Goal: Task Accomplishment & Management: Manage account settings

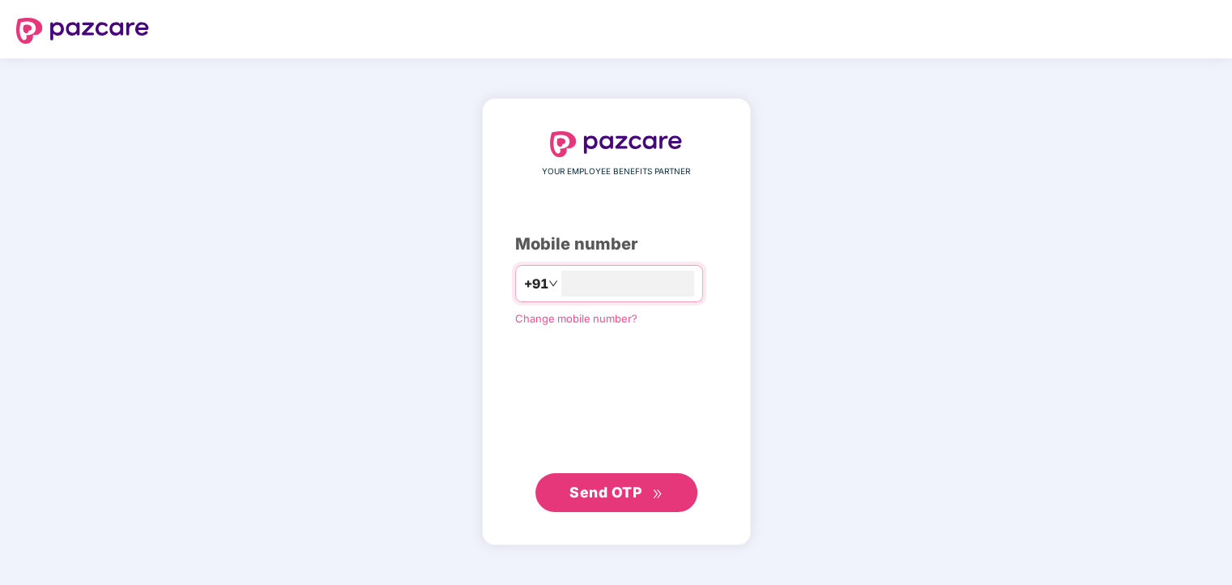
type input "**********"
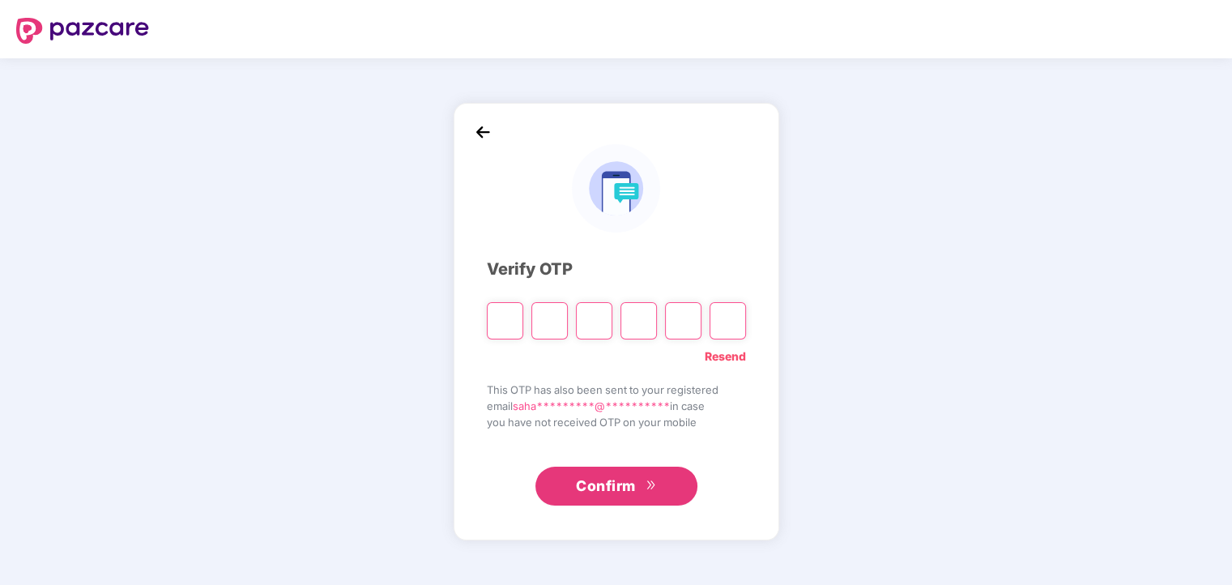
click at [499, 318] on input "Please enter verification code. Digit 1" at bounding box center [505, 320] width 36 height 37
type input "*"
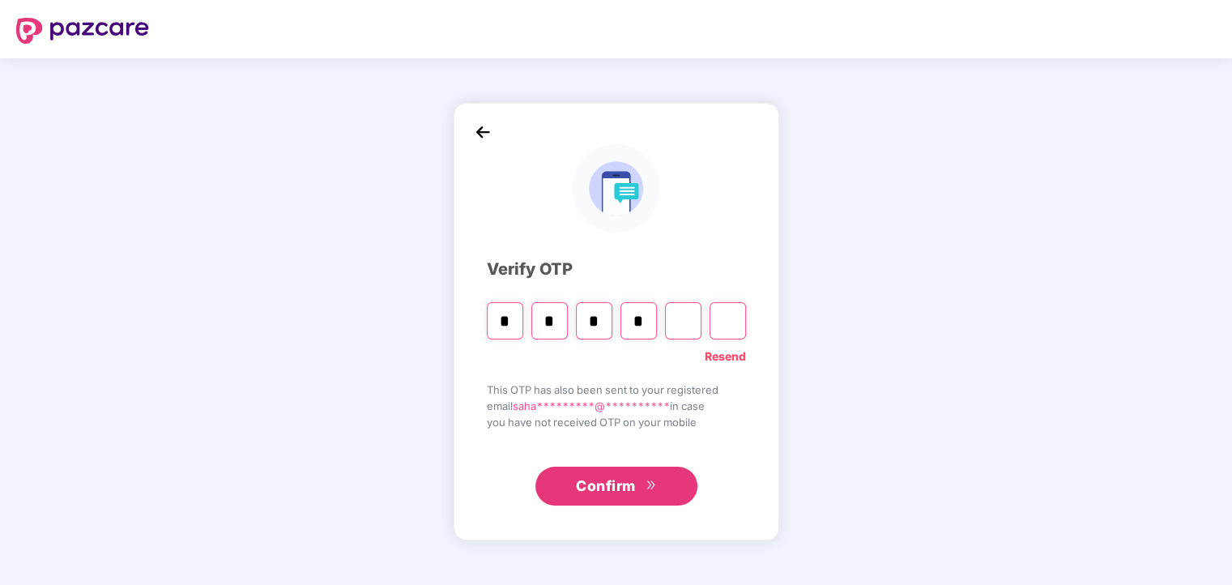
type input "*"
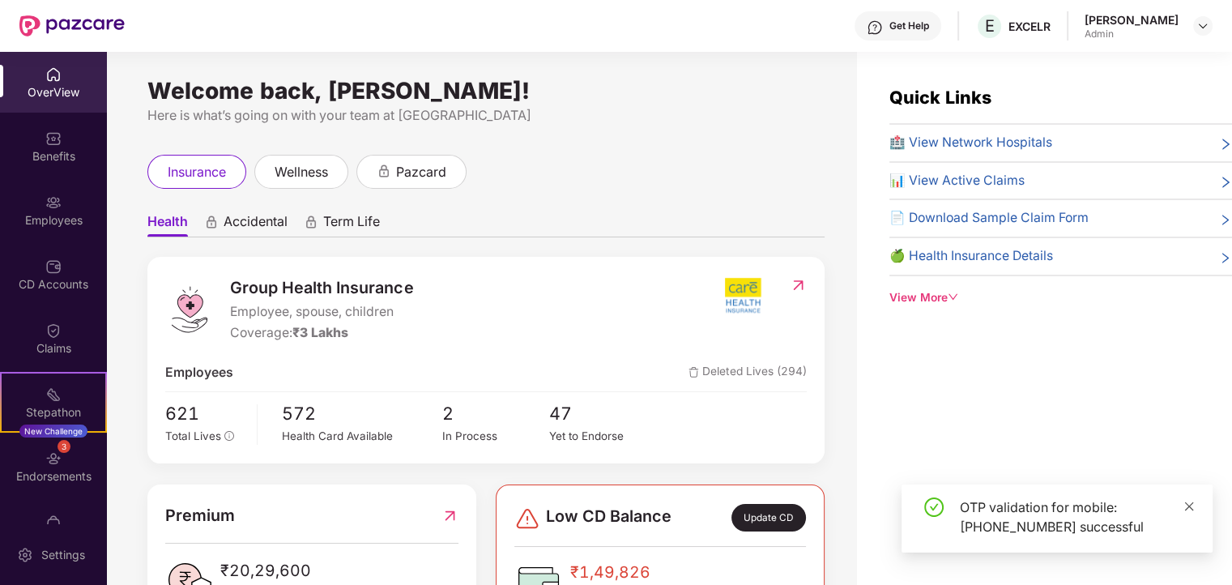
click at [1193, 504] on icon "close" at bounding box center [1189, 506] width 11 height 11
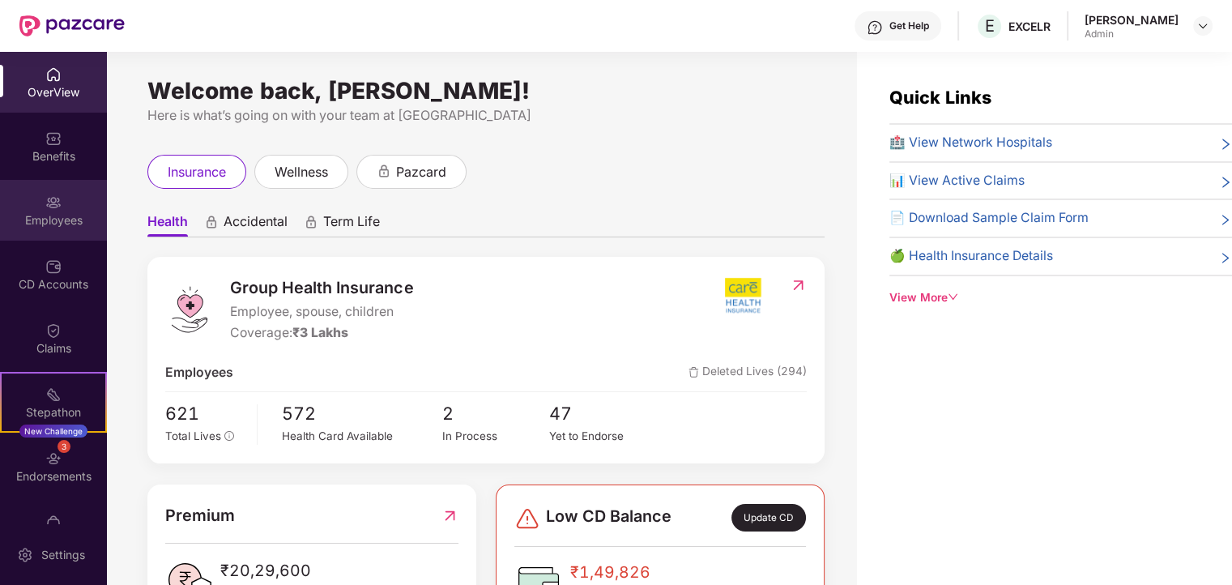
click at [51, 210] on img at bounding box center [53, 202] width 16 height 16
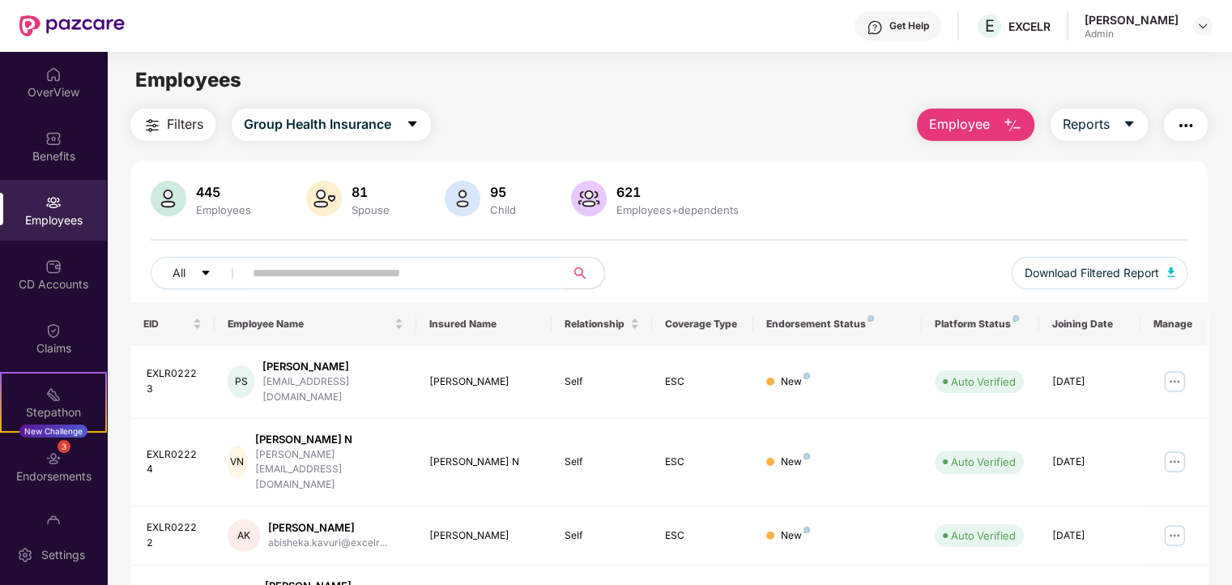
click at [1005, 126] on img "button" at bounding box center [1012, 125] width 19 height 19
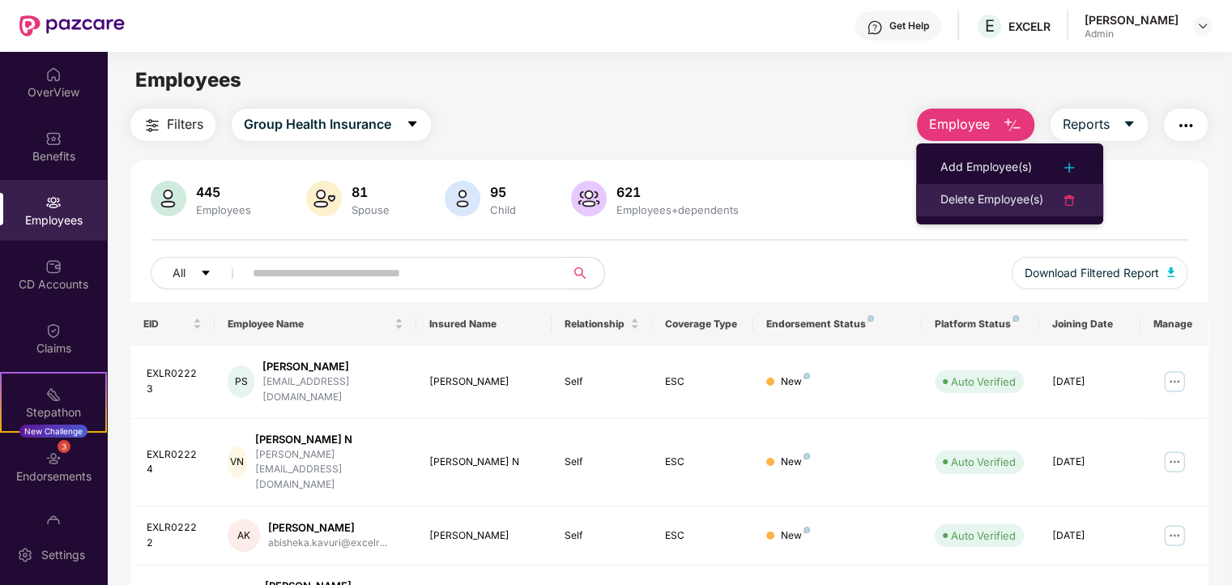
click at [1004, 205] on div "Delete Employee(s)" at bounding box center [992, 199] width 103 height 19
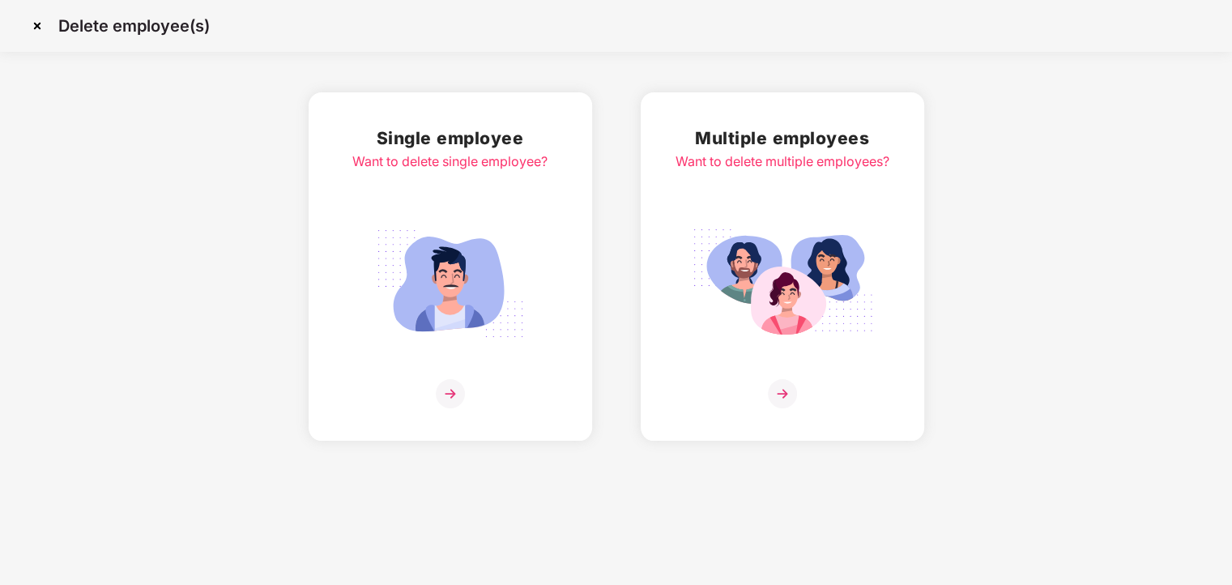
click at [418, 147] on h2 "Single employee" at bounding box center [449, 138] width 195 height 27
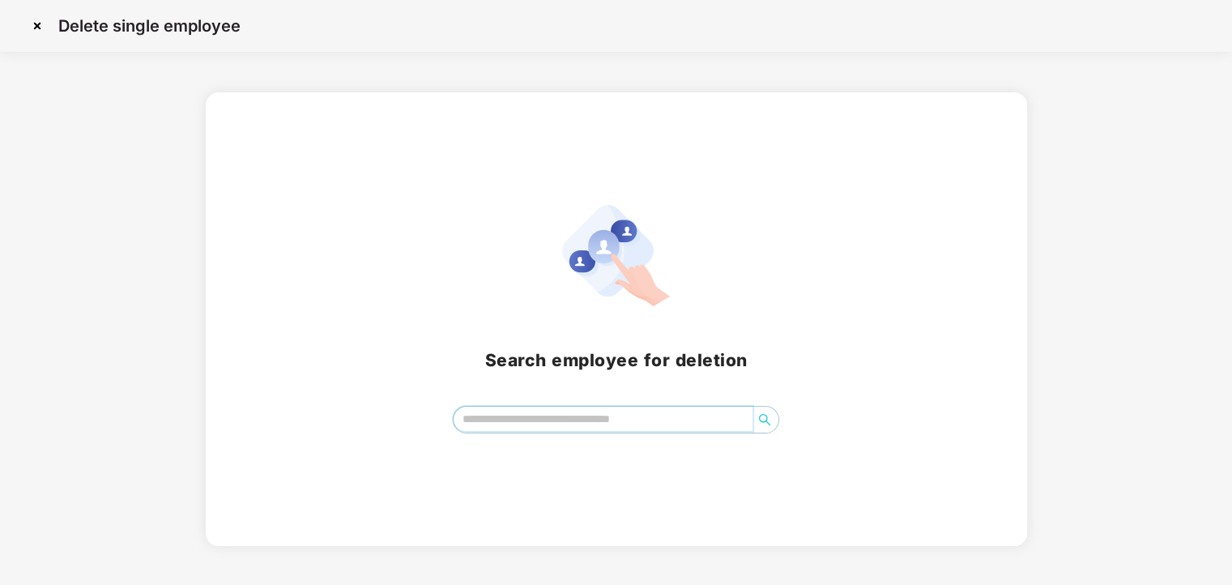
click at [502, 412] on input "search" at bounding box center [603, 419] width 299 height 24
paste input "**********"
type input "**********"
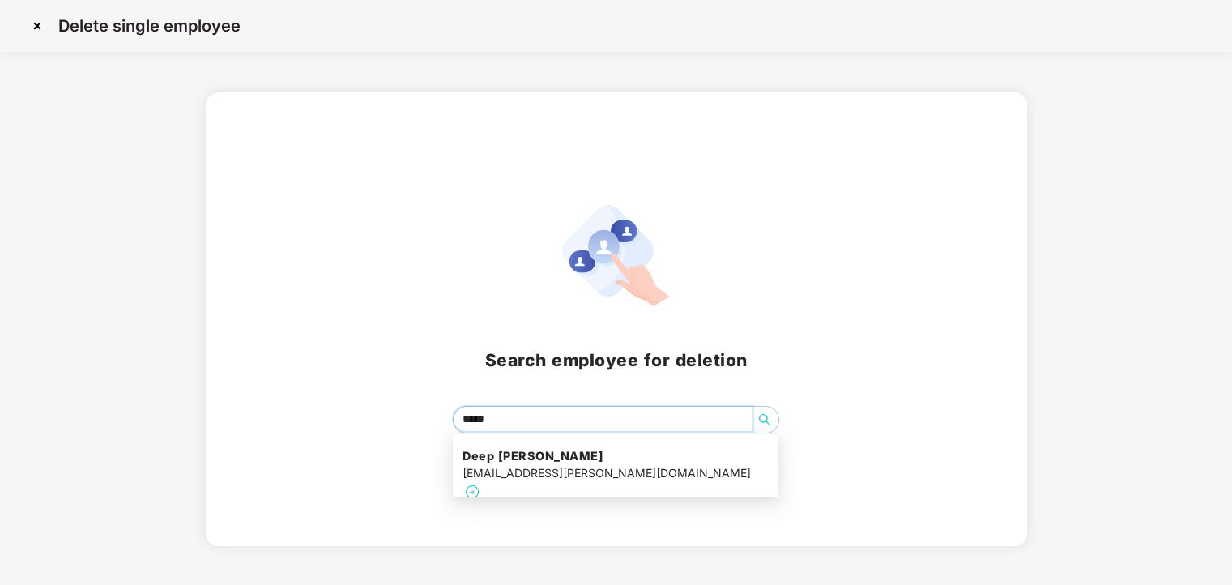
type input "******"
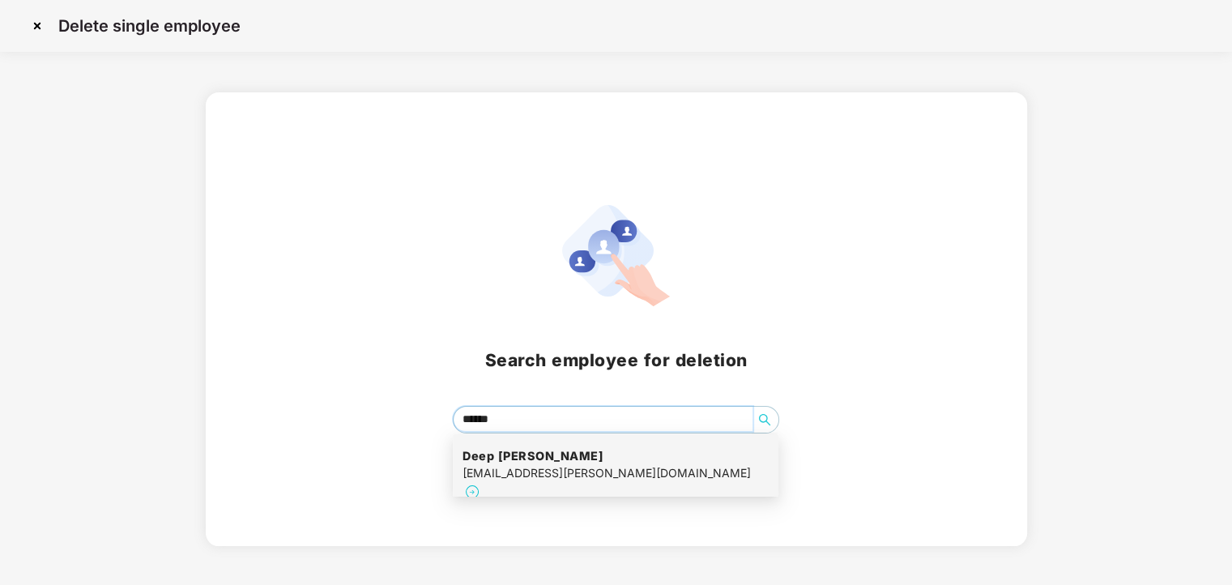
click at [608, 473] on div "Deep Vijeta deep.vijeta@excelr.com" at bounding box center [616, 475] width 306 height 74
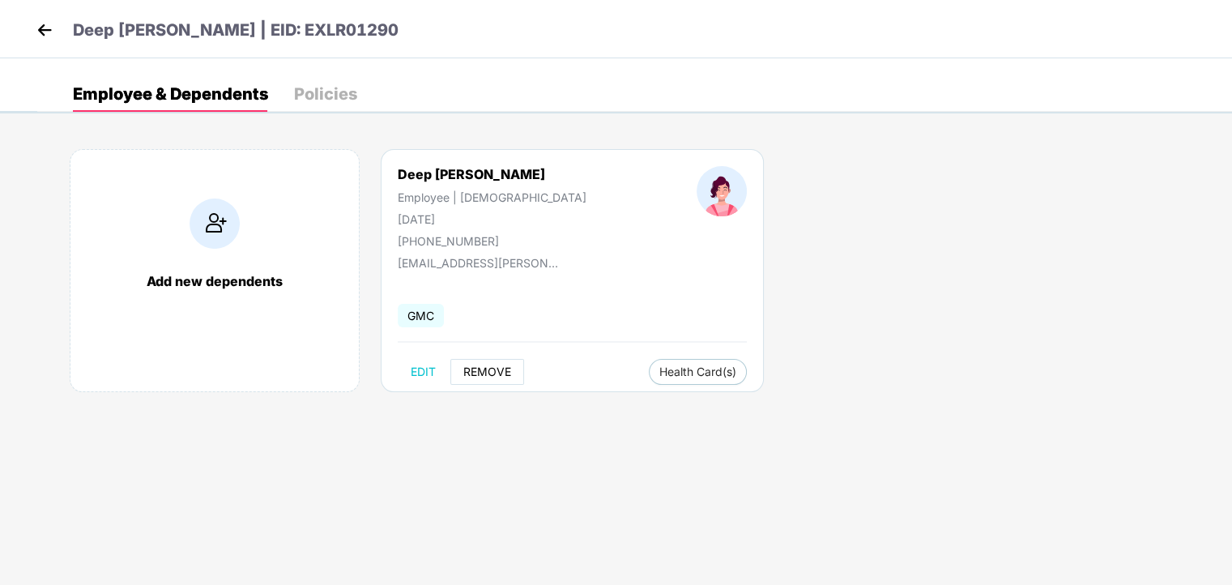
click at [486, 373] on span "REMOVE" at bounding box center [487, 371] width 48 height 13
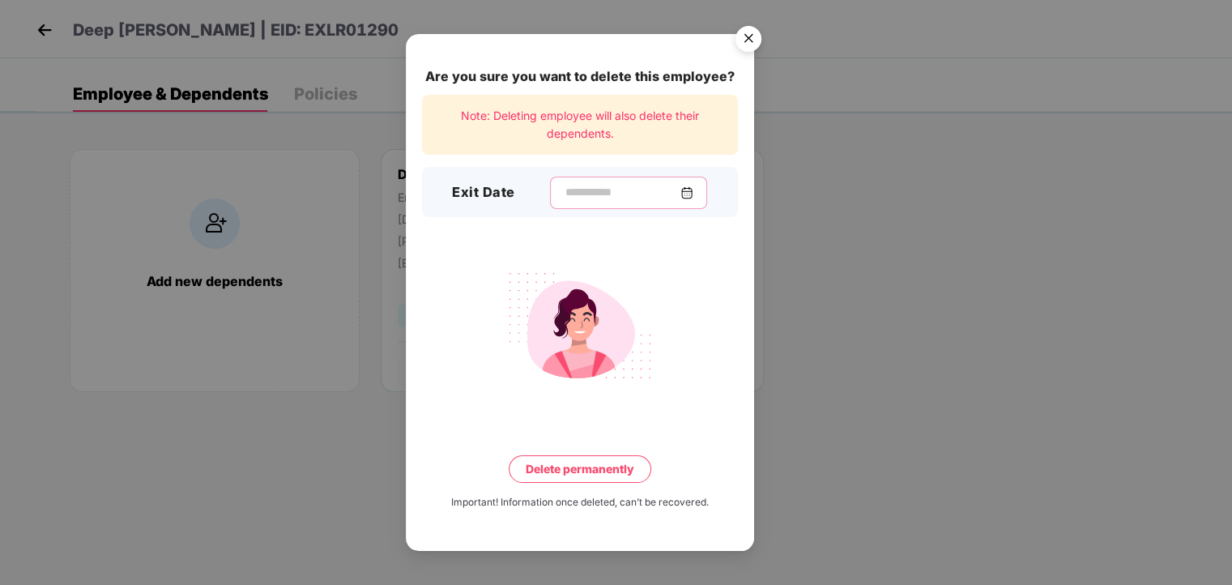
click at [603, 192] on input at bounding box center [622, 192] width 117 height 17
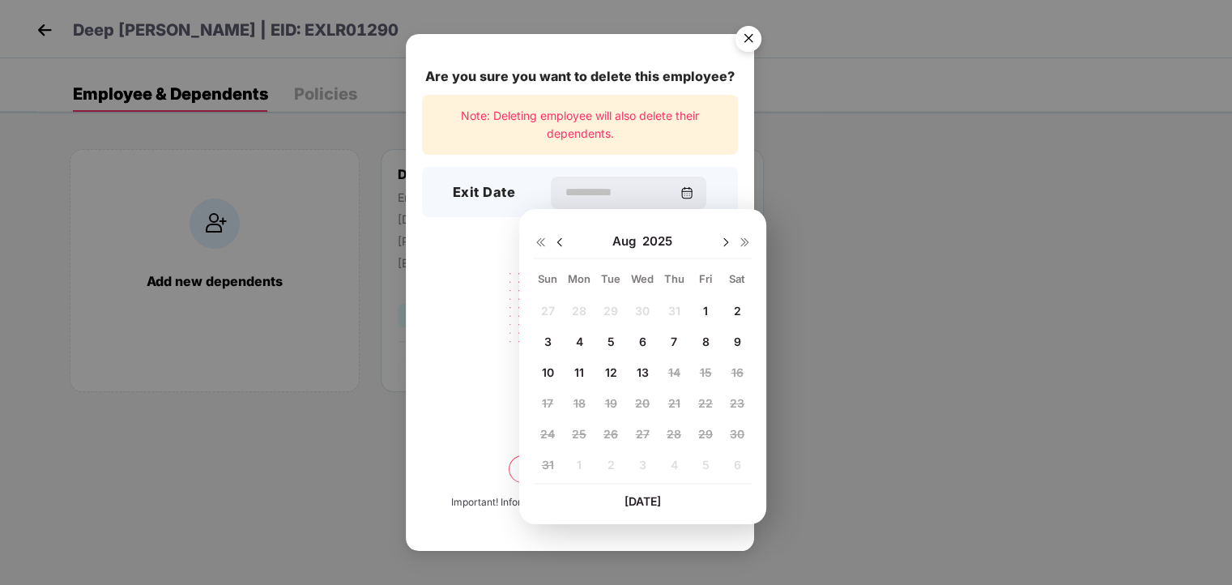
click at [557, 240] on img at bounding box center [559, 242] width 13 height 13
click at [700, 367] on span "18" at bounding box center [706, 372] width 12 height 14
type input "**********"
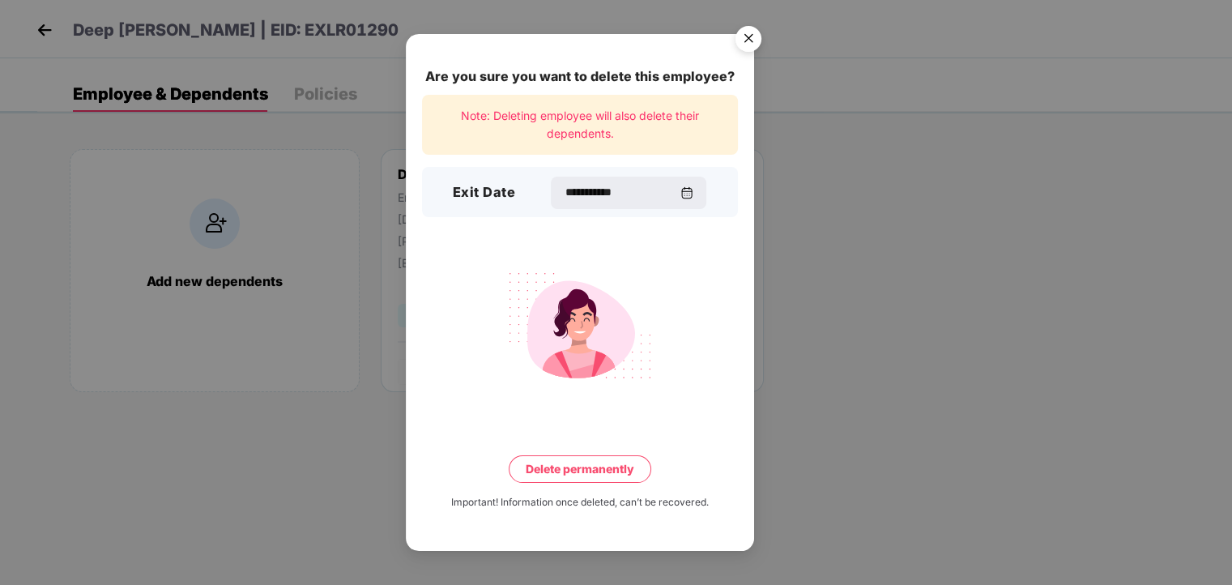
click at [567, 465] on button "Delete permanently" at bounding box center [580, 469] width 143 height 28
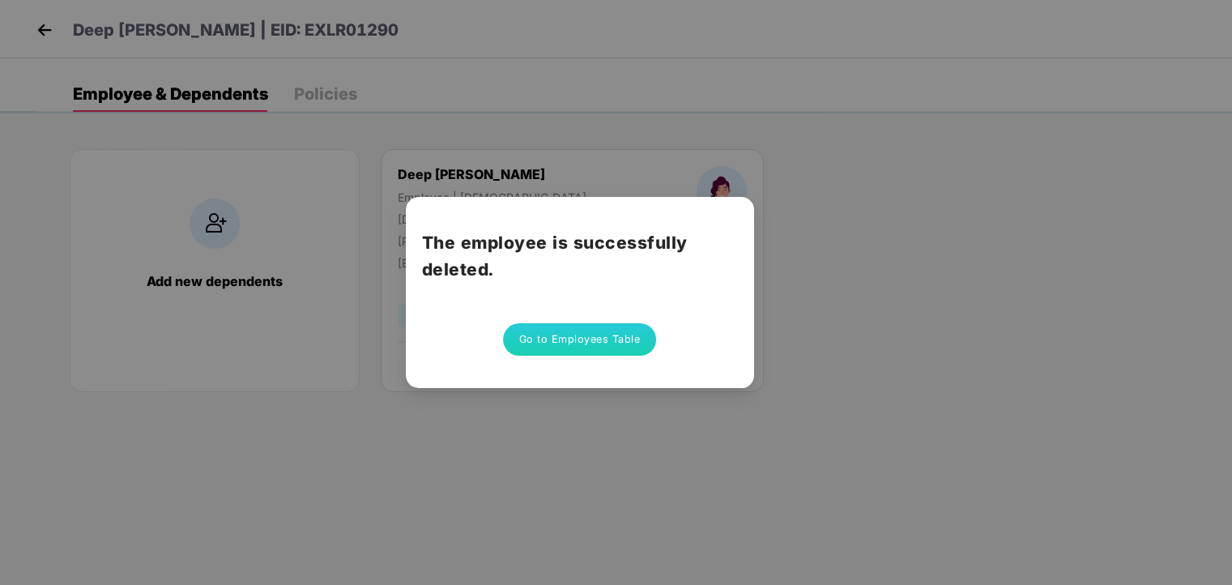
click at [621, 334] on button "Go to Employees Table" at bounding box center [580, 339] width 154 height 32
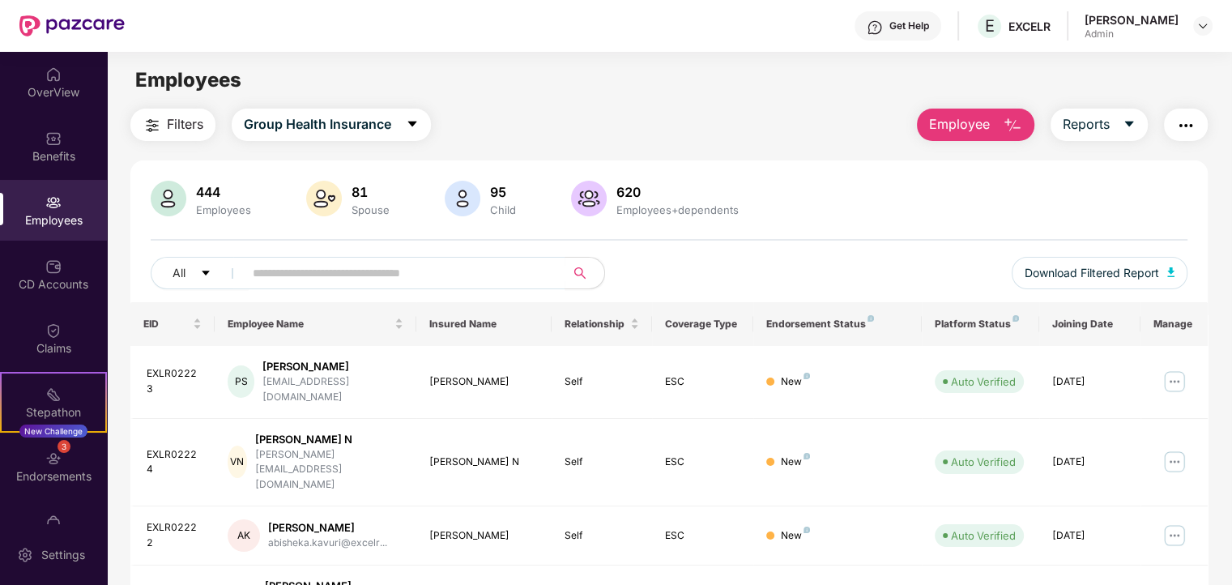
click at [996, 124] on button "Employee" at bounding box center [975, 125] width 117 height 32
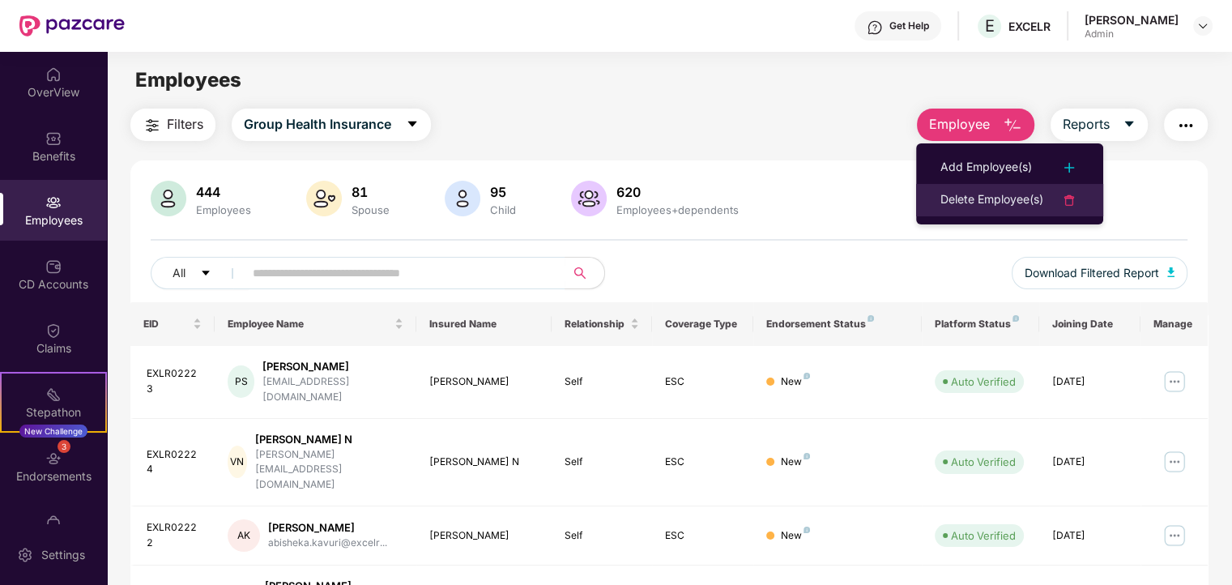
click at [992, 198] on div "Delete Employee(s)" at bounding box center [992, 199] width 103 height 19
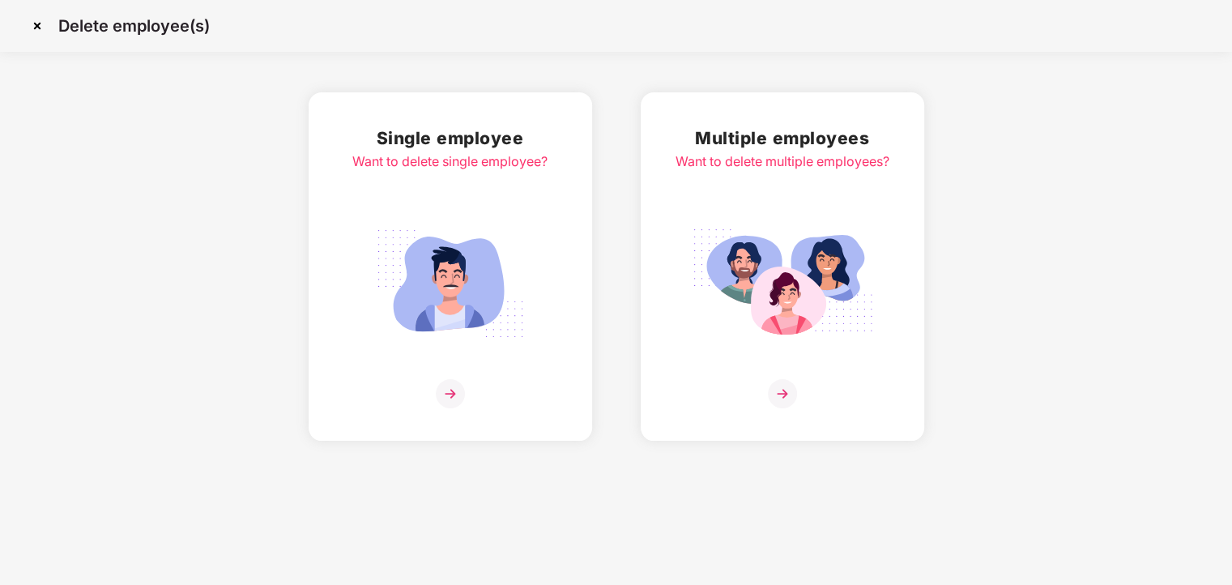
click at [438, 156] on div "Want to delete single employee?" at bounding box center [449, 161] width 195 height 20
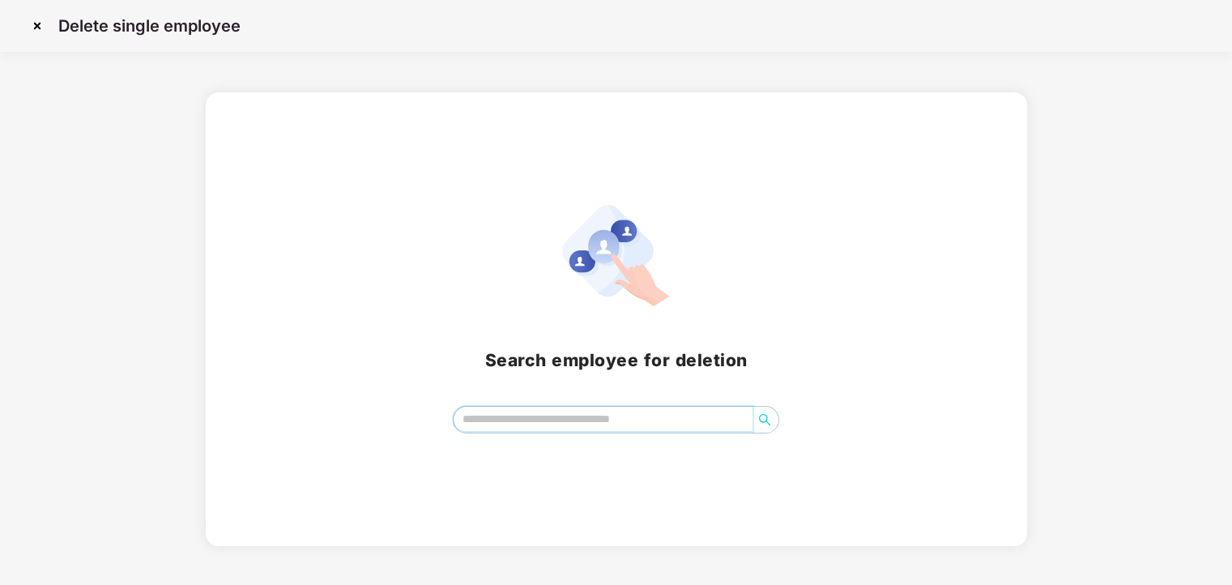
click at [507, 422] on input "search" at bounding box center [603, 419] width 299 height 24
paste input "**********"
type input "**********"
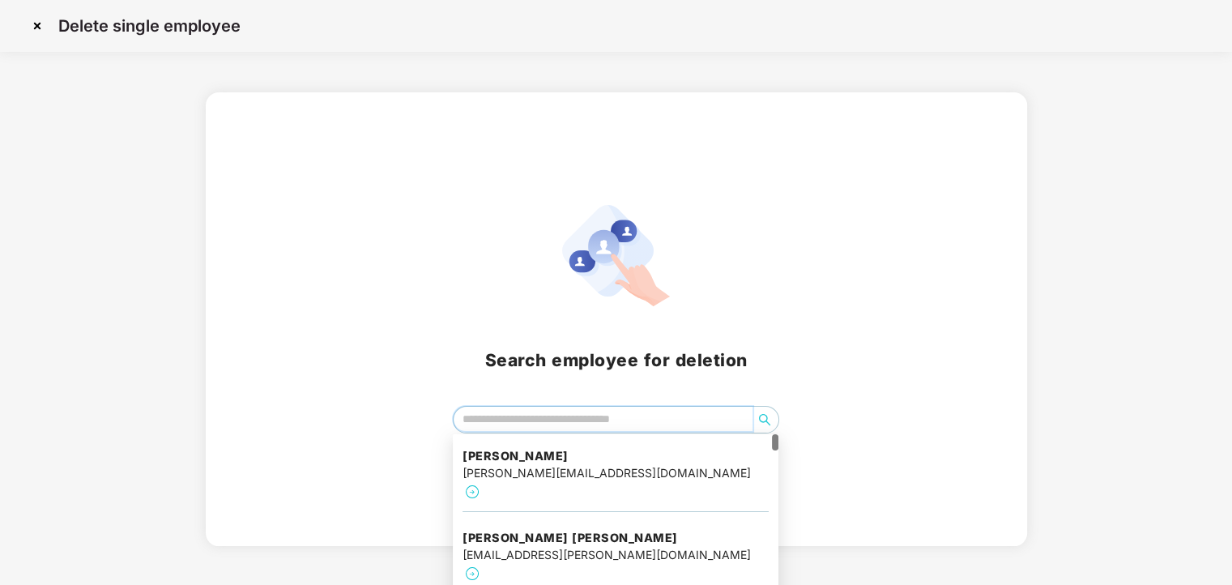
paste input "**********"
type input "**********"
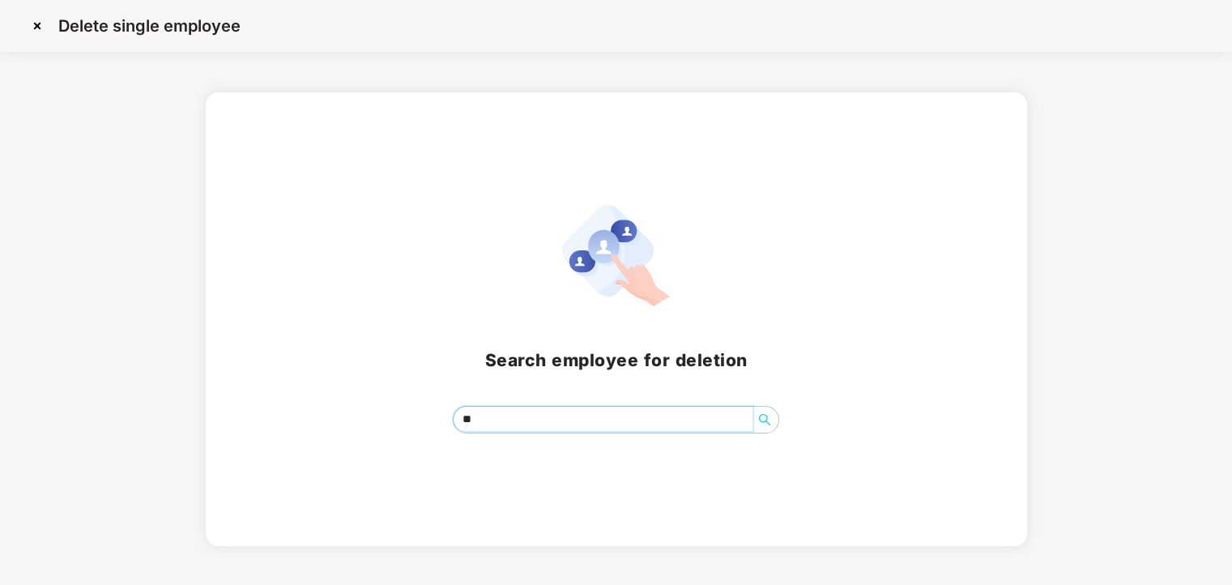
type input "*"
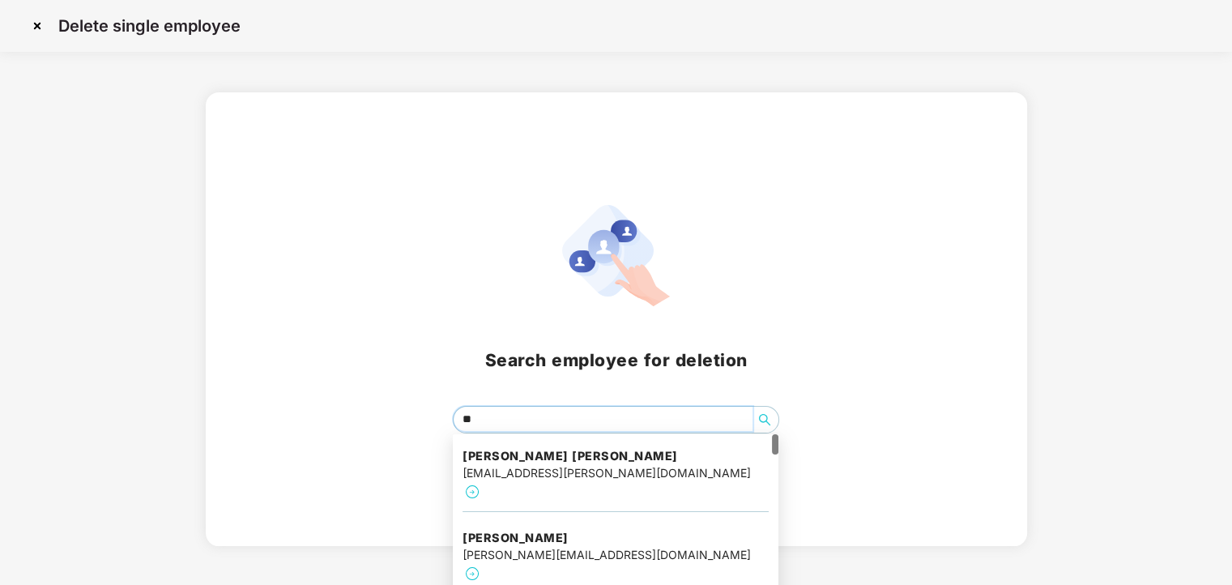
type input "*"
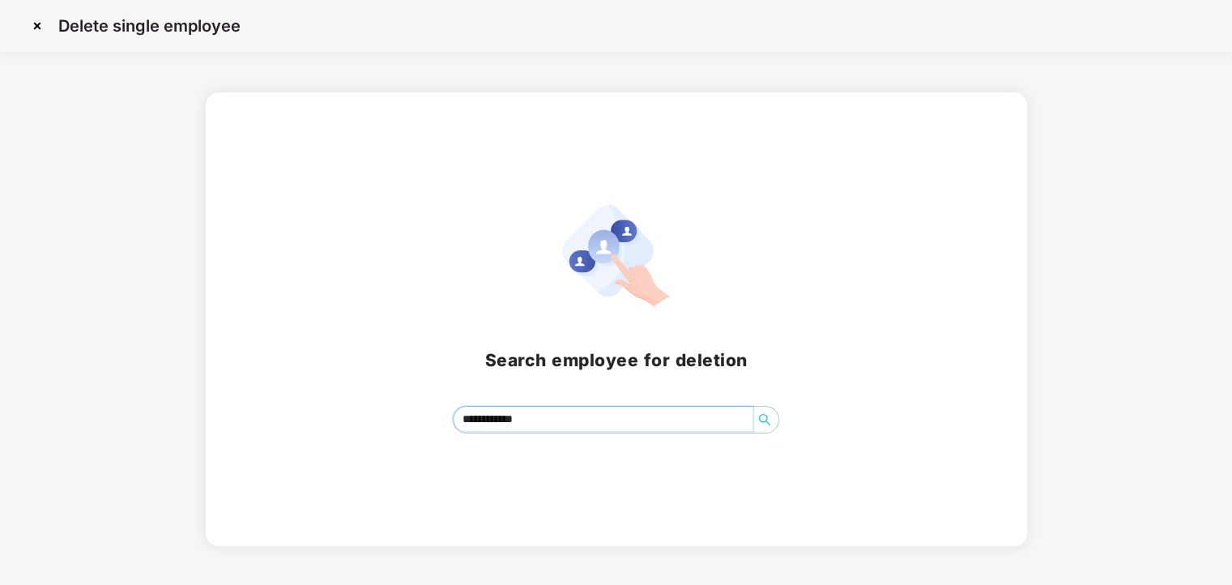
type input "**********"
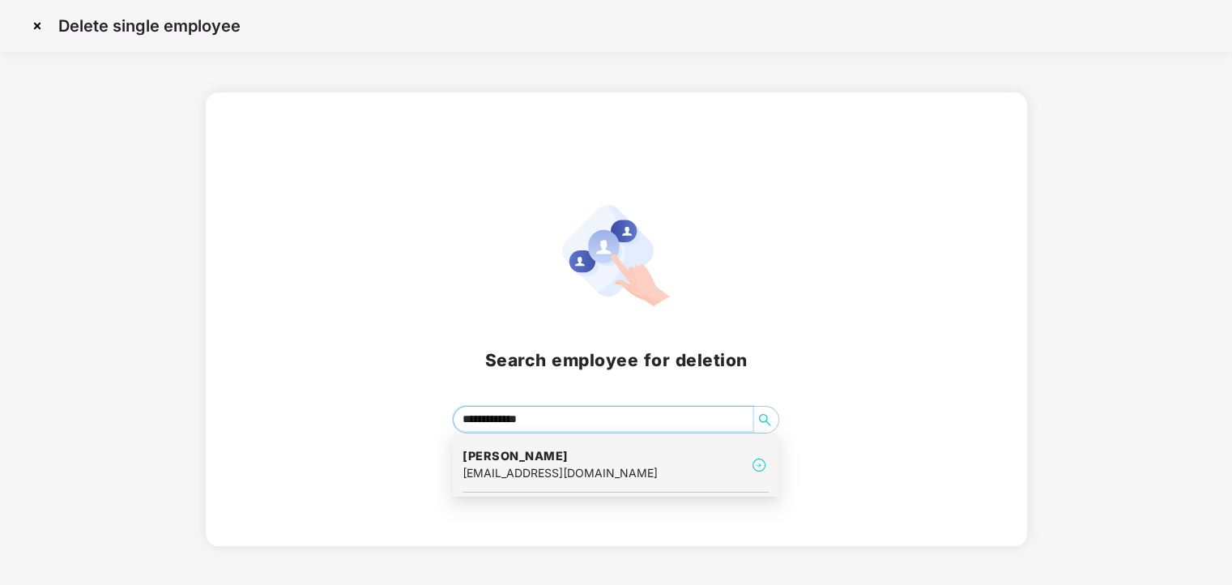
click at [582, 463] on h4 "Madhu Kumar r" at bounding box center [560, 456] width 195 height 16
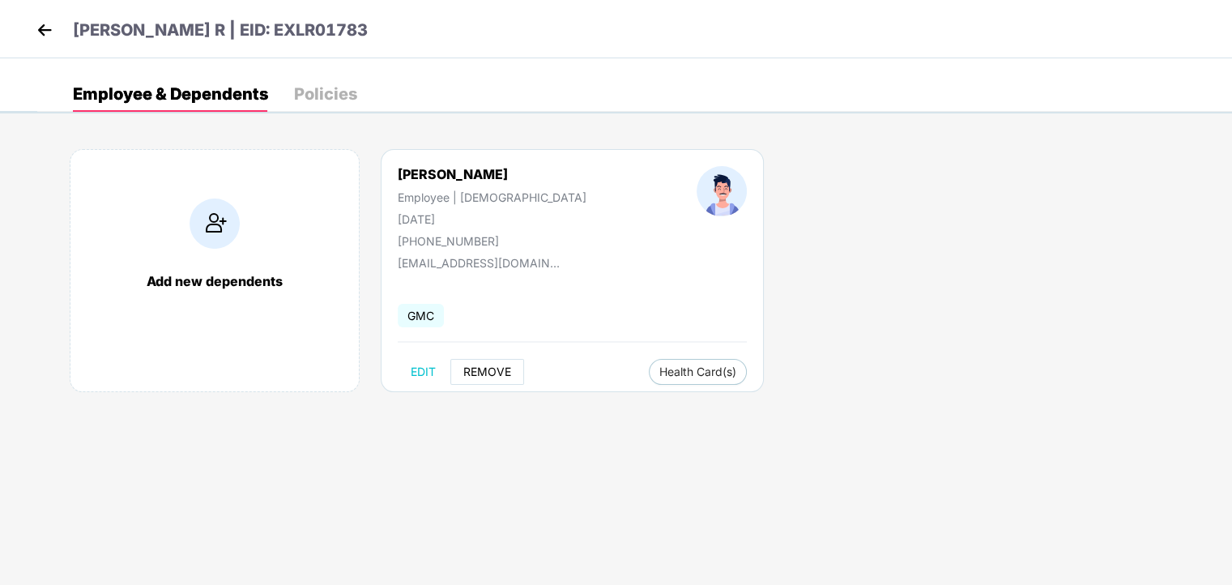
click at [484, 373] on span "REMOVE" at bounding box center [487, 371] width 48 height 13
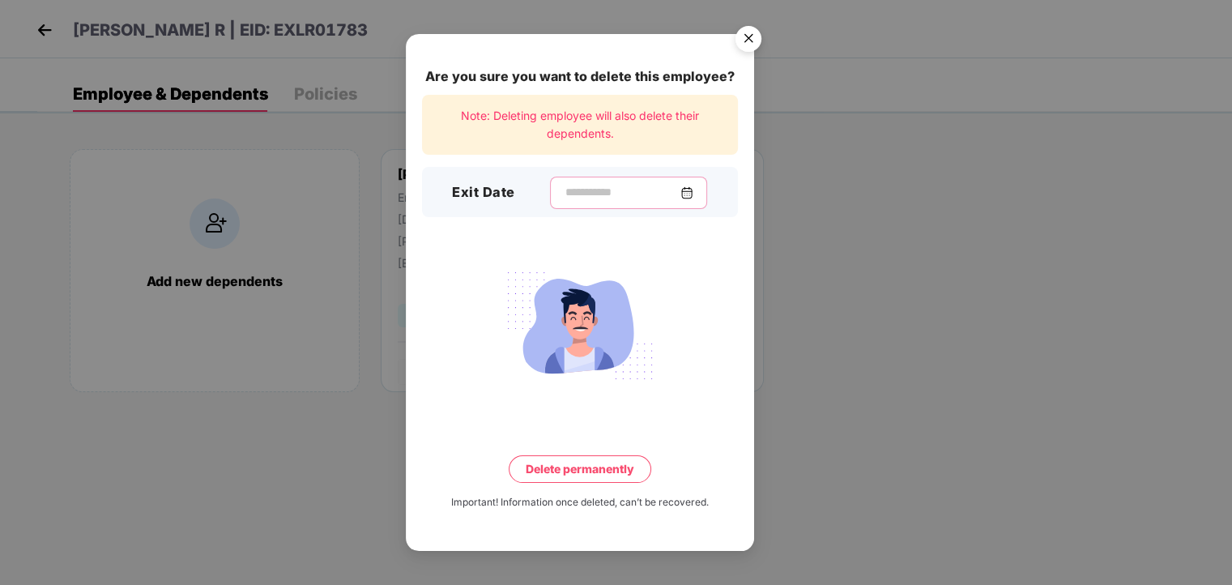
click at [606, 199] on input at bounding box center [622, 192] width 117 height 17
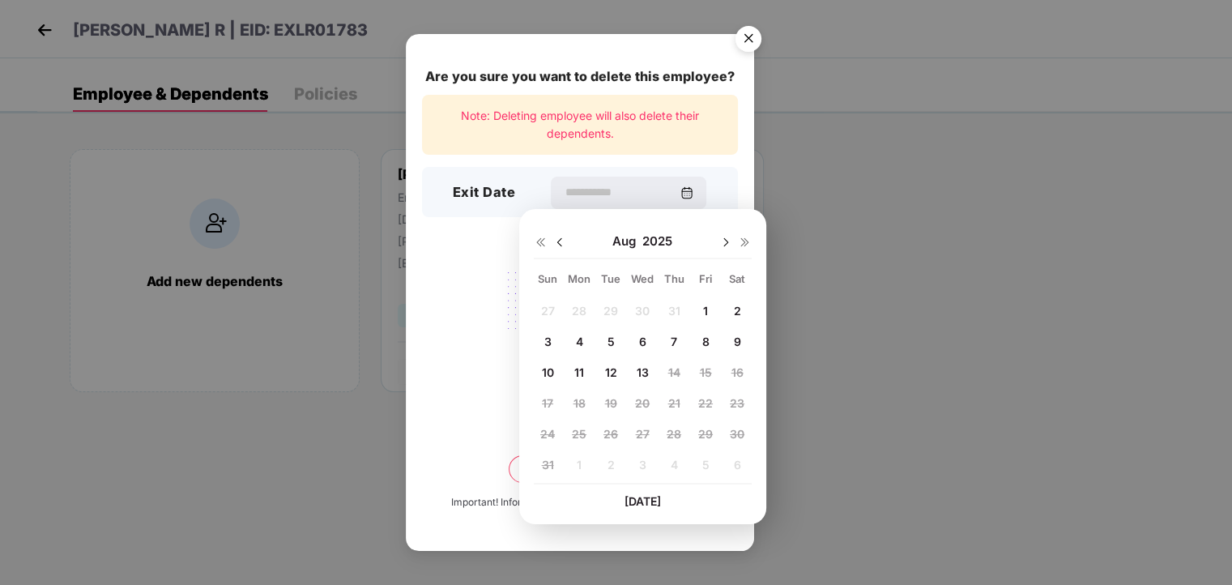
click at [558, 239] on img at bounding box center [559, 242] width 13 height 13
click at [739, 374] on span "19" at bounding box center [738, 372] width 12 height 14
type input "**********"
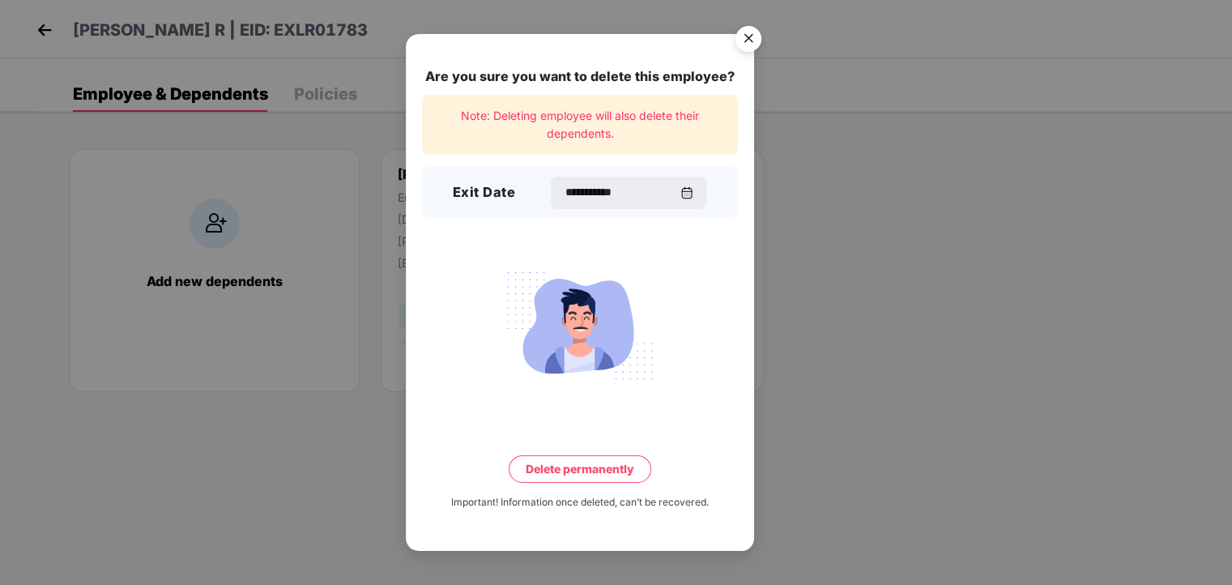
click at [554, 478] on button "Delete permanently" at bounding box center [580, 469] width 143 height 28
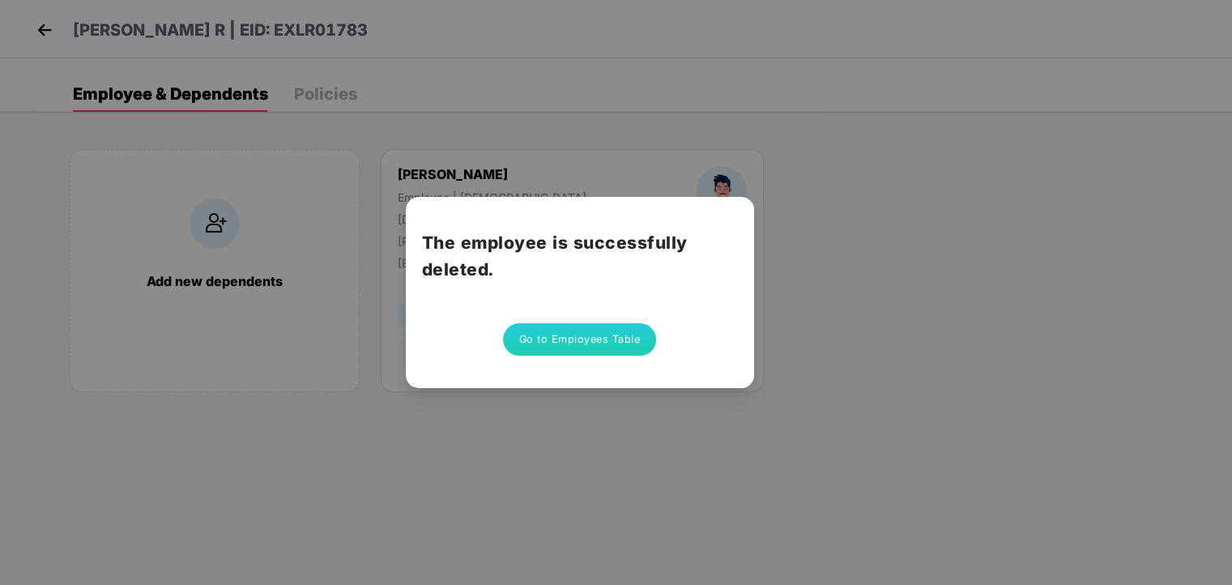
click at [570, 344] on button "Go to Employees Table" at bounding box center [580, 339] width 154 height 32
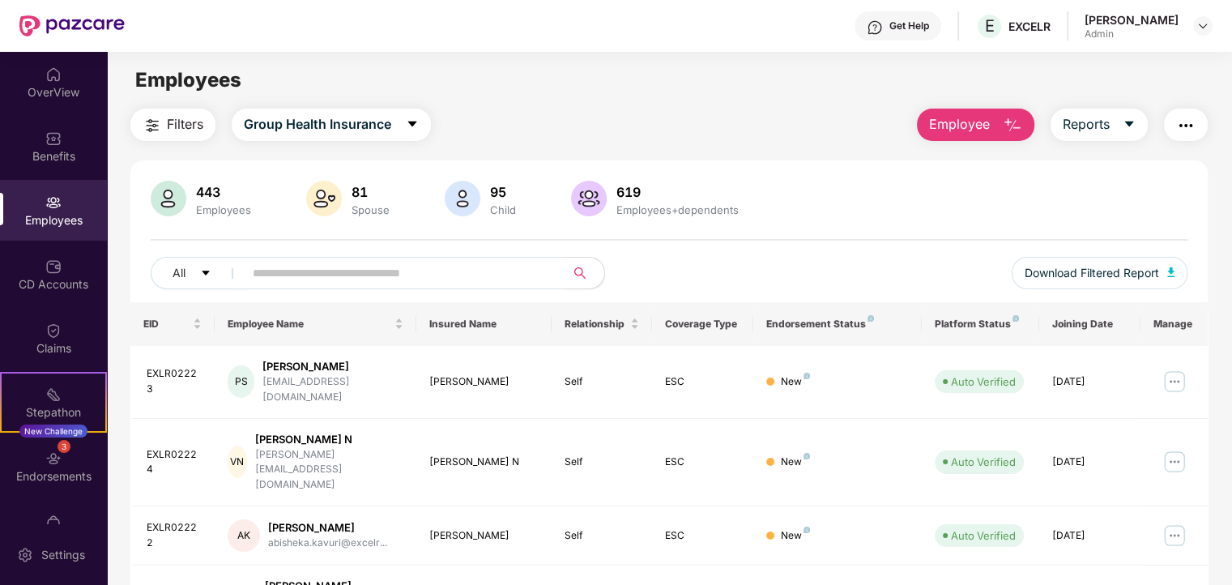
click at [1009, 121] on img "button" at bounding box center [1012, 125] width 19 height 19
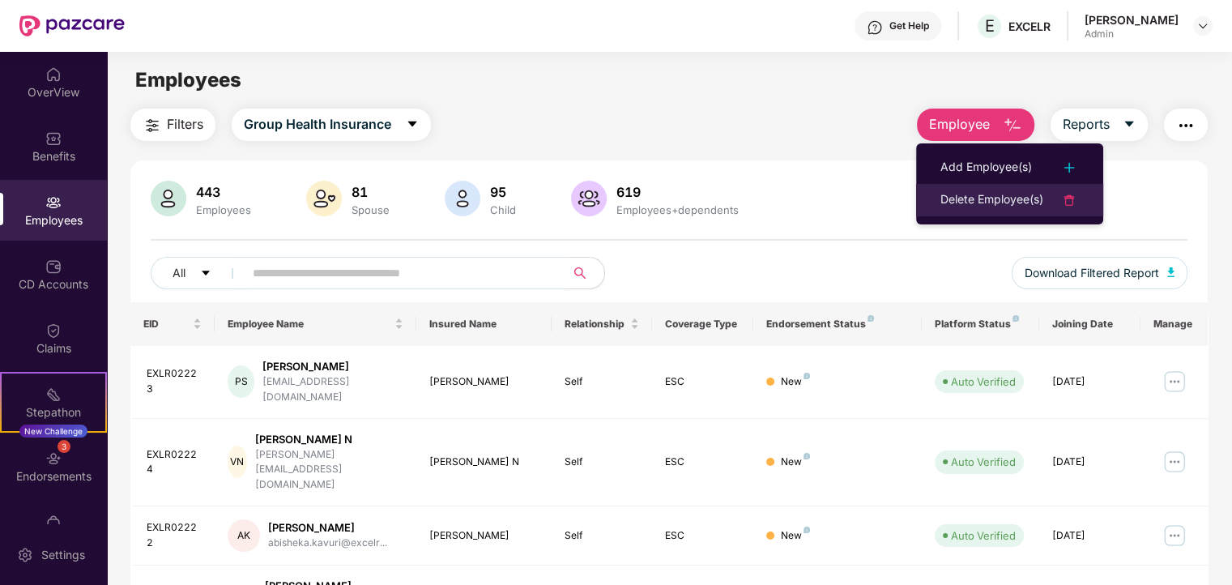
click at [994, 203] on div "Delete Employee(s)" at bounding box center [992, 199] width 103 height 19
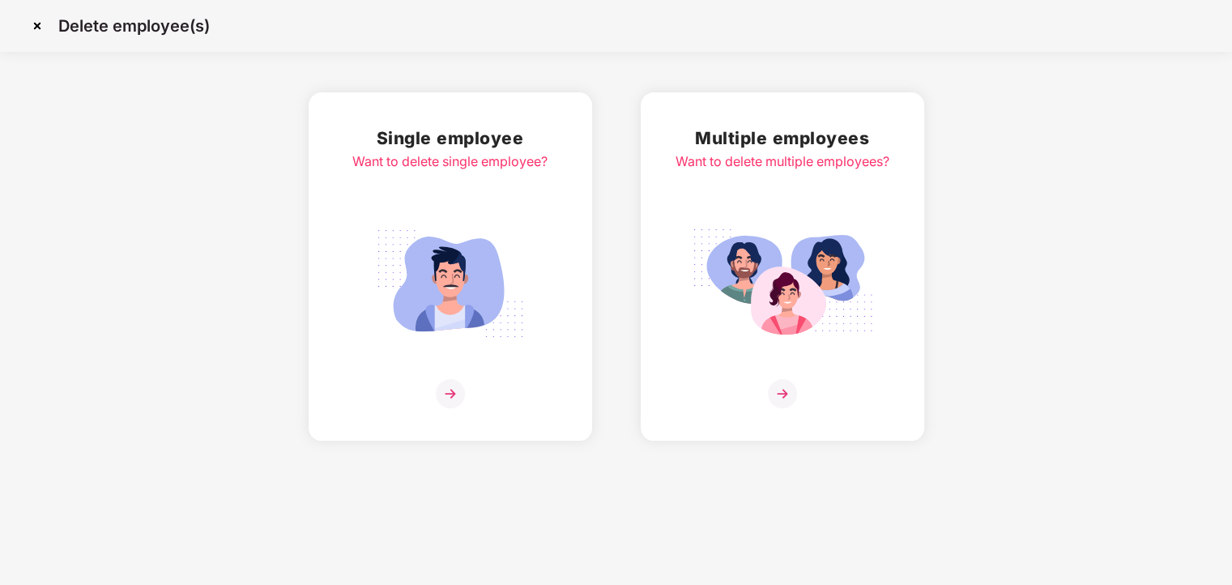
click at [444, 156] on div "Want to delete single employee?" at bounding box center [449, 161] width 195 height 20
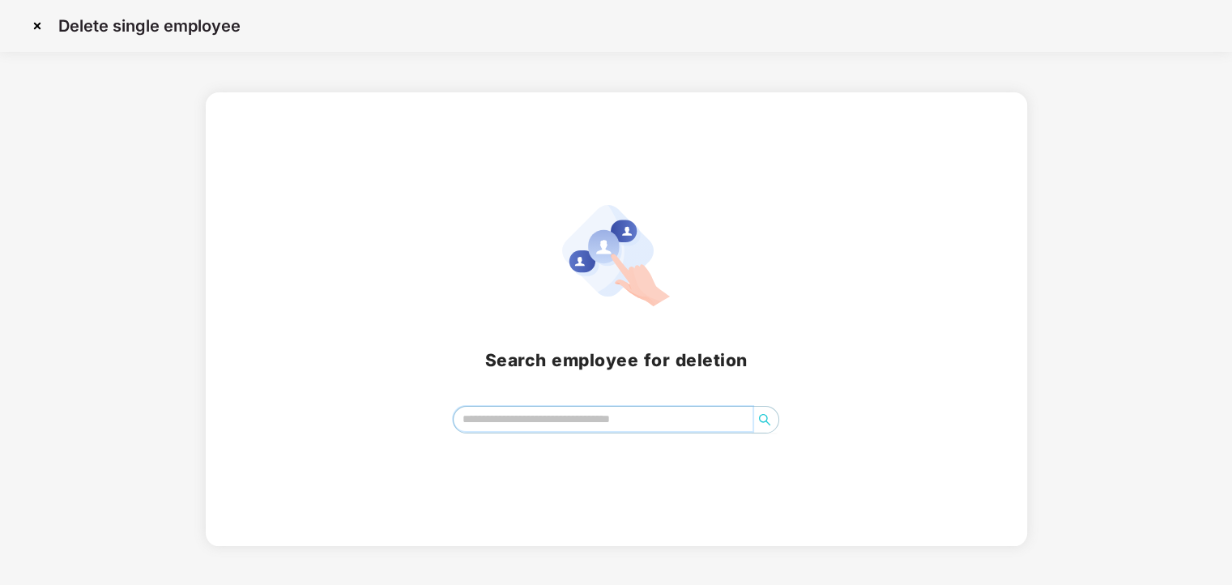
click at [524, 411] on input "search" at bounding box center [603, 419] width 299 height 24
paste input "**********"
type input "**********"
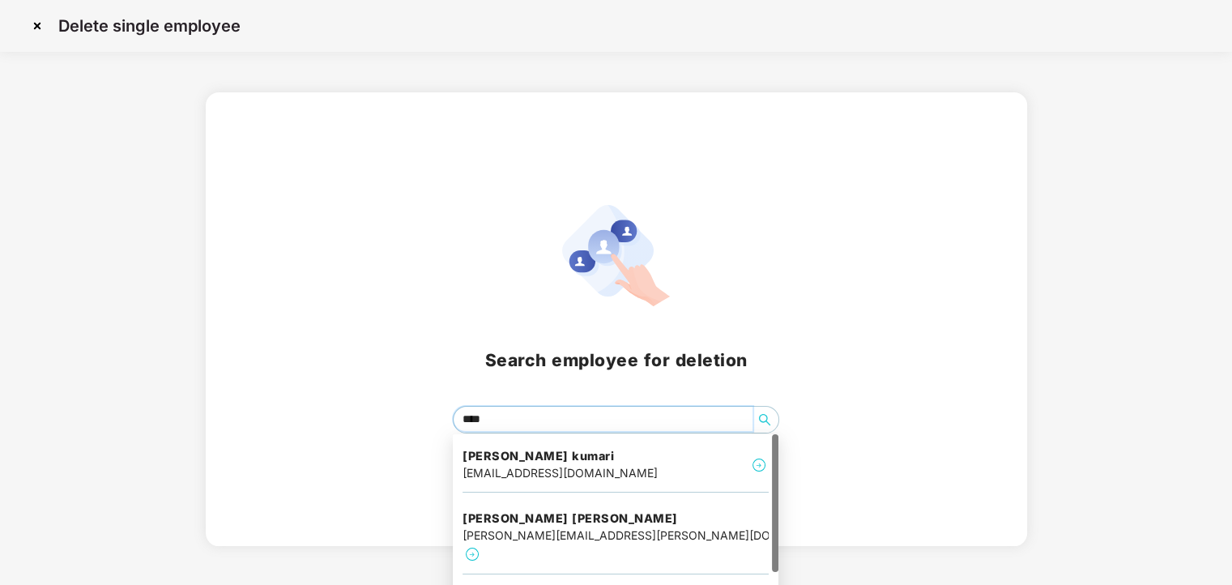
type input "*****"
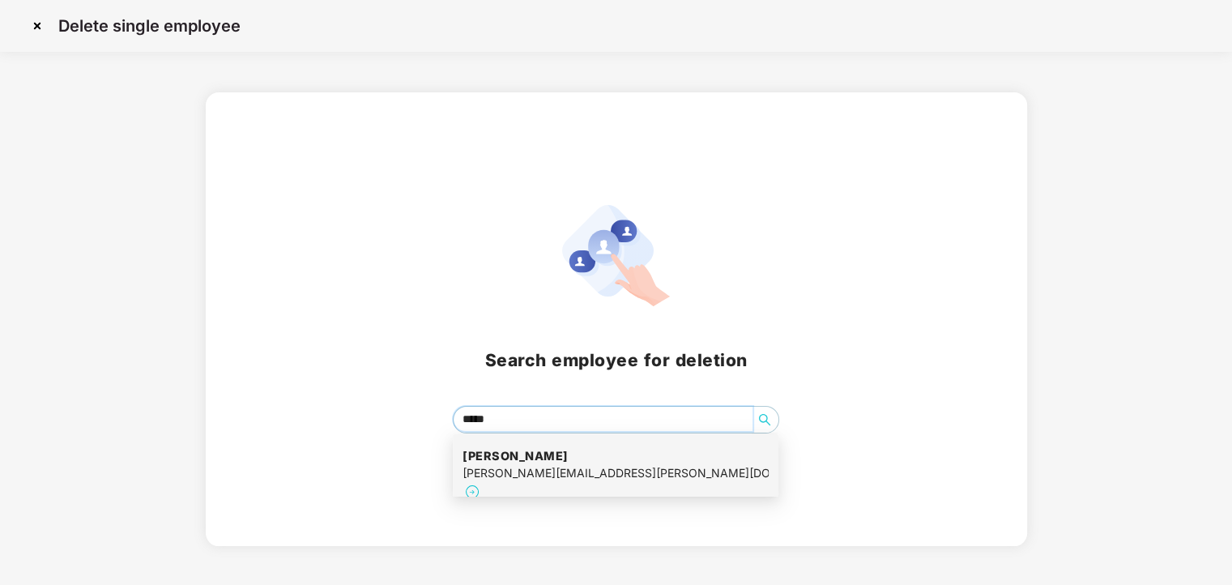
click at [528, 466] on div "santanu.dey@excelr.com" at bounding box center [616, 473] width 306 height 18
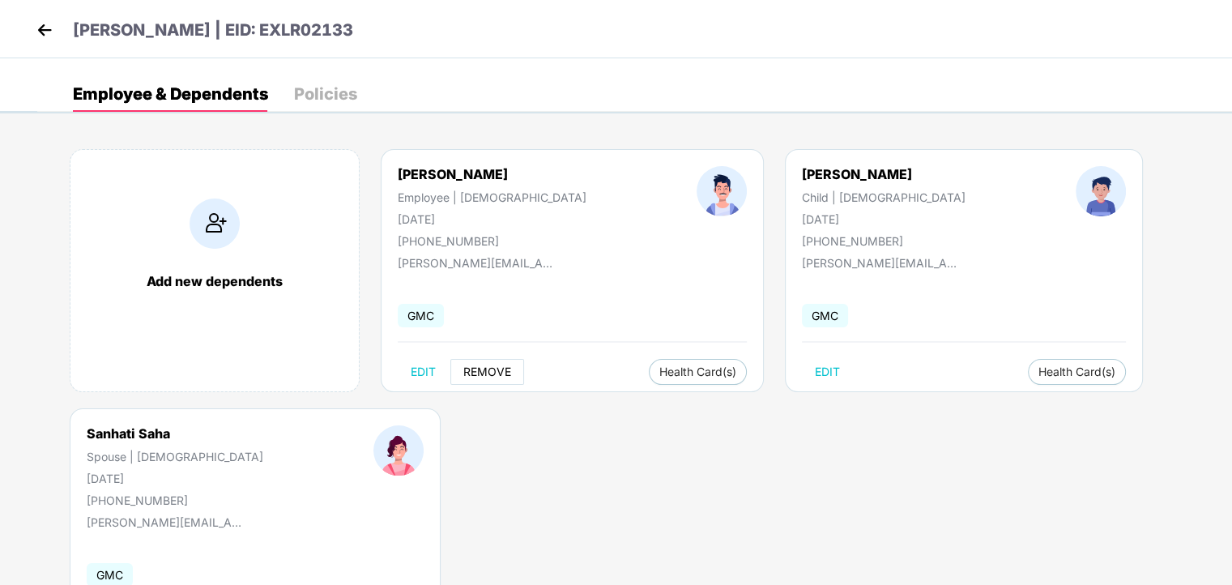
click at [480, 370] on span "REMOVE" at bounding box center [487, 371] width 48 height 13
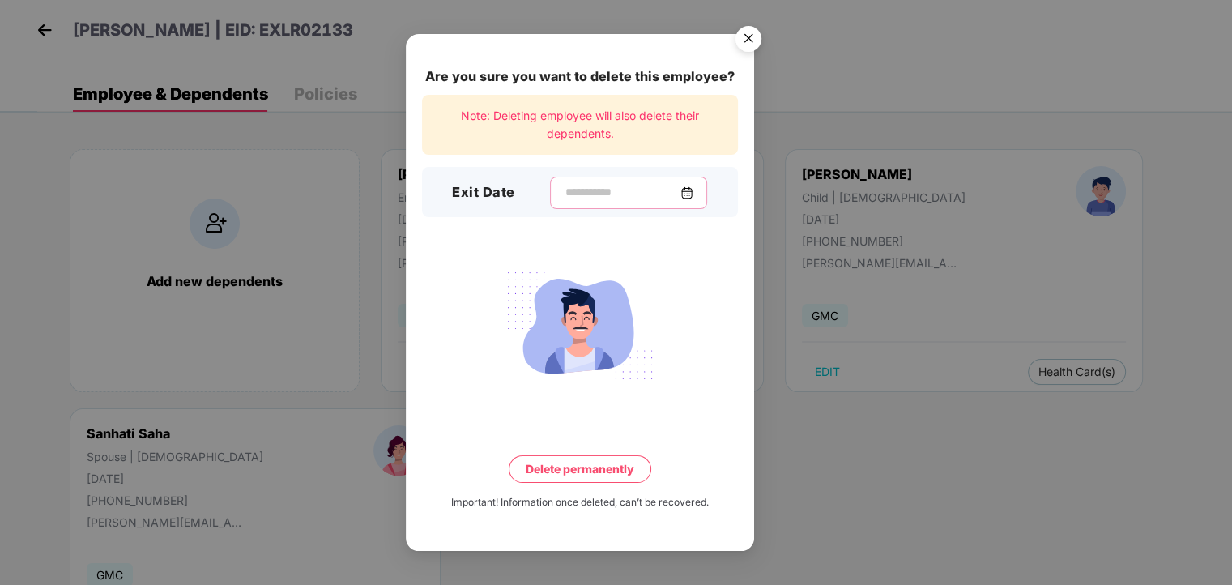
click at [564, 186] on input at bounding box center [622, 192] width 117 height 17
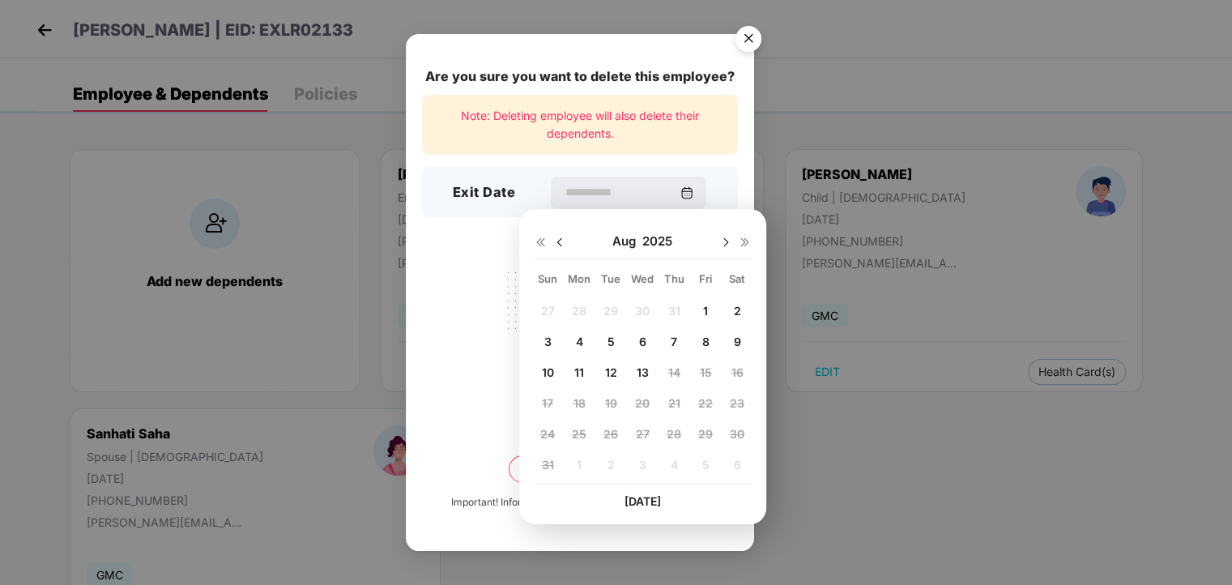
click at [557, 247] on img at bounding box center [559, 242] width 13 height 13
click at [710, 400] on span "25" at bounding box center [705, 403] width 15 height 14
type input "**********"
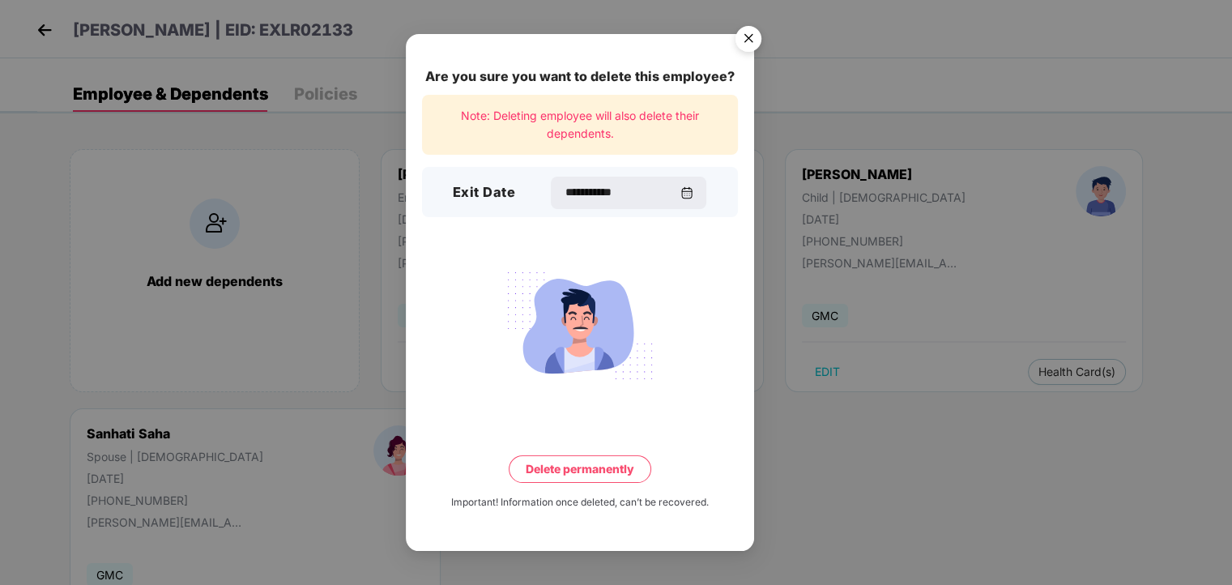
click at [574, 465] on button "Delete permanently" at bounding box center [580, 469] width 143 height 28
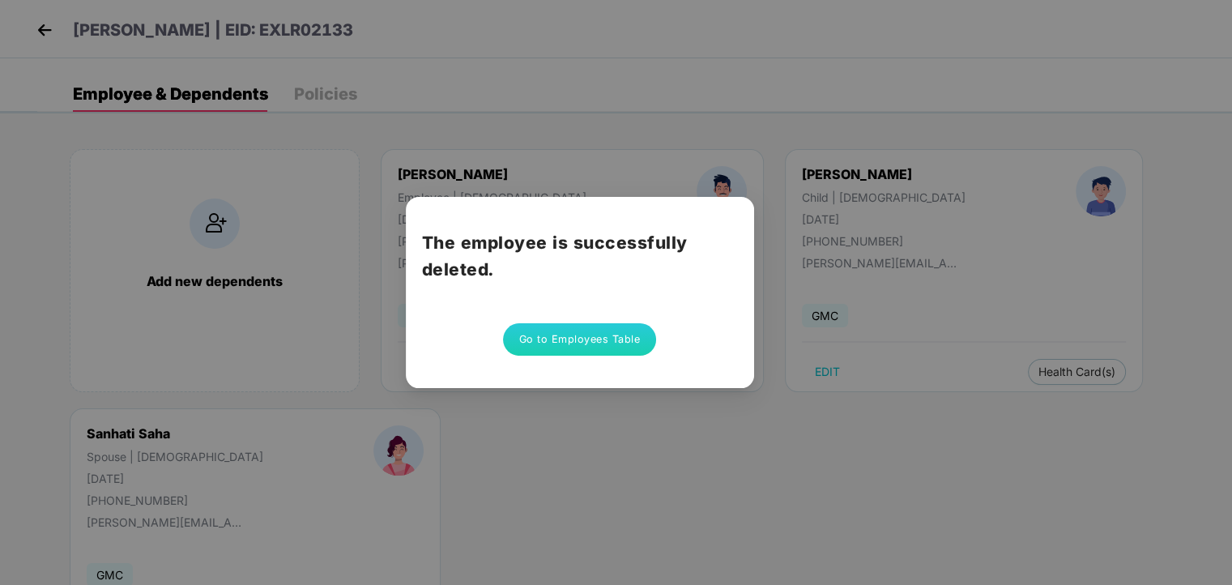
click at [595, 335] on button "Go to Employees Table" at bounding box center [580, 339] width 154 height 32
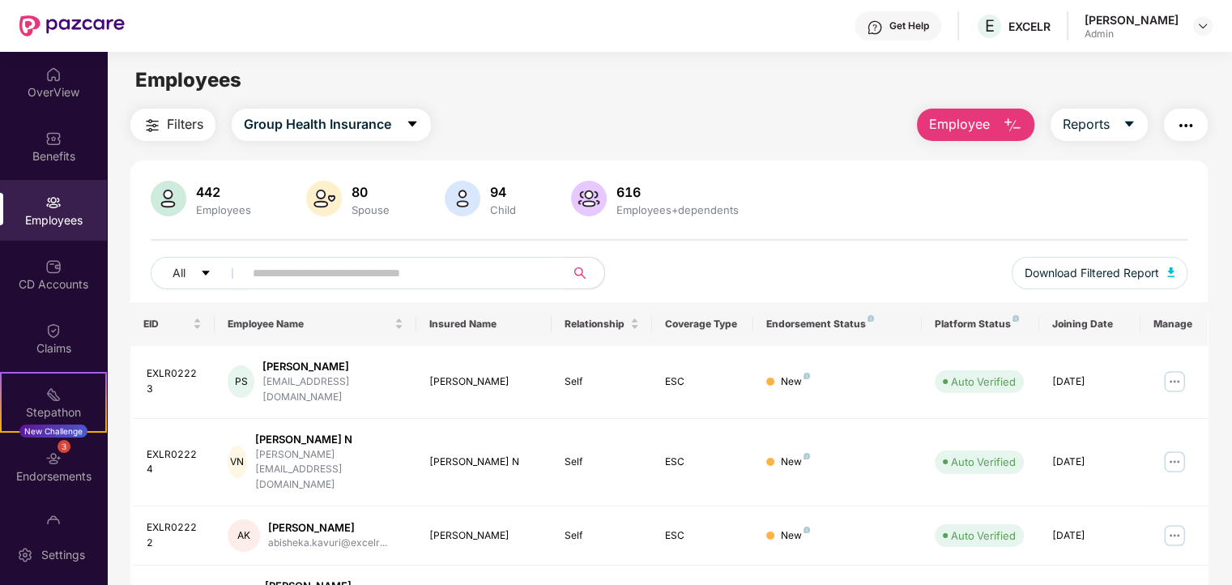
click at [1008, 123] on img "button" at bounding box center [1012, 125] width 19 height 19
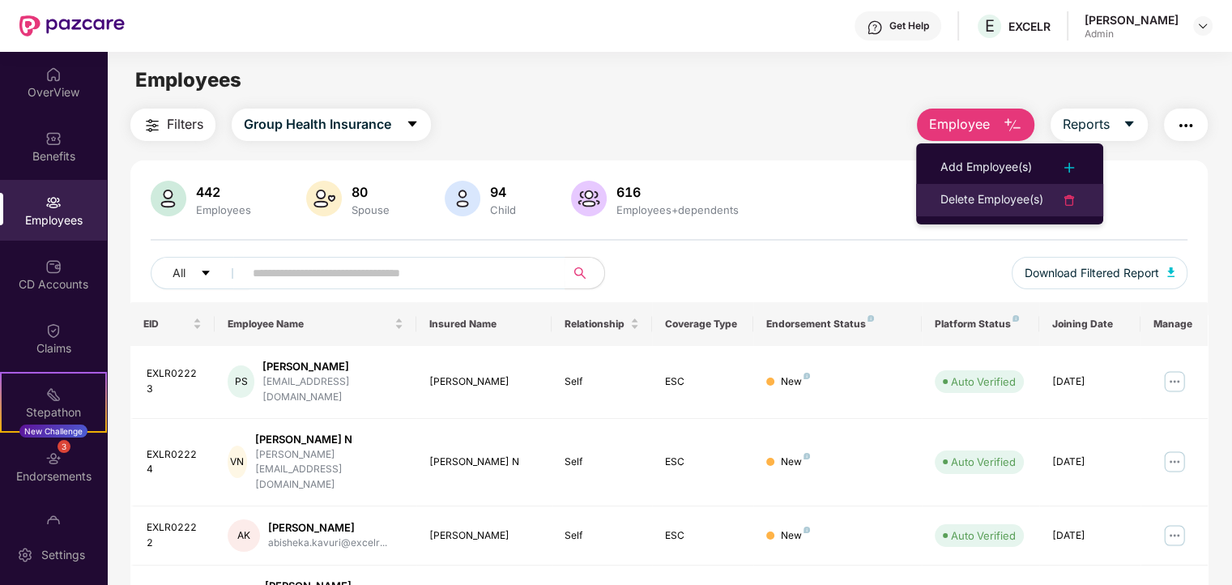
click at [977, 202] on div "Delete Employee(s)" at bounding box center [992, 199] width 103 height 19
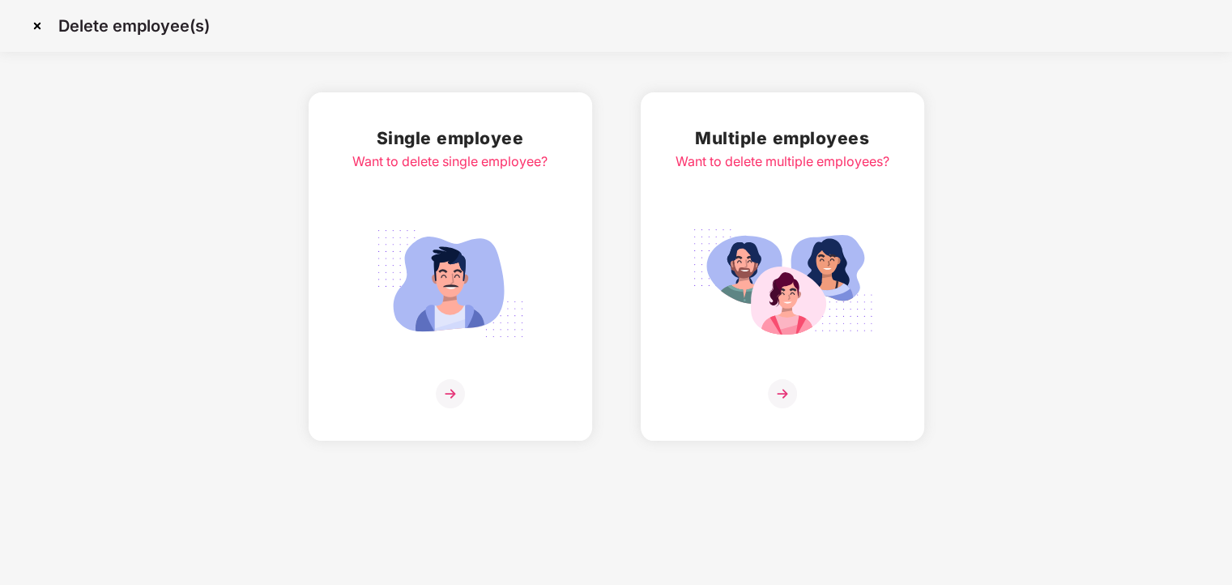
click at [408, 213] on div "Single employee Want to delete single employee?" at bounding box center [449, 267] width 195 height 284
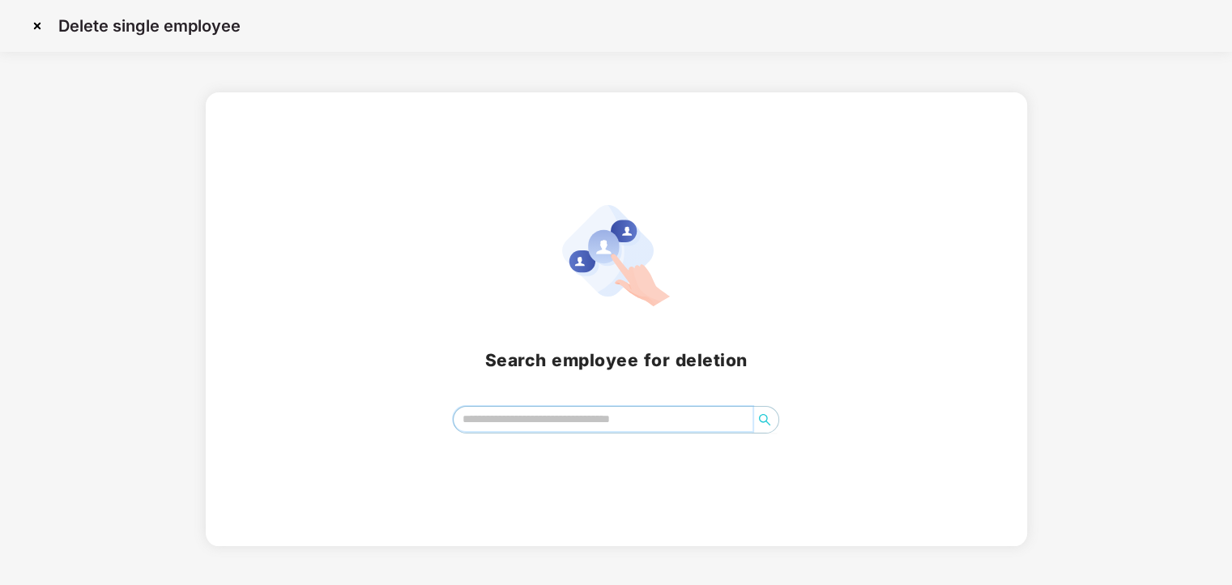
click at [556, 410] on input "search" at bounding box center [603, 419] width 299 height 24
click at [518, 416] on input "search" at bounding box center [603, 419] width 299 height 24
type input "*"
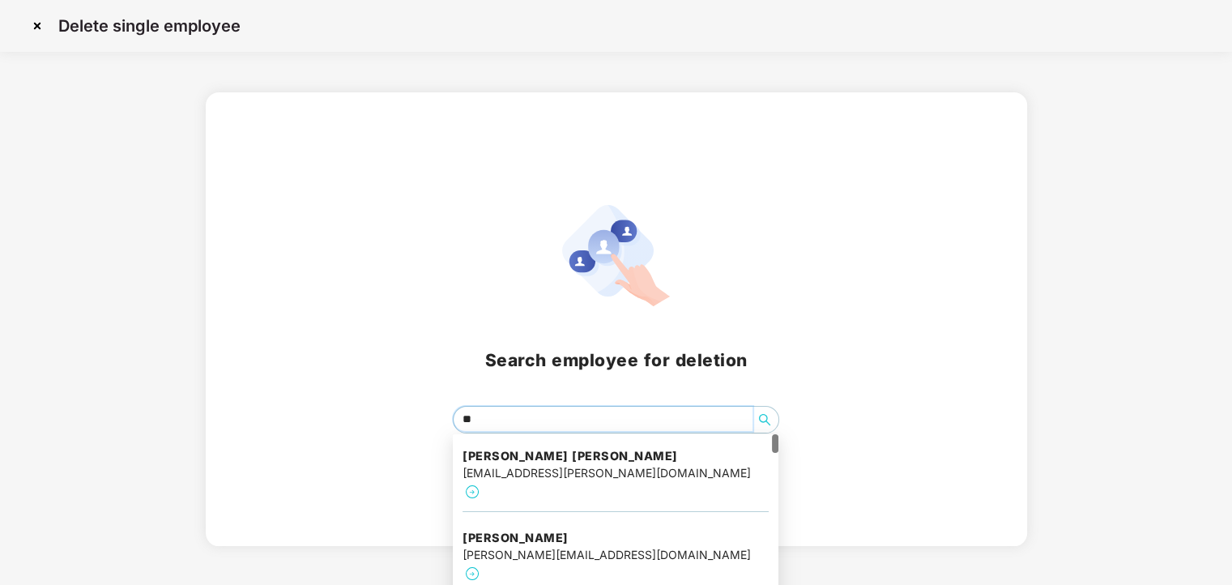
type input "*"
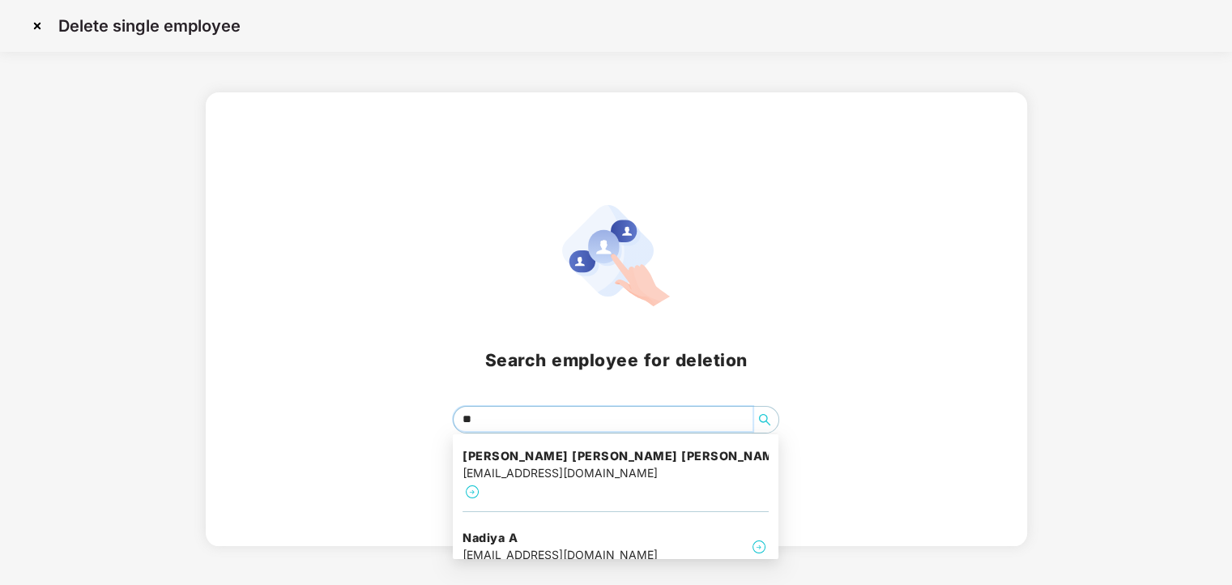
type input "*"
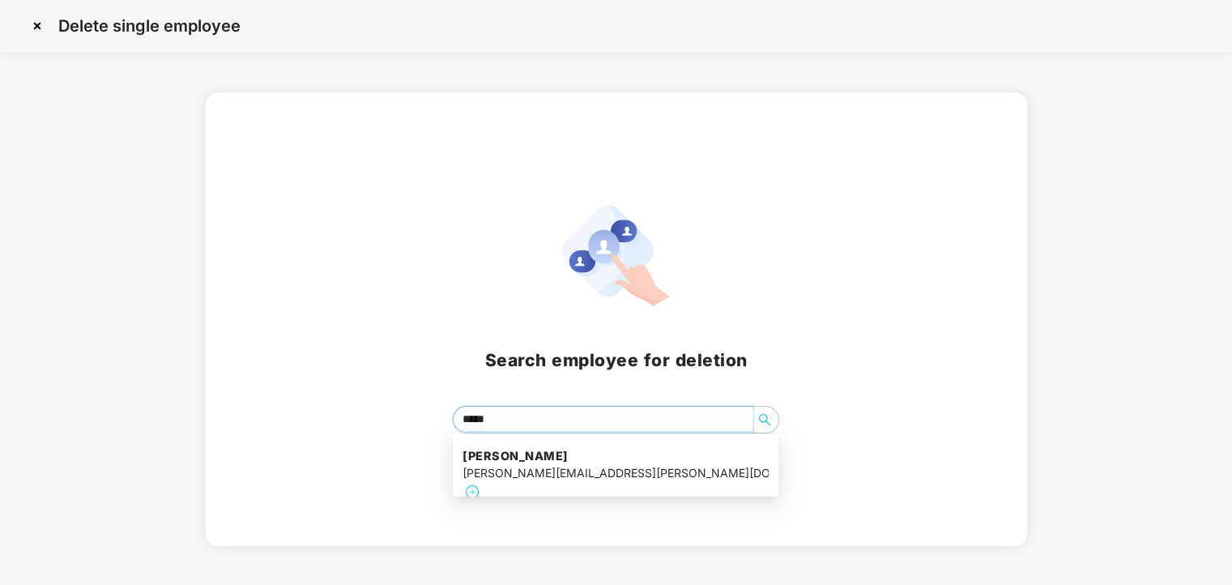
type input "*****"
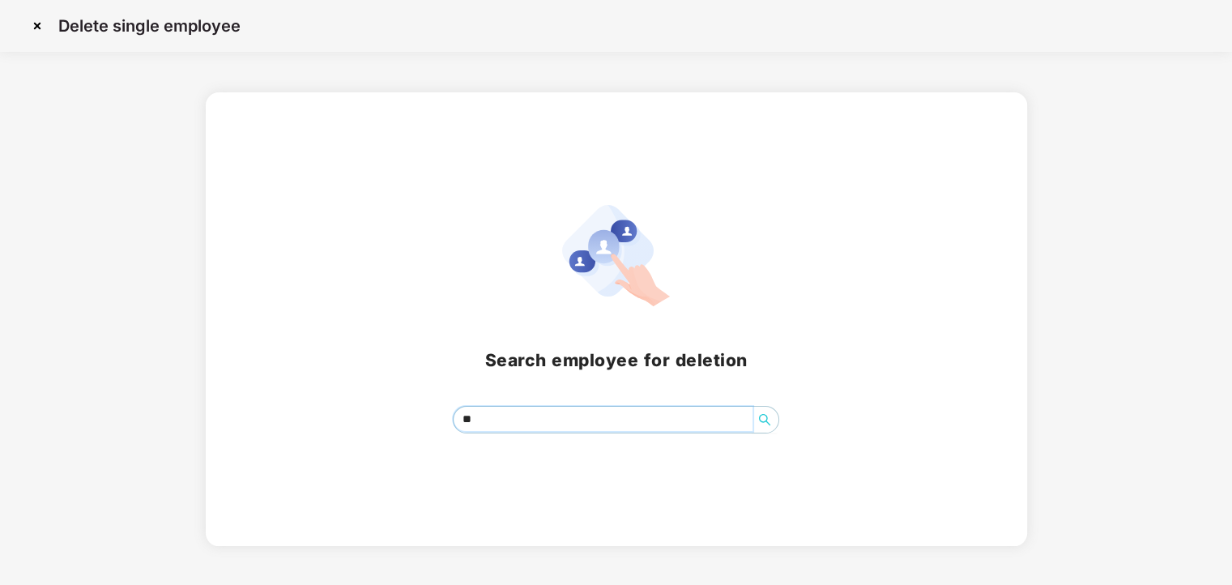
type input "*"
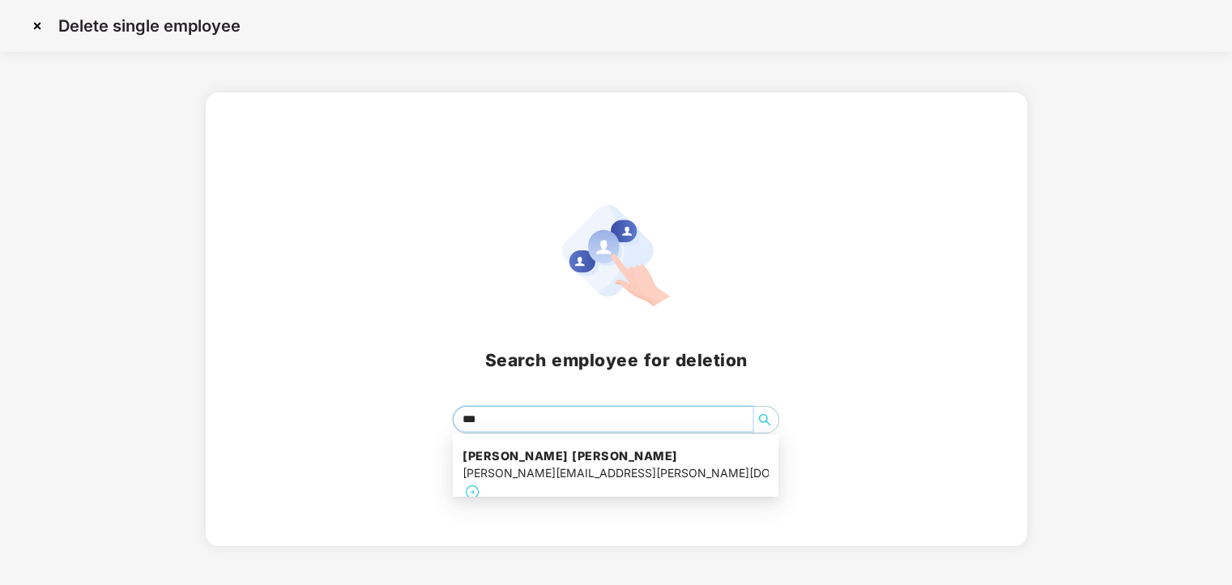
type input "****"
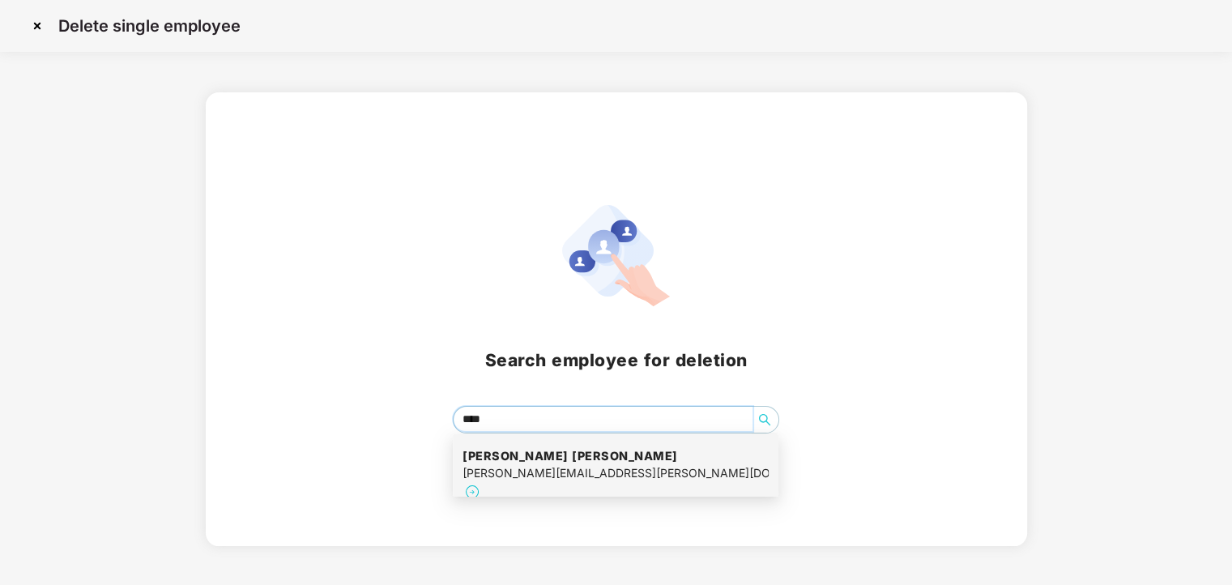
click at [536, 480] on div "aashi.singh@excelr.com" at bounding box center [616, 473] width 306 height 18
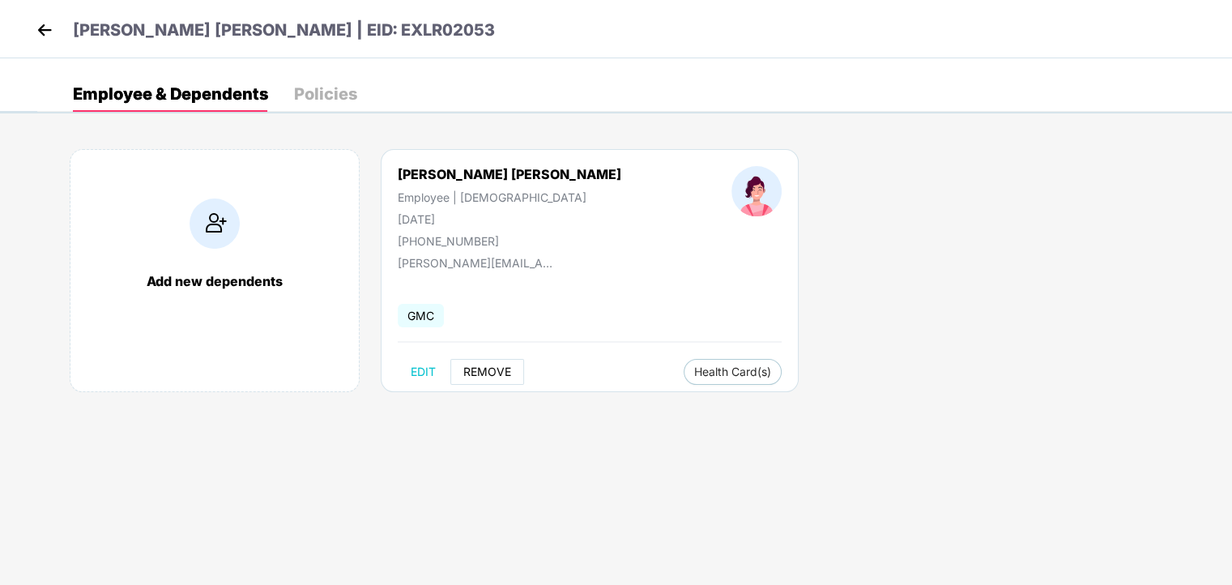
click at [483, 374] on span "REMOVE" at bounding box center [487, 371] width 48 height 13
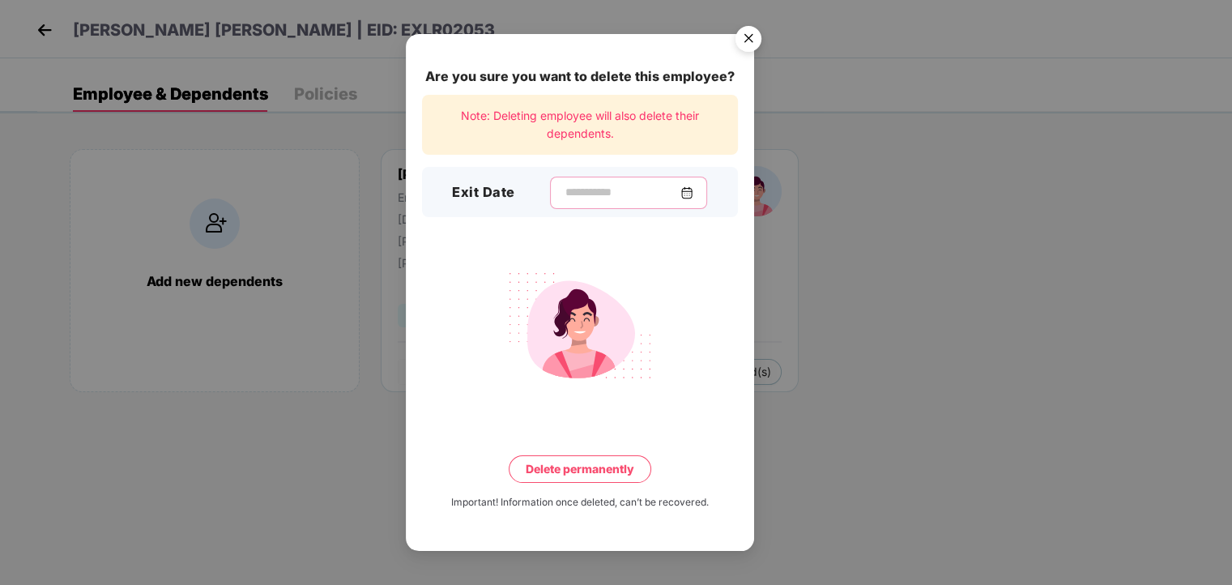
click at [564, 194] on input at bounding box center [622, 192] width 117 height 17
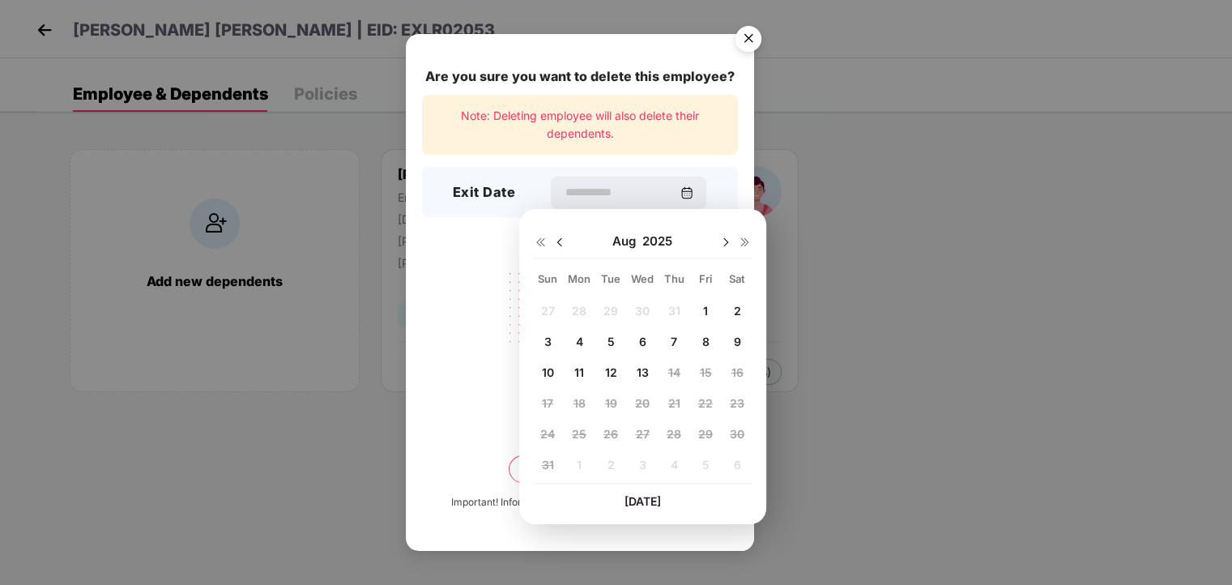
click at [561, 242] on img at bounding box center [559, 242] width 13 height 13
click at [612, 435] on span "29" at bounding box center [611, 434] width 15 height 14
type input "**********"
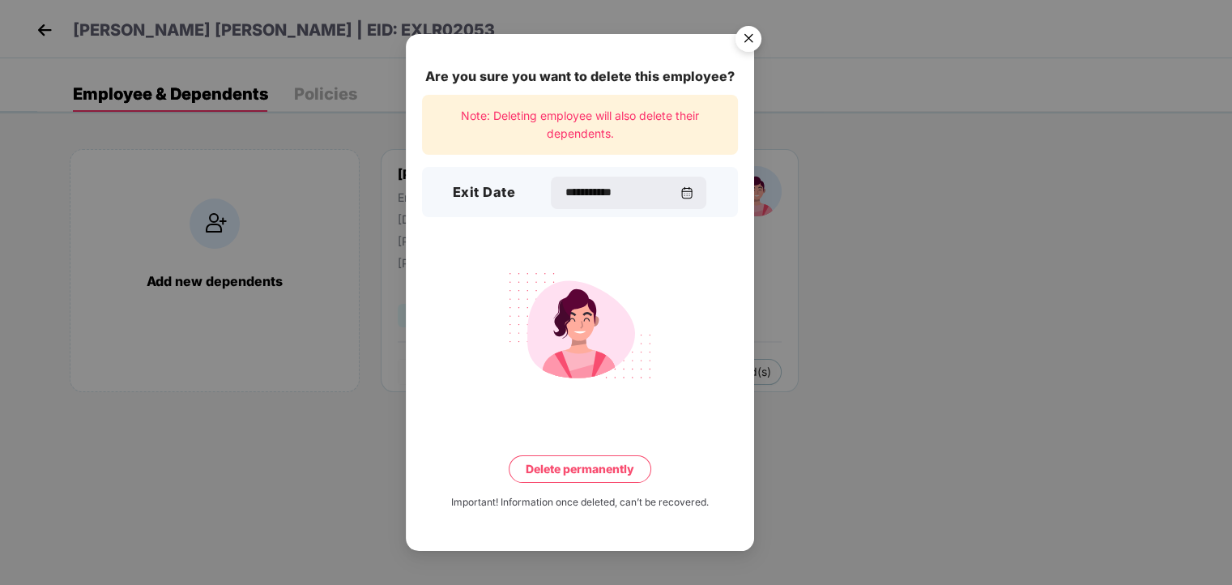
click at [606, 464] on button "Delete permanently" at bounding box center [580, 469] width 143 height 28
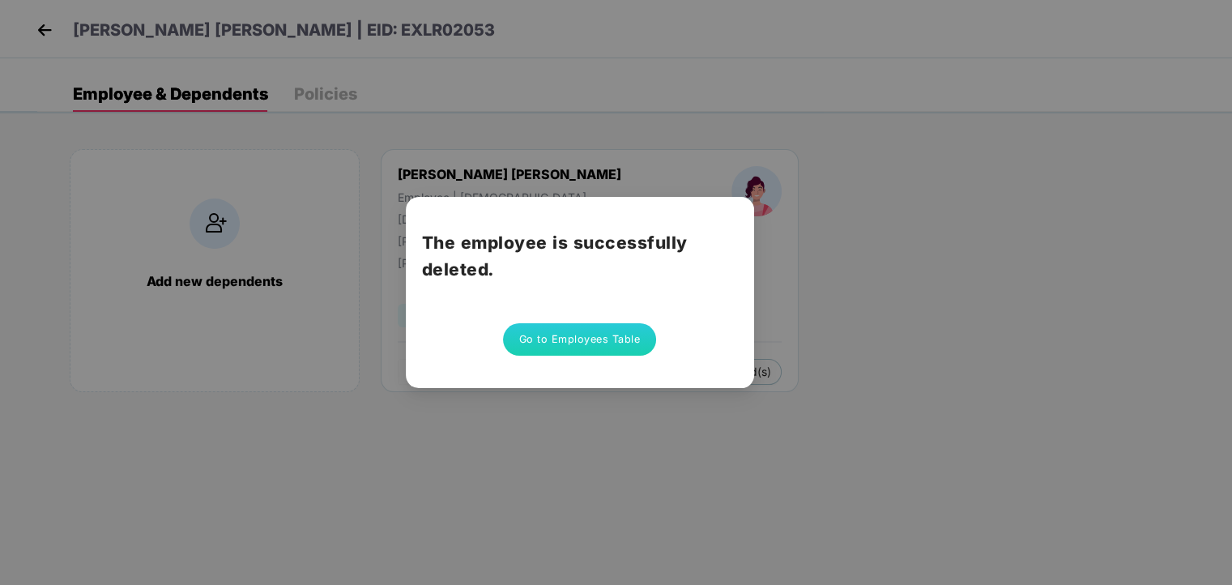
click at [580, 344] on button "Go to Employees Table" at bounding box center [580, 339] width 154 height 32
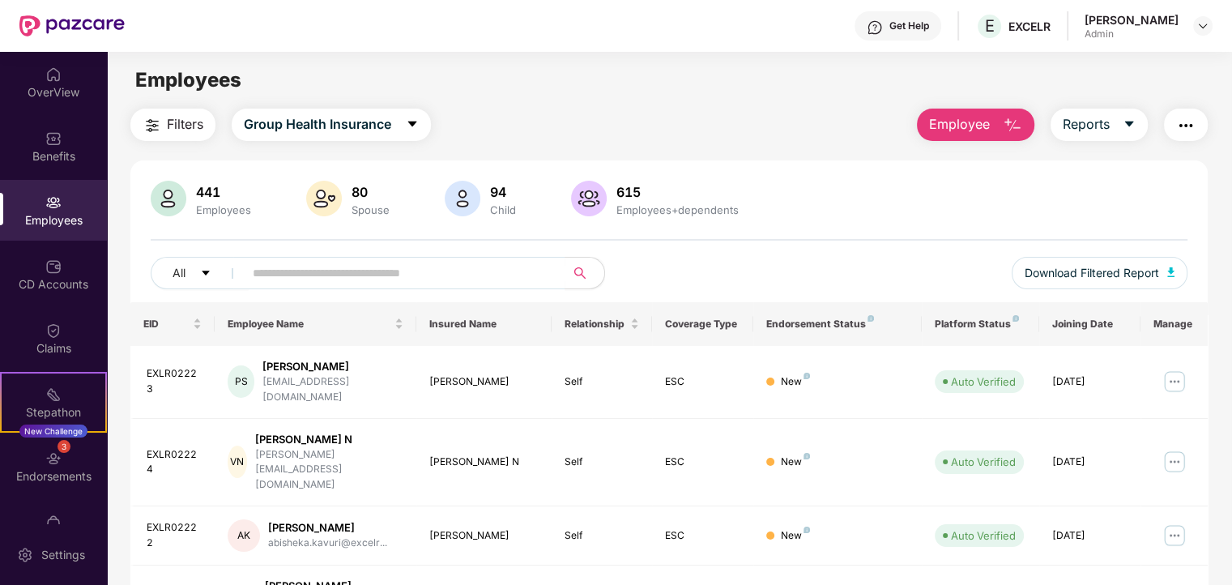
click at [1014, 130] on img "button" at bounding box center [1012, 125] width 19 height 19
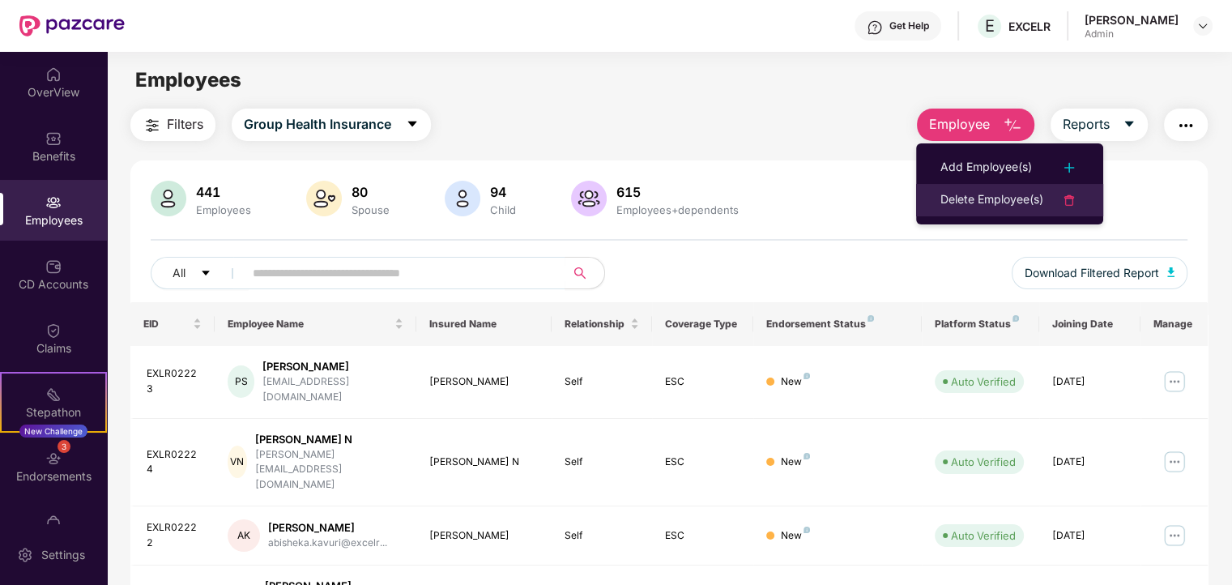
click at [981, 198] on div "Delete Employee(s)" at bounding box center [992, 199] width 103 height 19
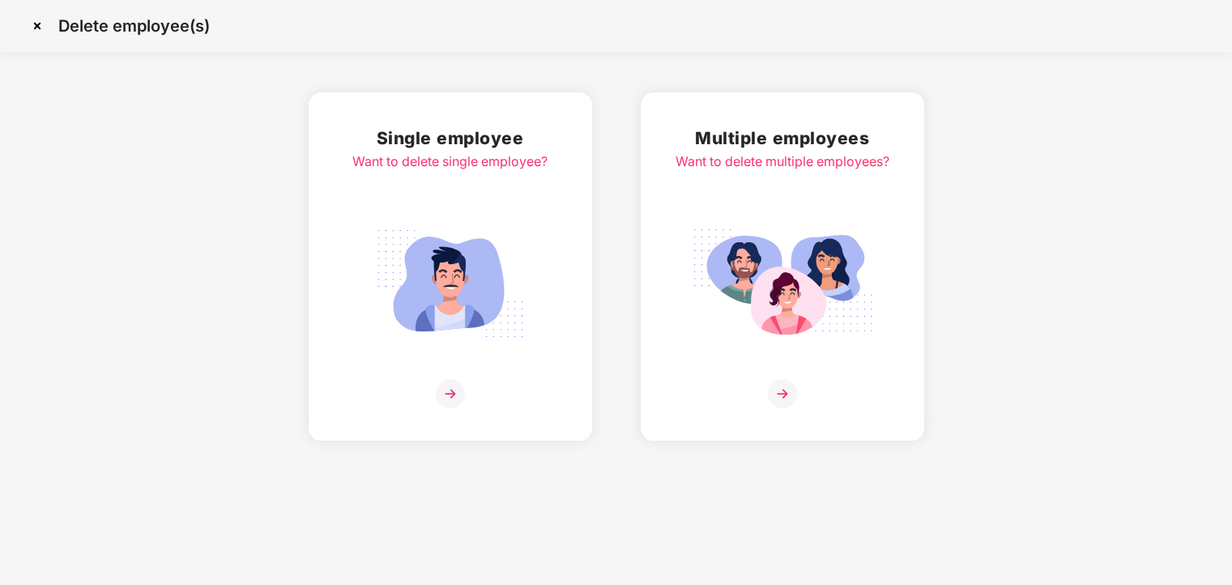
click at [512, 159] on div "Want to delete single employee?" at bounding box center [449, 161] width 195 height 20
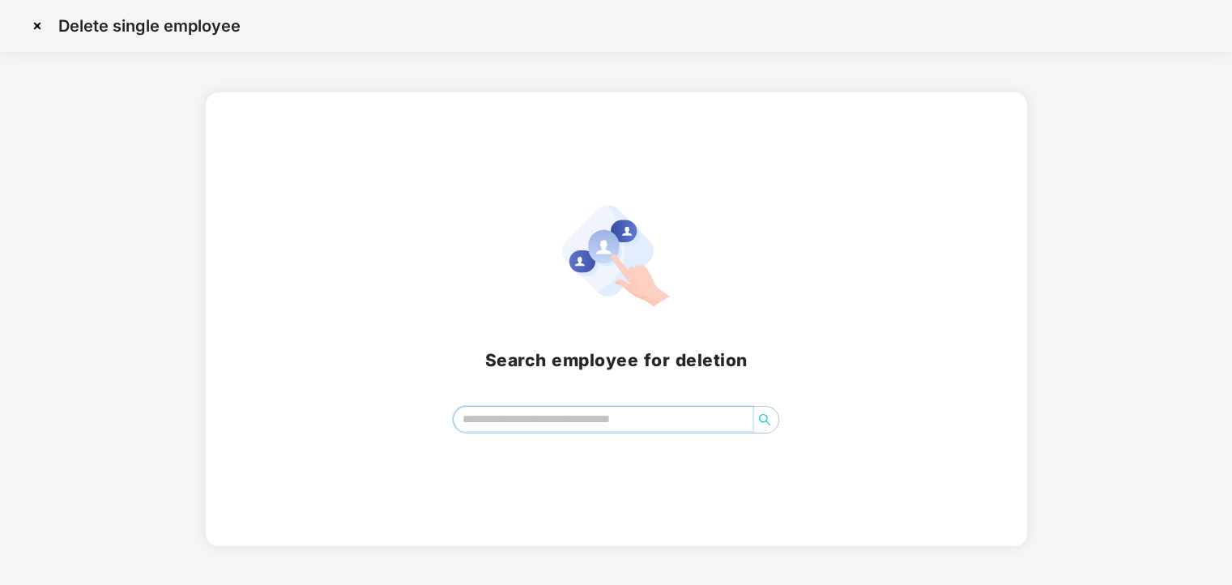
click at [541, 424] on input "search" at bounding box center [603, 419] width 299 height 24
type input "*"
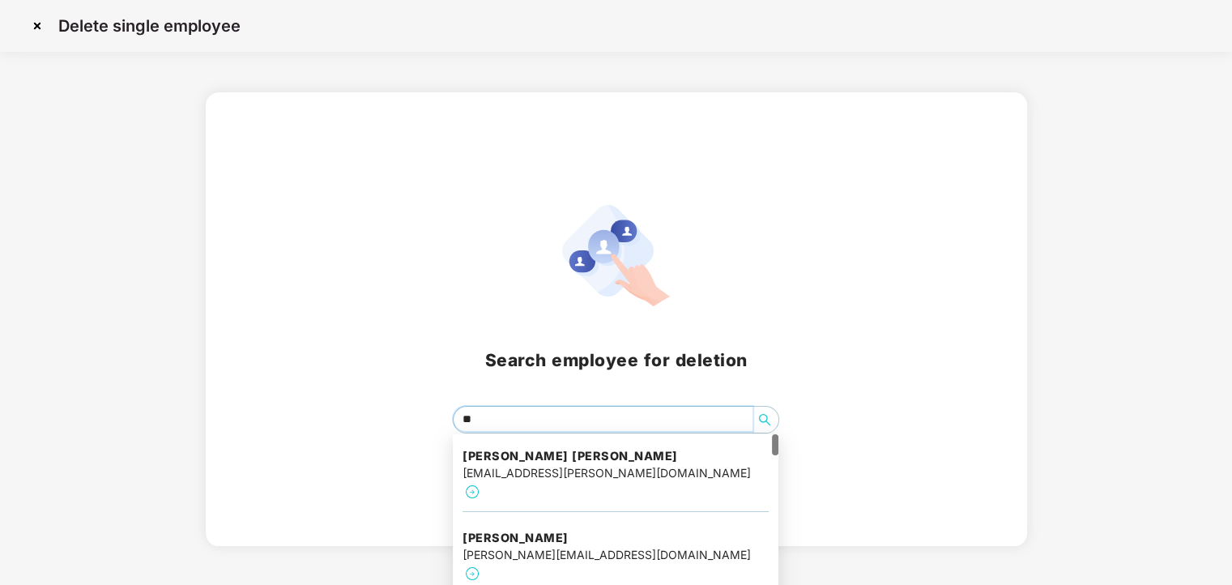
type input "*"
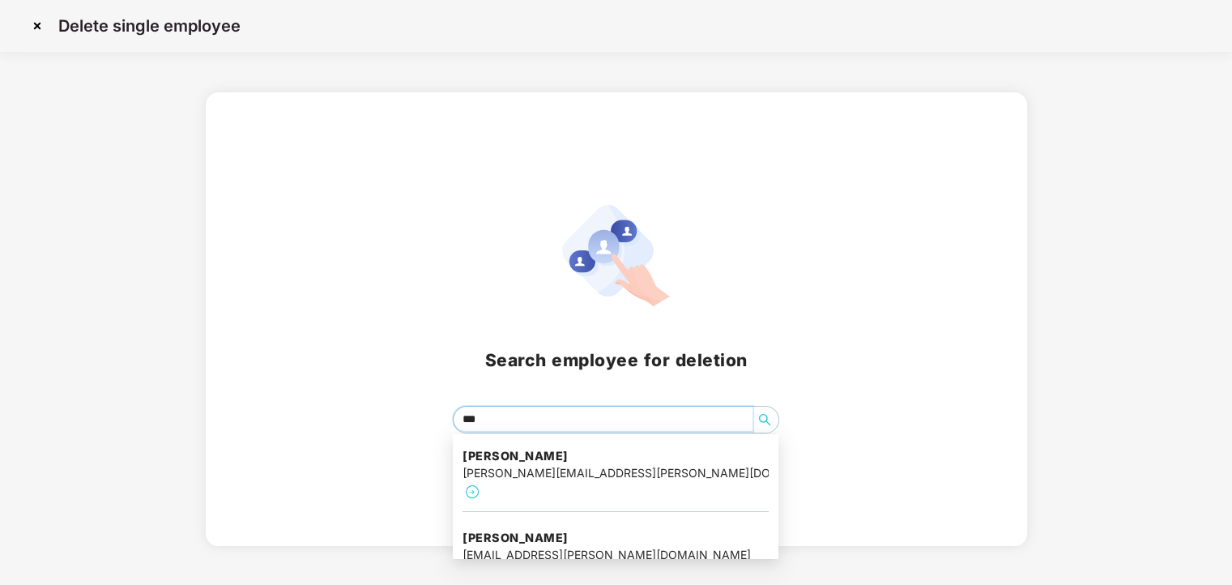
type input "****"
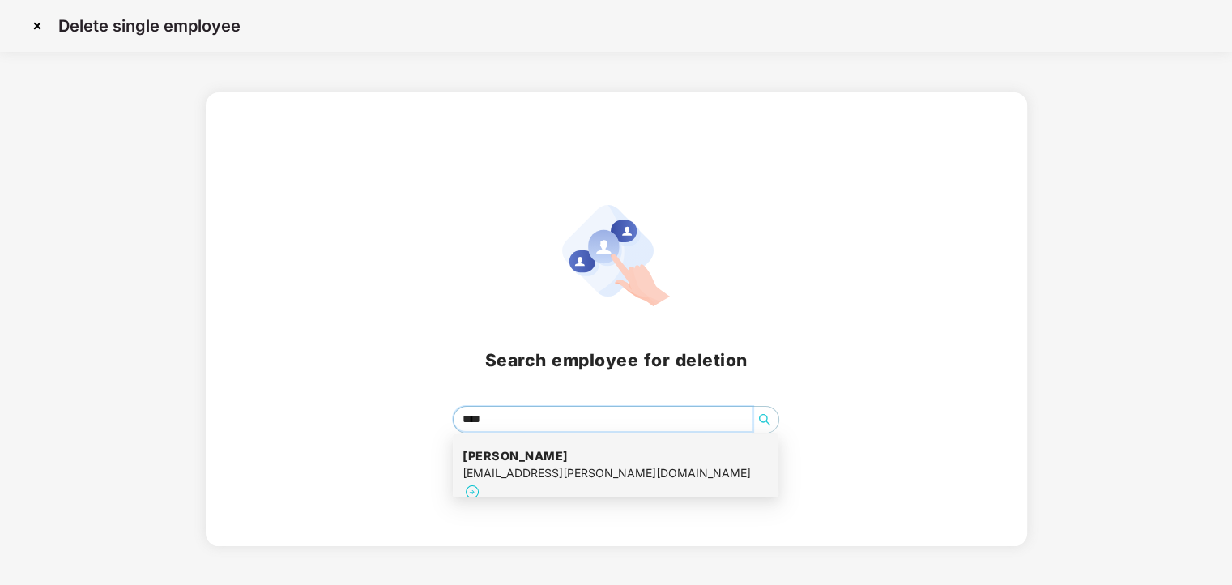
click at [548, 466] on div "ankammarao.degala@excelr.com" at bounding box center [607, 473] width 288 height 18
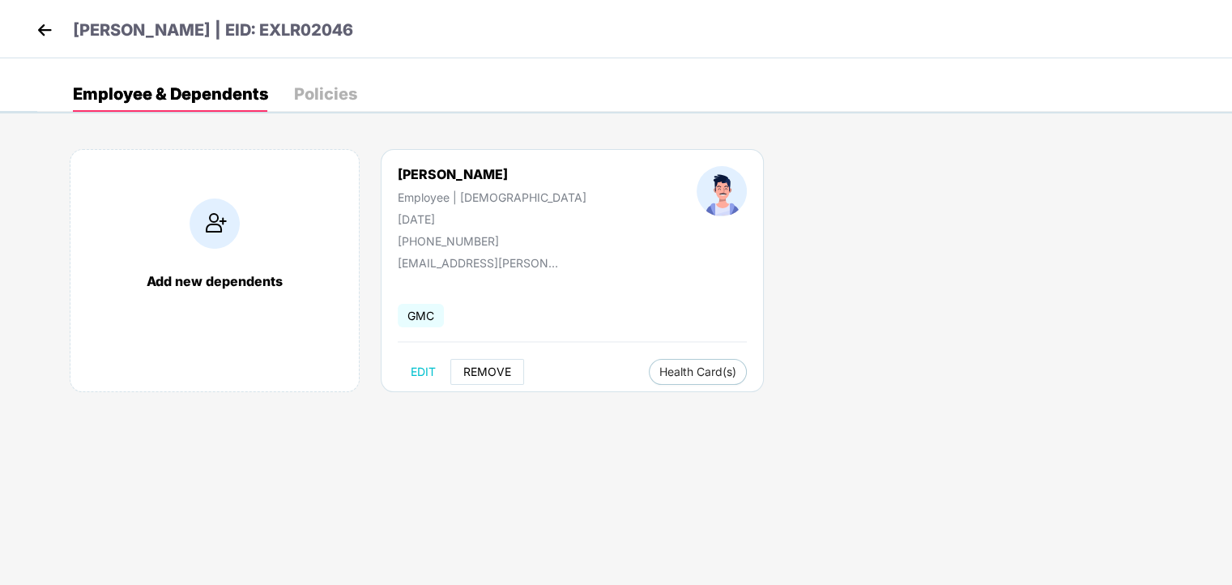
click at [495, 366] on span "REMOVE" at bounding box center [487, 371] width 48 height 13
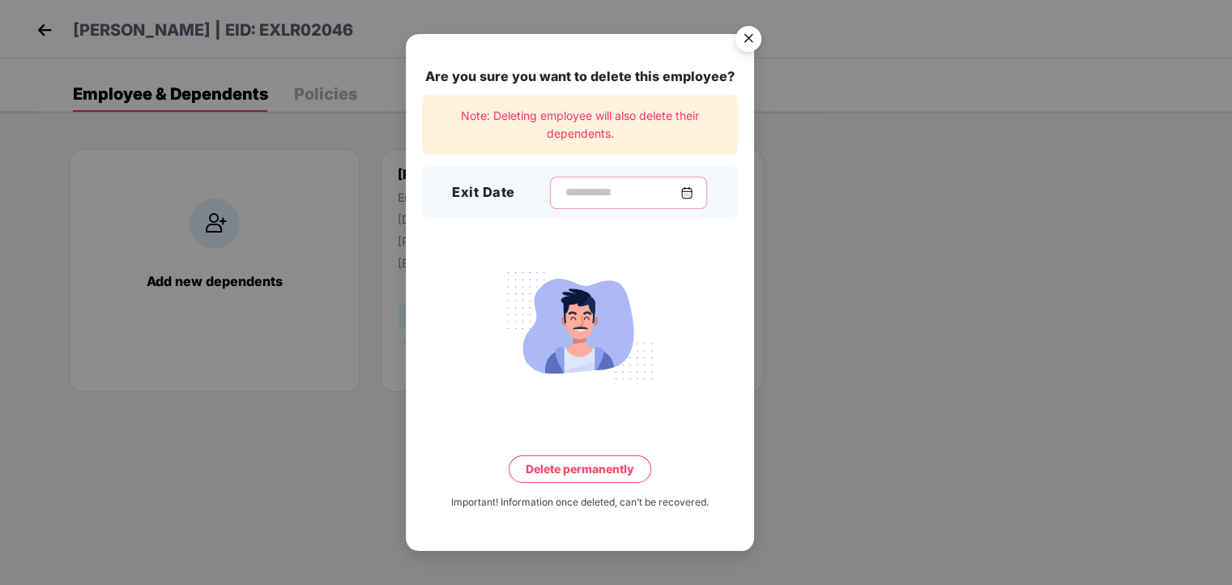
drag, startPoint x: 567, startPoint y: 184, endPoint x: 574, endPoint y: 192, distance: 10.4
click at [574, 192] on input at bounding box center [622, 192] width 117 height 17
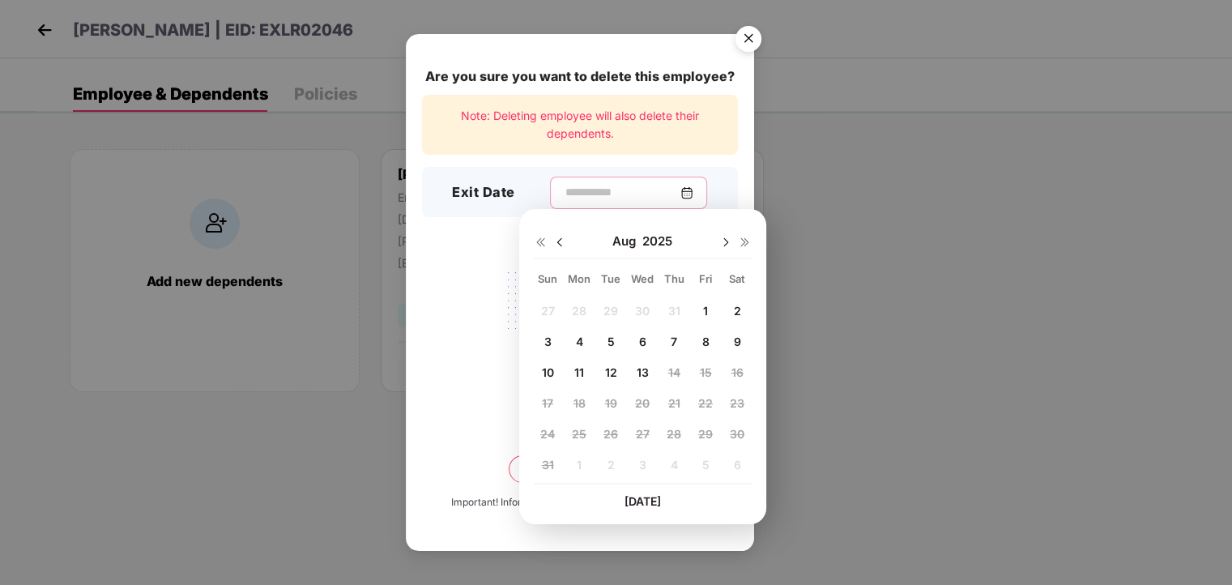
click at [574, 192] on input at bounding box center [622, 192] width 117 height 17
click at [557, 241] on img at bounding box center [559, 242] width 13 height 13
click at [678, 432] on span "31" at bounding box center [674, 434] width 12 height 14
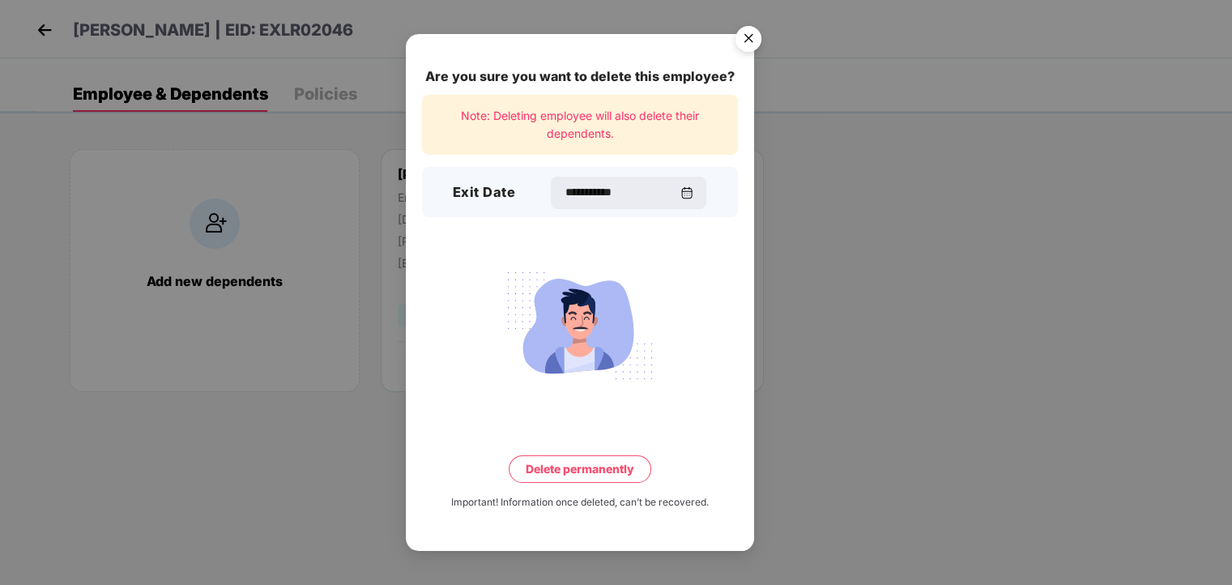
type input "**********"
click at [590, 469] on button "Delete permanently" at bounding box center [580, 469] width 143 height 28
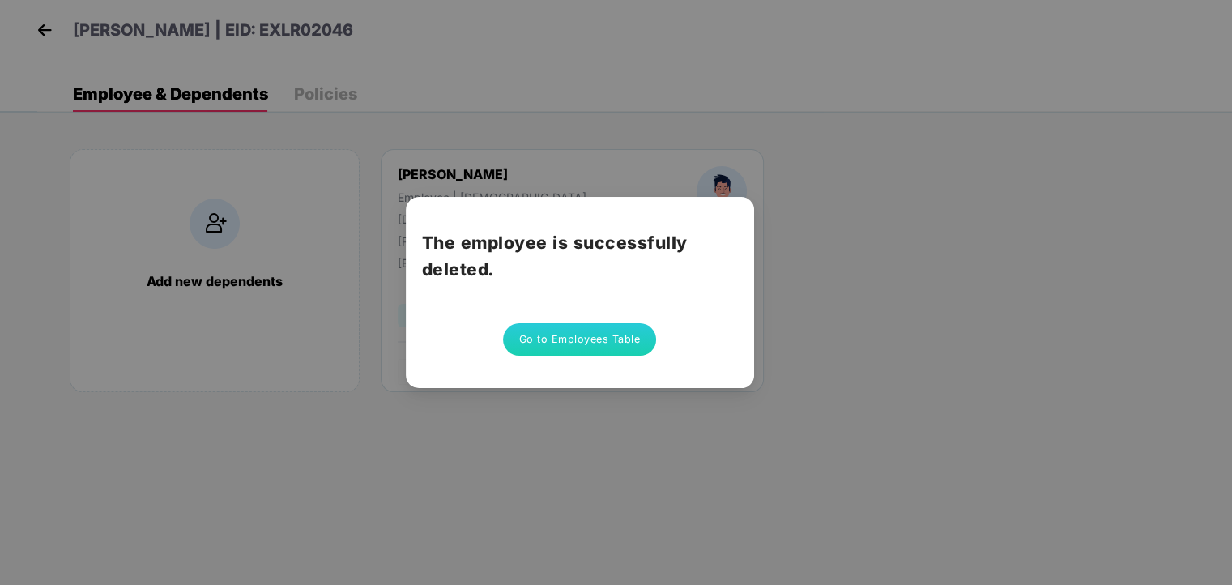
click at [563, 343] on button "Go to Employees Table" at bounding box center [580, 339] width 154 height 32
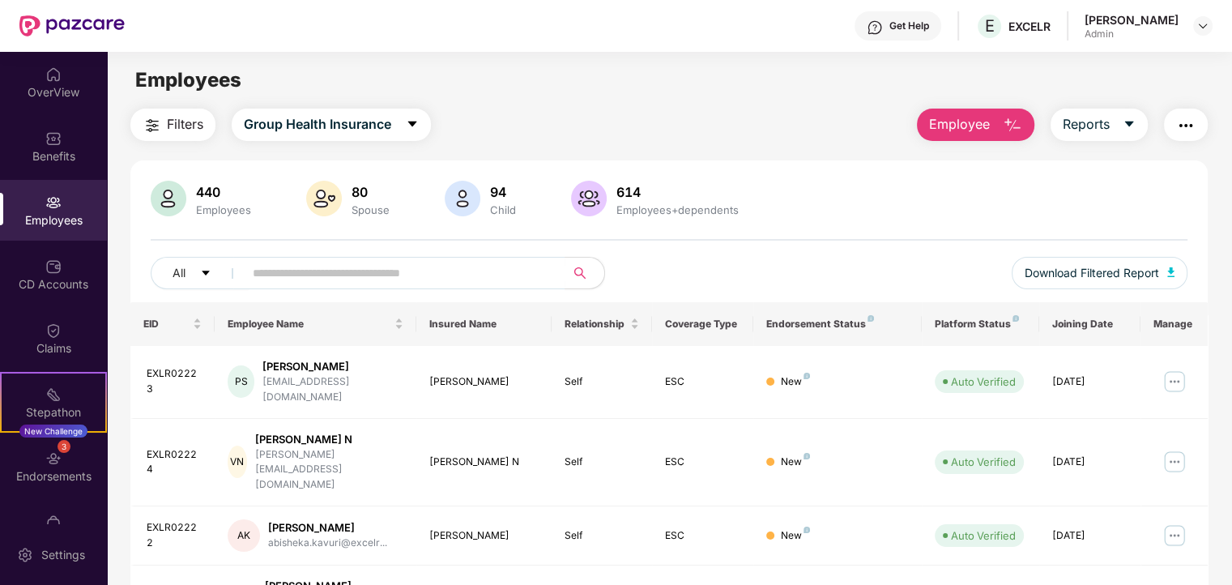
click at [1003, 121] on img "button" at bounding box center [1012, 125] width 19 height 19
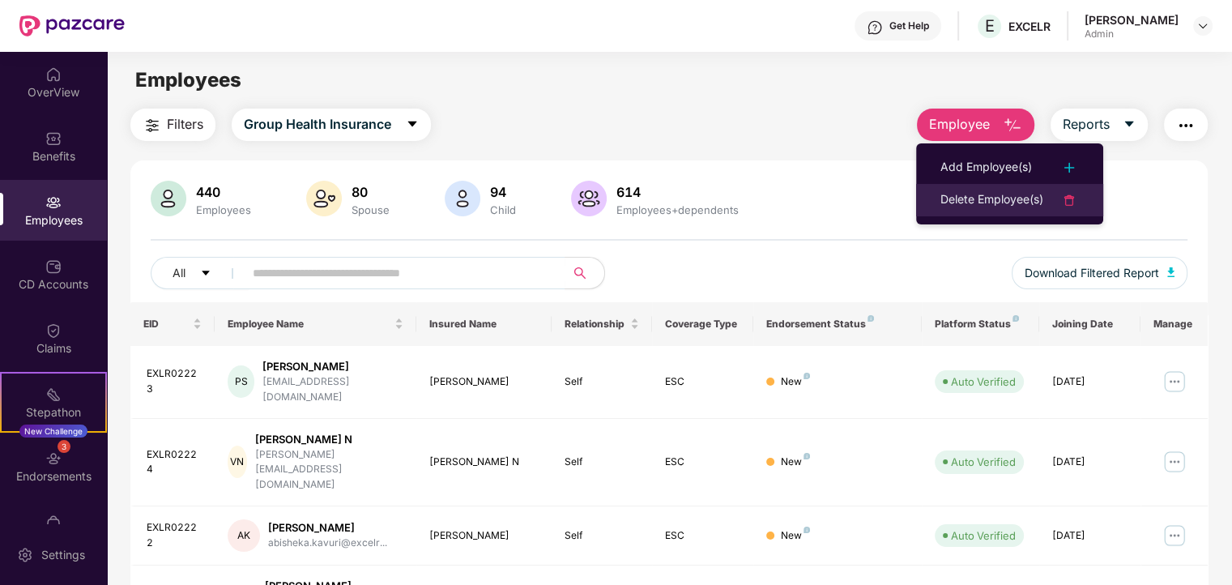
click at [991, 201] on div "Delete Employee(s)" at bounding box center [992, 199] width 103 height 19
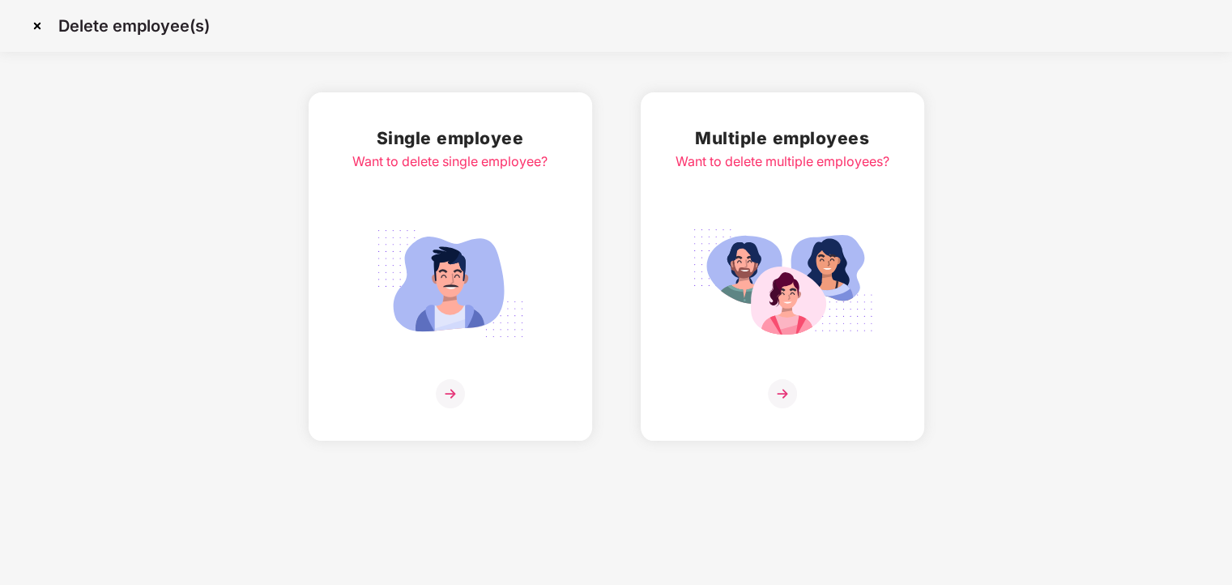
click at [437, 186] on div "Single employee Want to delete single employee?" at bounding box center [449, 267] width 195 height 284
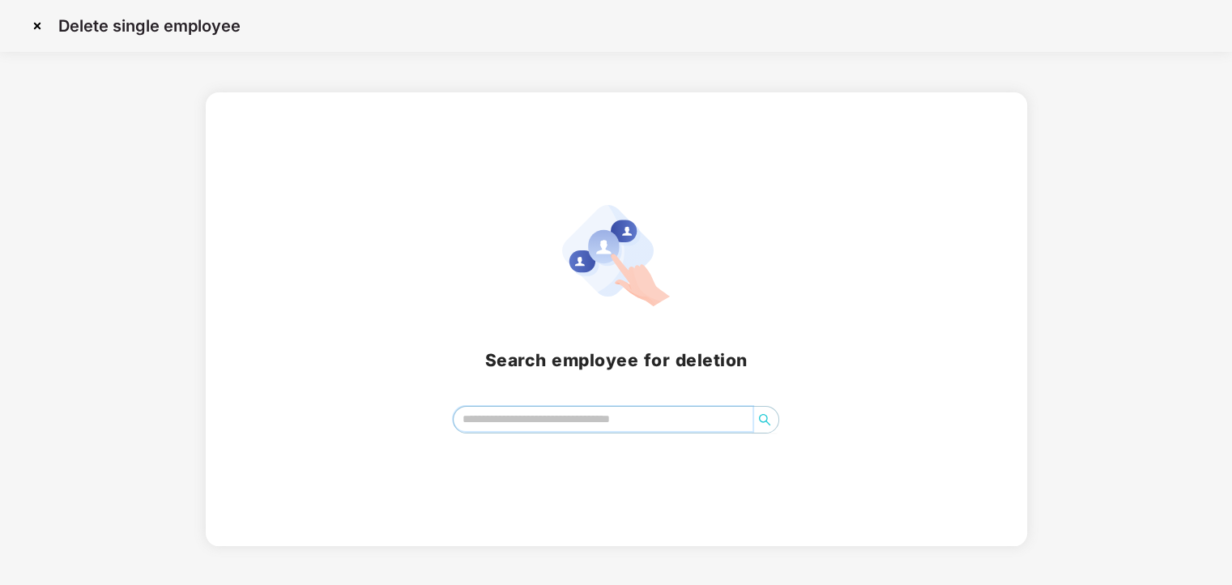
click at [506, 425] on input "search" at bounding box center [603, 419] width 299 height 24
type input "*"
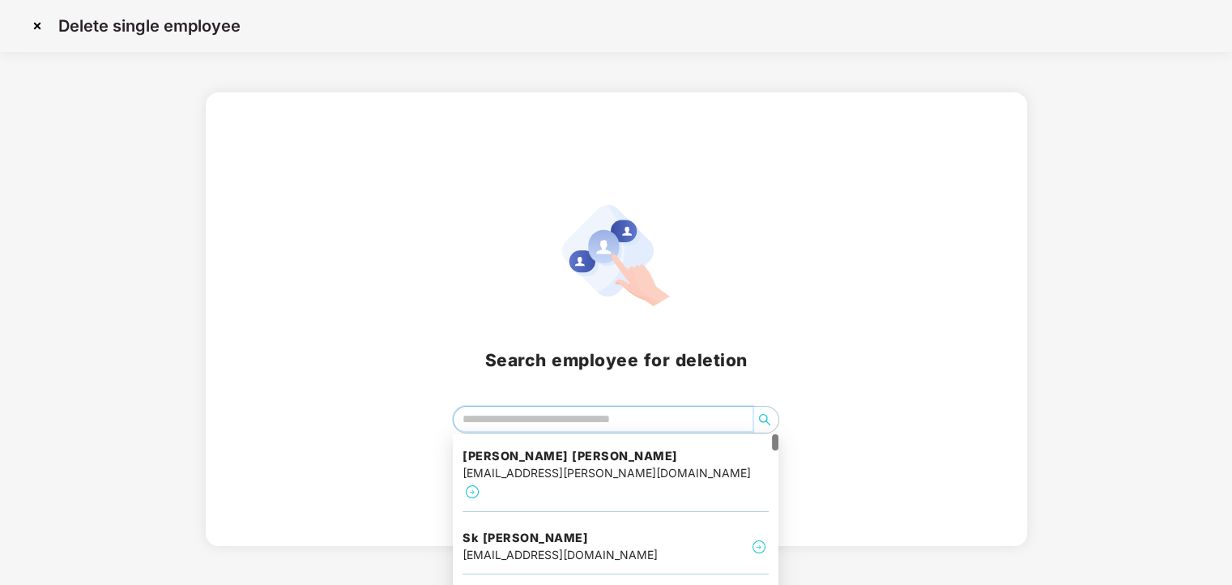
scroll to position [36, 0]
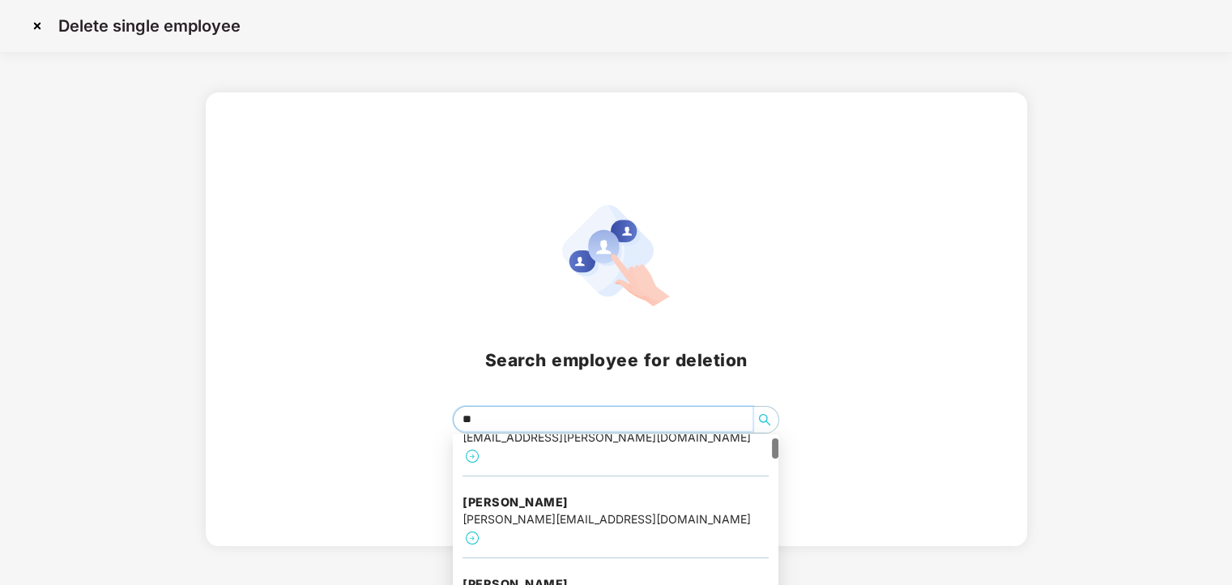
type input "*"
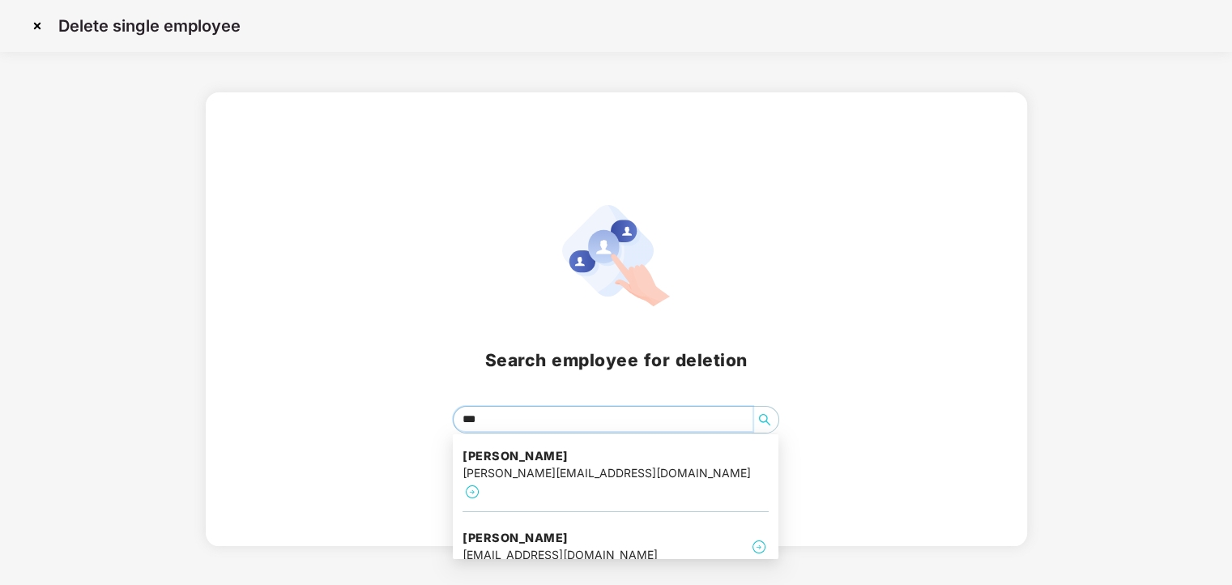
scroll to position [0, 0]
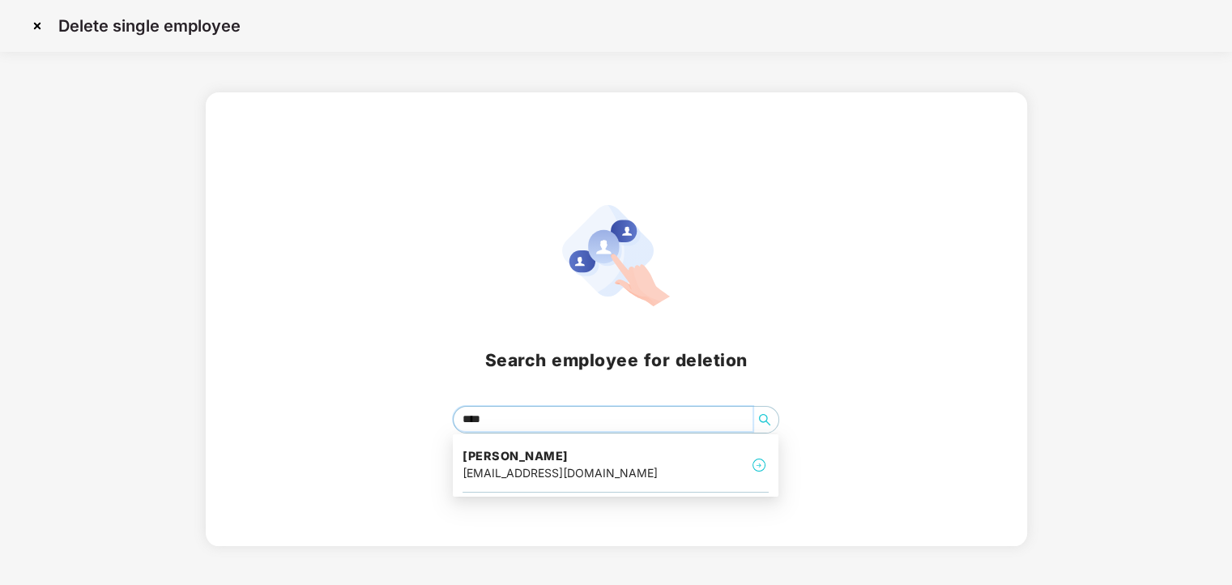
type input "*****"
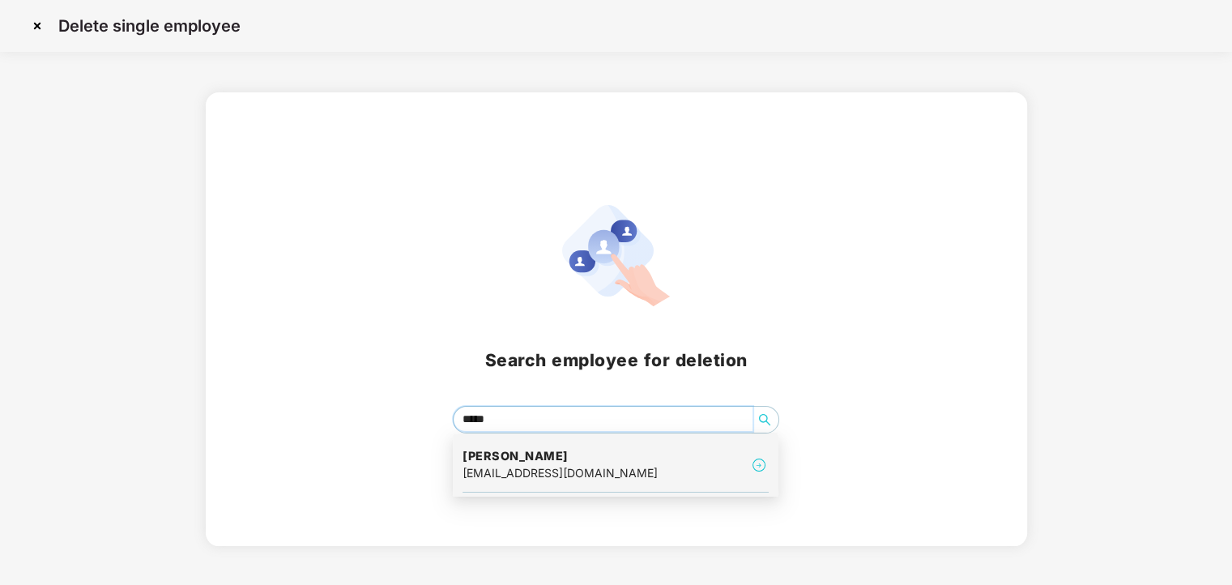
click at [515, 458] on h4 "Bandla Venu" at bounding box center [560, 456] width 195 height 16
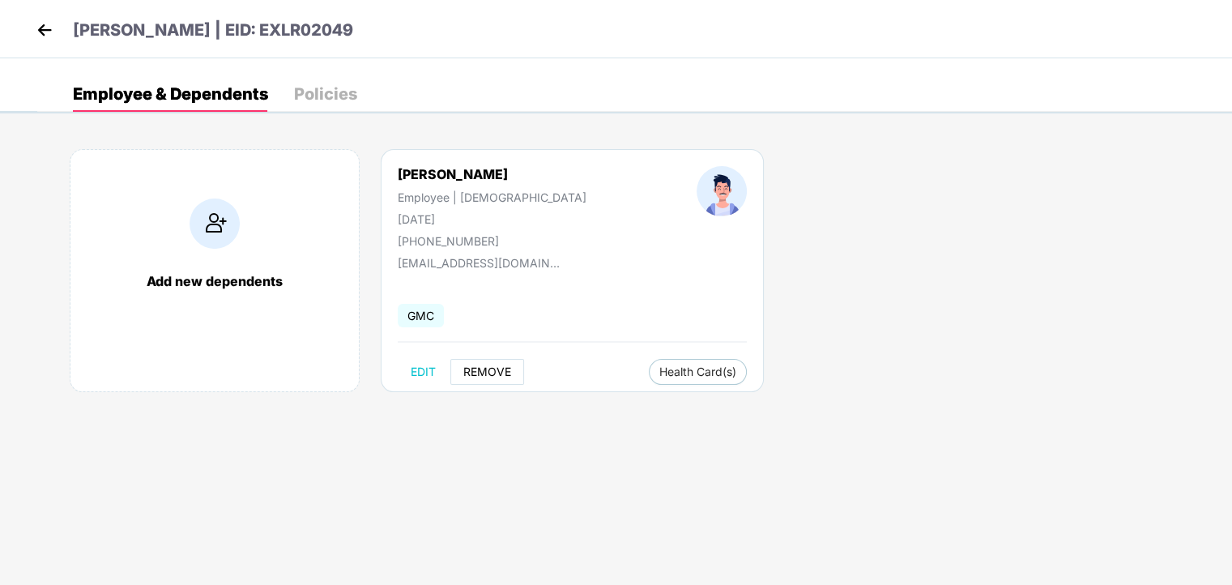
click at [476, 367] on span "REMOVE" at bounding box center [487, 371] width 48 height 13
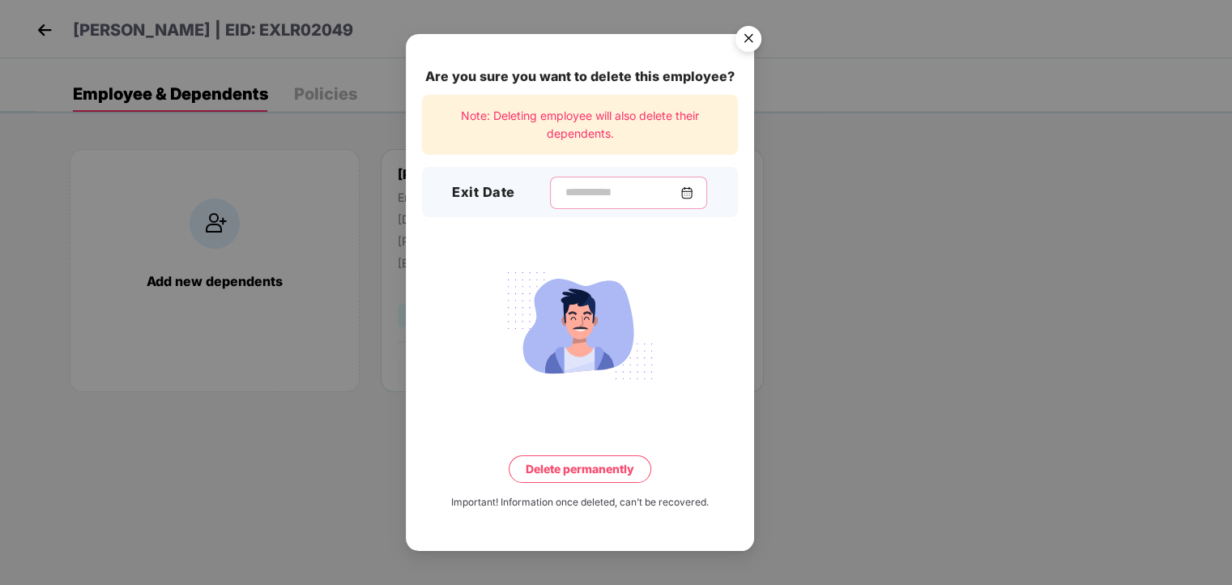
click at [622, 186] on input at bounding box center [622, 192] width 117 height 17
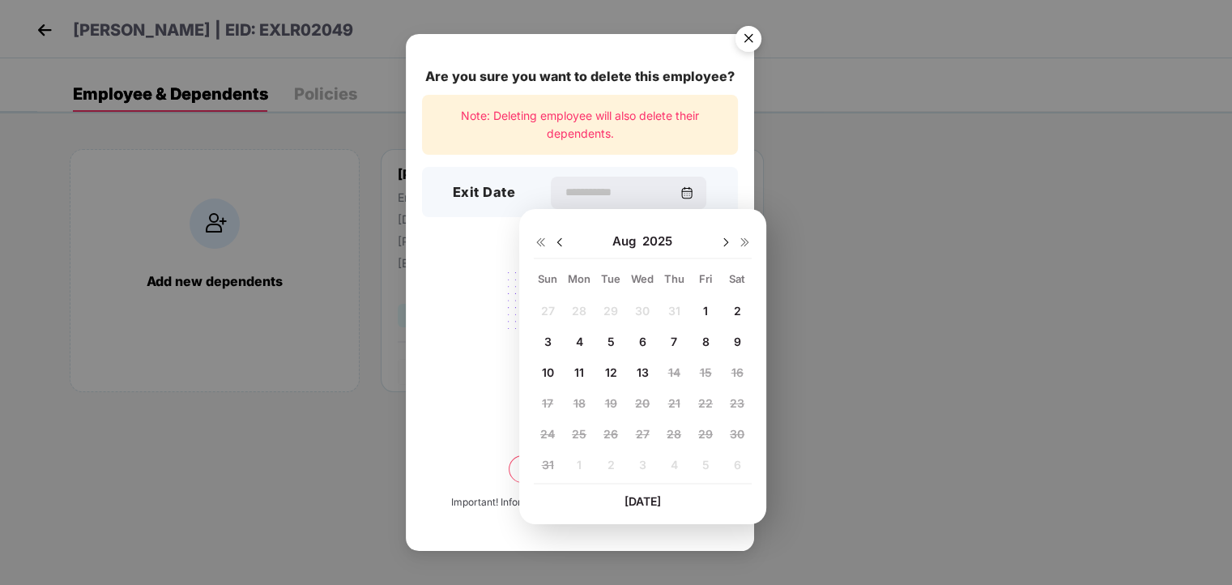
click at [560, 244] on img at bounding box center [559, 242] width 13 height 13
click at [671, 442] on div "31" at bounding box center [674, 433] width 24 height 24
type input "**********"
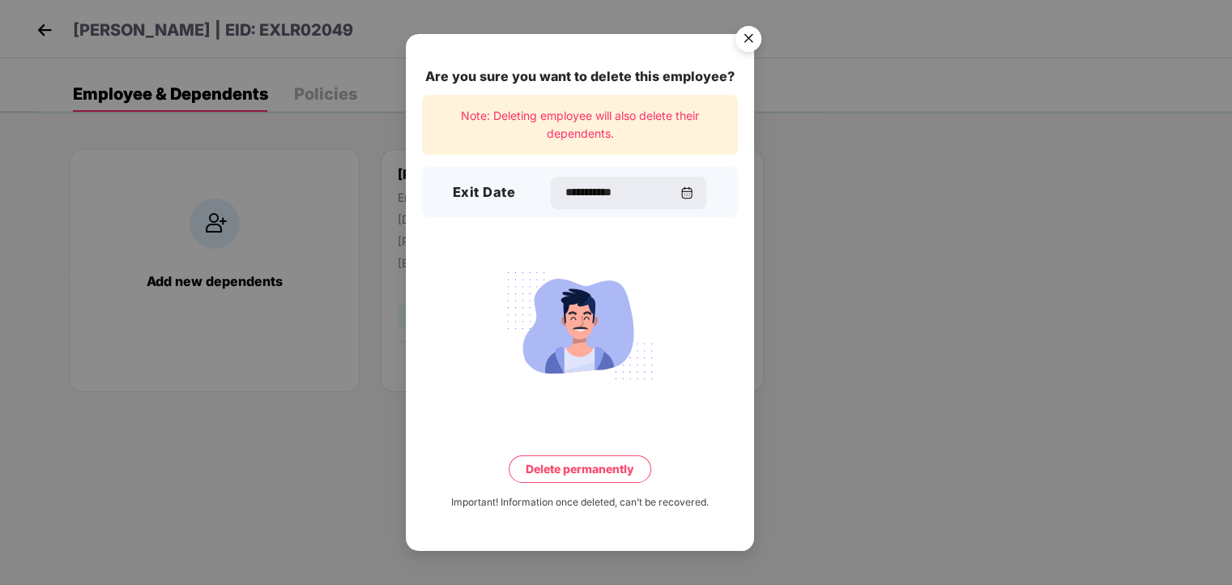
click at [558, 472] on button "Delete permanently" at bounding box center [580, 469] width 143 height 28
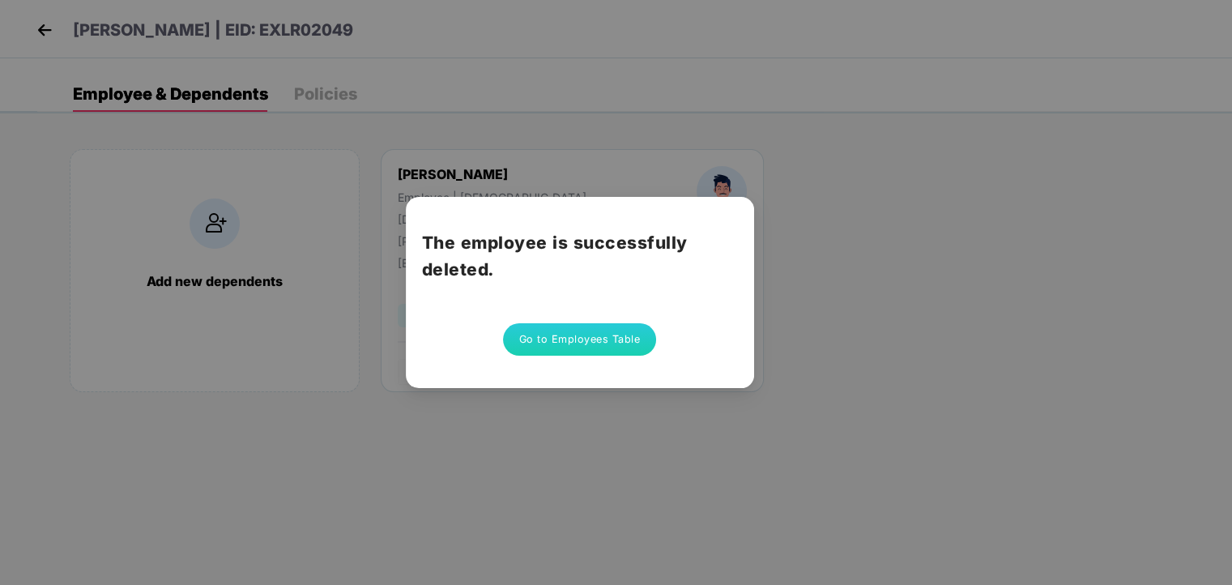
click at [609, 338] on button "Go to Employees Table" at bounding box center [580, 339] width 154 height 32
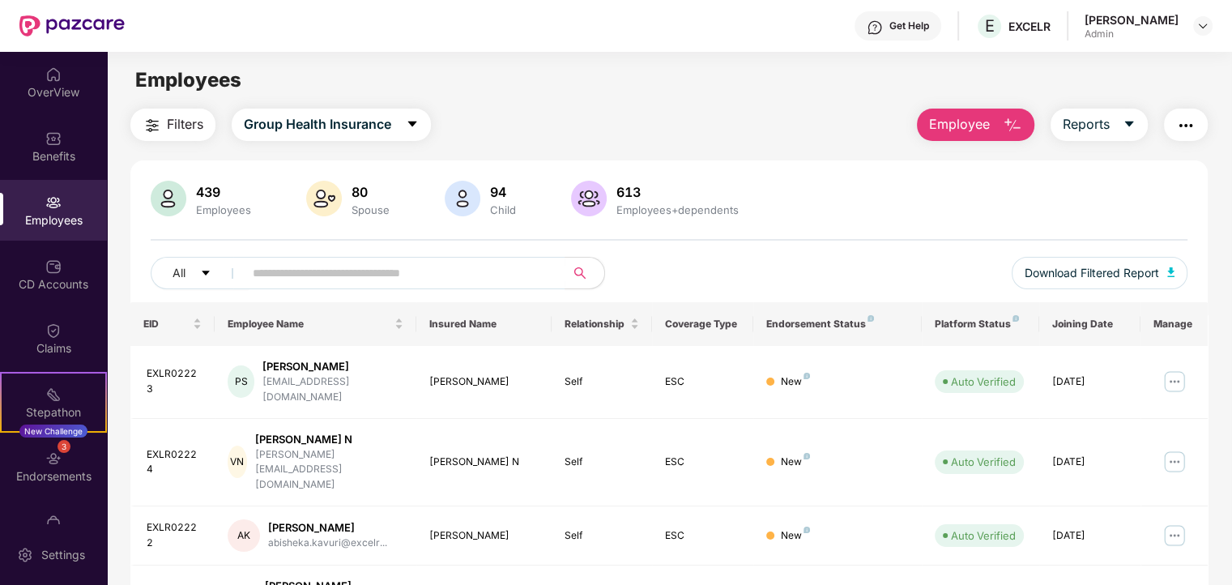
click at [992, 124] on button "Employee" at bounding box center [975, 125] width 117 height 32
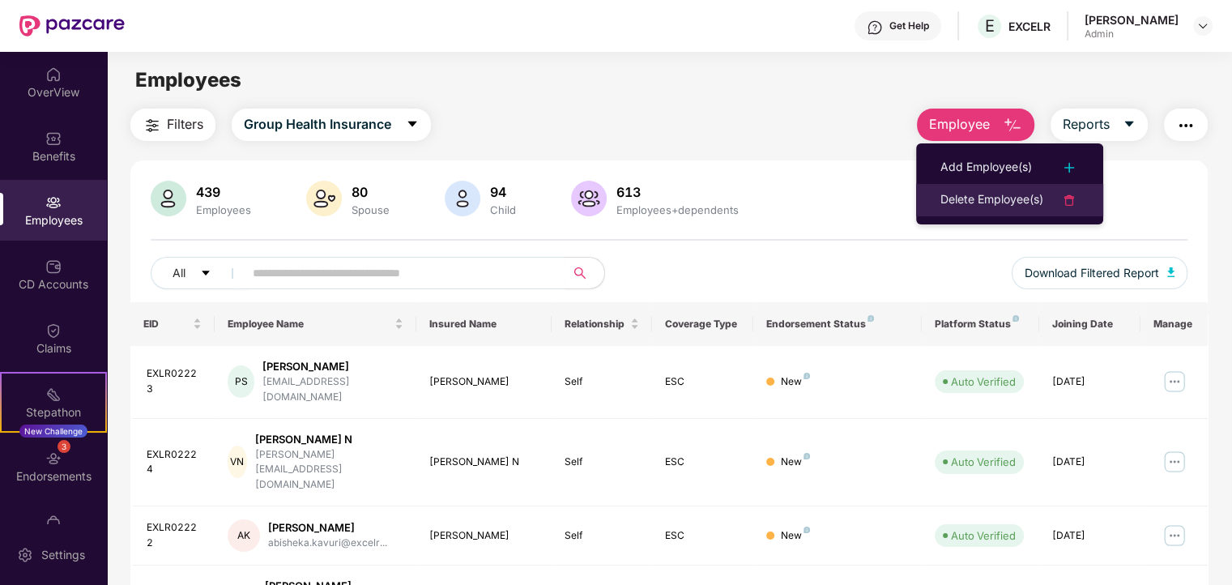
click at [985, 215] on li "Delete Employee(s)" at bounding box center [1009, 200] width 187 height 32
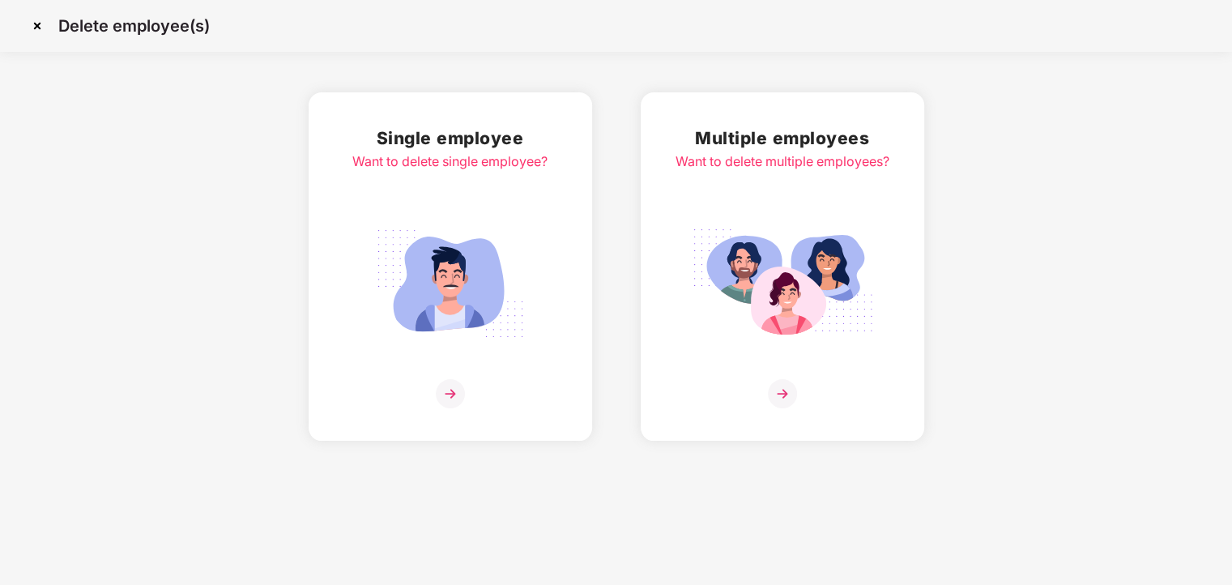
click at [412, 155] on div "Want to delete single employee?" at bounding box center [449, 161] width 195 height 20
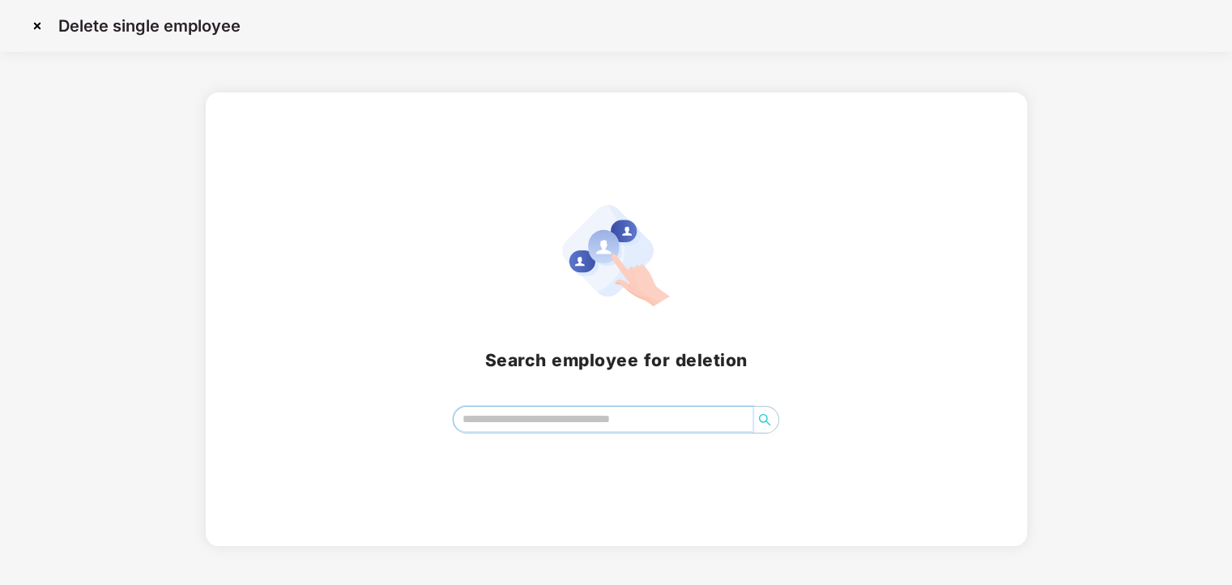
click at [527, 419] on input "search" at bounding box center [603, 419] width 299 height 24
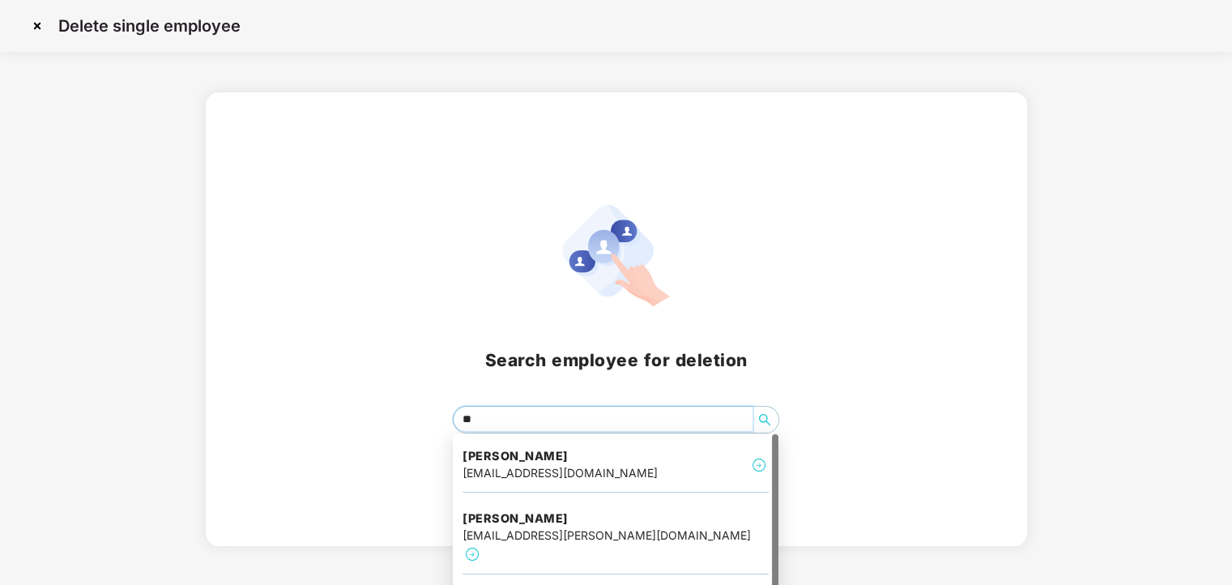
type input "*"
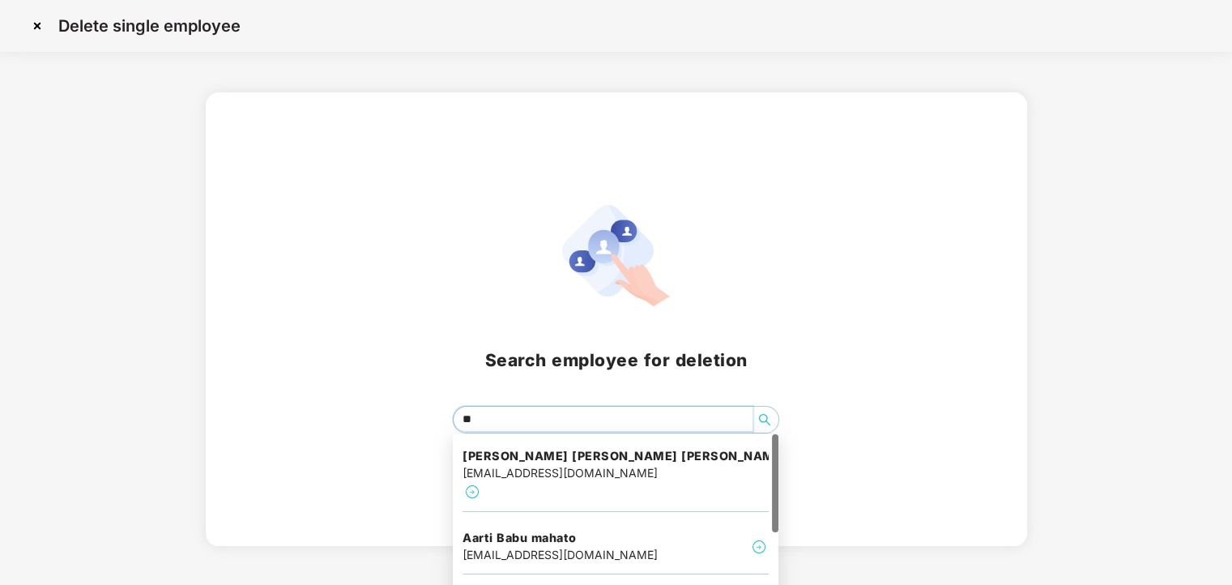
type input "***"
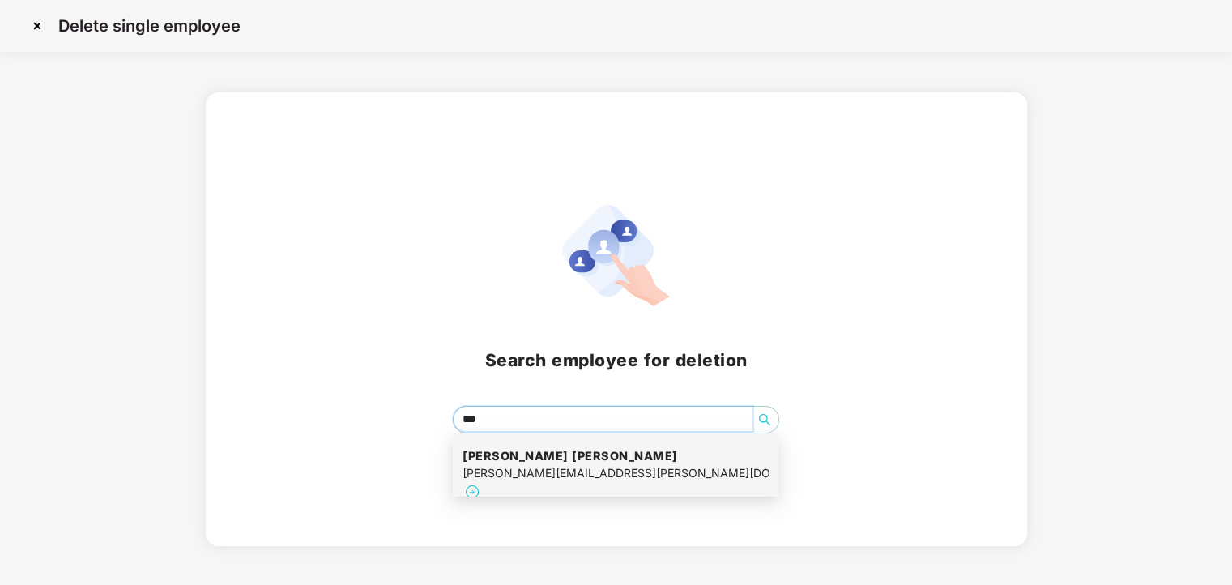
click at [553, 480] on div "aakash.bachani@excelr.com" at bounding box center [616, 473] width 306 height 18
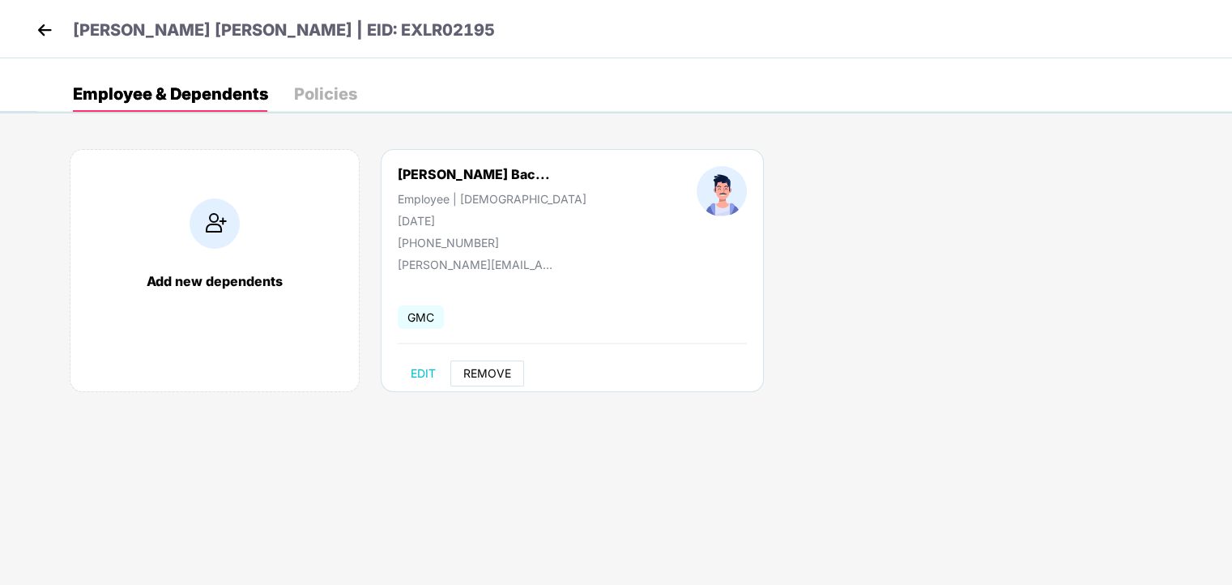
click at [481, 371] on span "REMOVE" at bounding box center [487, 373] width 48 height 13
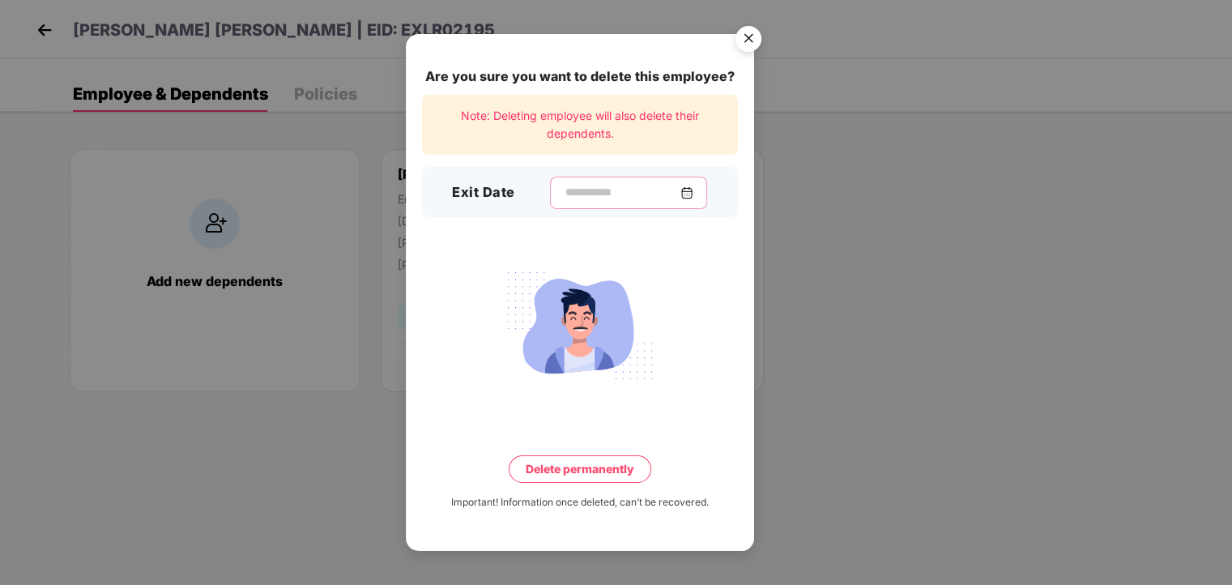
click at [589, 189] on input at bounding box center [622, 192] width 117 height 17
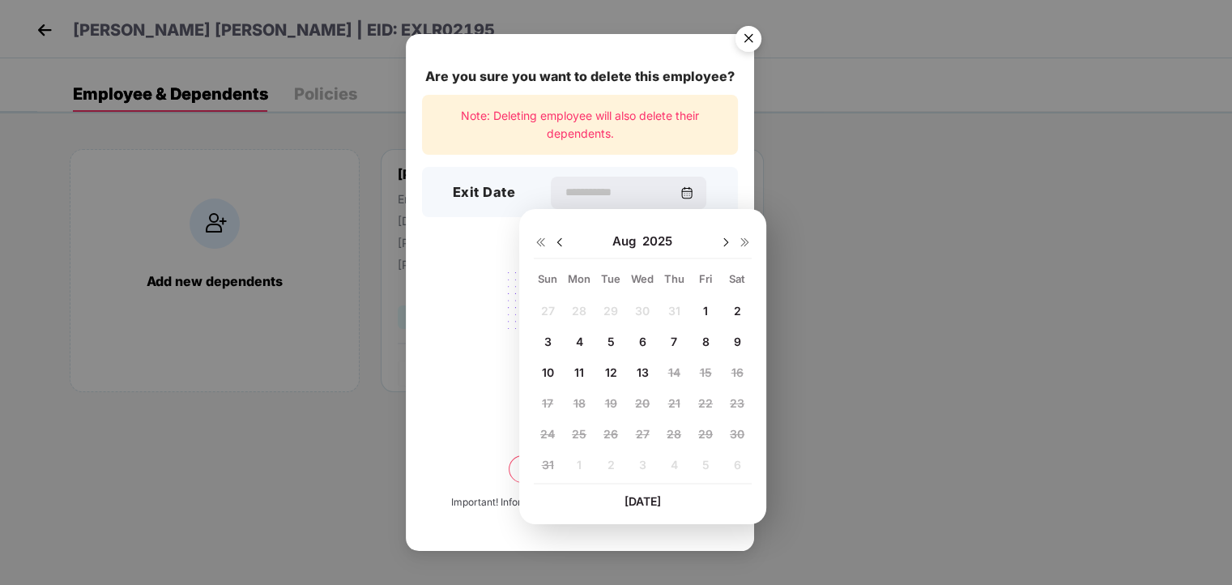
click at [557, 244] on img at bounding box center [559, 242] width 13 height 13
click at [672, 432] on span "31" at bounding box center [674, 434] width 12 height 14
type input "**********"
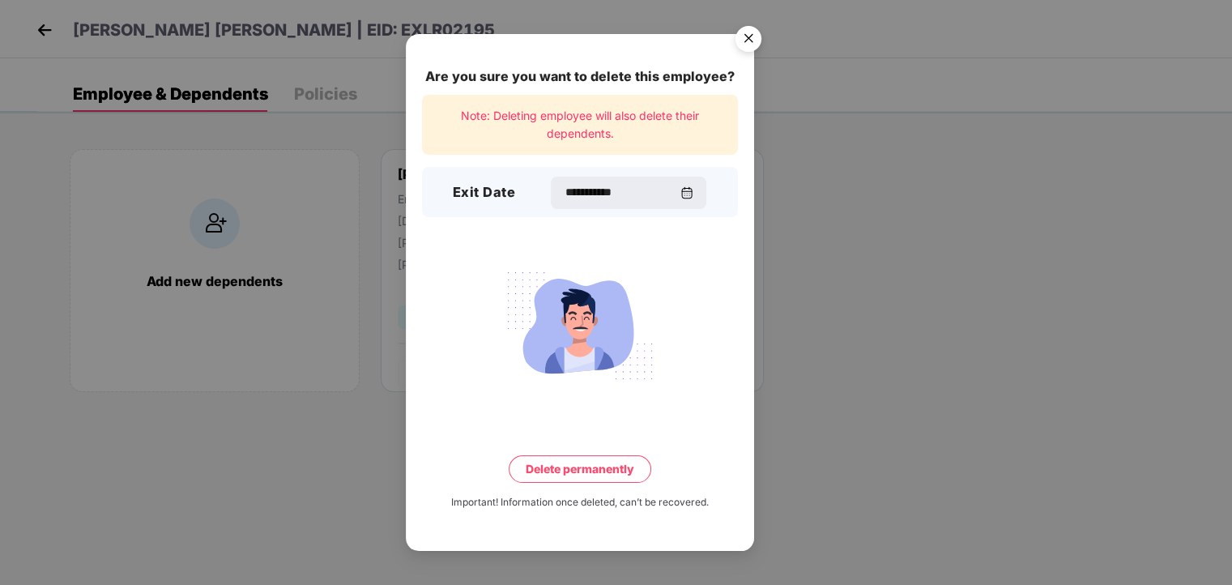
click at [573, 471] on button "Delete permanently" at bounding box center [580, 469] width 143 height 28
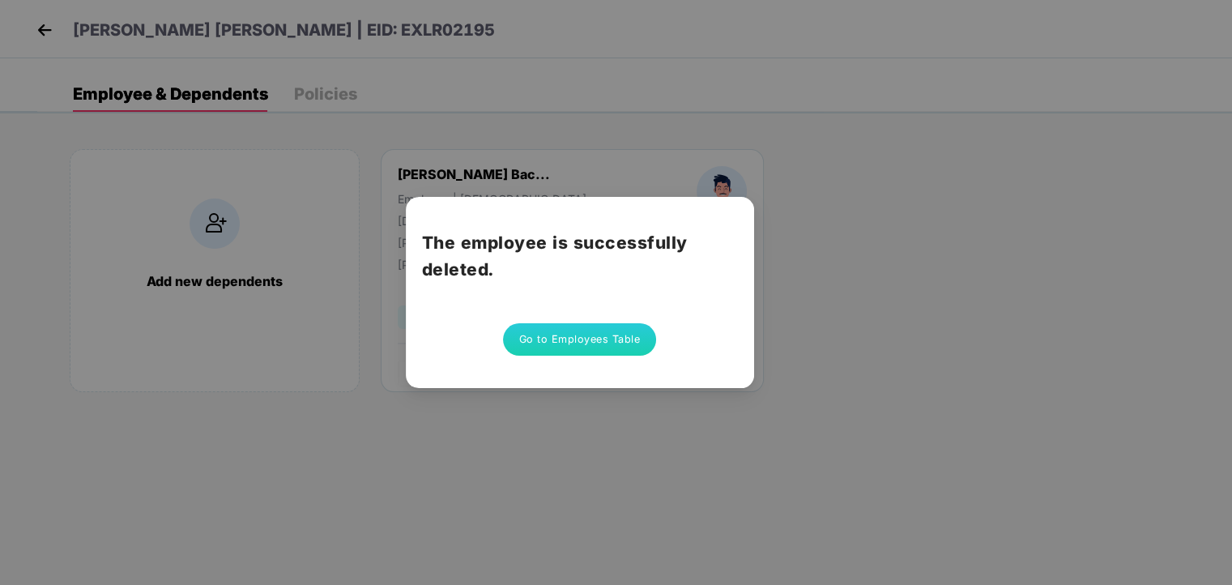
click at [586, 335] on button "Go to Employees Table" at bounding box center [580, 339] width 154 height 32
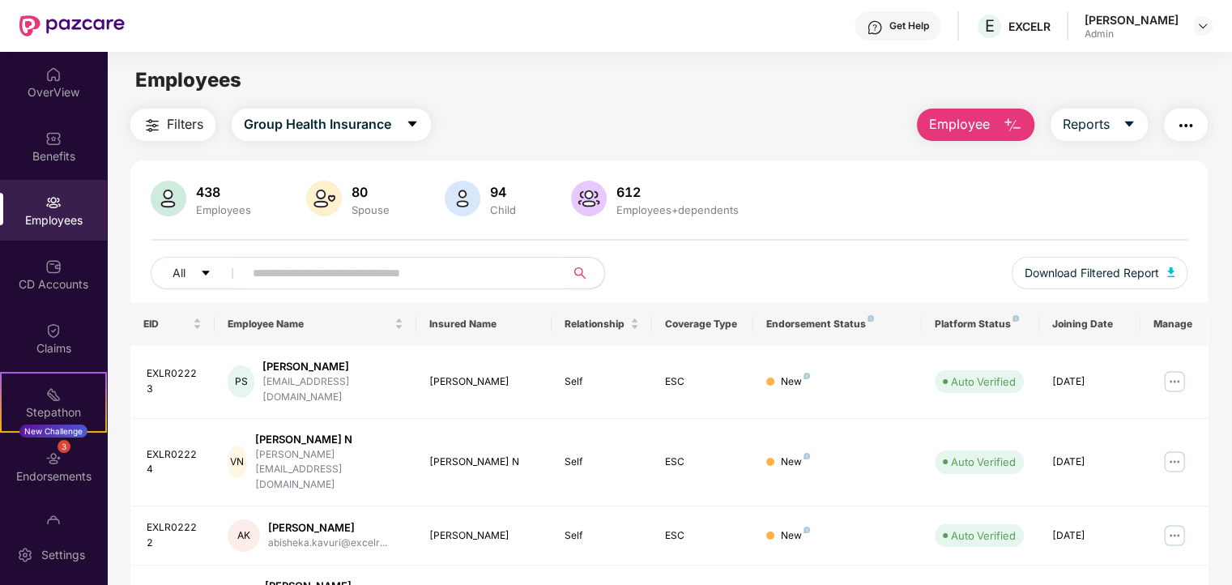
click at [1009, 117] on img "button" at bounding box center [1012, 125] width 19 height 19
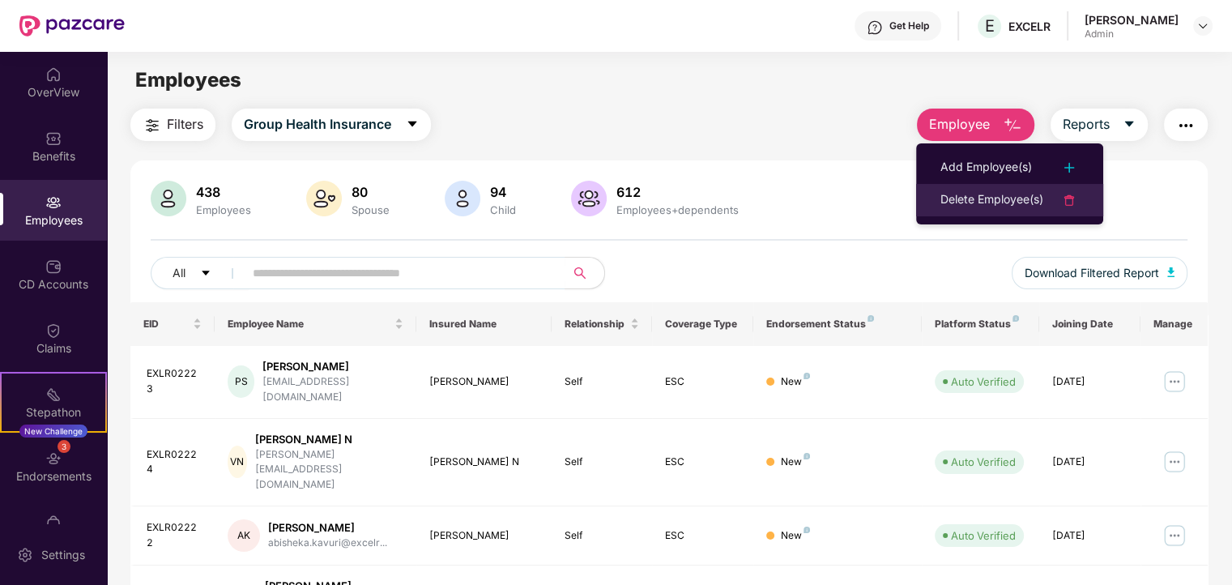
click at [986, 195] on div "Delete Employee(s)" at bounding box center [992, 199] width 103 height 19
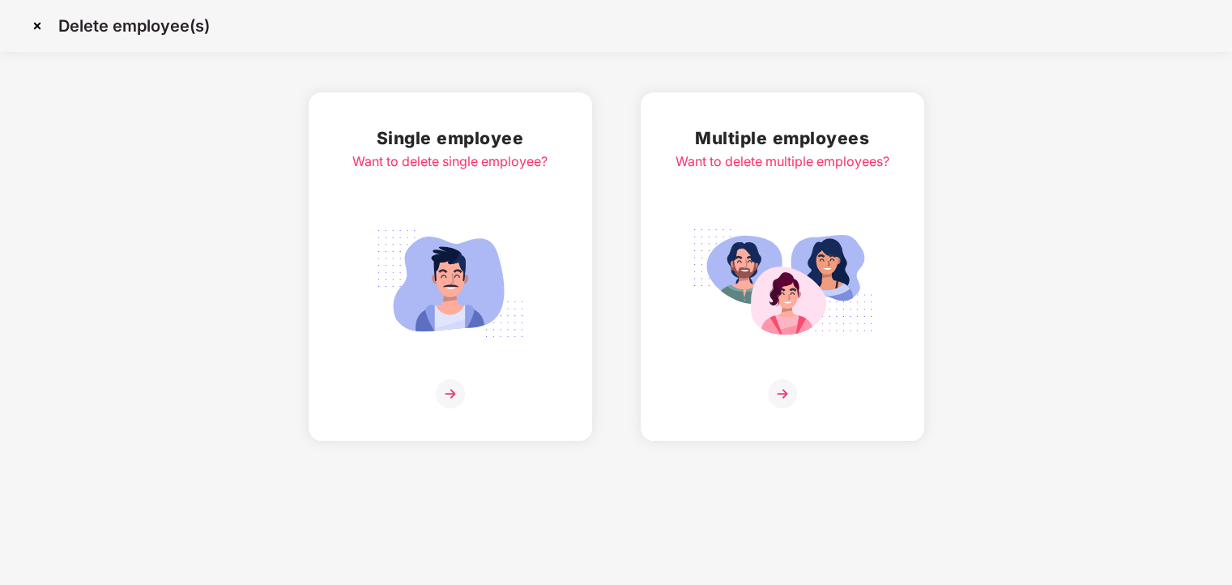
click at [488, 167] on div "Want to delete single employee?" at bounding box center [449, 161] width 195 height 20
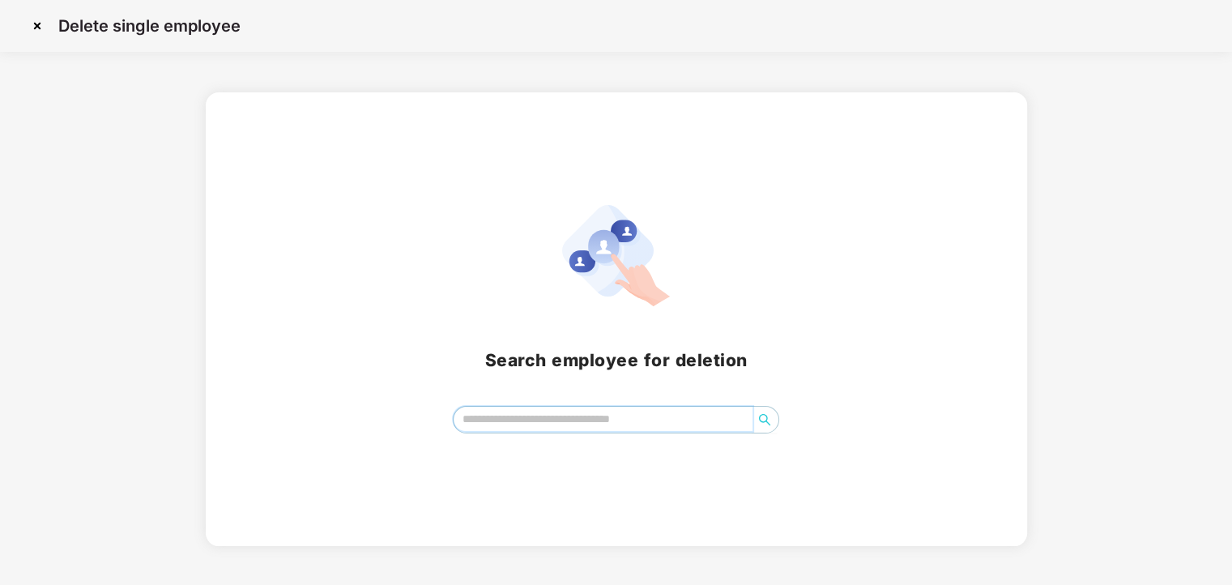
click at [507, 417] on input "search" at bounding box center [603, 419] width 299 height 24
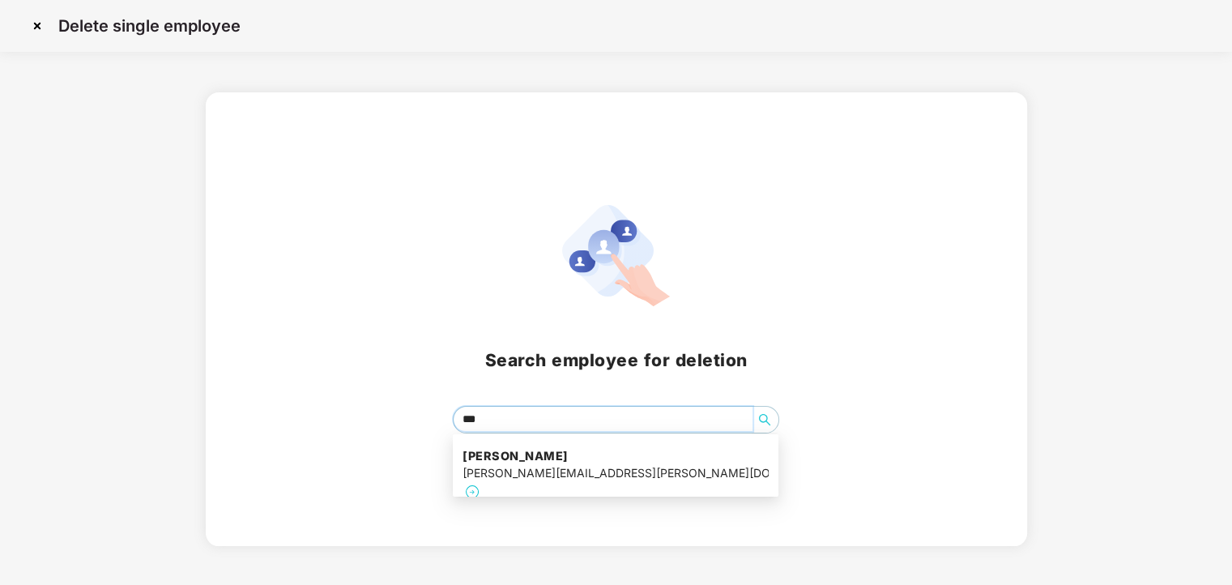
type input "****"
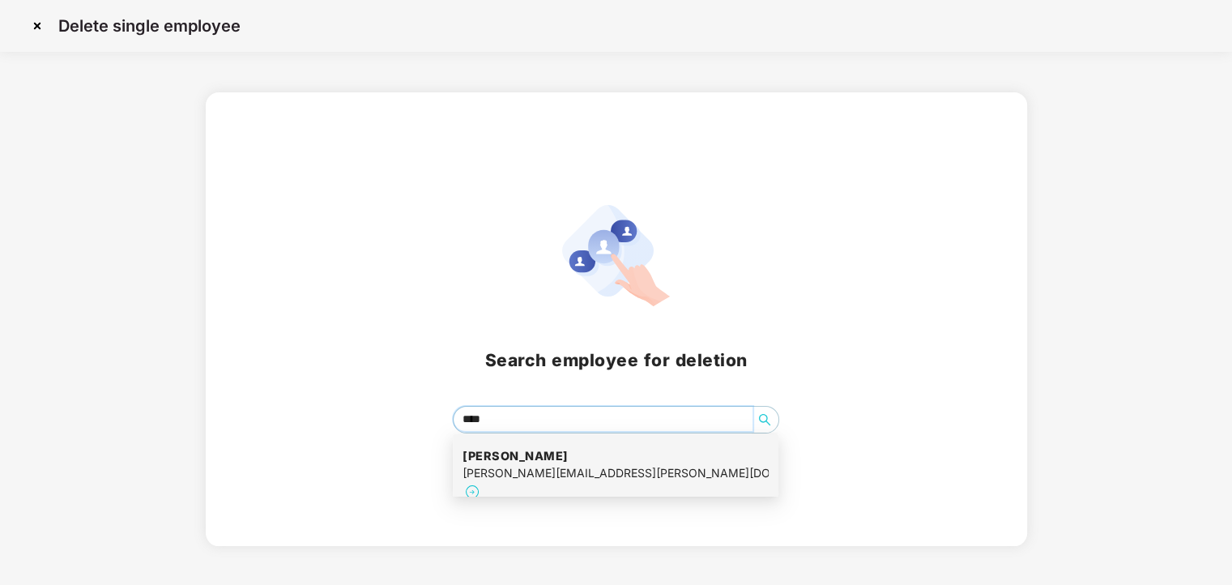
click at [531, 464] on div "muskan.pasari@excelr.com" at bounding box center [616, 473] width 306 height 18
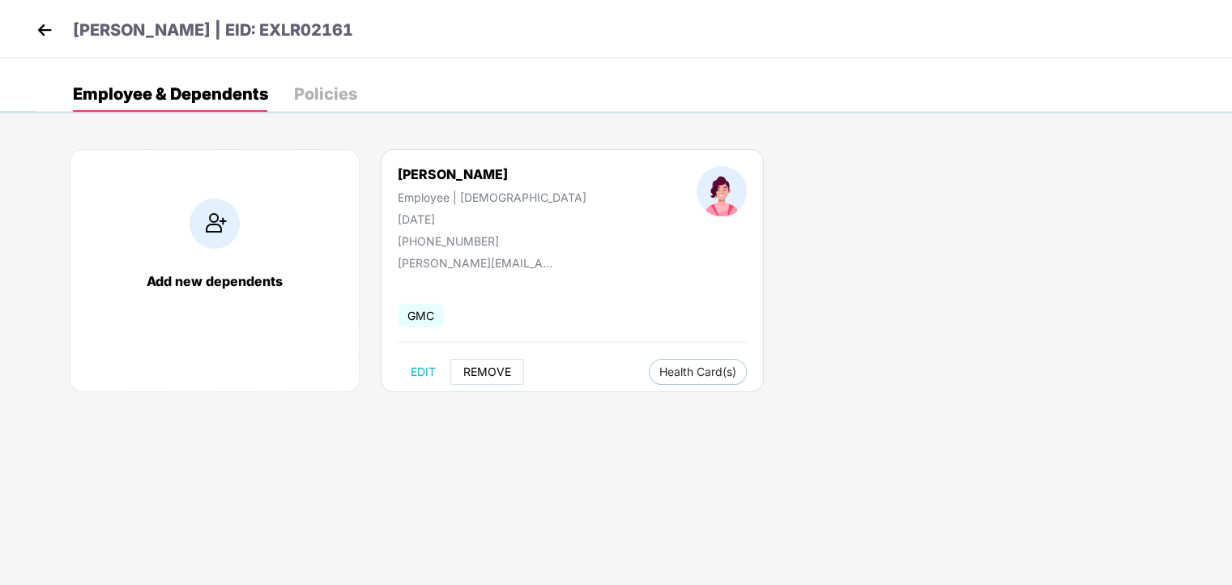
click at [484, 370] on span "REMOVE" at bounding box center [487, 371] width 48 height 13
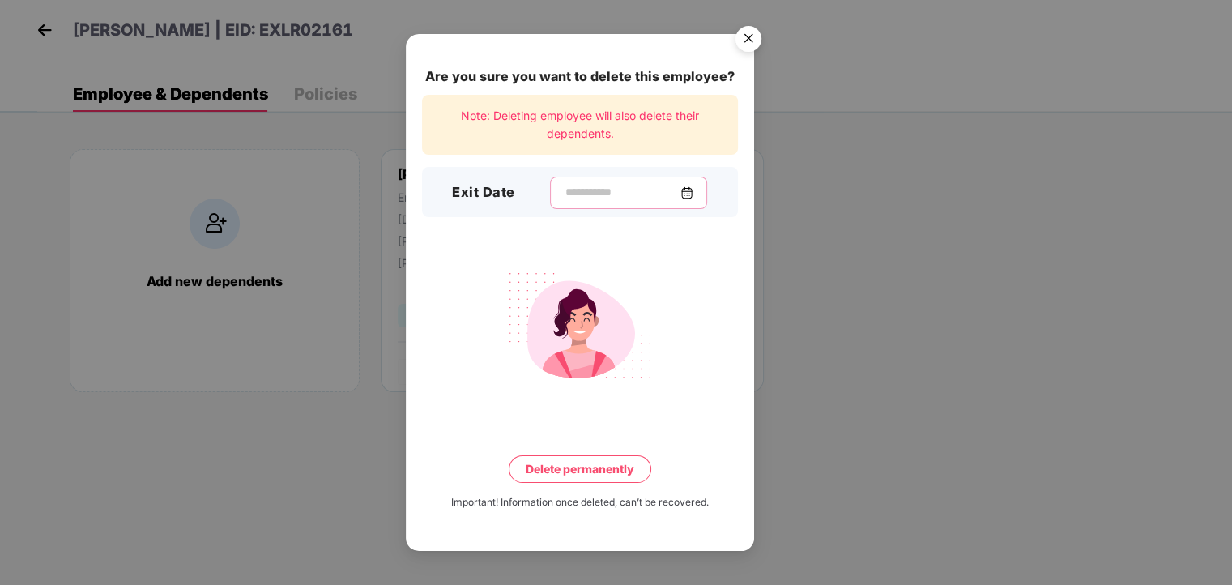
click at [564, 186] on input at bounding box center [622, 192] width 117 height 17
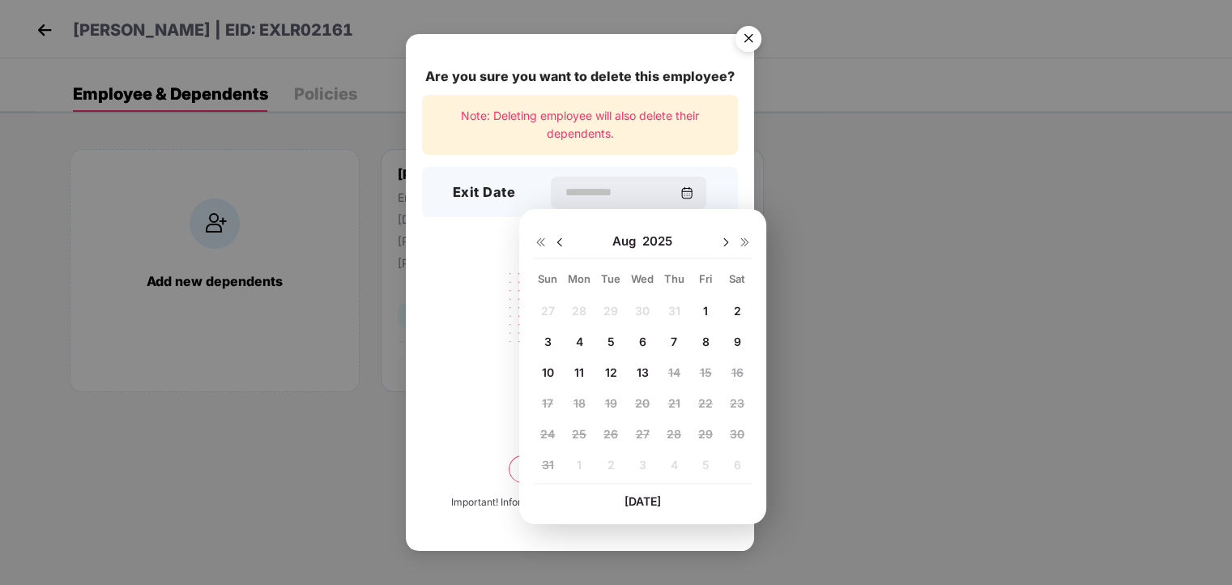
click at [558, 238] on img at bounding box center [559, 242] width 13 height 13
click at [665, 435] on div "31" at bounding box center [674, 433] width 24 height 24
type input "**********"
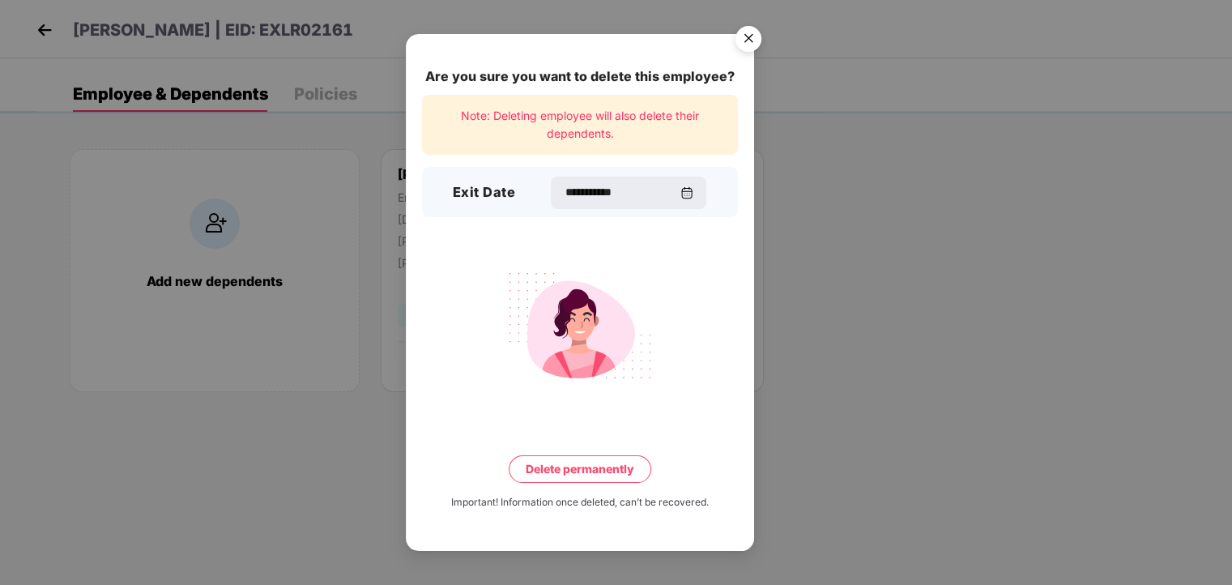
click at [564, 471] on button "Delete permanently" at bounding box center [580, 469] width 143 height 28
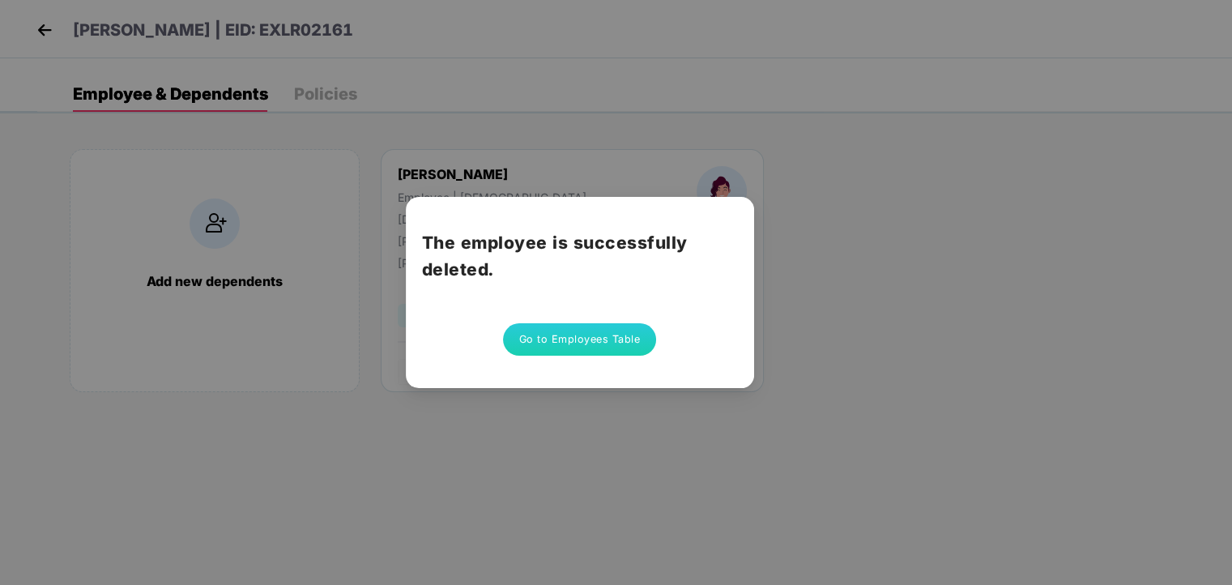
click at [596, 337] on button "Go to Employees Table" at bounding box center [580, 339] width 154 height 32
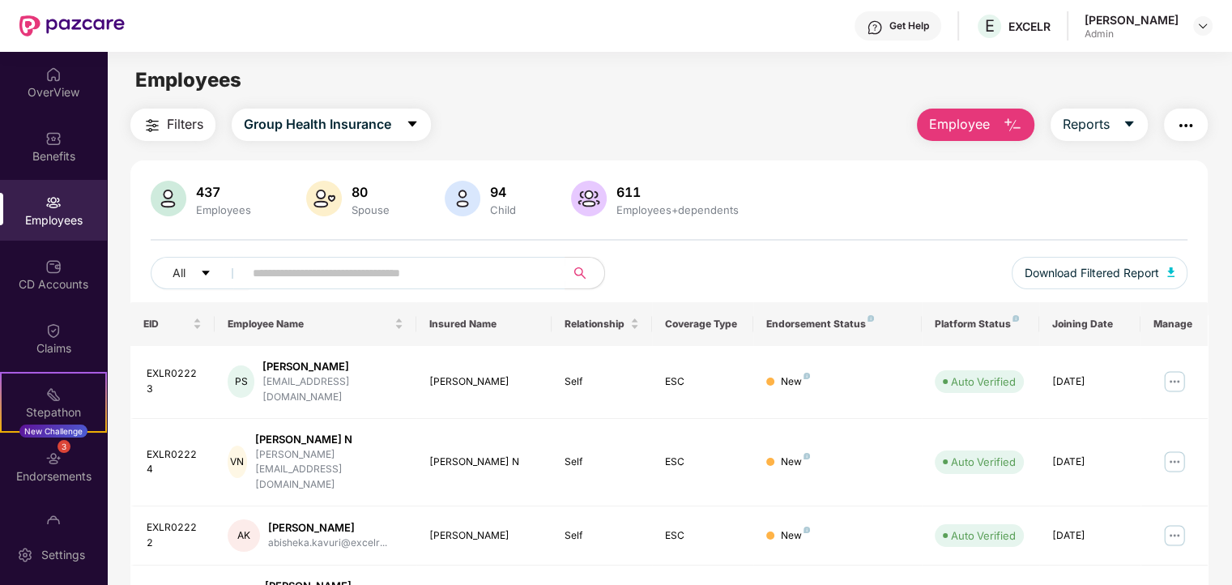
click at [1011, 122] on img "button" at bounding box center [1012, 125] width 19 height 19
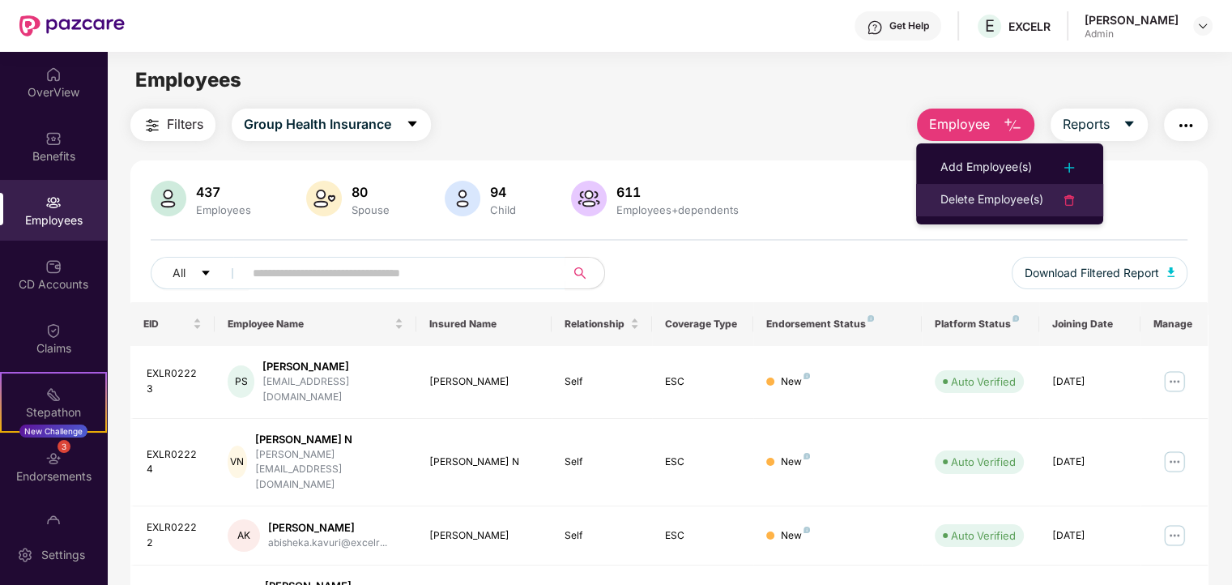
click at [982, 201] on div "Delete Employee(s)" at bounding box center [992, 199] width 103 height 19
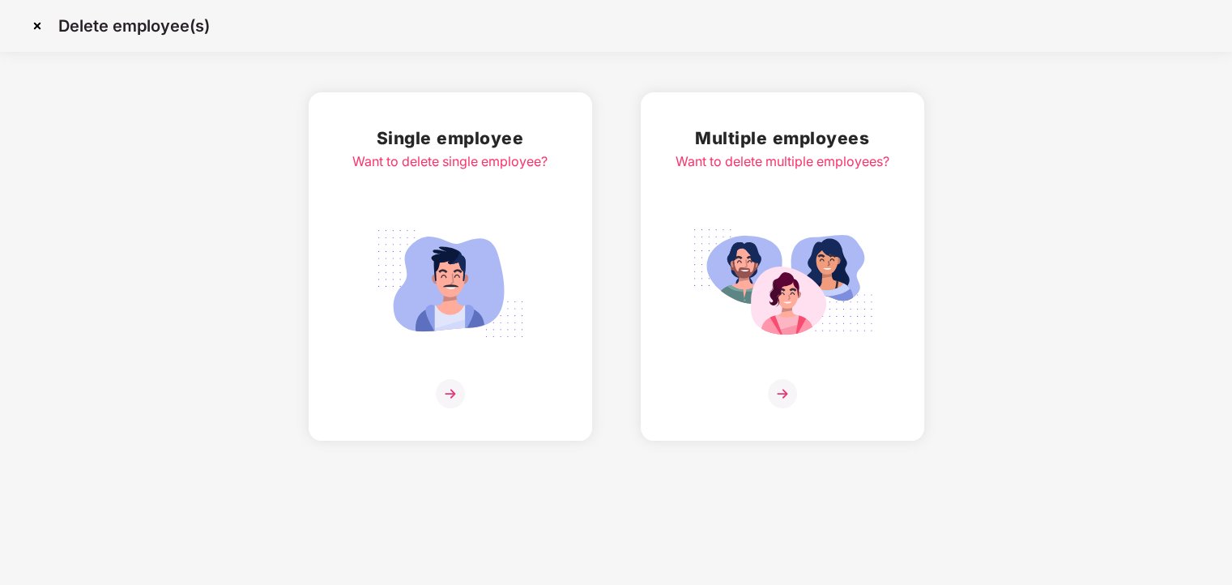
click at [497, 160] on div "Want to delete single employee?" at bounding box center [449, 161] width 195 height 20
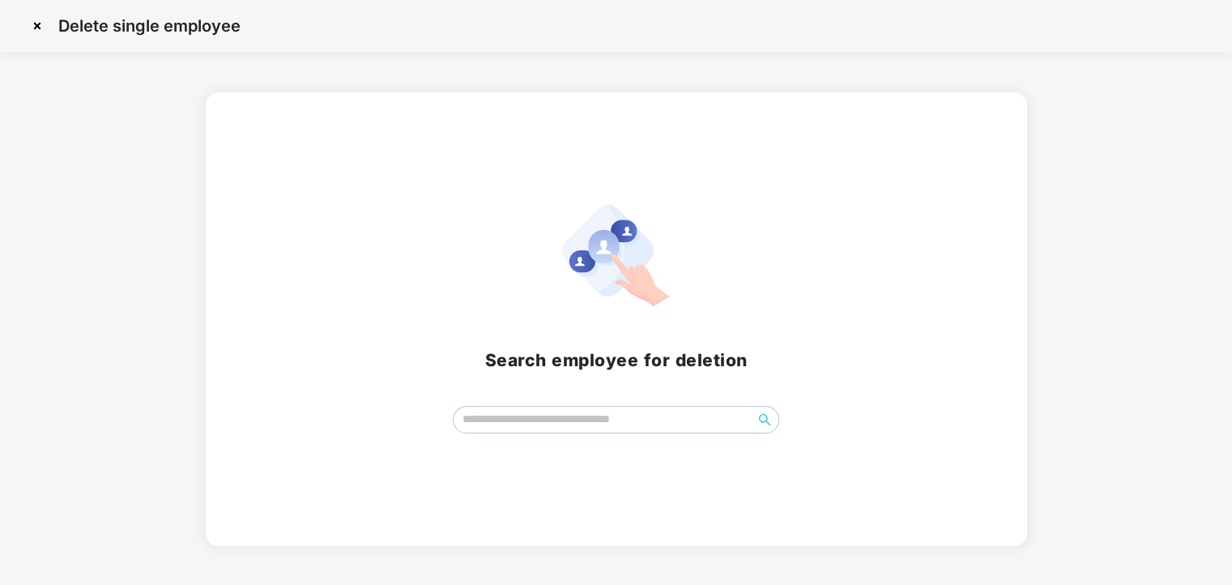
click at [506, 414] on input "search" at bounding box center [603, 419] width 299 height 24
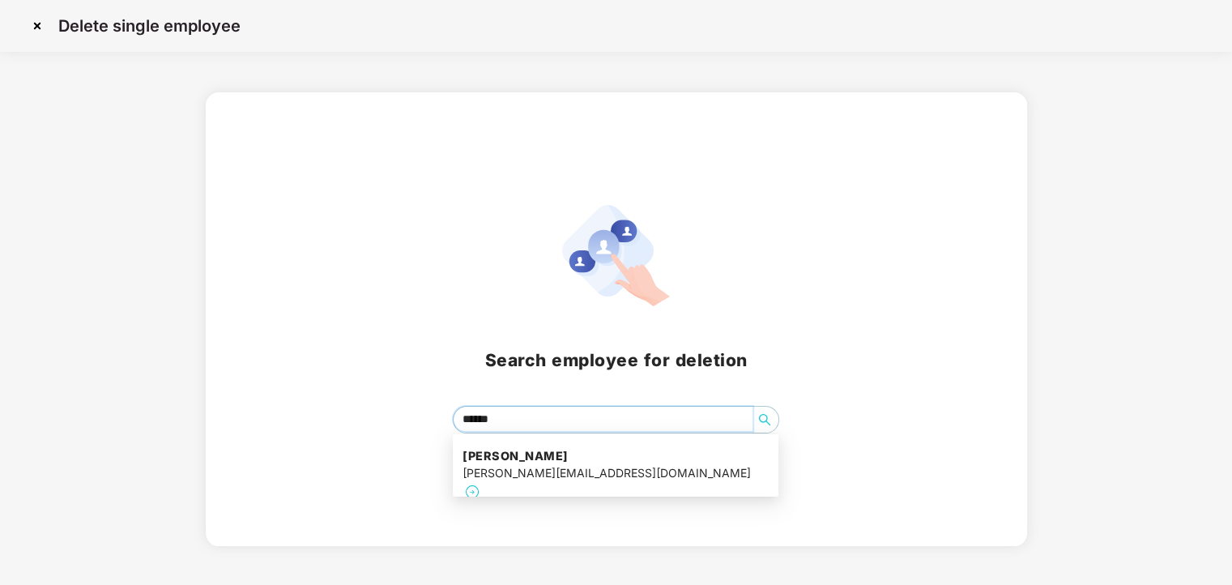
type input "*******"
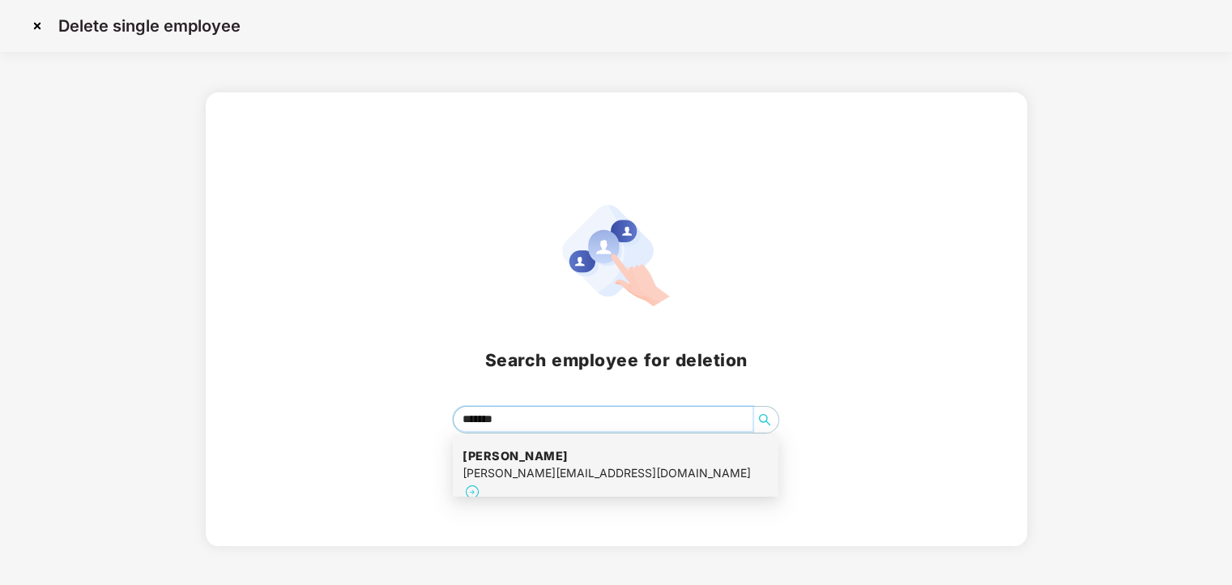
click at [506, 454] on h4 "Sanjana Gupta" at bounding box center [607, 456] width 288 height 16
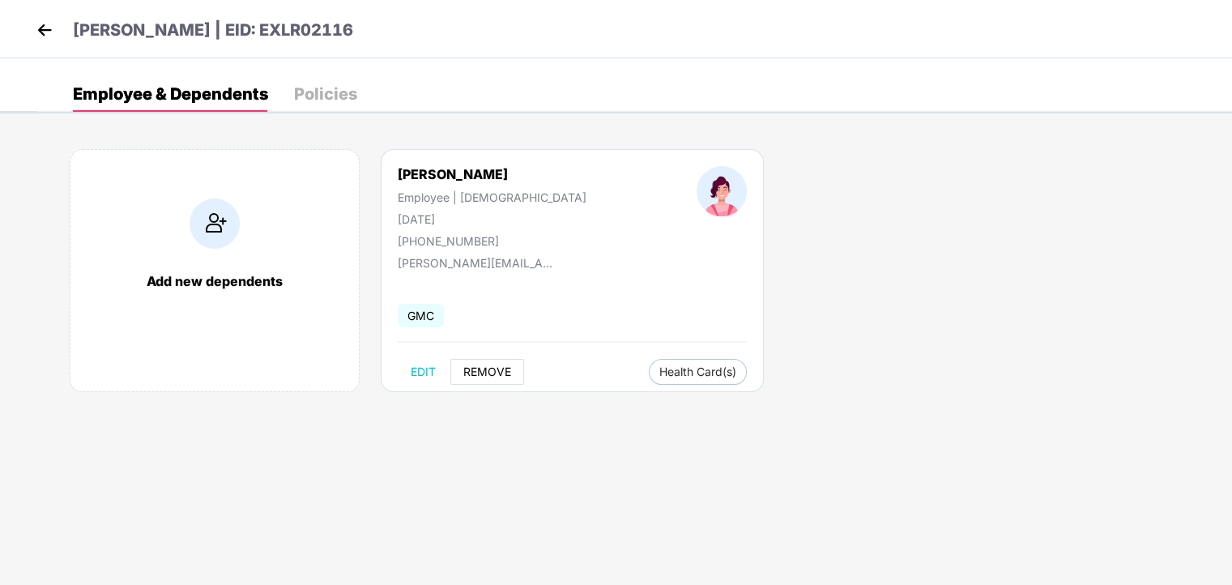
click at [479, 369] on span "REMOVE" at bounding box center [487, 371] width 48 height 13
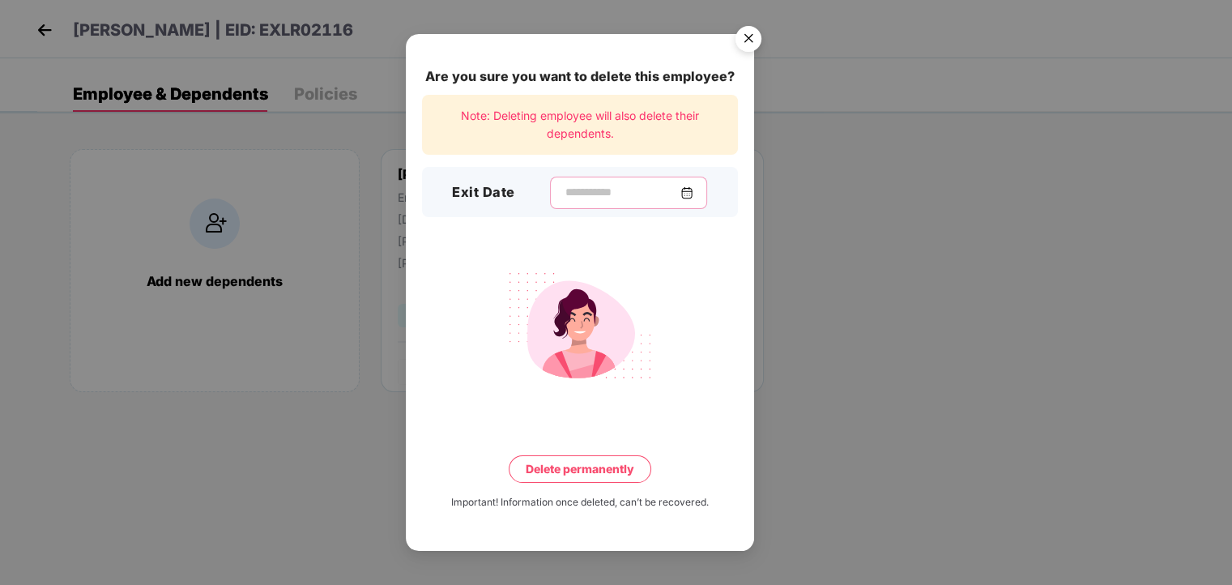
click at [574, 196] on input at bounding box center [622, 192] width 117 height 17
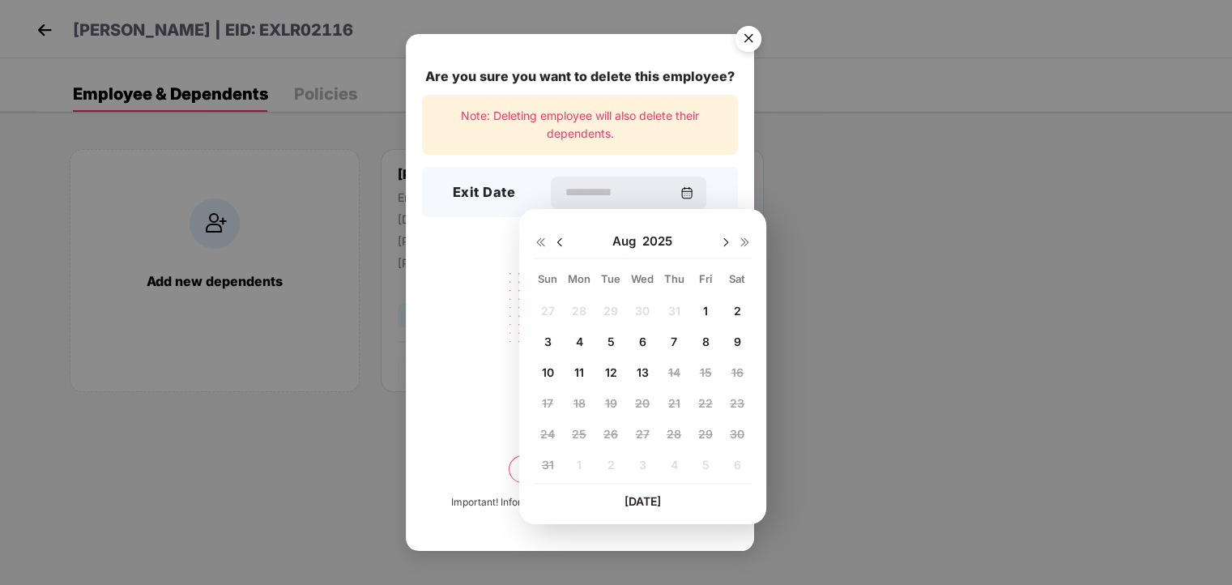
click at [704, 307] on span "1" at bounding box center [705, 311] width 5 height 14
type input "**********"
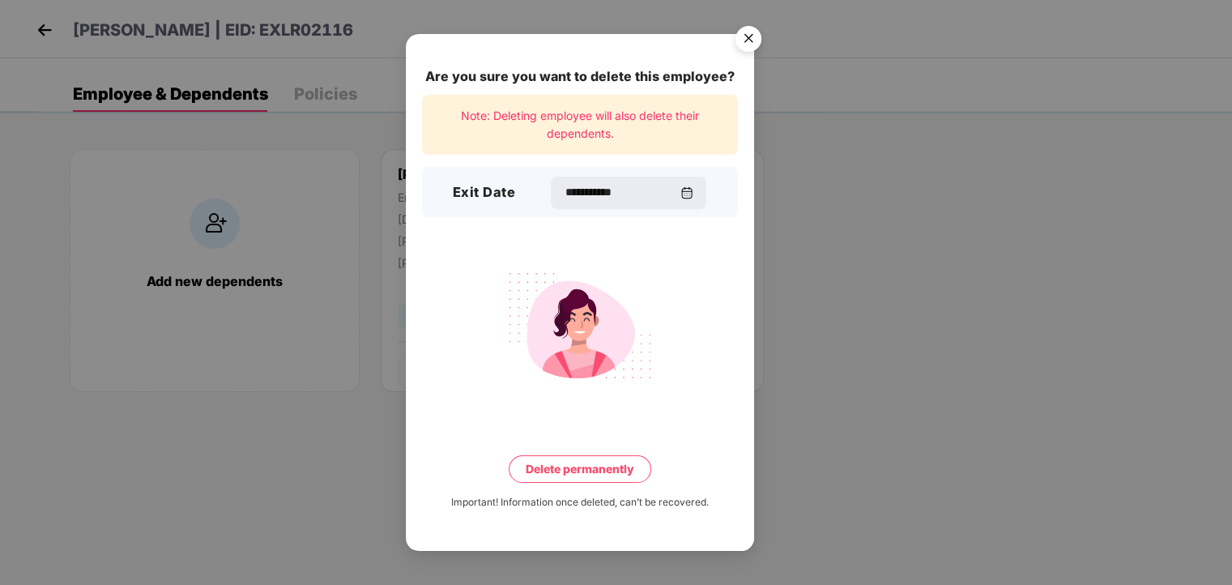
click at [561, 472] on button "Delete permanently" at bounding box center [580, 469] width 143 height 28
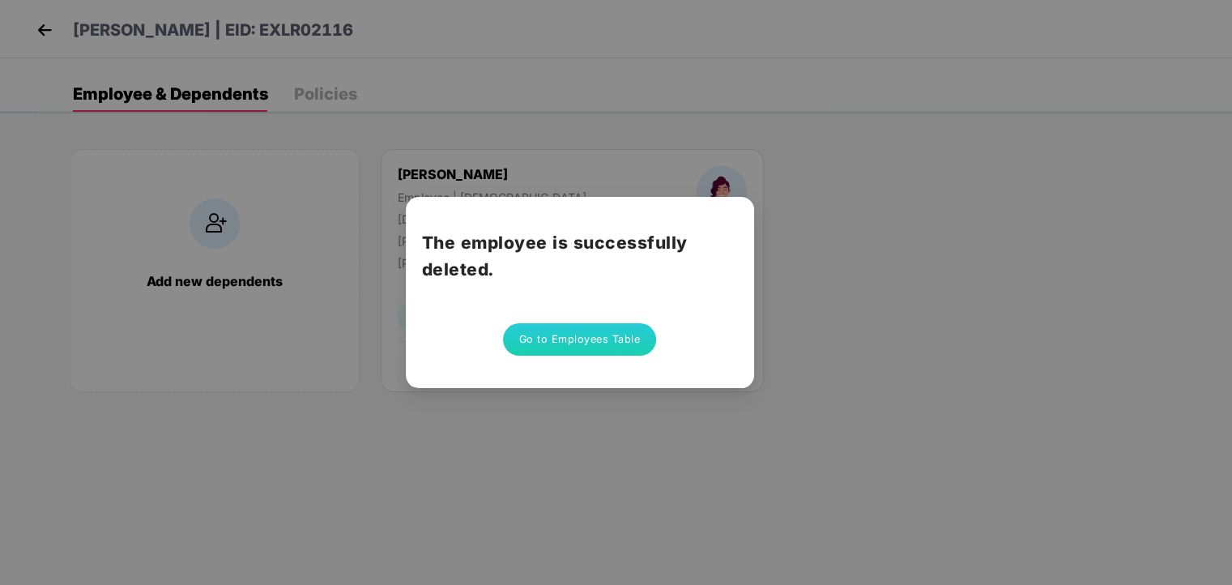
click at [561, 339] on button "Go to Employees Table" at bounding box center [580, 339] width 154 height 32
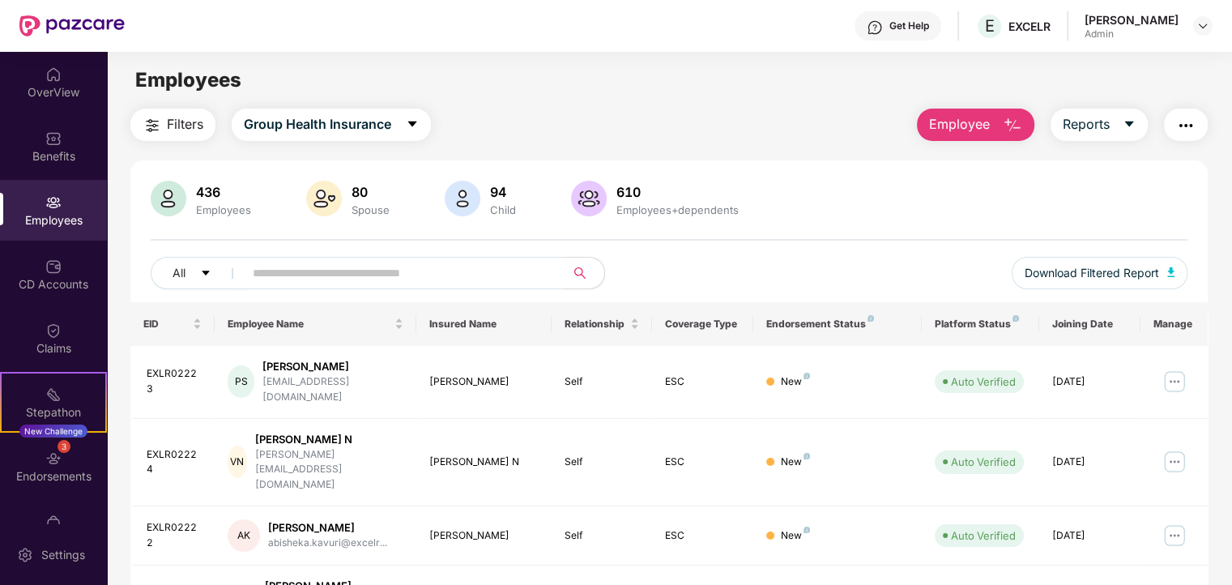
click at [1007, 122] on img "button" at bounding box center [1012, 125] width 19 height 19
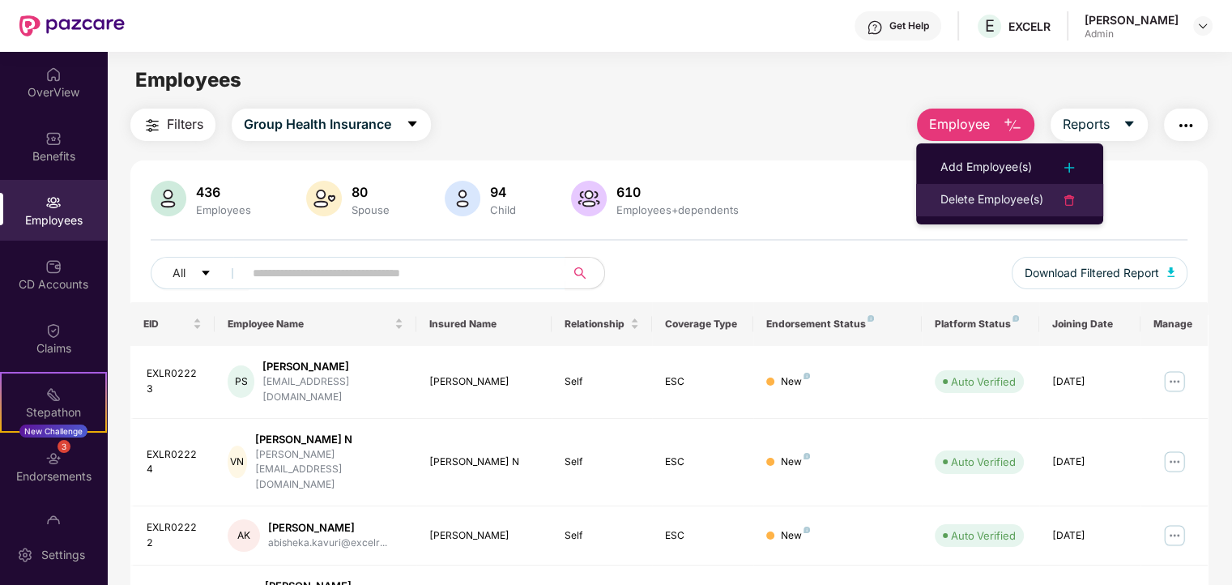
click at [953, 210] on li "Delete Employee(s)" at bounding box center [1009, 200] width 187 height 32
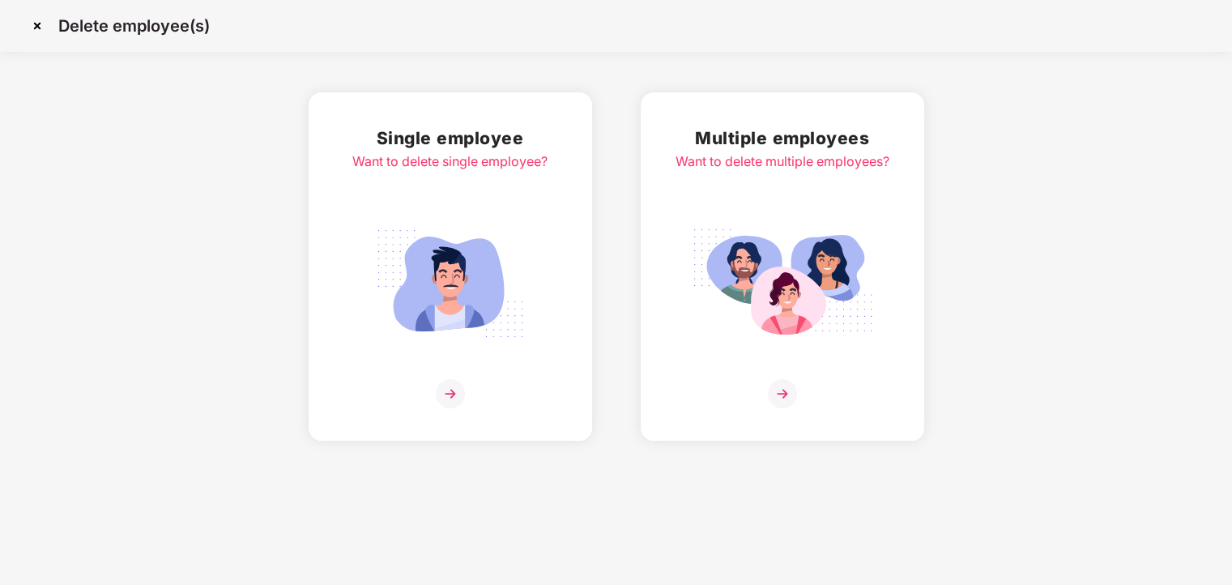
click at [475, 150] on h2 "Single employee" at bounding box center [449, 138] width 195 height 27
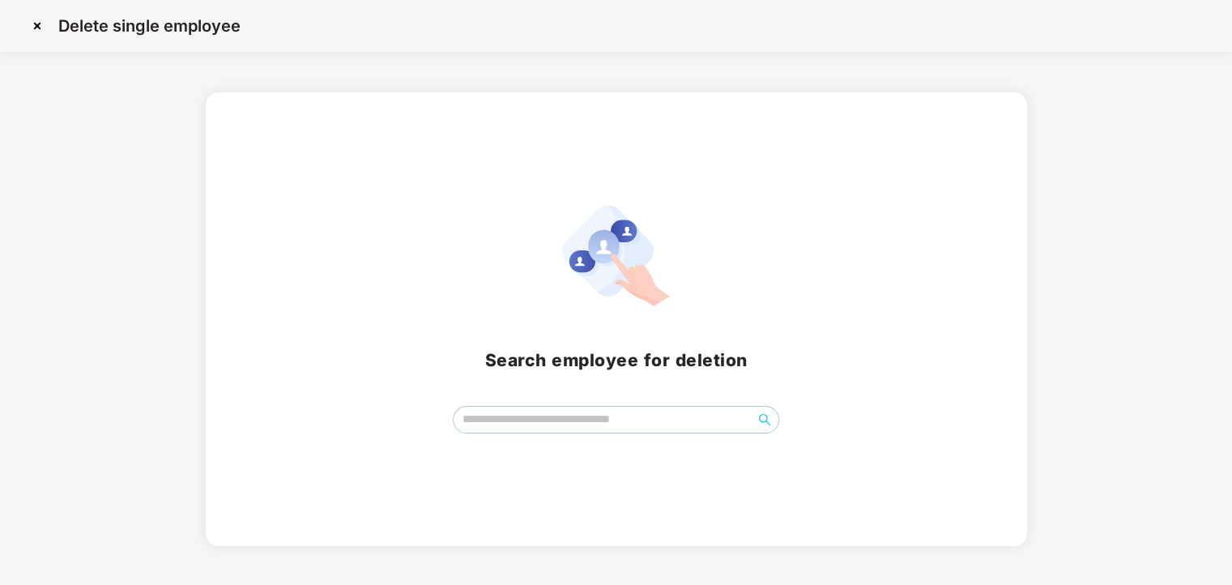
click at [507, 421] on input "search" at bounding box center [603, 419] width 299 height 24
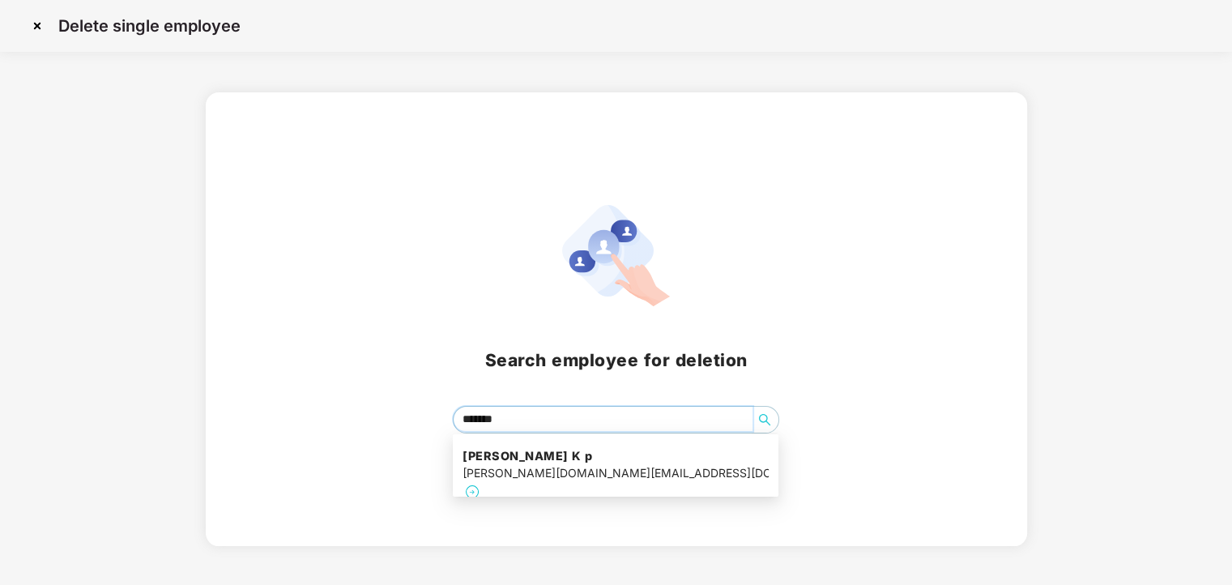
type input "*******"
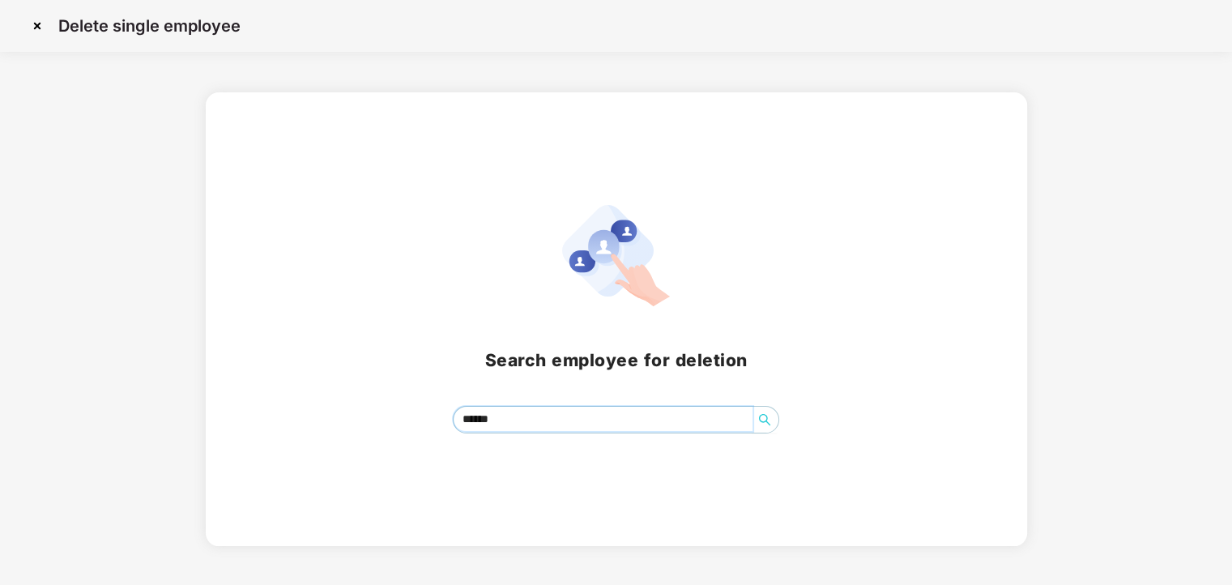
type input "******"
type input "**********"
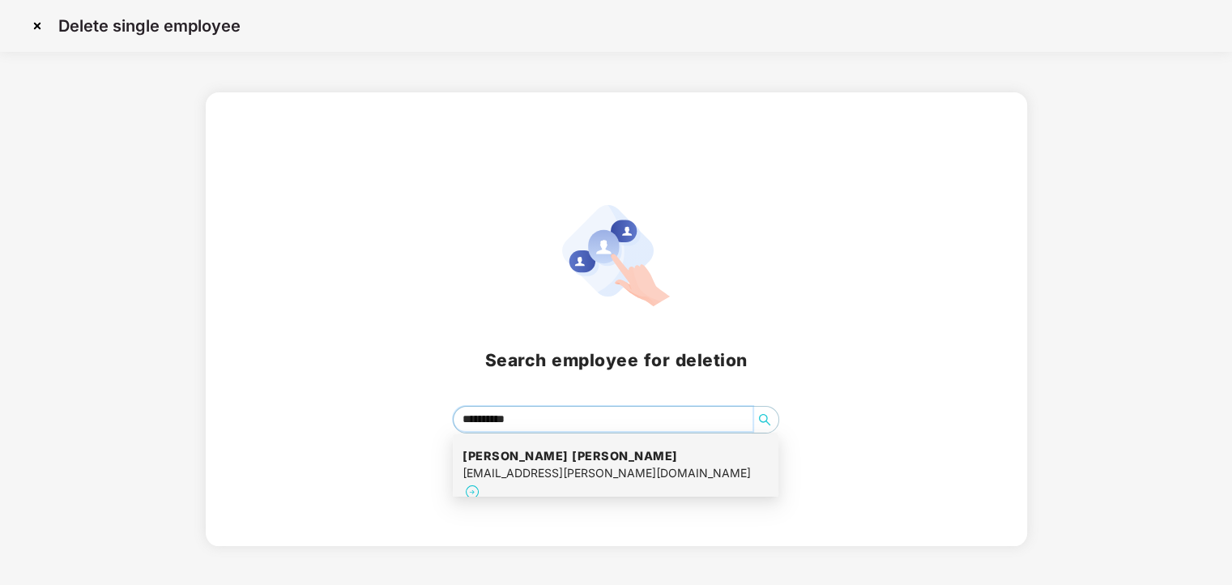
click at [552, 462] on h4 "Vishal Murlidharrao dahapute" at bounding box center [607, 456] width 288 height 16
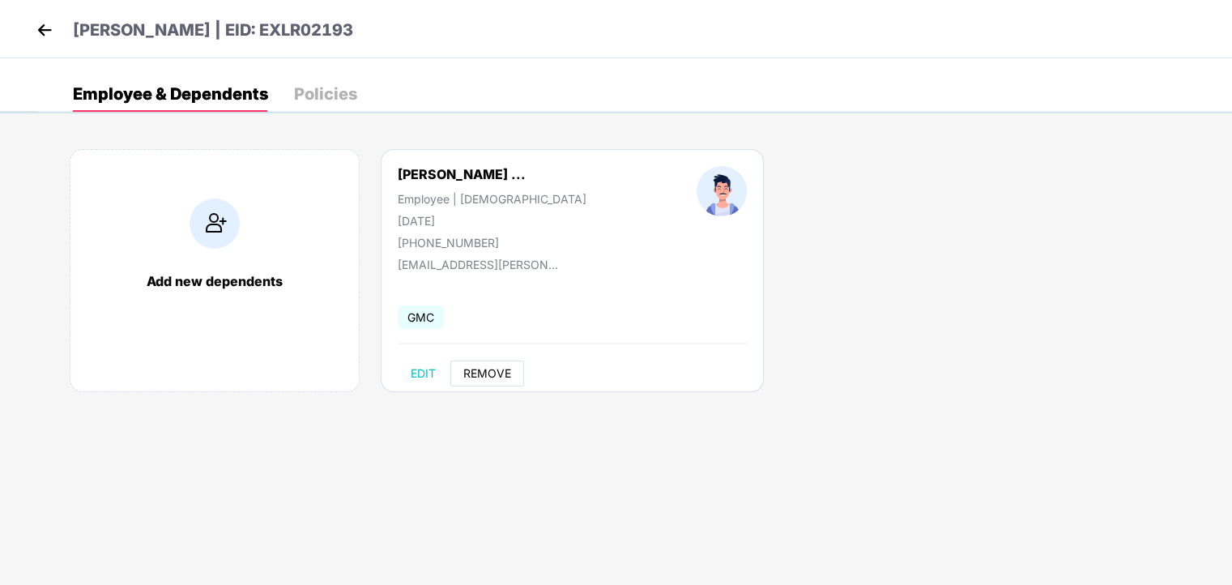
click at [489, 367] on span "REMOVE" at bounding box center [487, 373] width 48 height 13
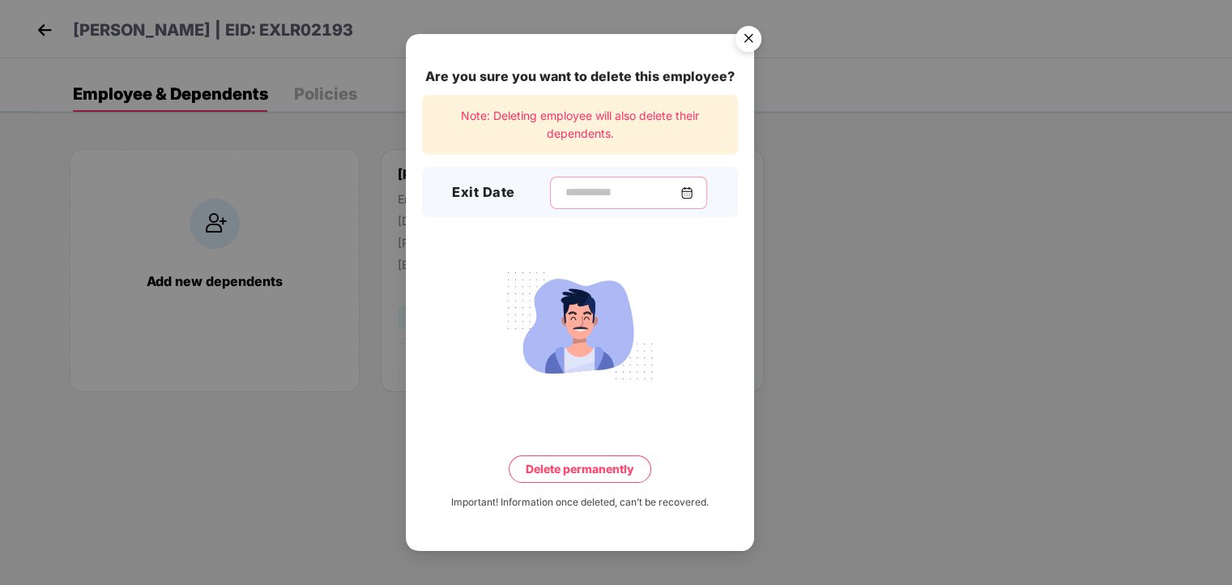
click at [612, 193] on input at bounding box center [622, 192] width 117 height 17
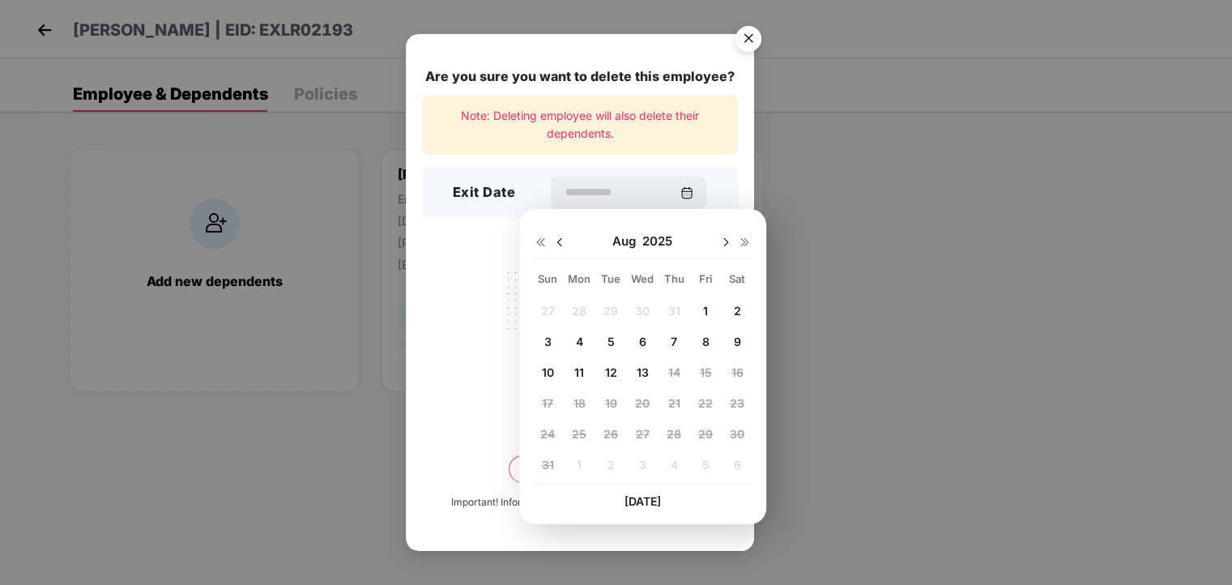
click at [577, 345] on span "4" at bounding box center [579, 342] width 7 height 14
type input "**********"
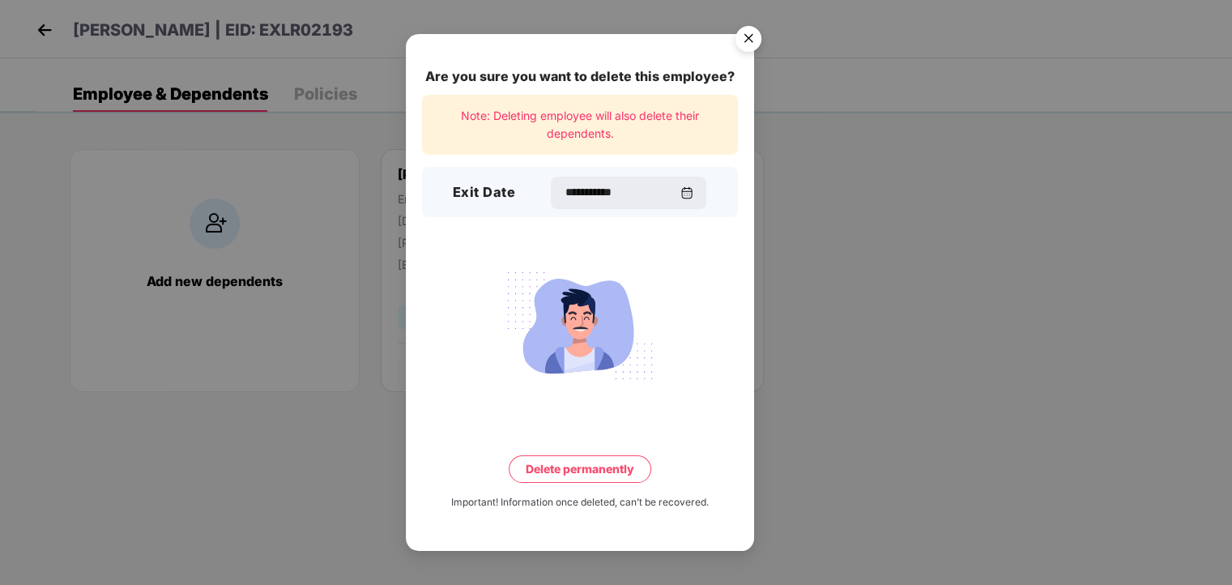
click at [566, 465] on button "Delete permanently" at bounding box center [580, 469] width 143 height 28
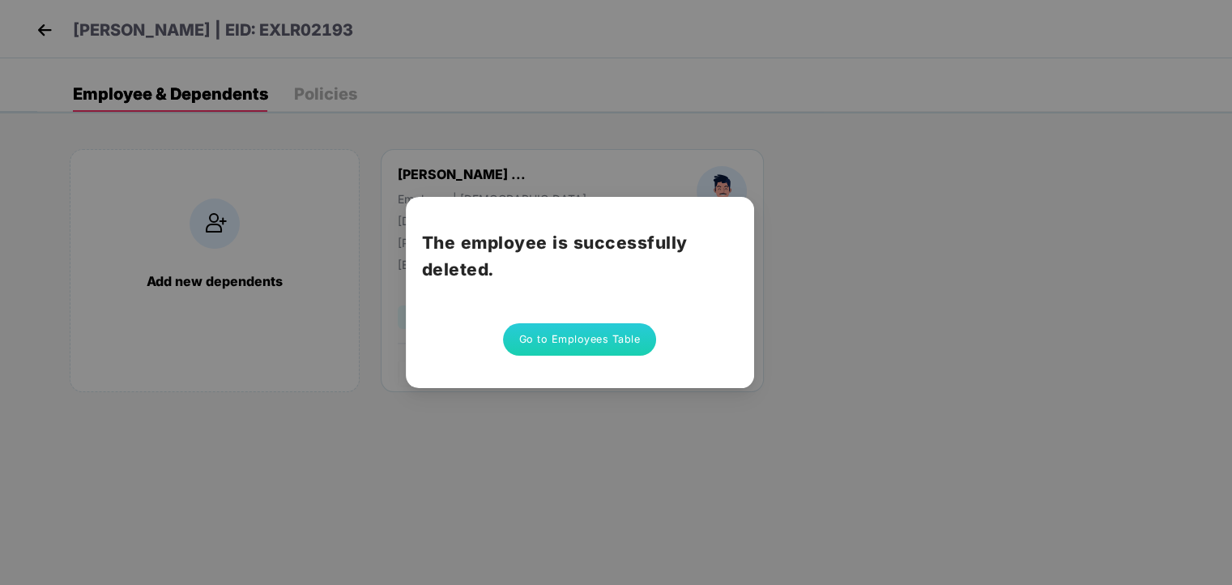
click at [599, 327] on button "Go to Employees Table" at bounding box center [580, 339] width 154 height 32
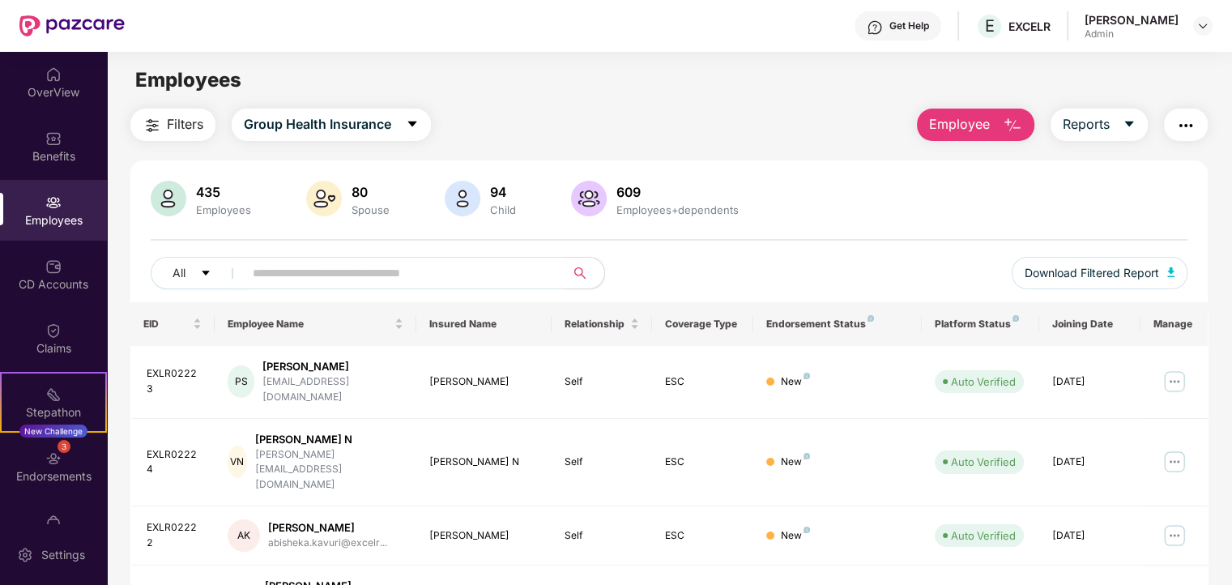
click at [1007, 125] on img "button" at bounding box center [1012, 125] width 19 height 19
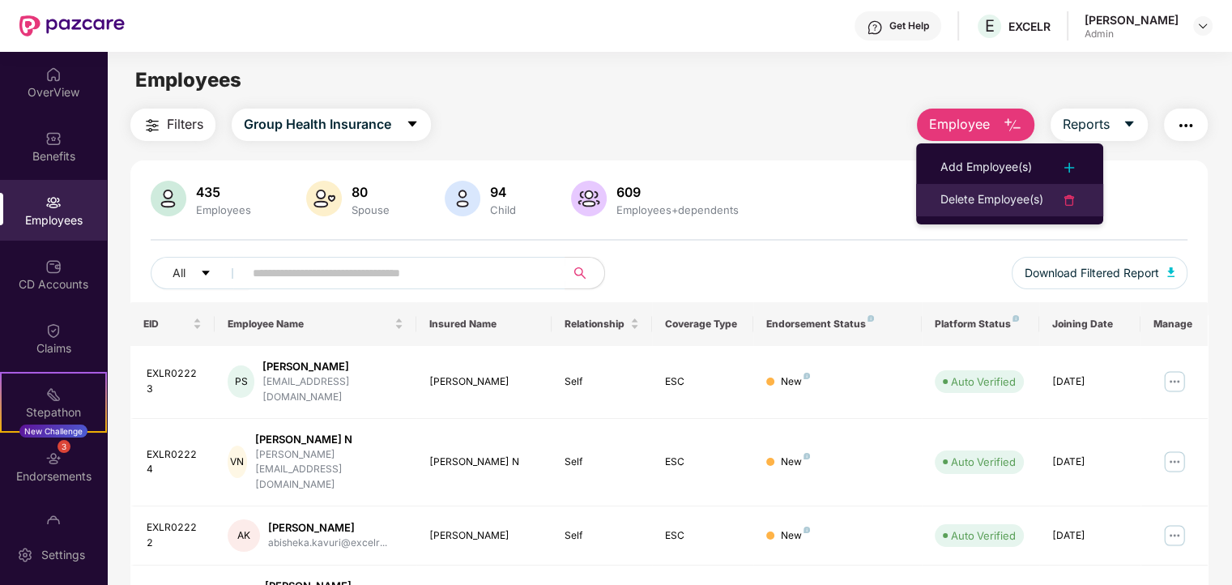
click at [991, 202] on div "Delete Employee(s)" at bounding box center [992, 199] width 103 height 19
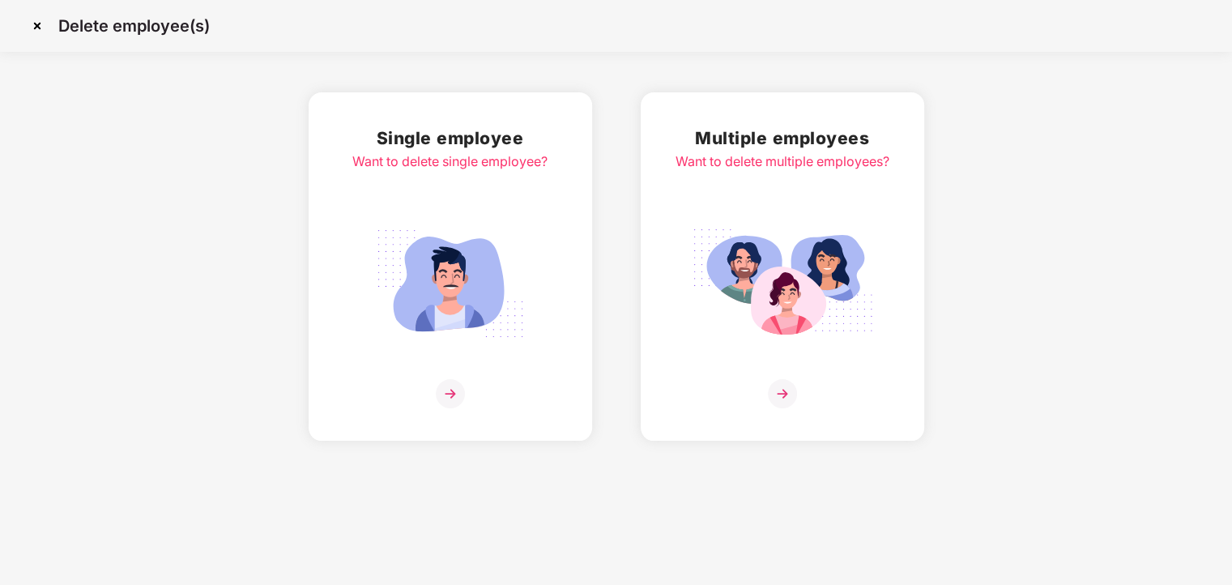
click at [402, 127] on h2 "Single employee" at bounding box center [449, 138] width 195 height 27
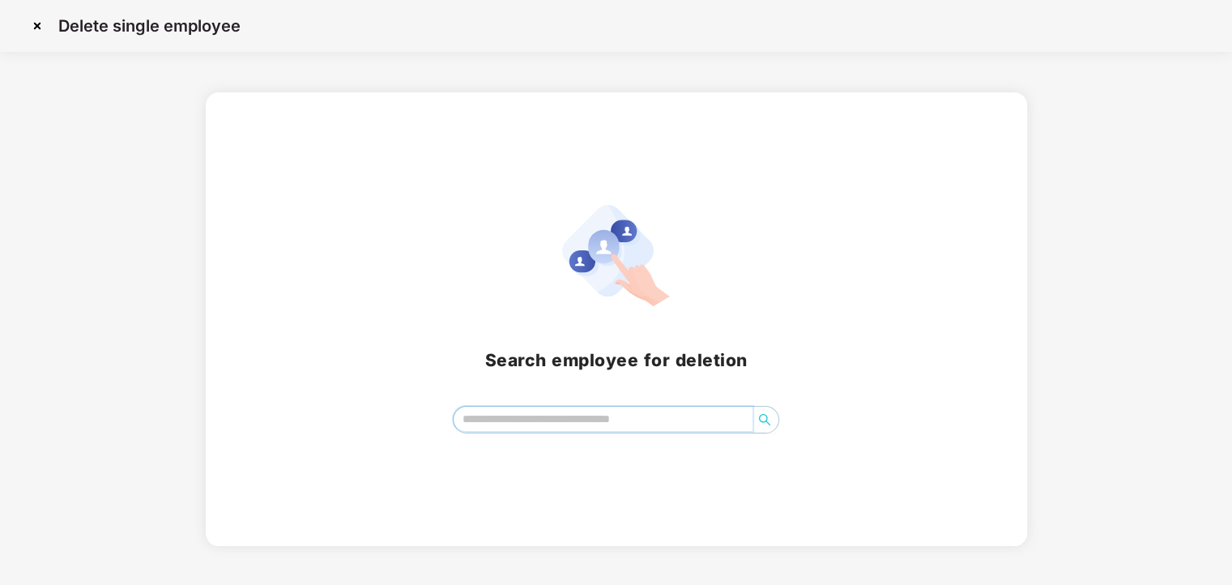
click at [577, 424] on input "search" at bounding box center [603, 419] width 299 height 24
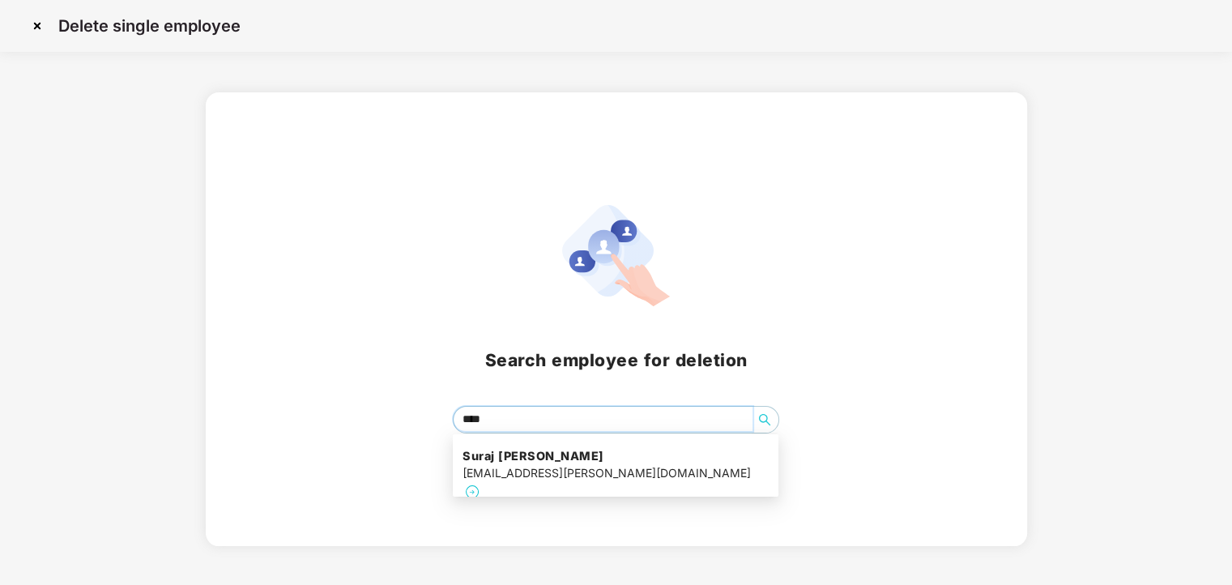
type input "*****"
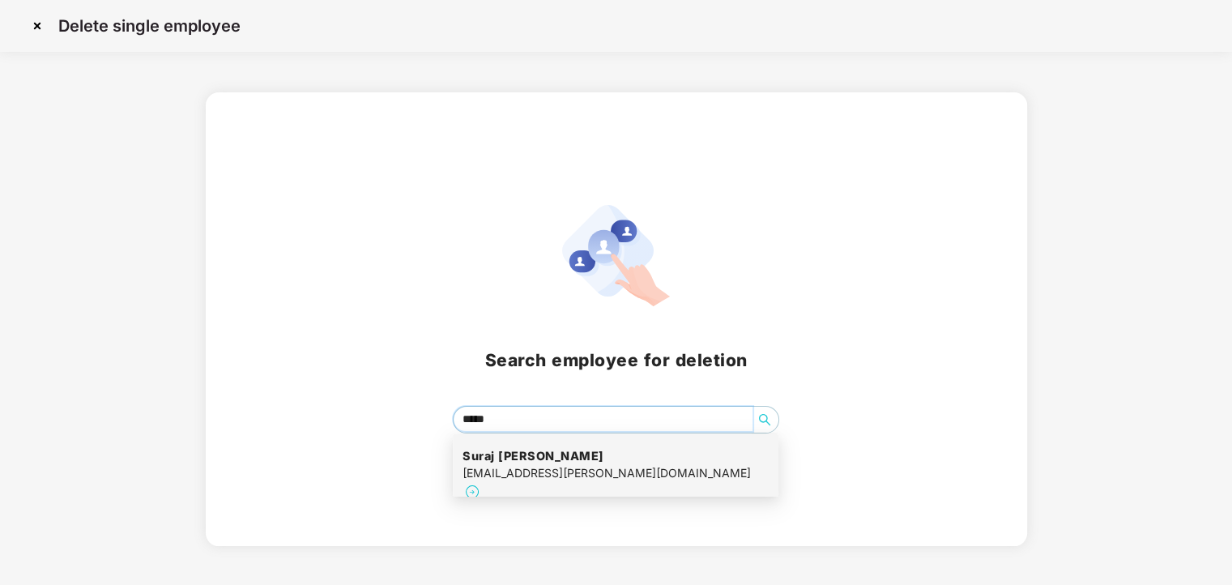
click at [569, 454] on h4 "Suraj Sharad kumbhar" at bounding box center [607, 456] width 288 height 16
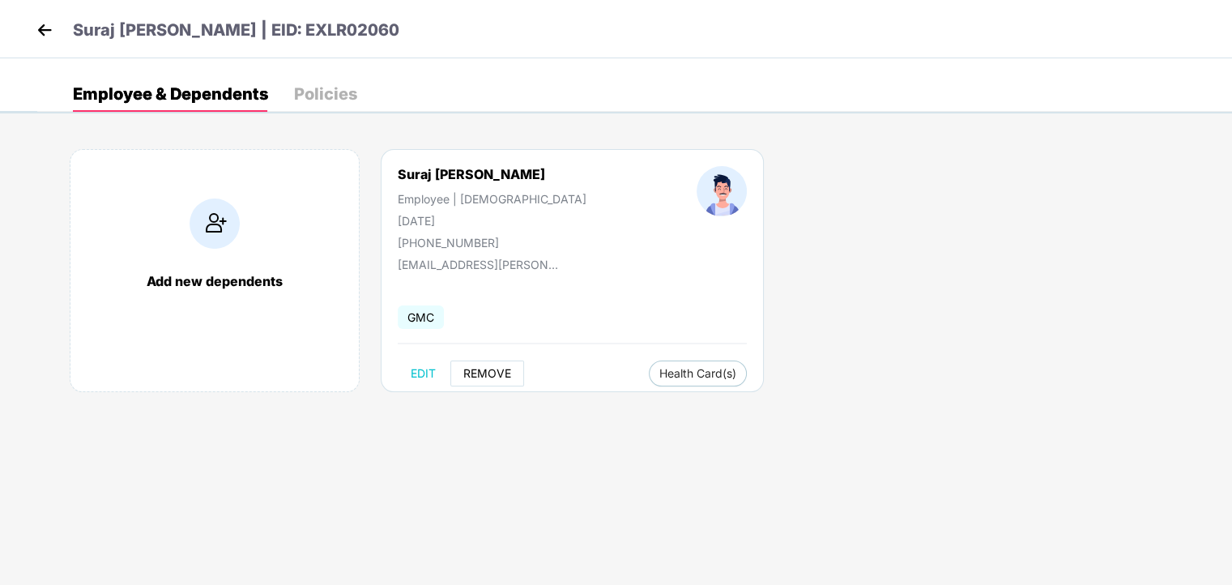
click at [483, 370] on span "REMOVE" at bounding box center [487, 373] width 48 height 13
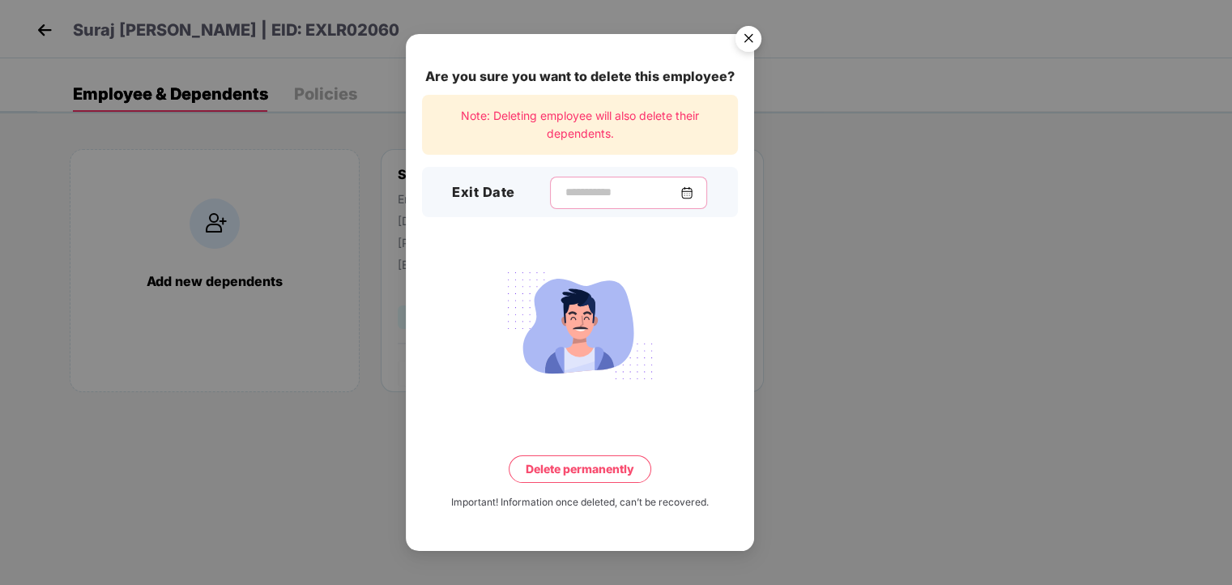
click at [595, 188] on input at bounding box center [622, 192] width 117 height 17
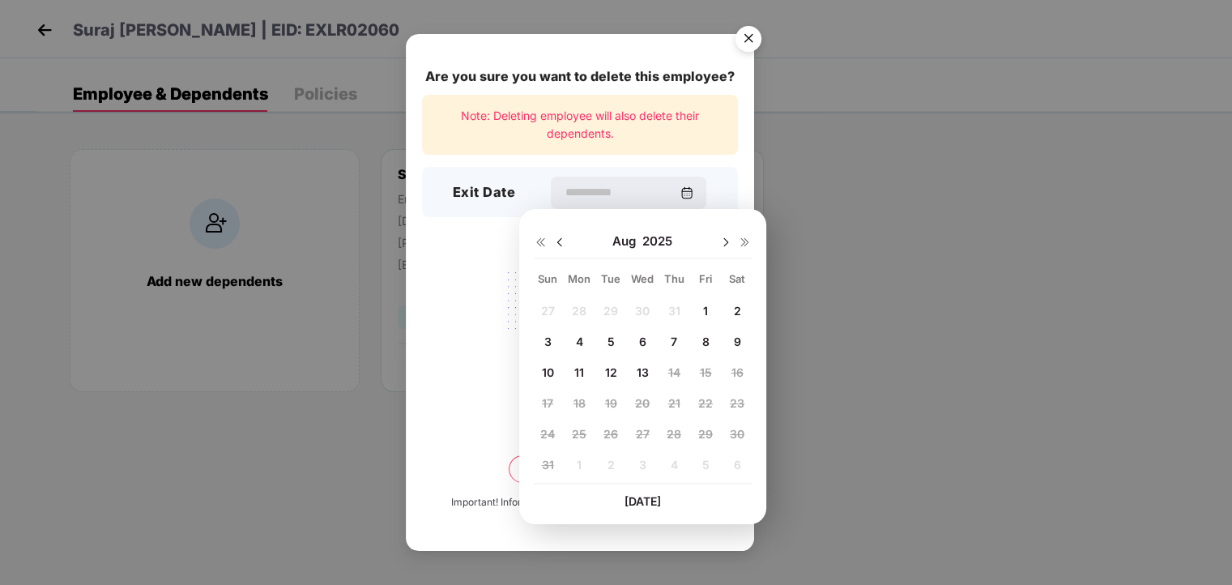
click at [639, 338] on span "6" at bounding box center [642, 342] width 7 height 14
type input "**********"
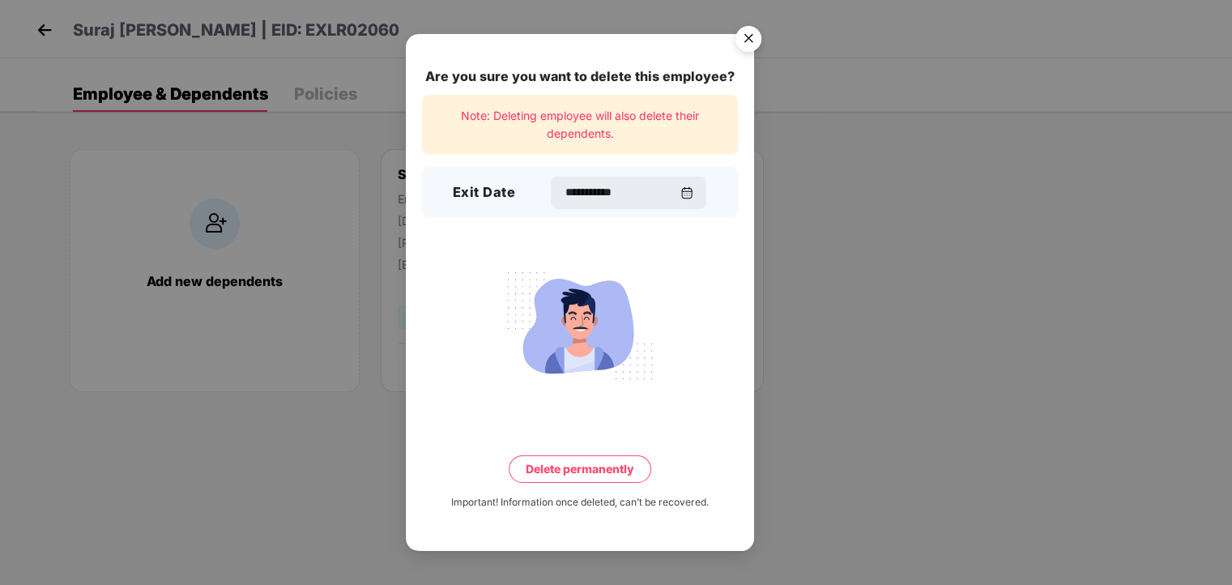
click at [578, 468] on button "Delete permanently" at bounding box center [580, 469] width 143 height 28
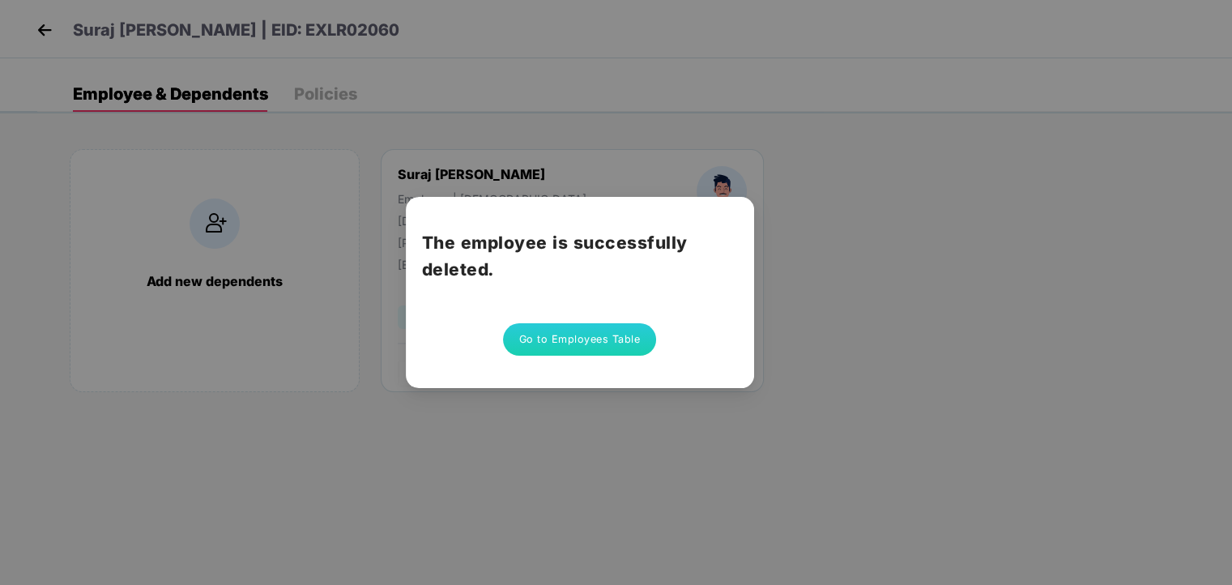
click at [590, 335] on button "Go to Employees Table" at bounding box center [580, 339] width 154 height 32
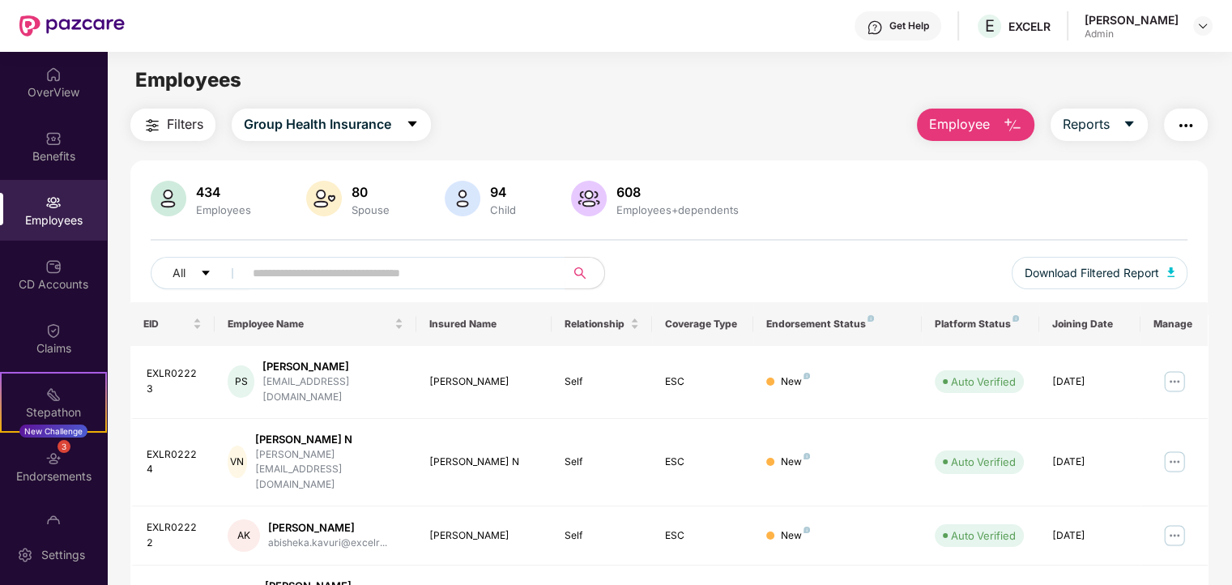
click at [1013, 120] on img "button" at bounding box center [1012, 125] width 19 height 19
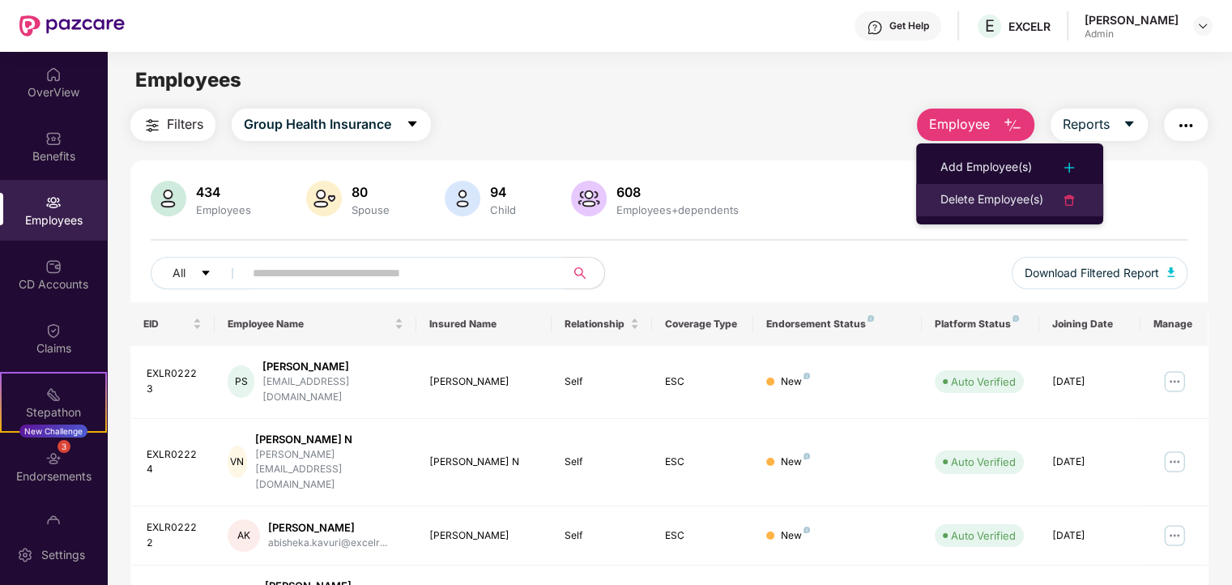
click at [968, 207] on div "Delete Employee(s)" at bounding box center [992, 199] width 103 height 19
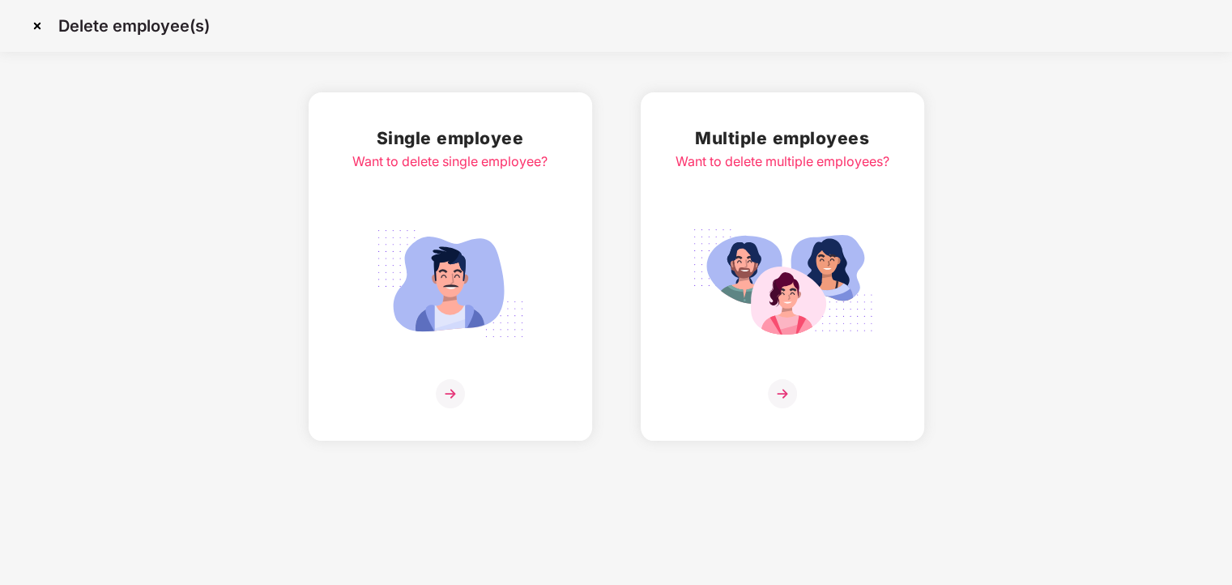
click at [373, 181] on div "Single employee Want to delete single employee?" at bounding box center [449, 267] width 195 height 284
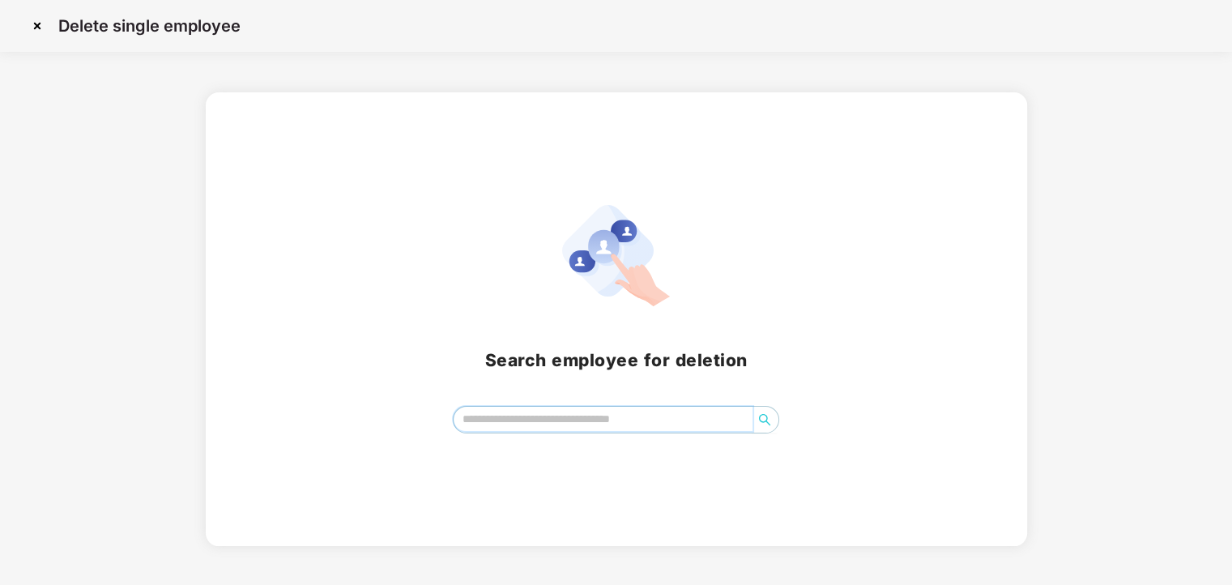
click at [546, 407] on input "search" at bounding box center [603, 419] width 299 height 24
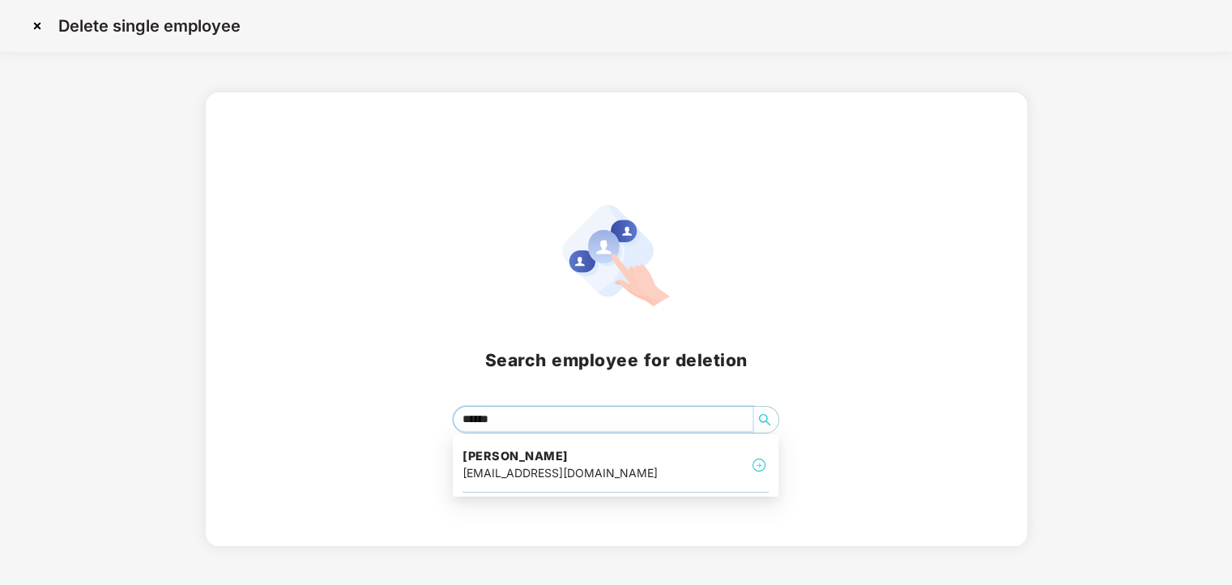
type input "*******"
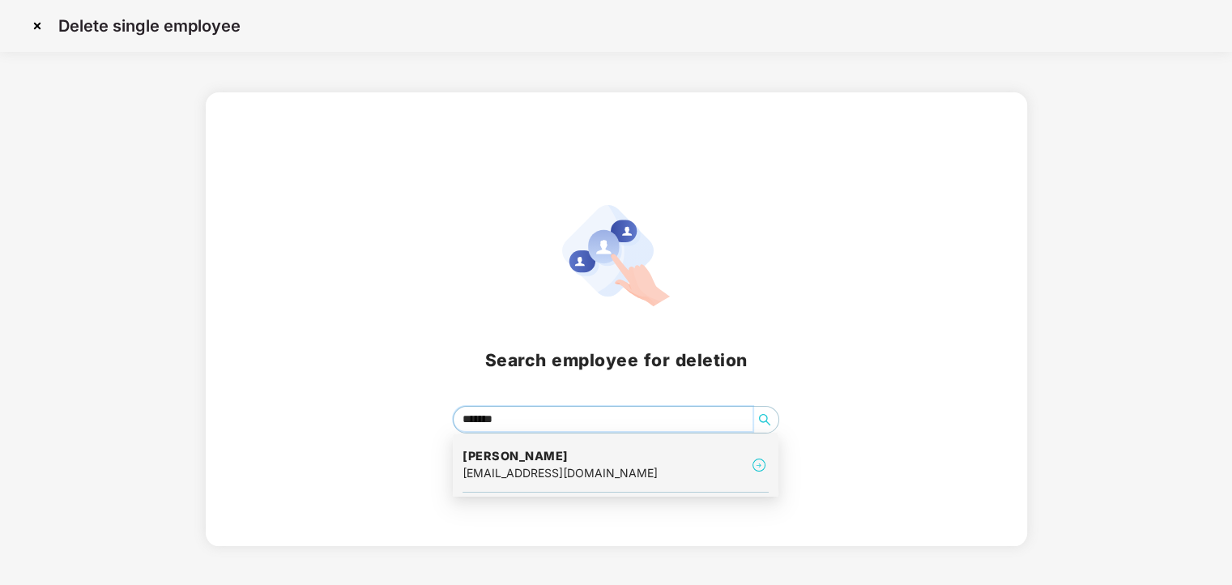
click at [535, 475] on div "aman.gupta@excelr.com" at bounding box center [560, 473] width 195 height 18
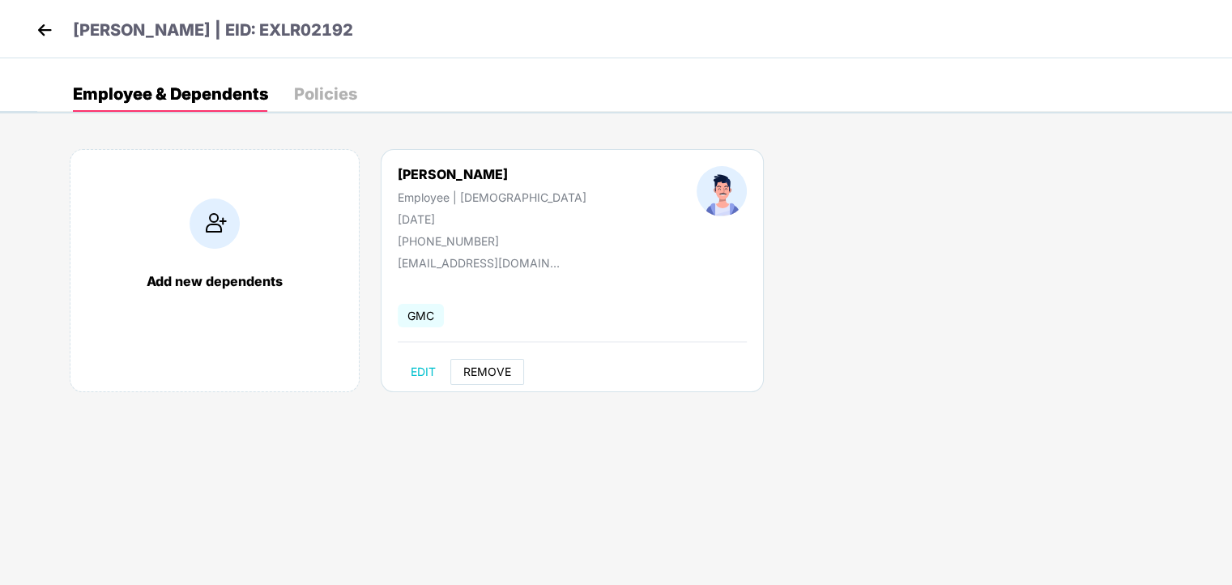
click at [486, 367] on span "REMOVE" at bounding box center [487, 371] width 48 height 13
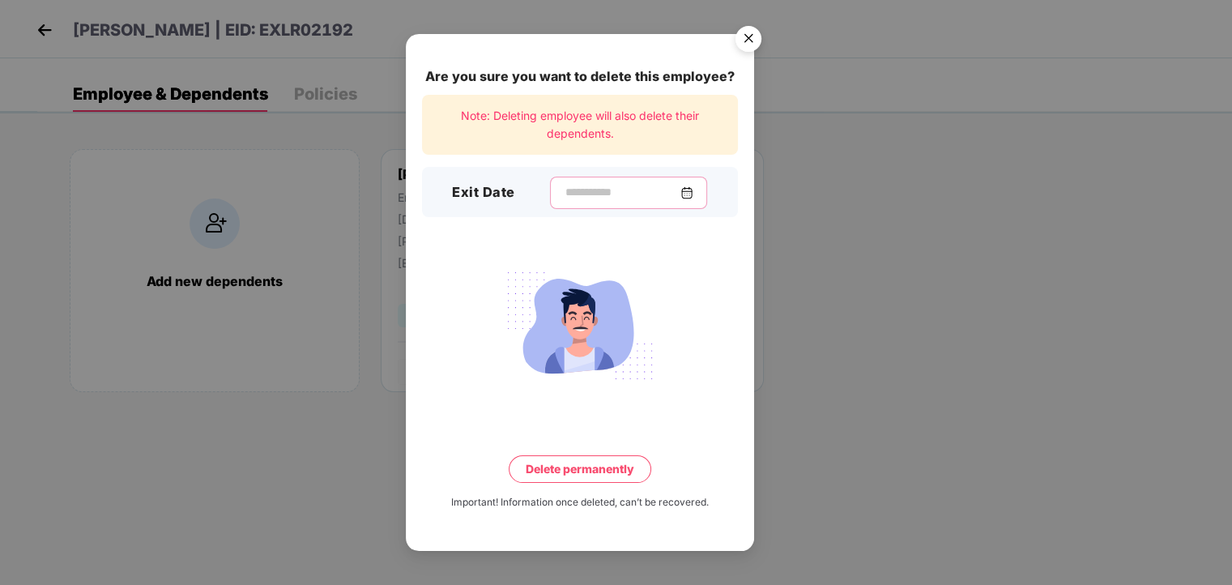
click at [598, 190] on input at bounding box center [622, 192] width 117 height 17
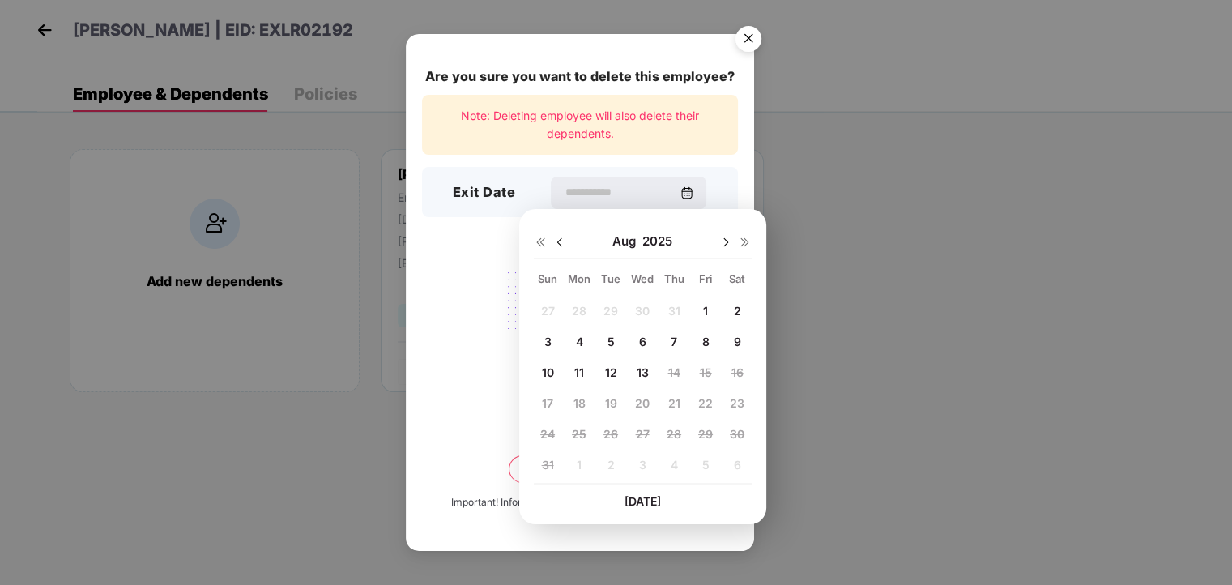
click at [671, 342] on span "7" at bounding box center [674, 342] width 6 height 14
type input "**********"
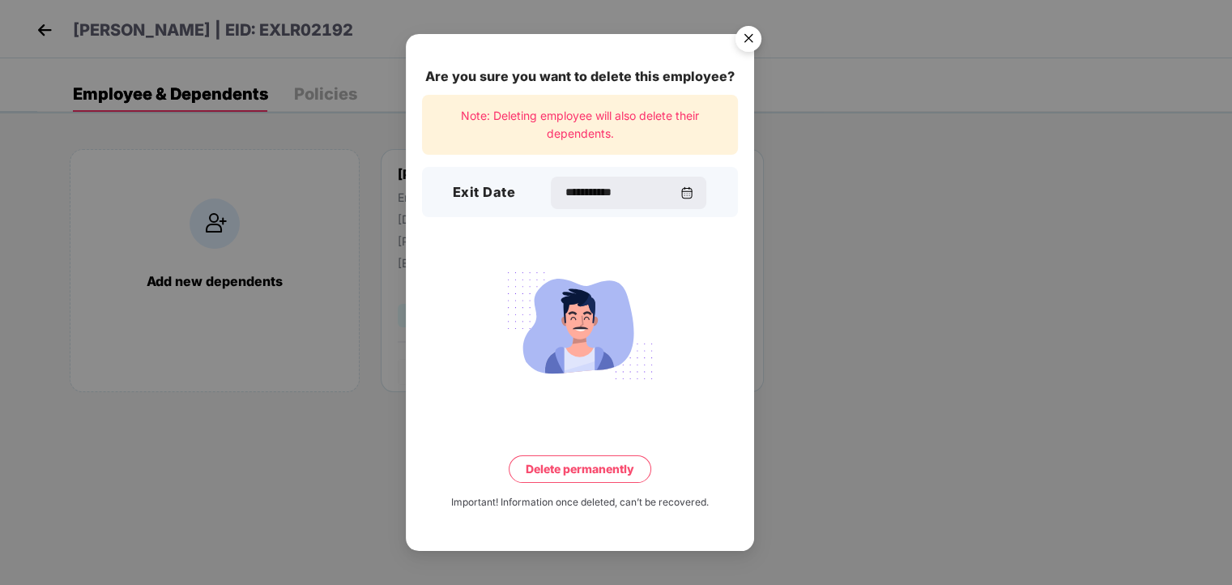
click at [574, 468] on button "Delete permanently" at bounding box center [580, 469] width 143 height 28
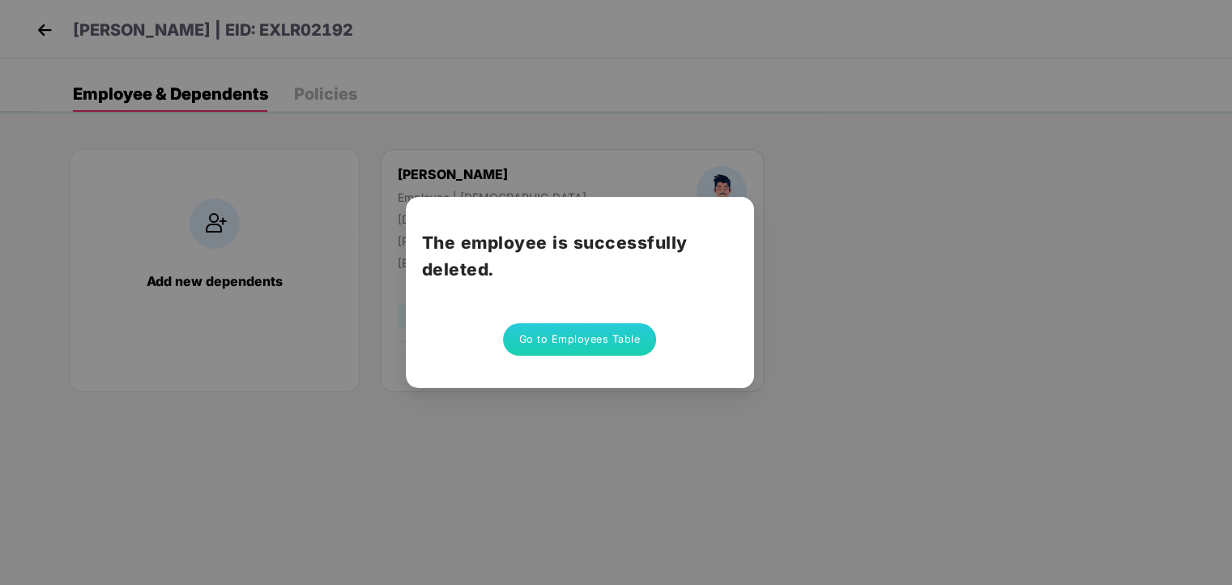
click at [561, 343] on button "Go to Employees Table" at bounding box center [580, 339] width 154 height 32
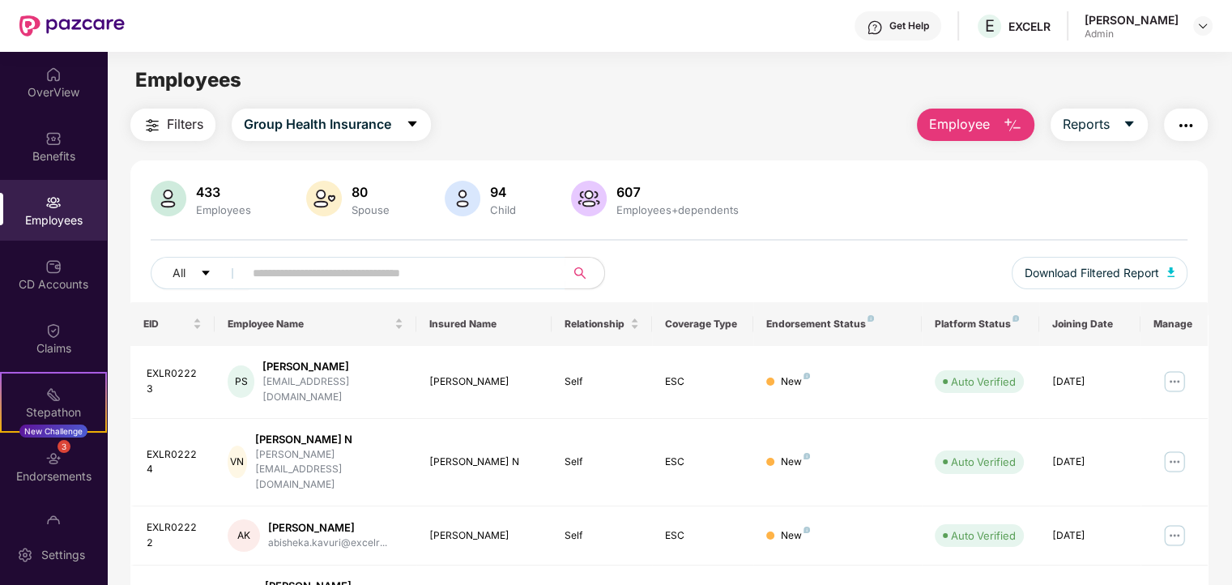
click at [1012, 130] on img "button" at bounding box center [1012, 125] width 19 height 19
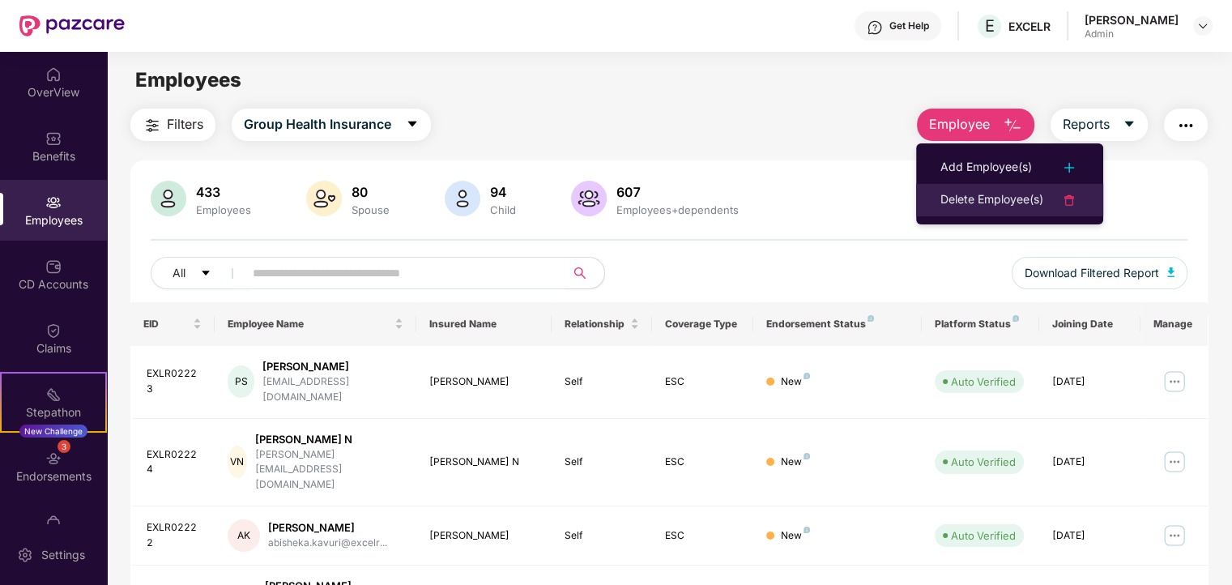
click at [1004, 194] on div "Delete Employee(s)" at bounding box center [992, 199] width 103 height 19
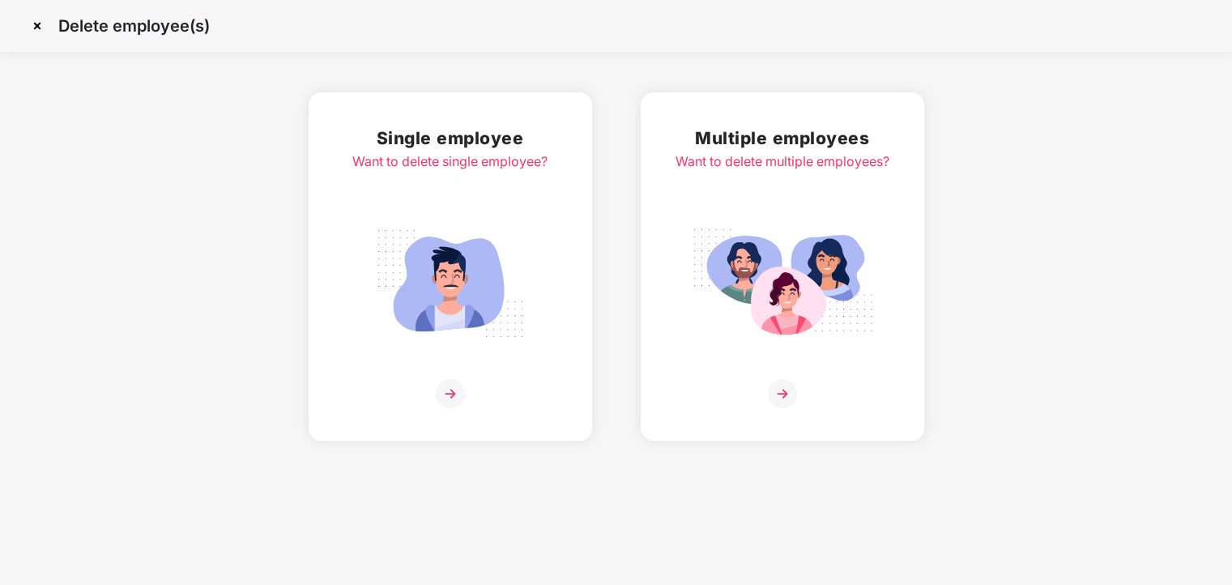
click at [467, 203] on div "Single employee Want to delete single employee?" at bounding box center [449, 267] width 195 height 284
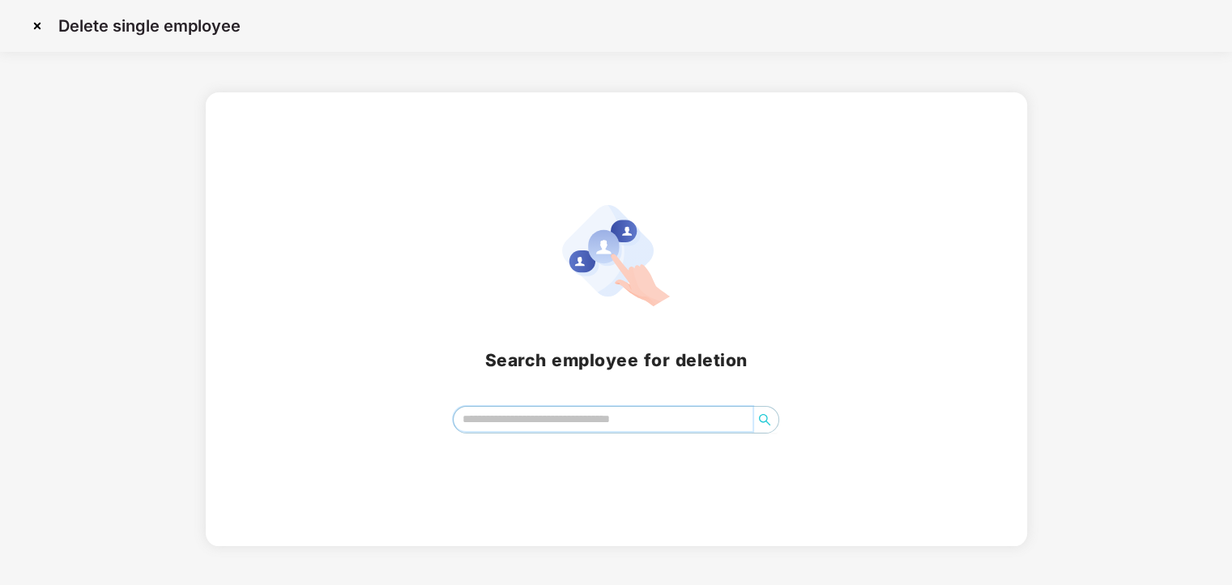
click at [511, 419] on input "search" at bounding box center [603, 419] width 299 height 24
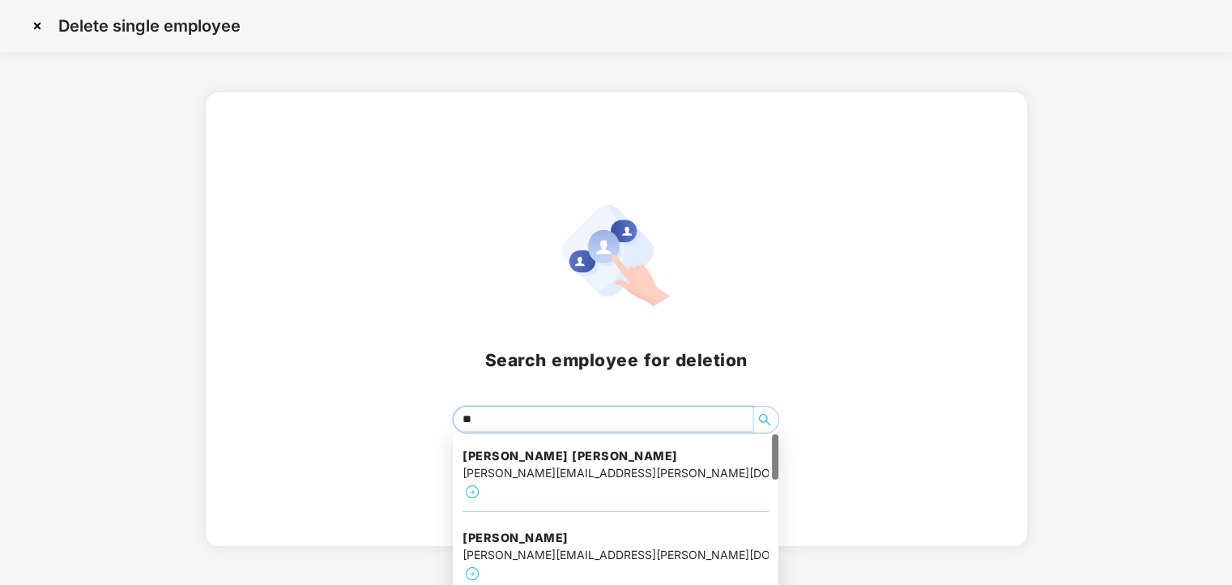
type input "***"
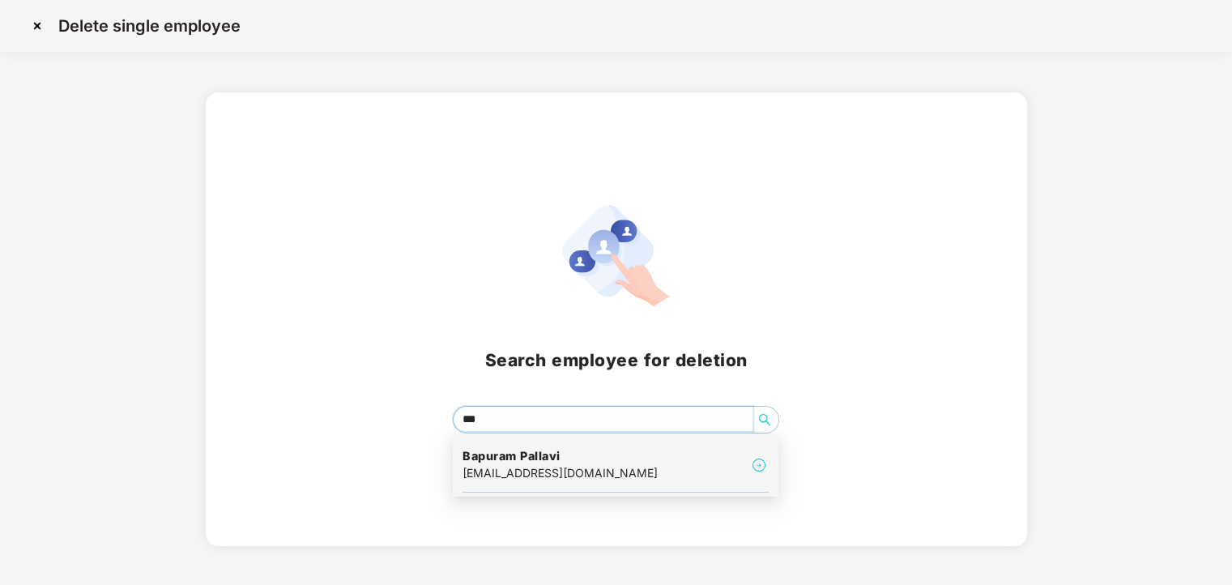
click at [520, 456] on h4 "Bapuram Pallavi" at bounding box center [560, 456] width 195 height 16
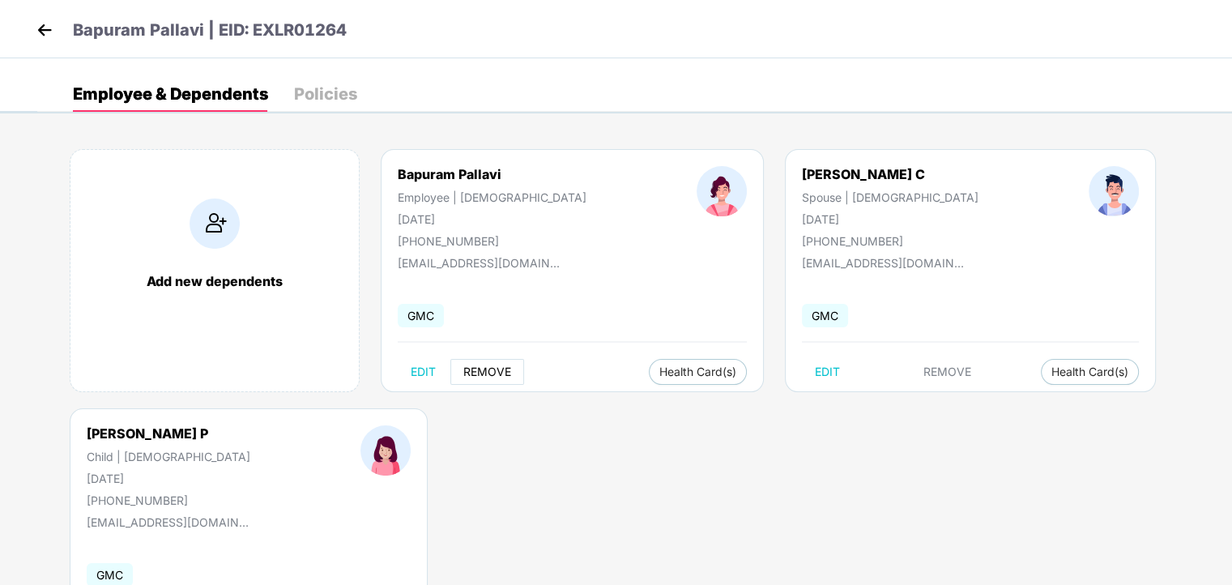
click at [500, 380] on button "REMOVE" at bounding box center [487, 372] width 74 height 26
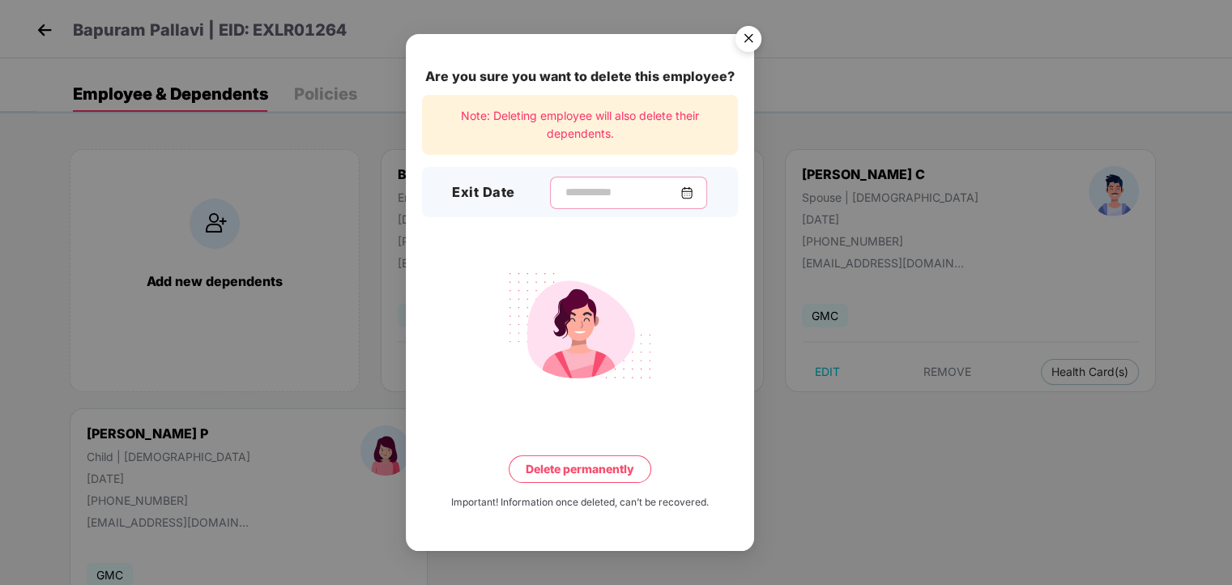
click at [616, 196] on input at bounding box center [622, 192] width 117 height 17
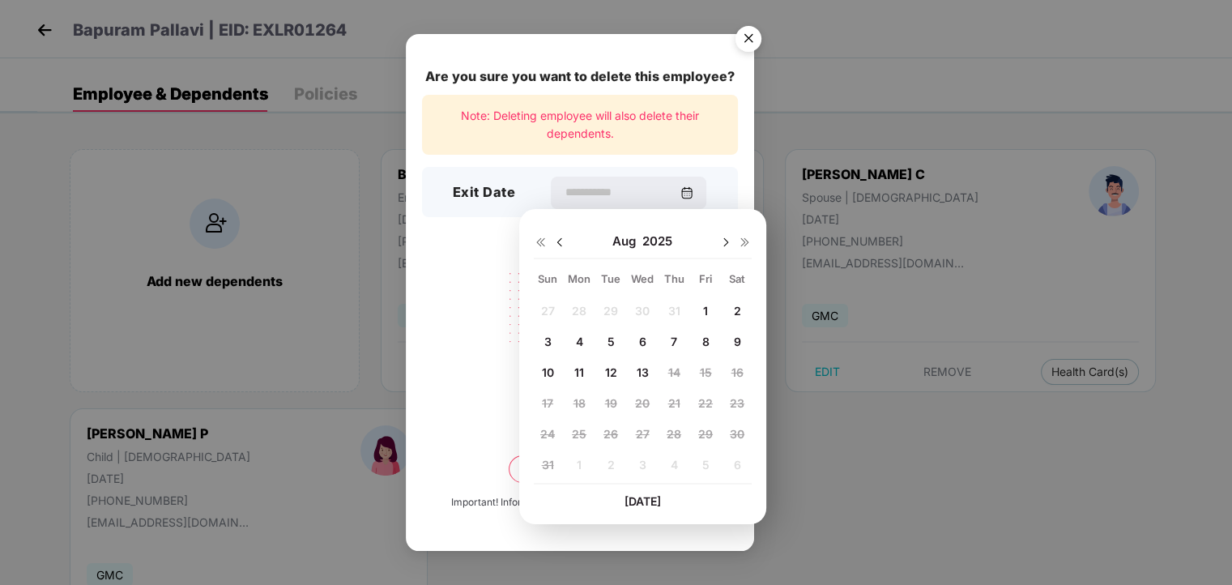
click at [704, 336] on span "8" at bounding box center [705, 342] width 7 height 14
type input "**********"
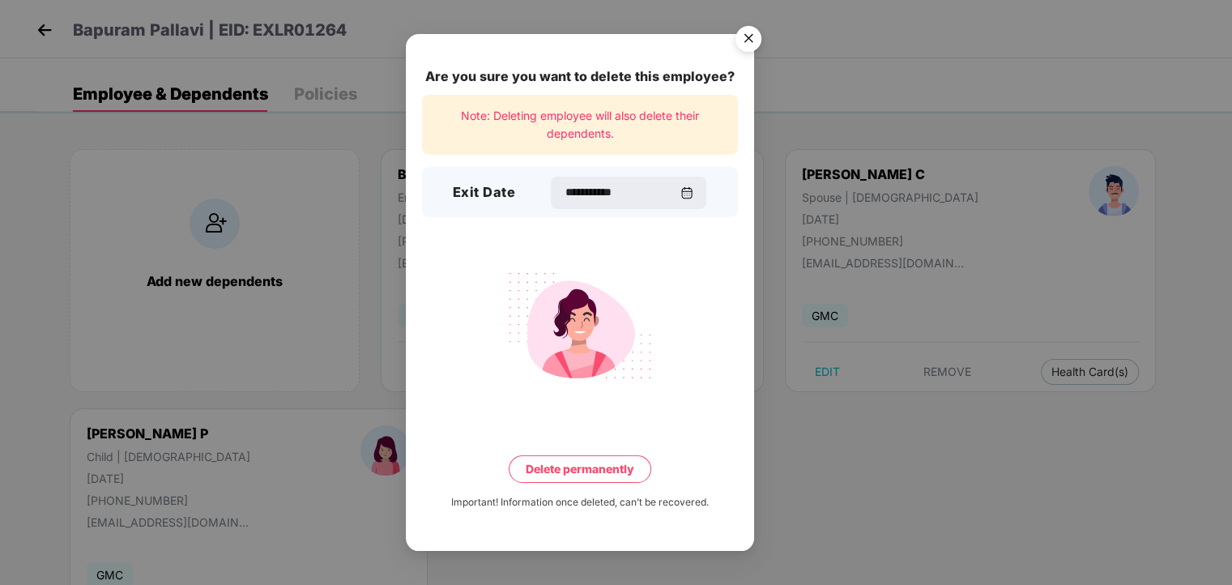
click at [556, 467] on button "Delete permanently" at bounding box center [580, 469] width 143 height 28
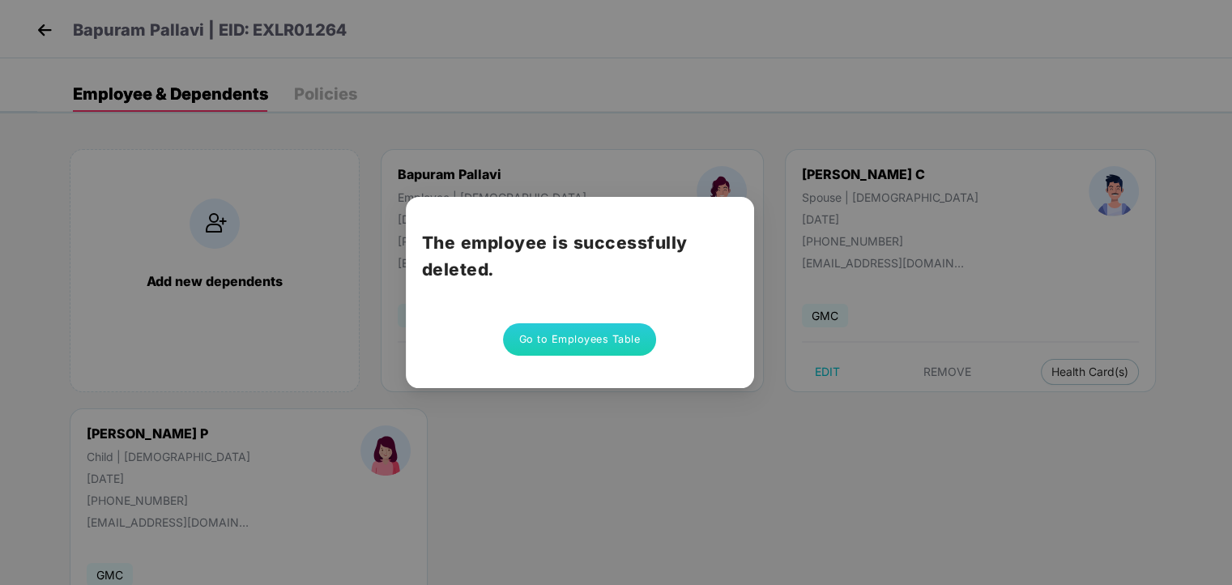
click at [569, 341] on button "Go to Employees Table" at bounding box center [580, 339] width 154 height 32
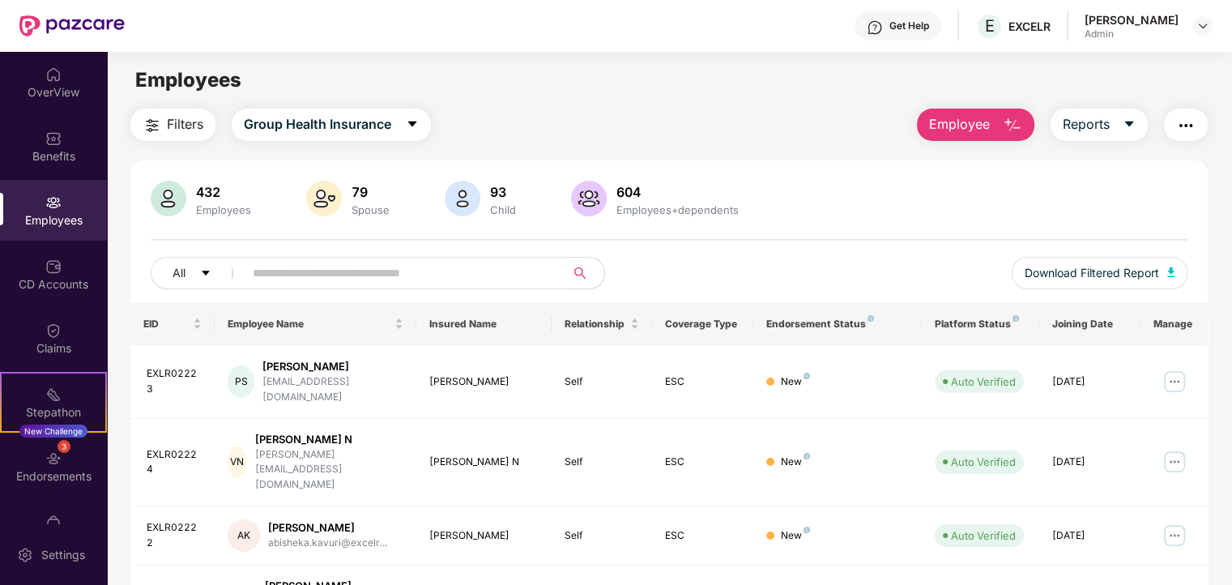
click at [1008, 124] on img "button" at bounding box center [1012, 125] width 19 height 19
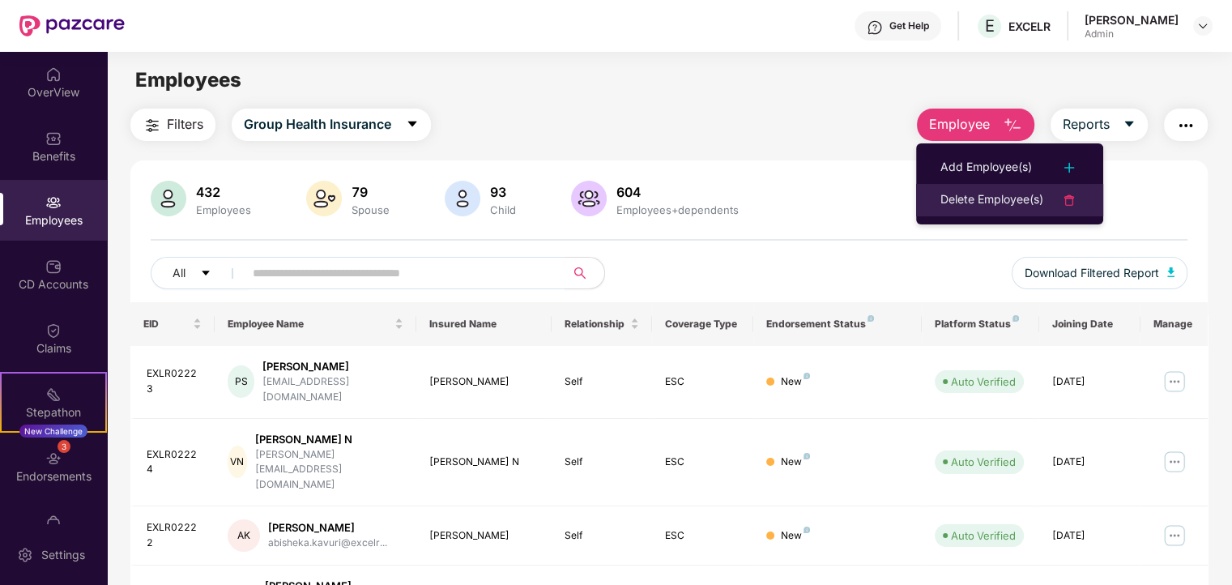
click at [957, 198] on div "Delete Employee(s)" at bounding box center [992, 199] width 103 height 19
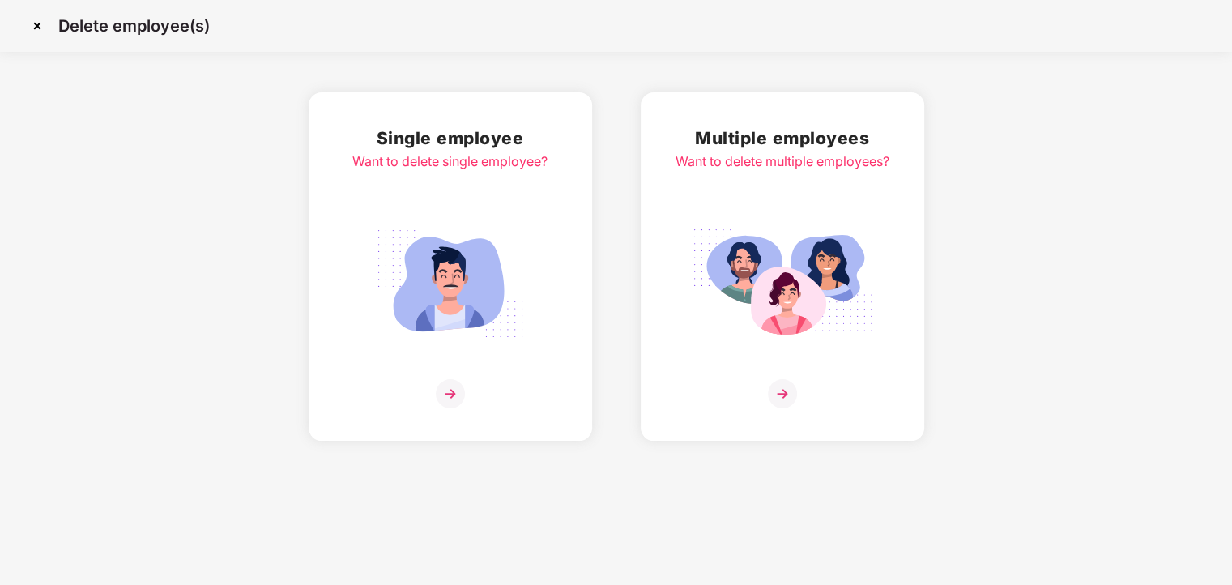
click at [505, 173] on div "Single employee Want to delete single employee?" at bounding box center [449, 267] width 195 height 284
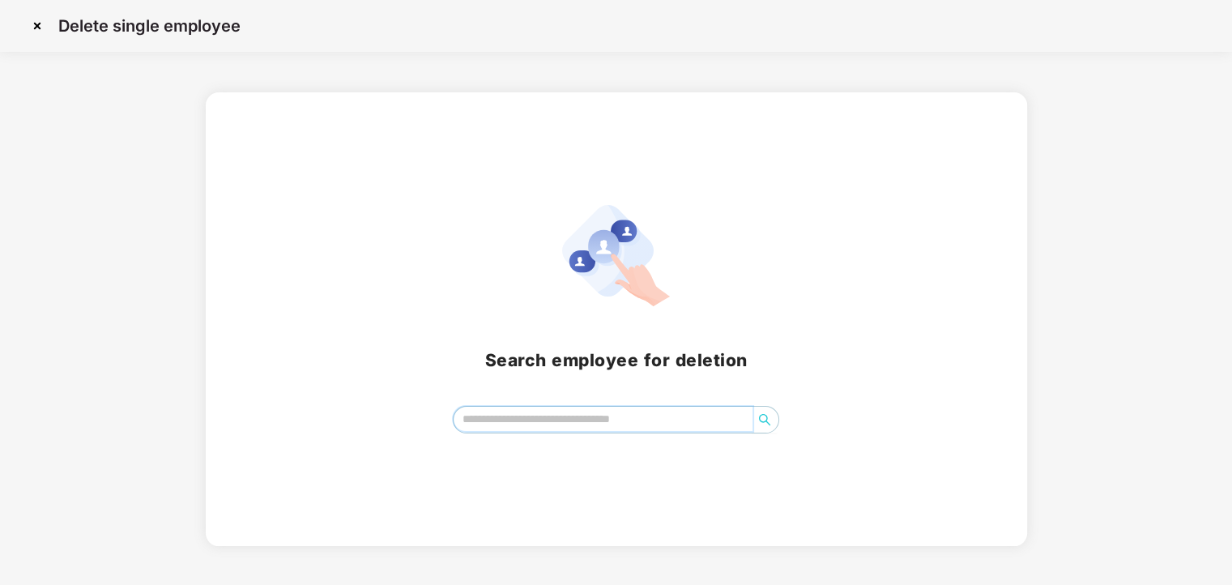
click at [523, 415] on input "search" at bounding box center [603, 419] width 299 height 24
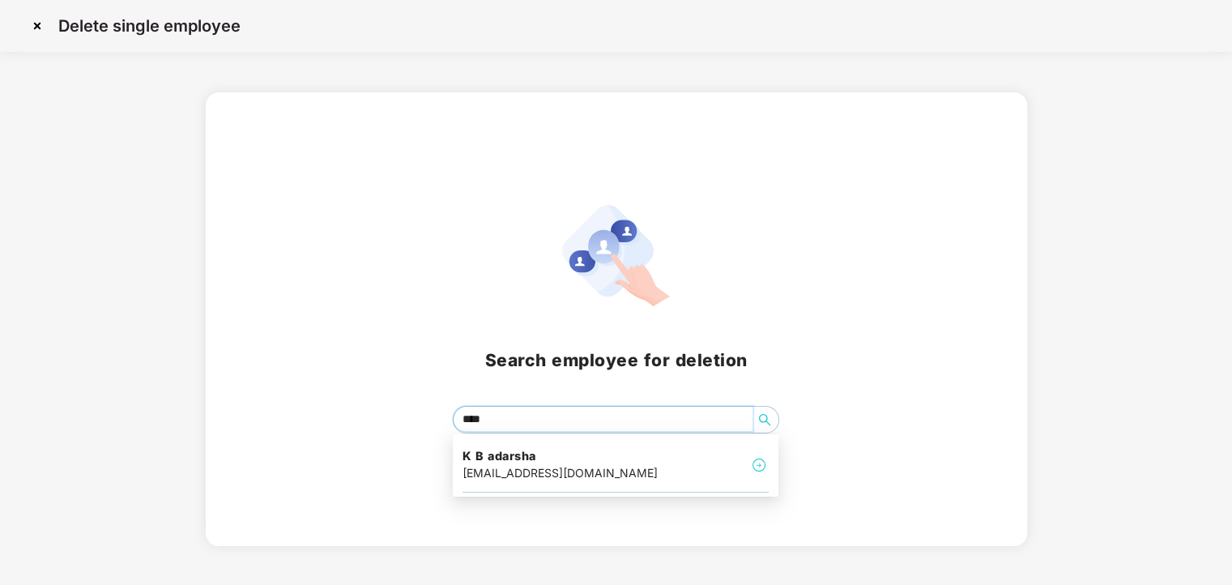
type input "*****"
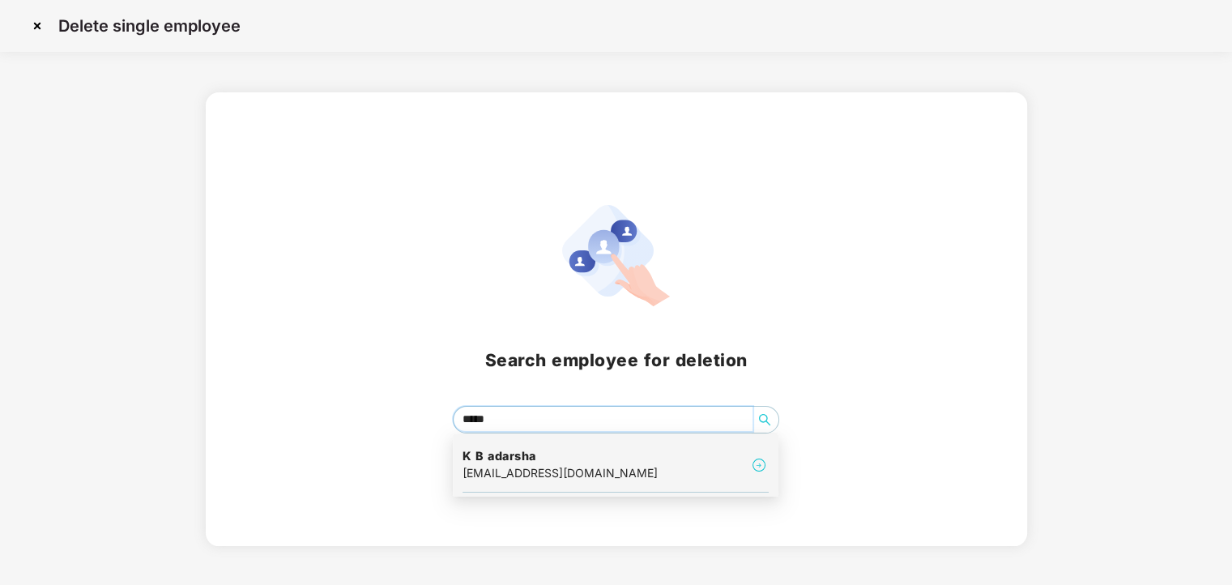
click at [522, 468] on div "adarsha.kb@excelr.com" at bounding box center [560, 473] width 195 height 18
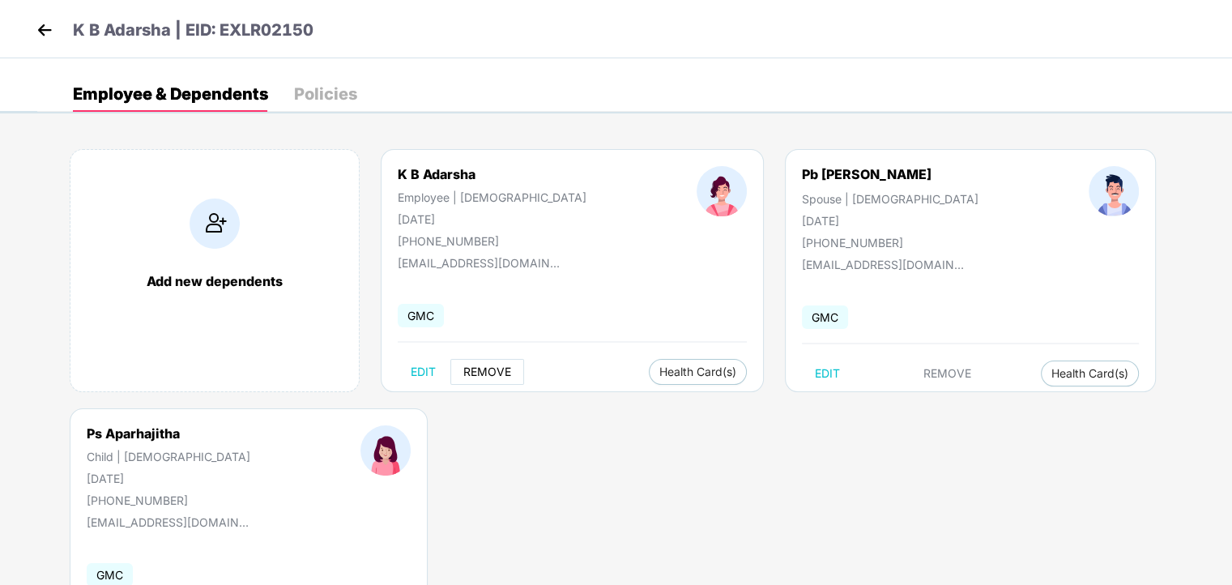
click at [495, 365] on span "REMOVE" at bounding box center [487, 371] width 48 height 13
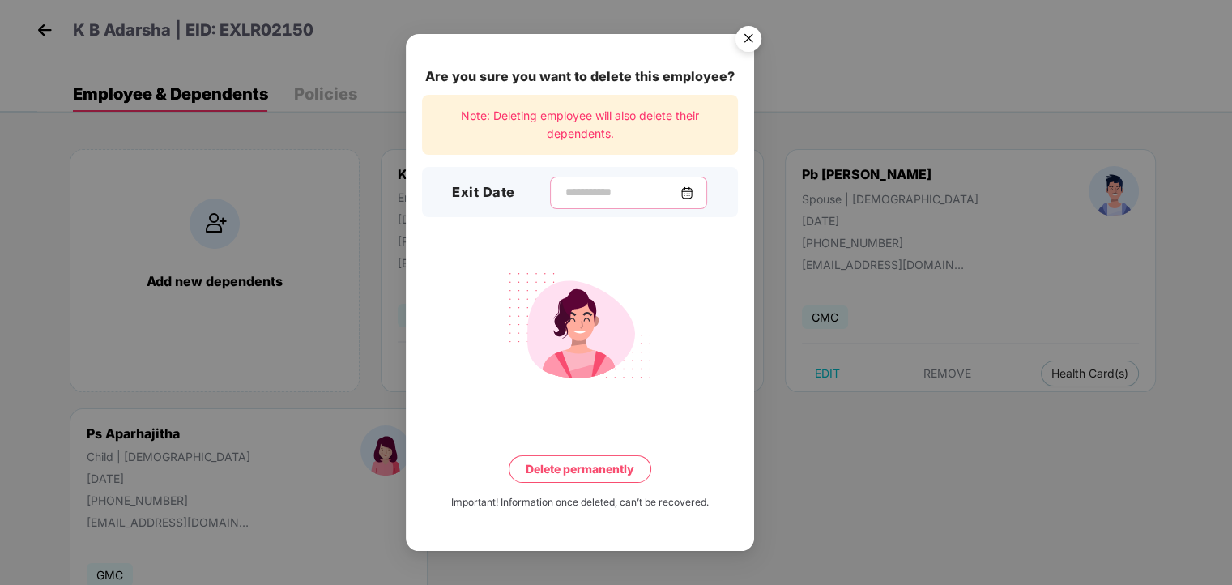
click at [600, 198] on input at bounding box center [622, 192] width 117 height 17
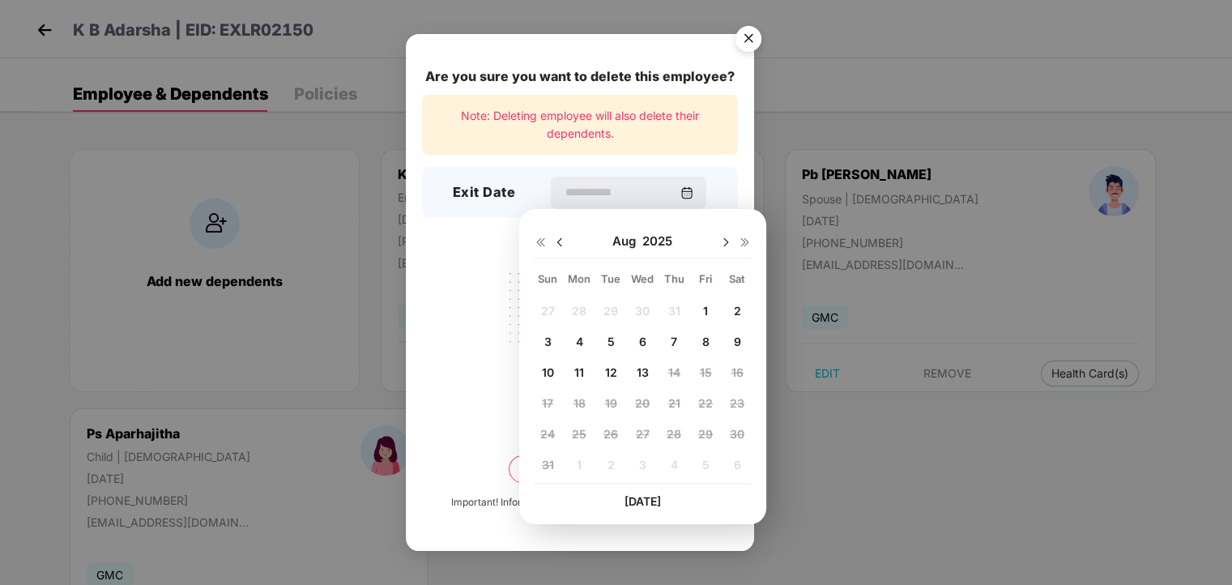
click at [708, 342] on span "8" at bounding box center [705, 342] width 7 height 14
type input "**********"
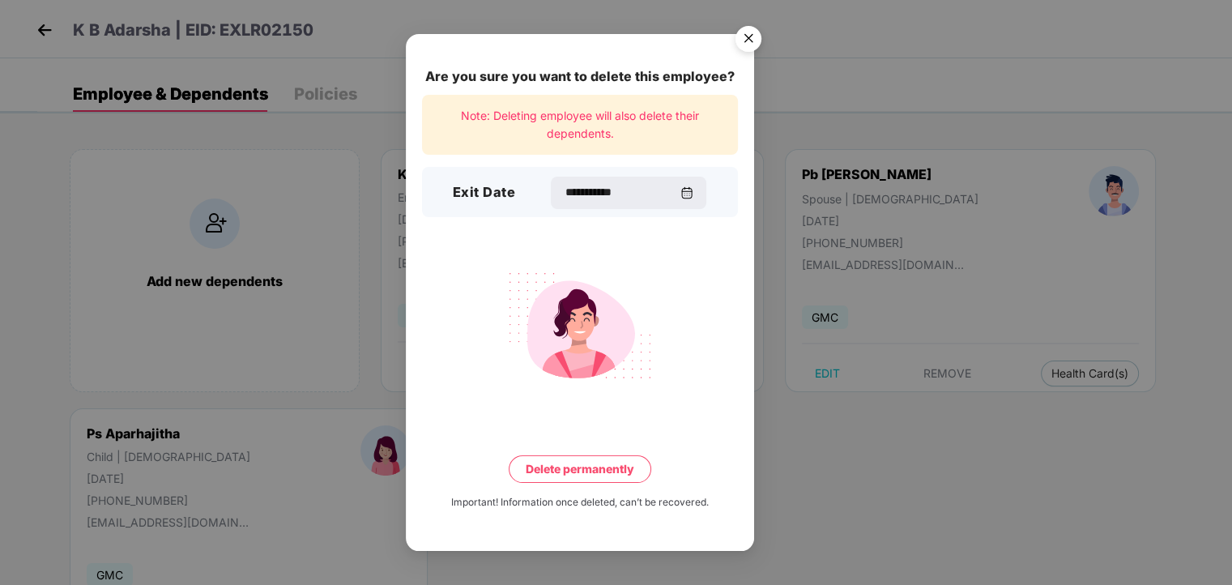
click at [577, 472] on button "Delete permanently" at bounding box center [580, 469] width 143 height 28
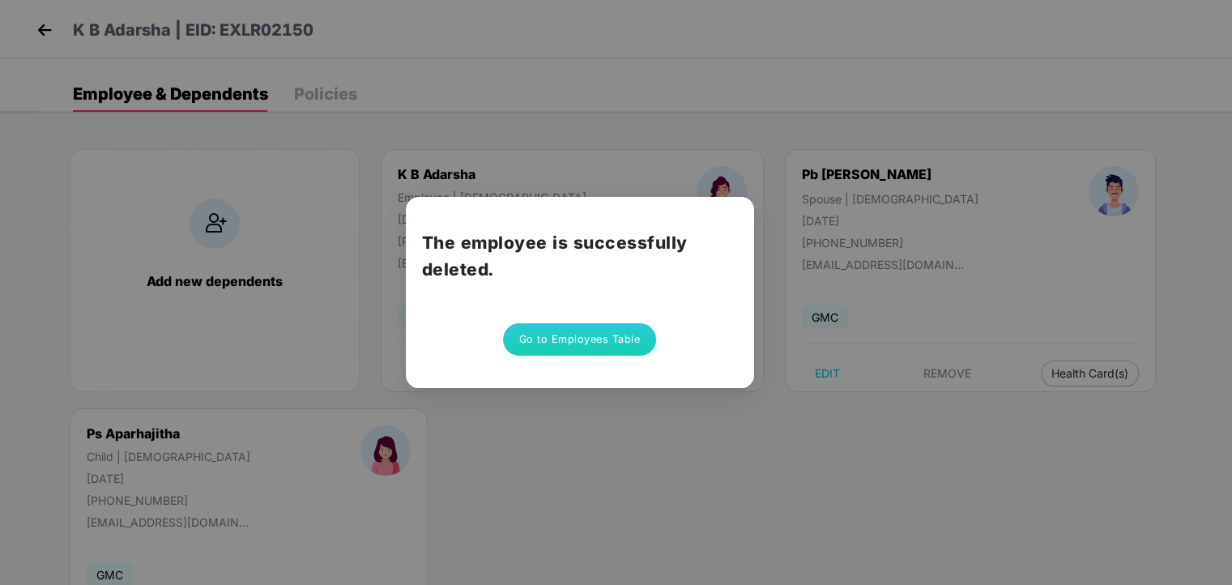
click at [557, 340] on button "Go to Employees Table" at bounding box center [580, 339] width 154 height 32
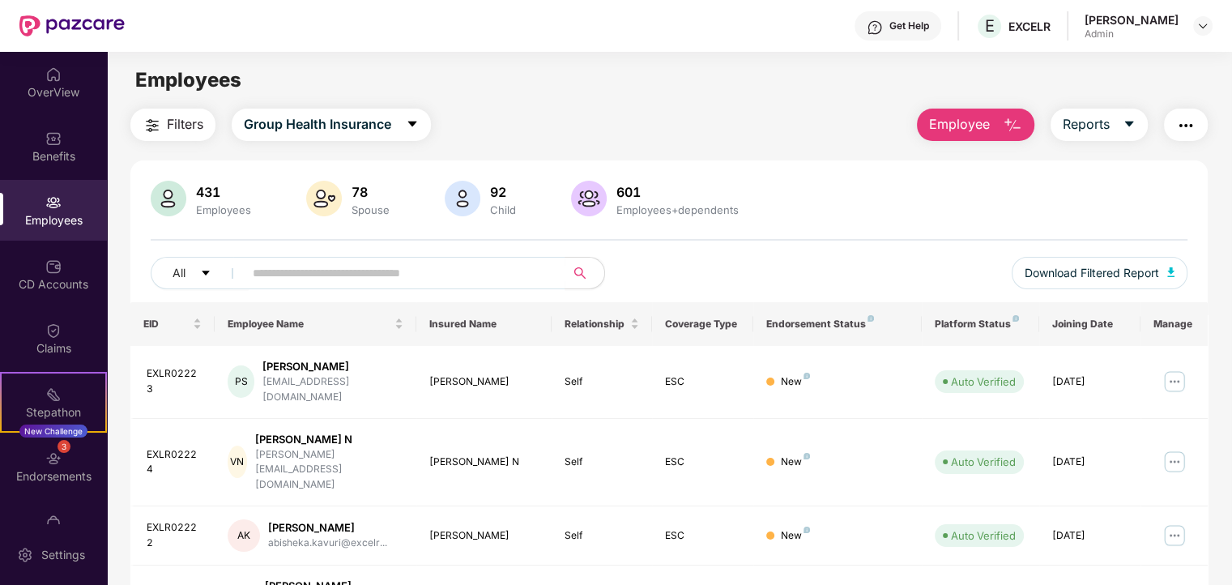
click at [1015, 120] on img "button" at bounding box center [1012, 125] width 19 height 19
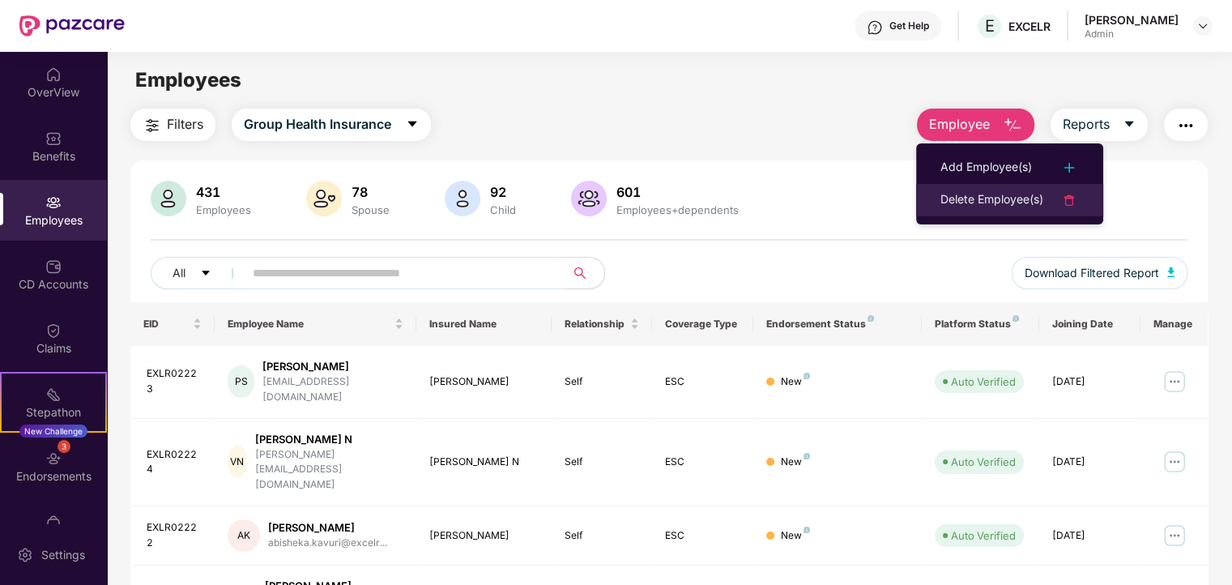
click at [975, 208] on div "Delete Employee(s)" at bounding box center [992, 199] width 103 height 19
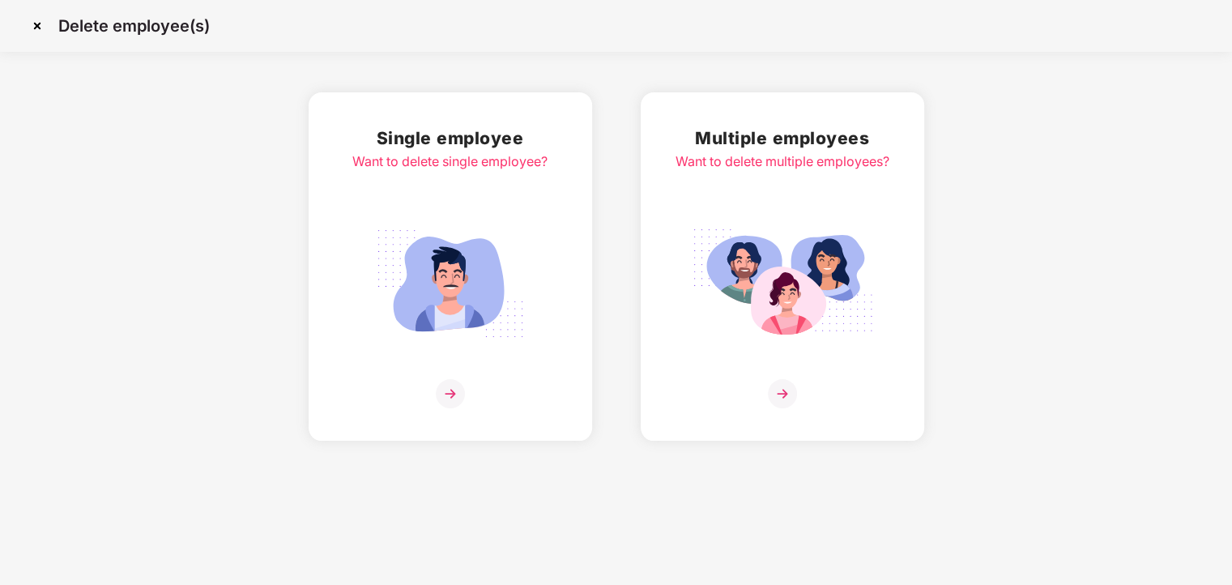
click at [443, 166] on div "Want to delete single employee?" at bounding box center [449, 161] width 195 height 20
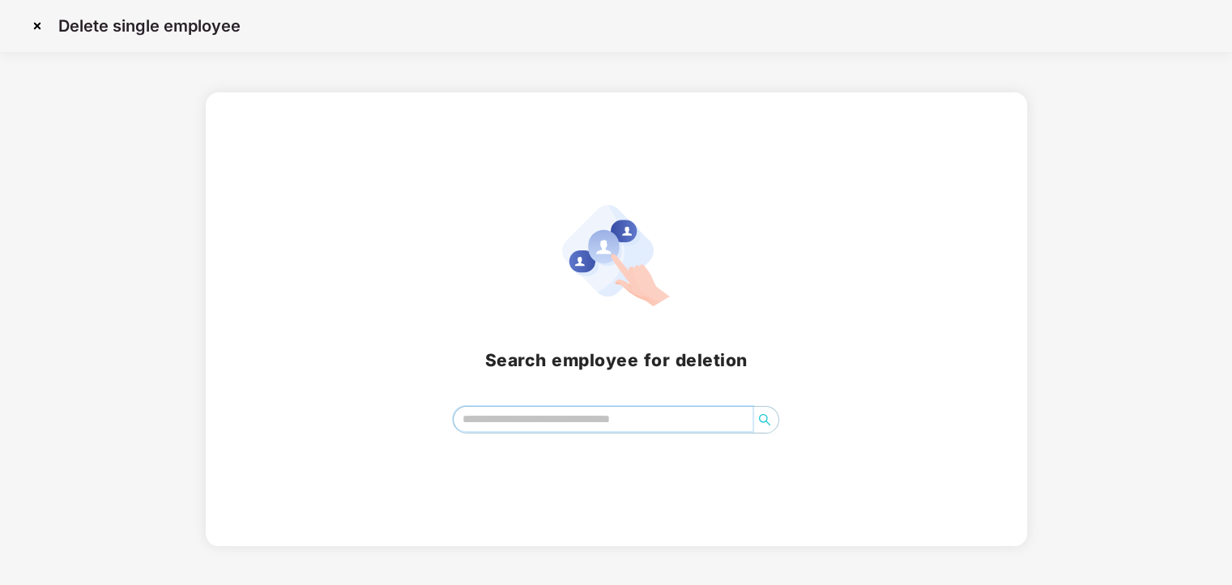
click at [499, 418] on input "search" at bounding box center [603, 419] width 299 height 24
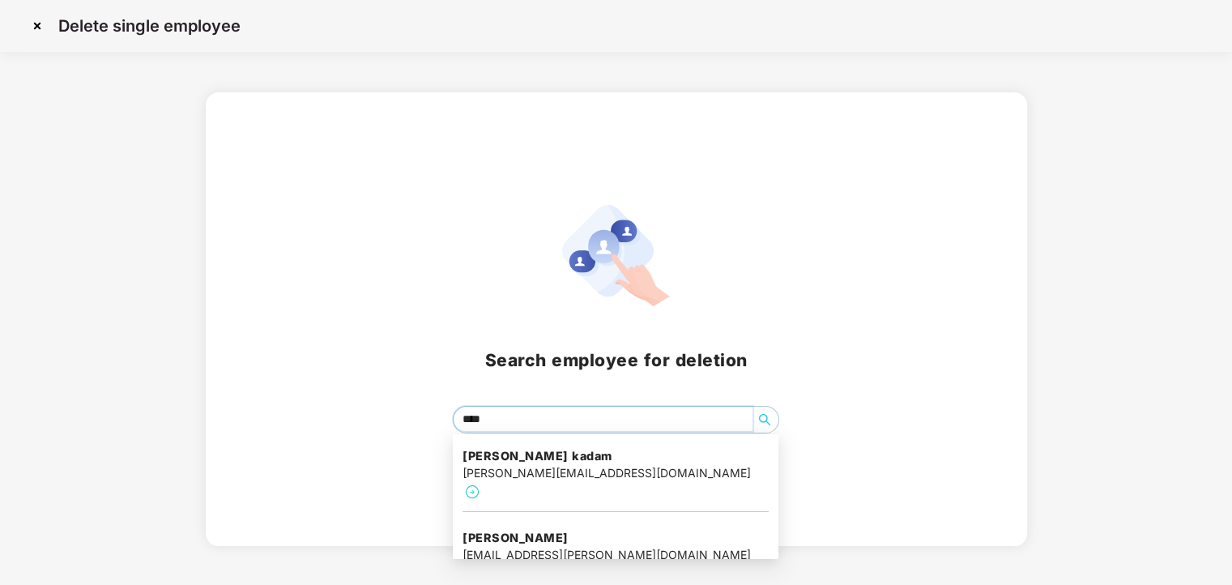
type input "*****"
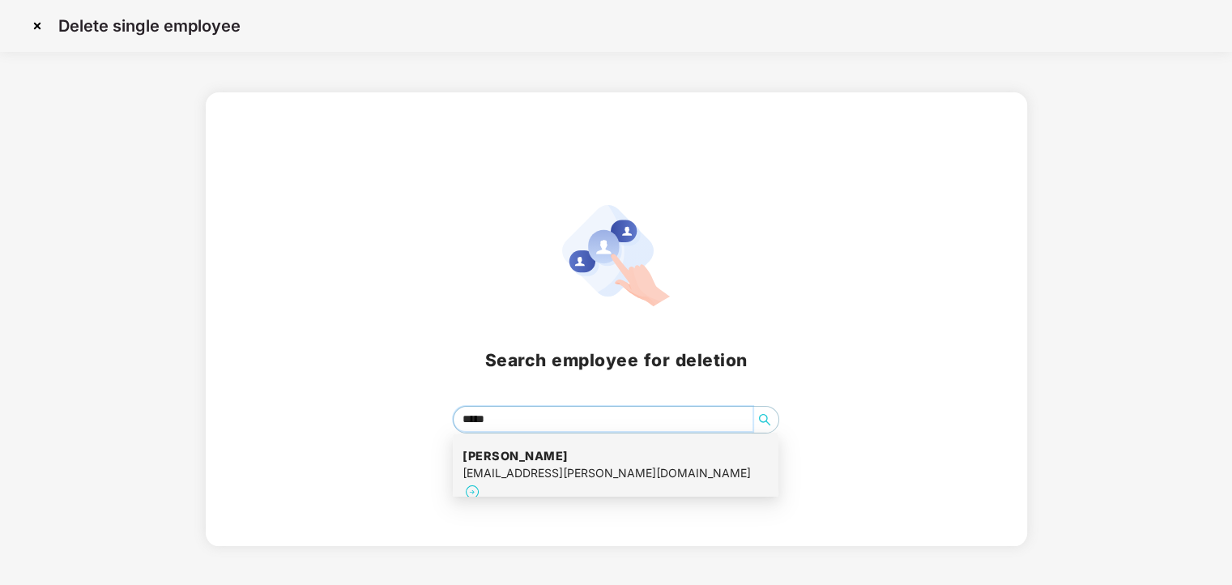
click at [582, 462] on h4 "Nisha Jagannath hage" at bounding box center [607, 456] width 288 height 16
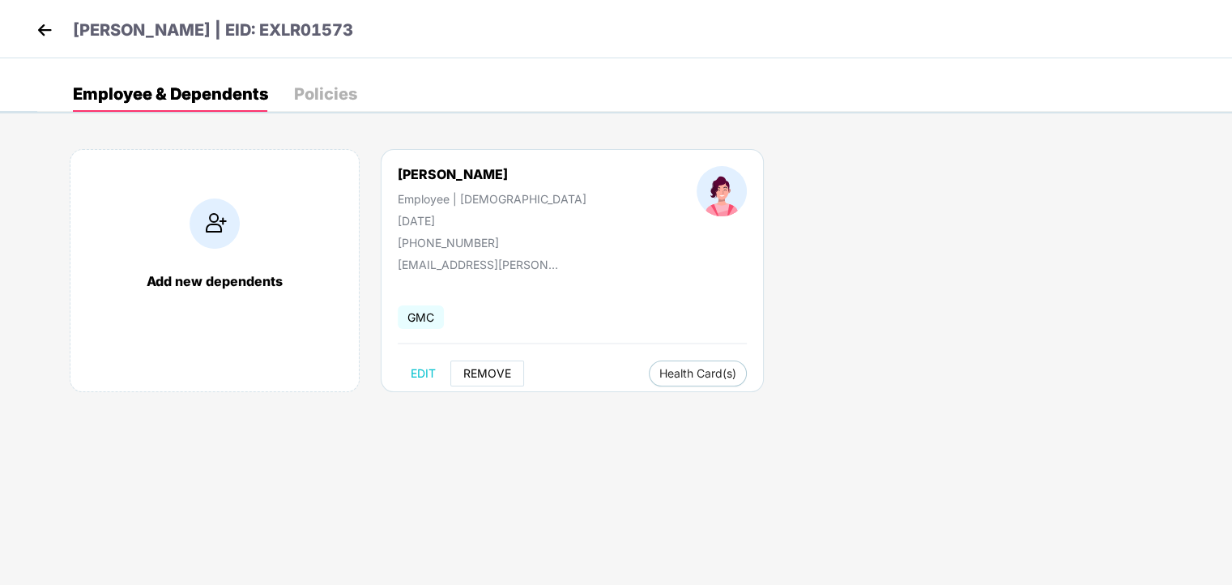
click at [470, 373] on span "REMOVE" at bounding box center [487, 373] width 48 height 13
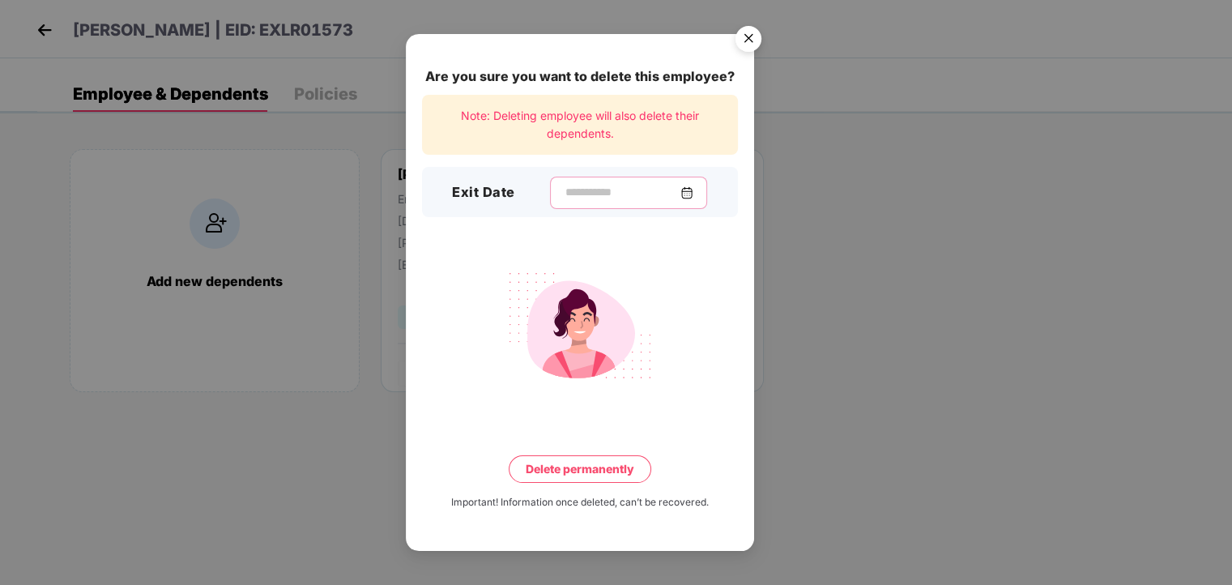
click at [583, 195] on input at bounding box center [622, 192] width 117 height 17
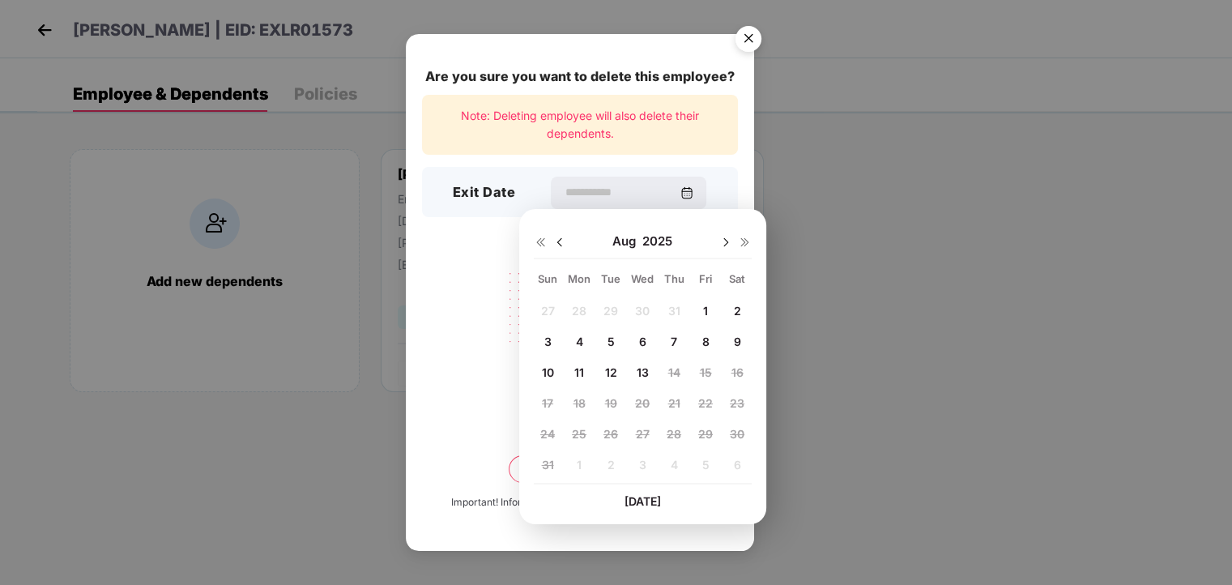
click at [706, 337] on span "8" at bounding box center [705, 342] width 7 height 14
type input "**********"
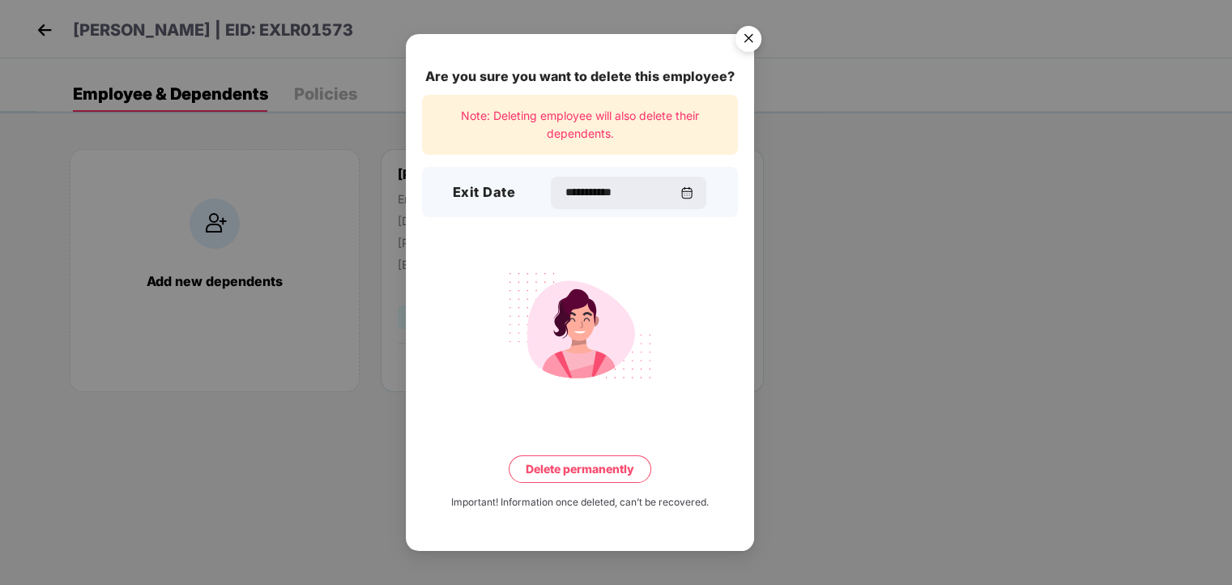
click at [567, 473] on button "Delete permanently" at bounding box center [580, 469] width 143 height 28
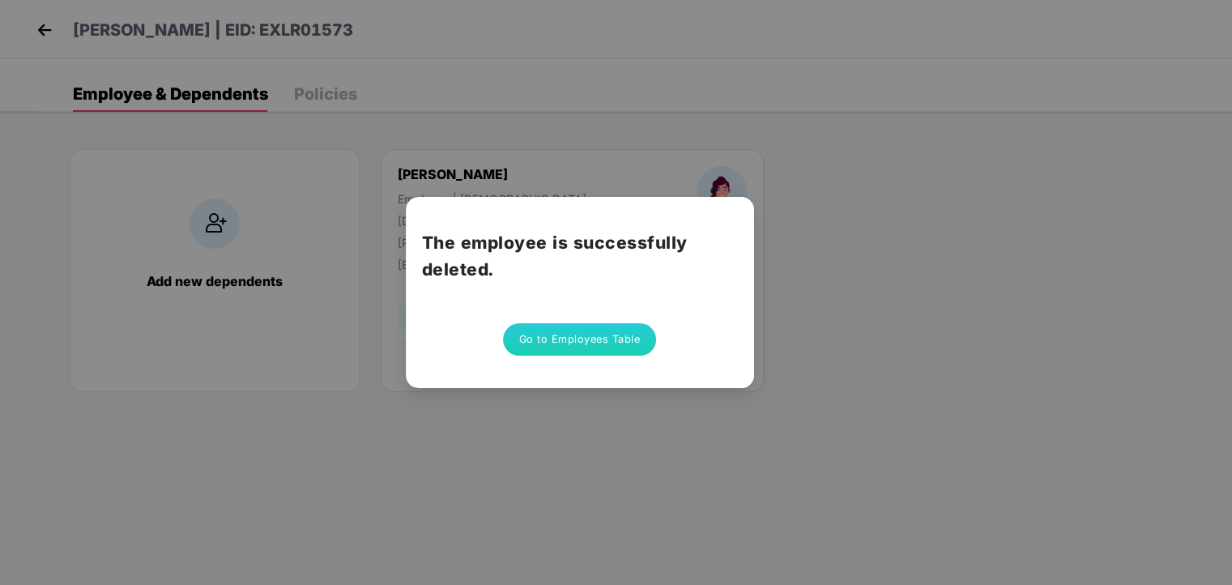
click at [582, 348] on button "Go to Employees Table" at bounding box center [580, 339] width 154 height 32
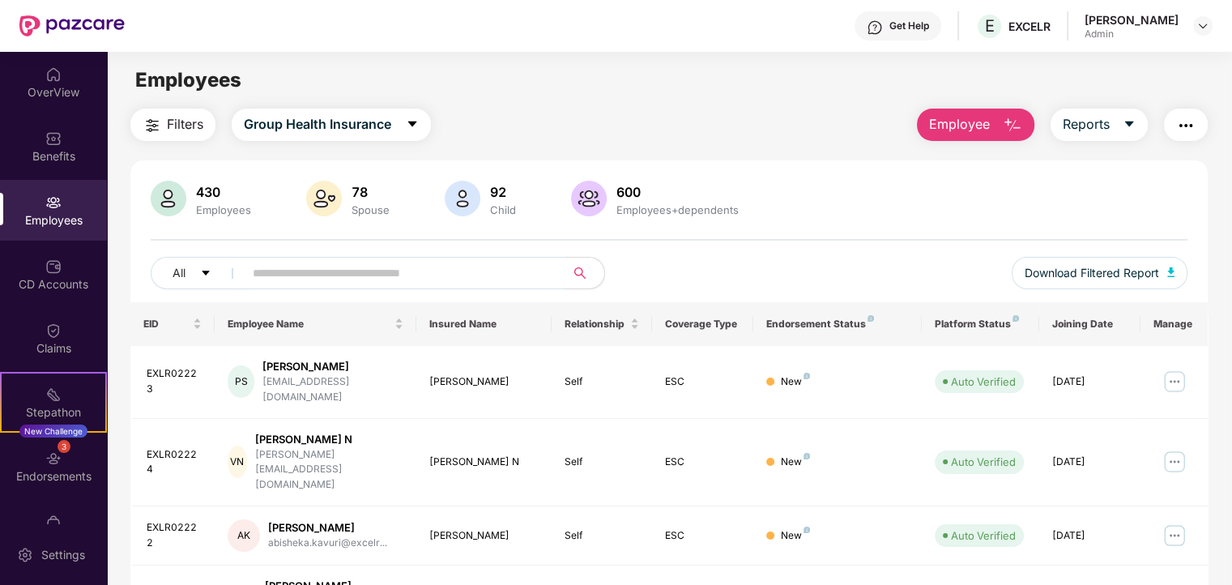
click at [995, 117] on button "Employee" at bounding box center [975, 125] width 117 height 32
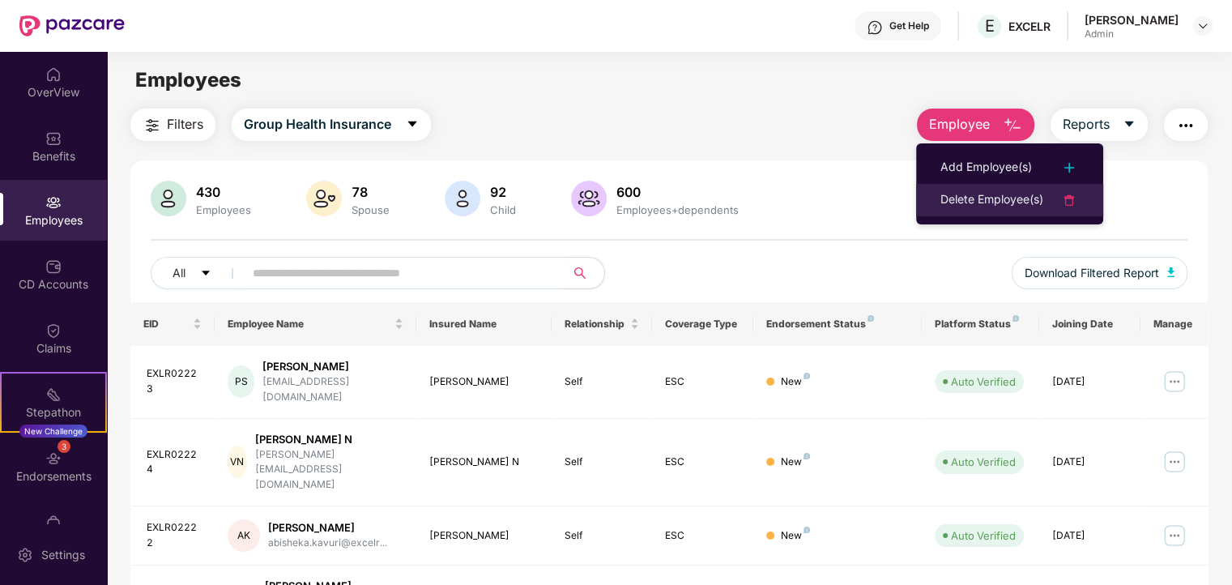
click at [970, 202] on div "Delete Employee(s)" at bounding box center [992, 199] width 103 height 19
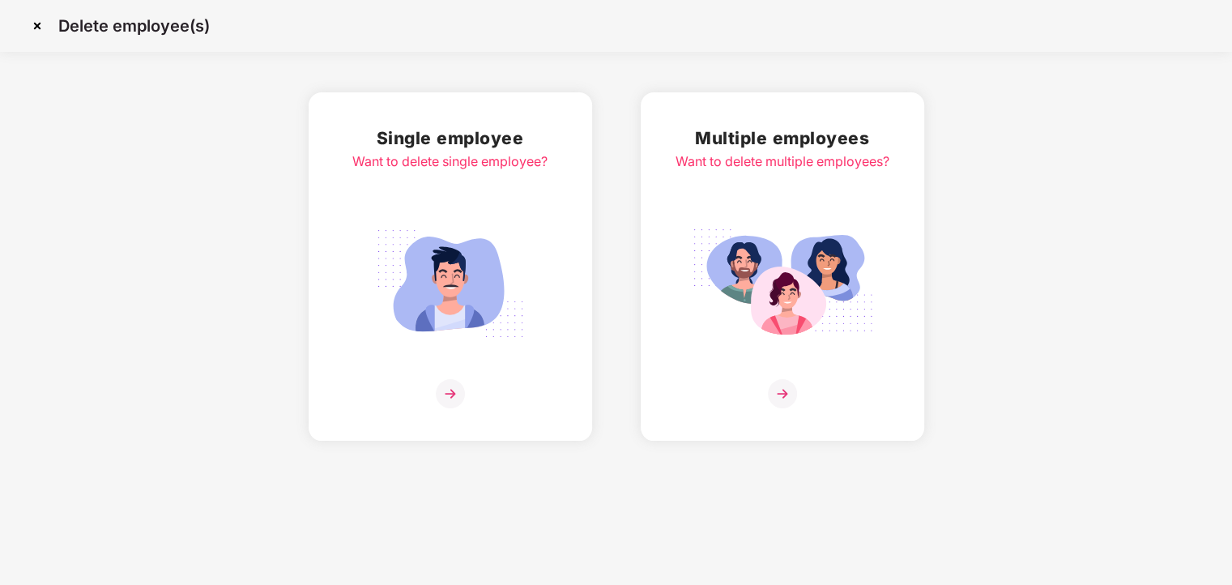
click at [471, 255] on img at bounding box center [450, 283] width 181 height 126
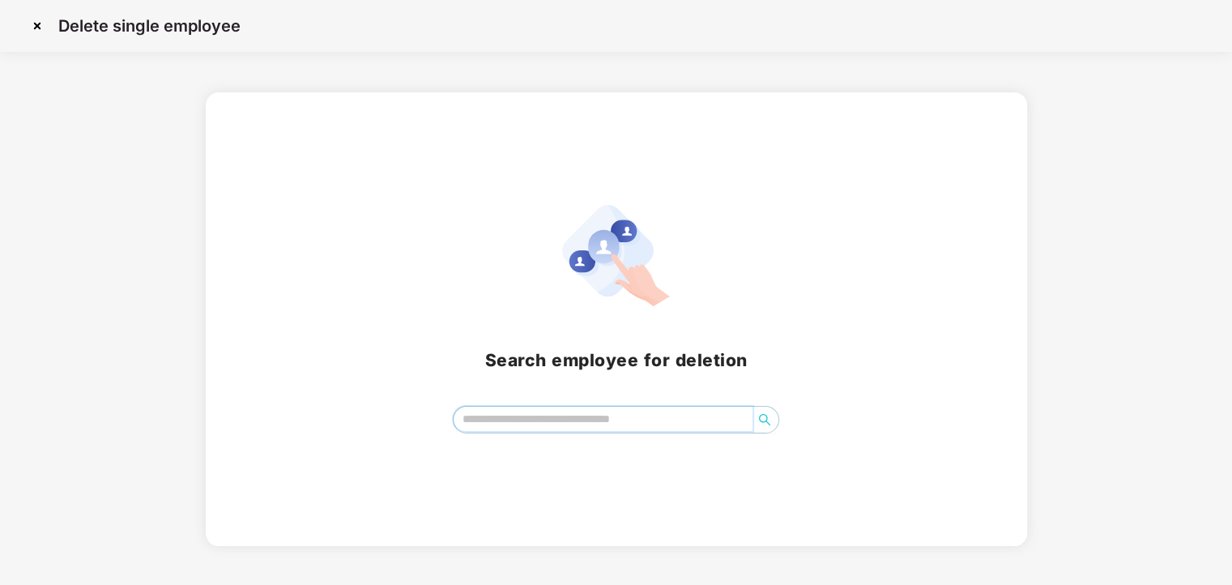
click at [490, 413] on input "search" at bounding box center [603, 419] width 299 height 24
type input "*"
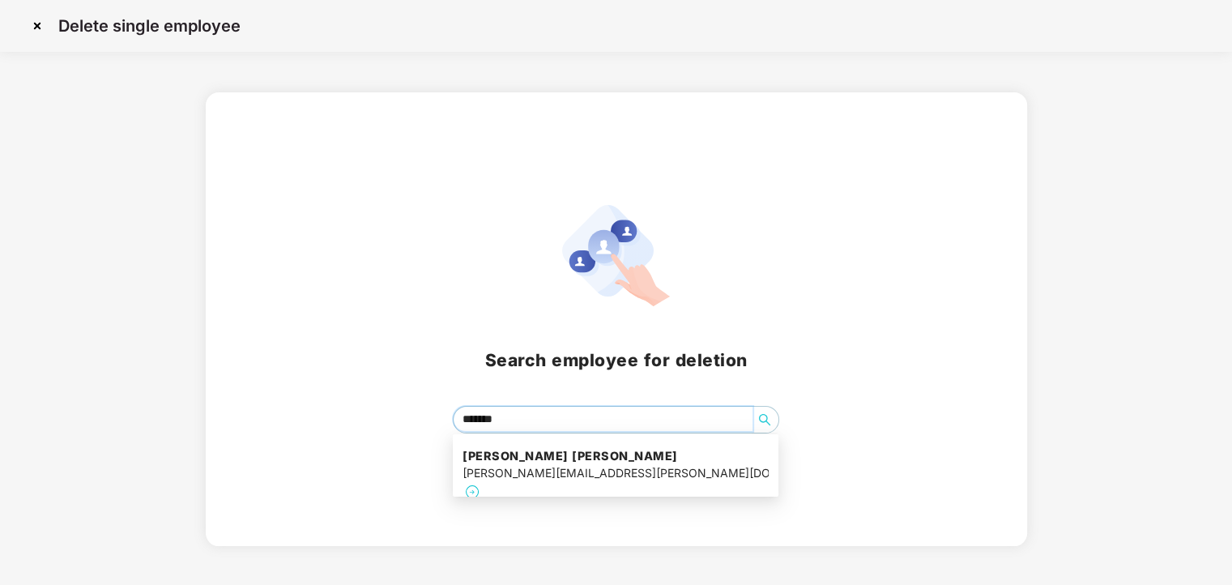
type input "********"
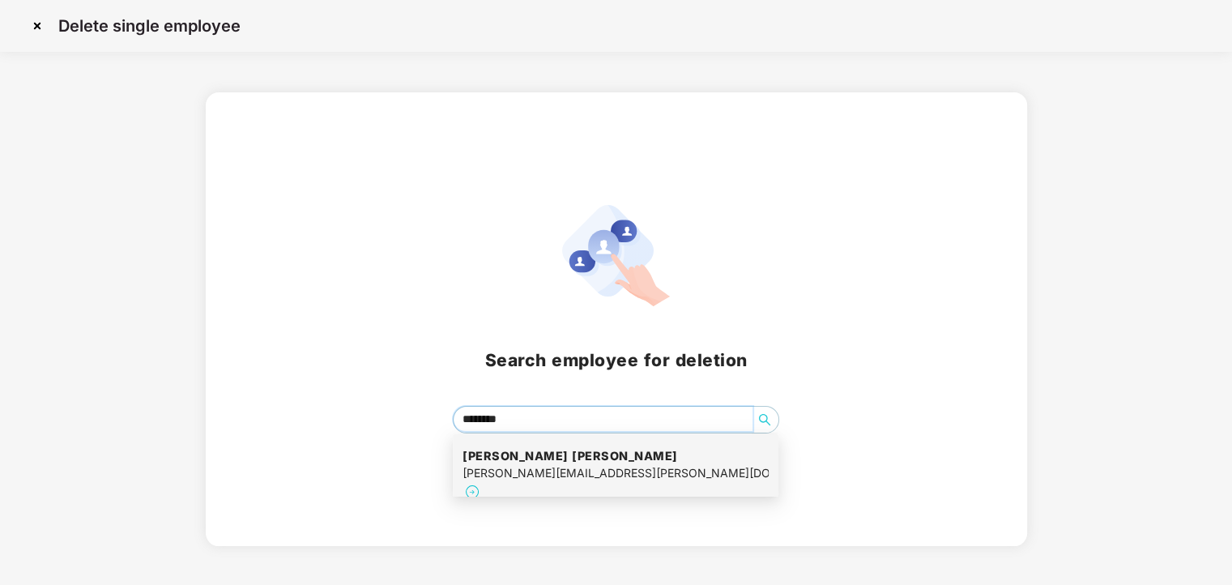
click at [590, 466] on div "harshada.rajpure@excelr.com" at bounding box center [616, 473] width 306 height 18
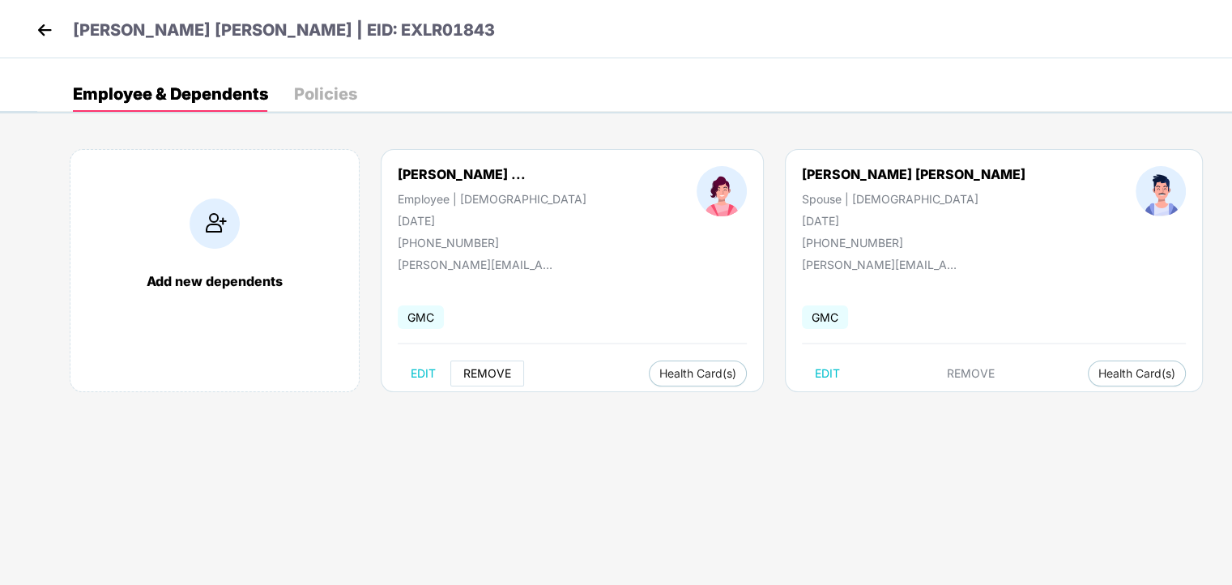
click at [489, 370] on span "REMOVE" at bounding box center [487, 373] width 48 height 13
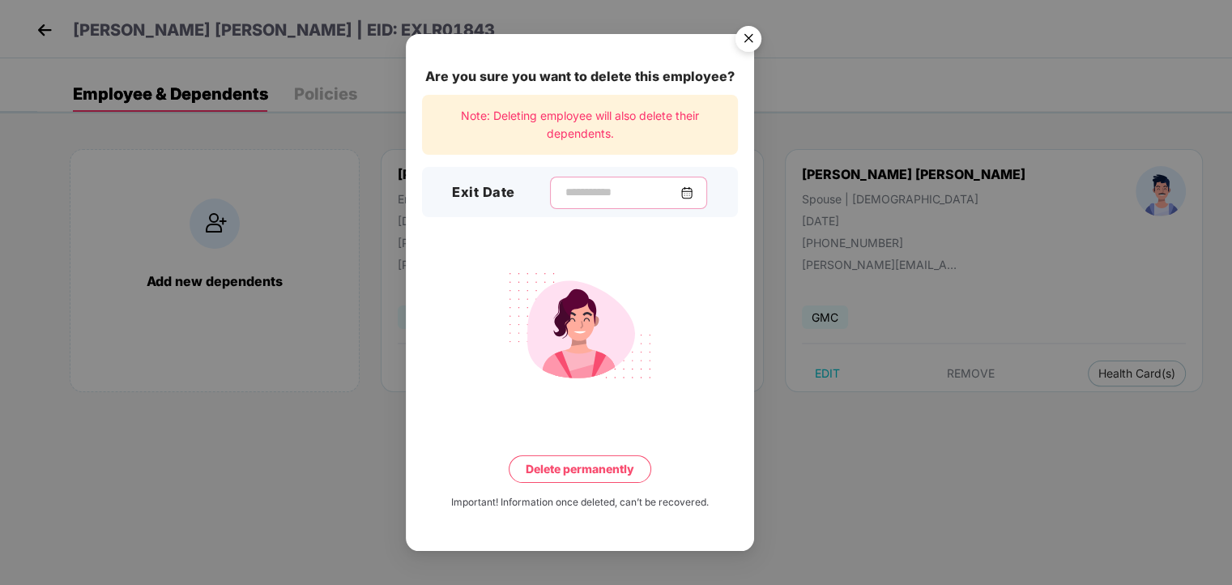
click at [580, 194] on input at bounding box center [622, 192] width 117 height 17
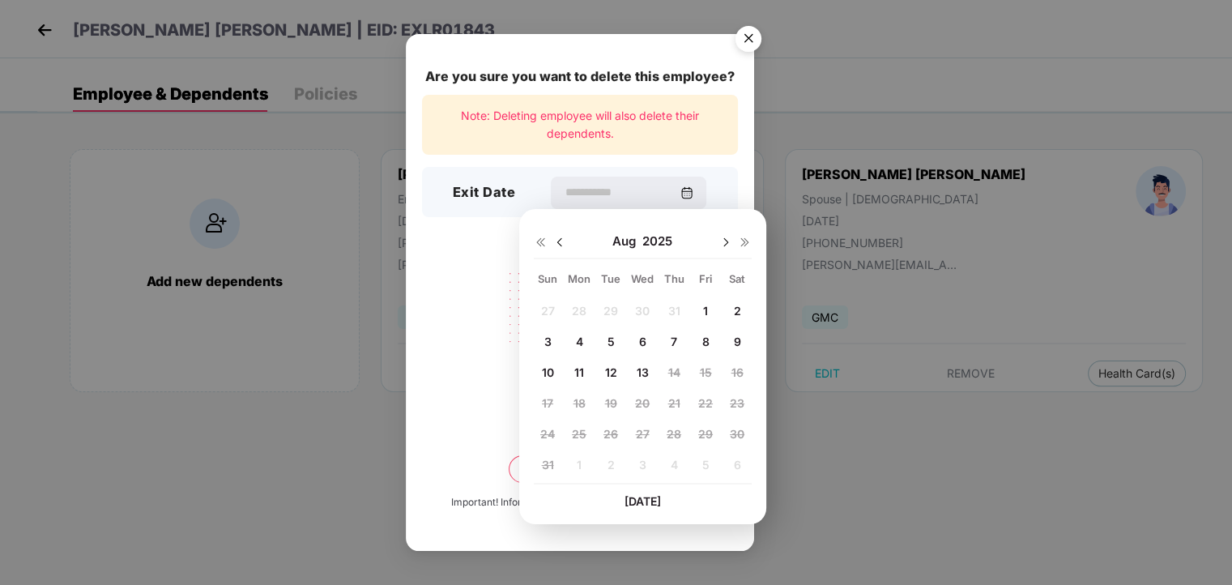
click at [706, 338] on span "8" at bounding box center [705, 342] width 7 height 14
type input "**********"
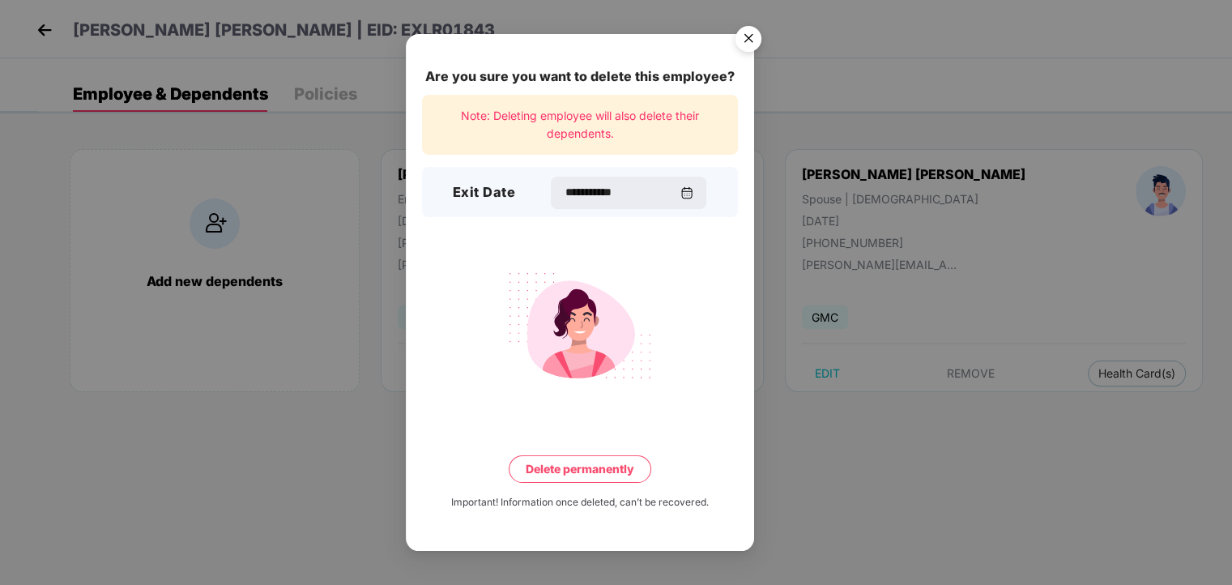
click at [594, 468] on button "Delete permanently" at bounding box center [580, 469] width 143 height 28
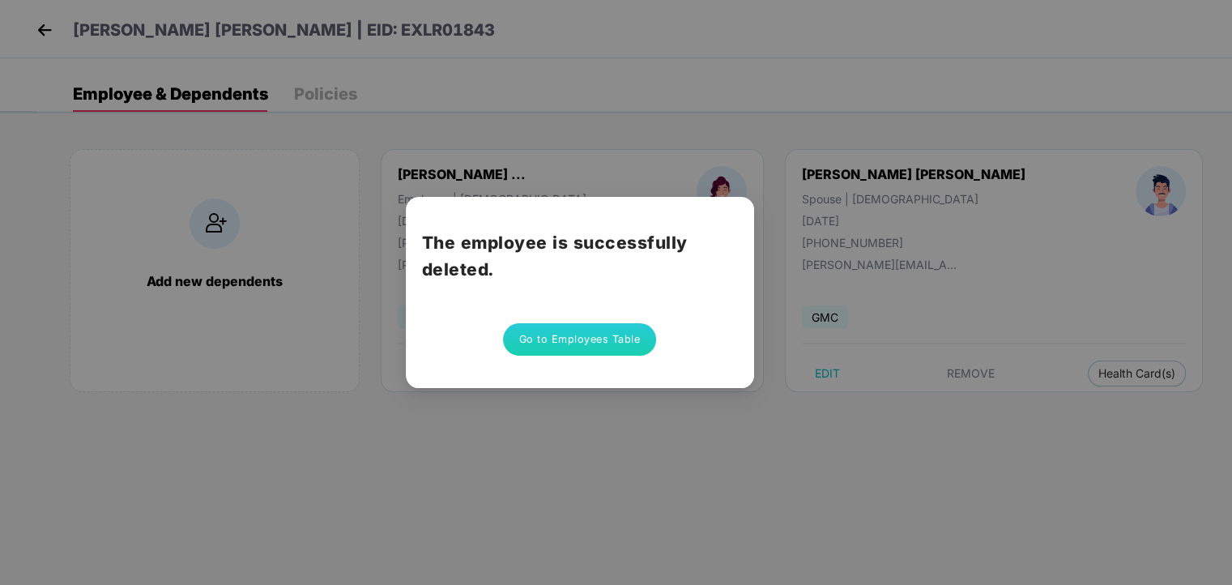
click at [577, 336] on button "Go to Employees Table" at bounding box center [580, 339] width 154 height 32
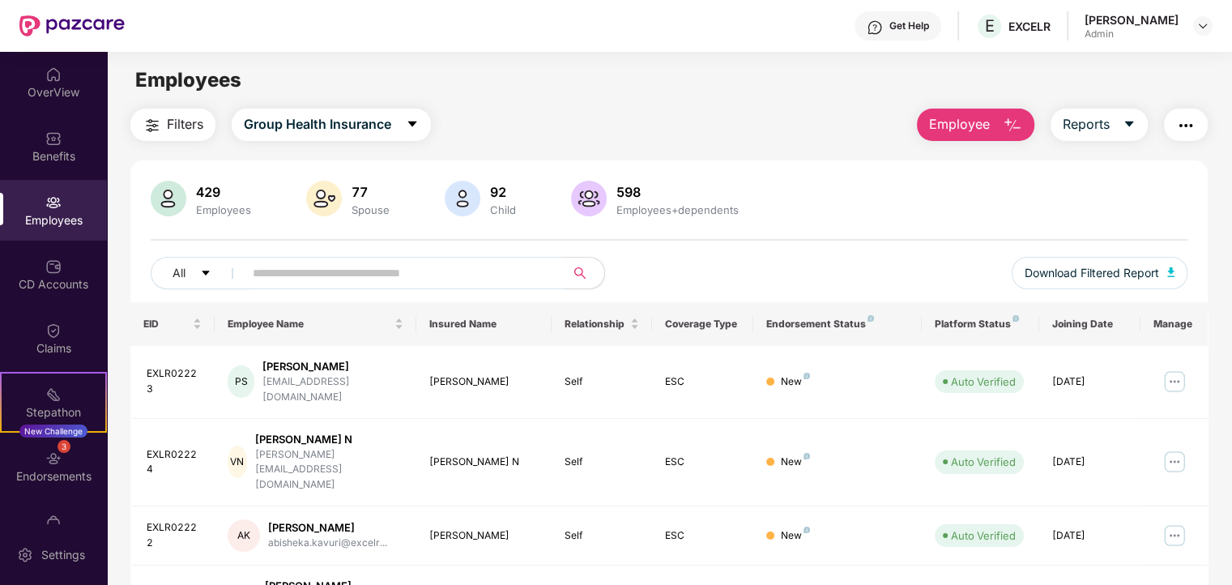
click at [1012, 129] on img "button" at bounding box center [1012, 125] width 19 height 19
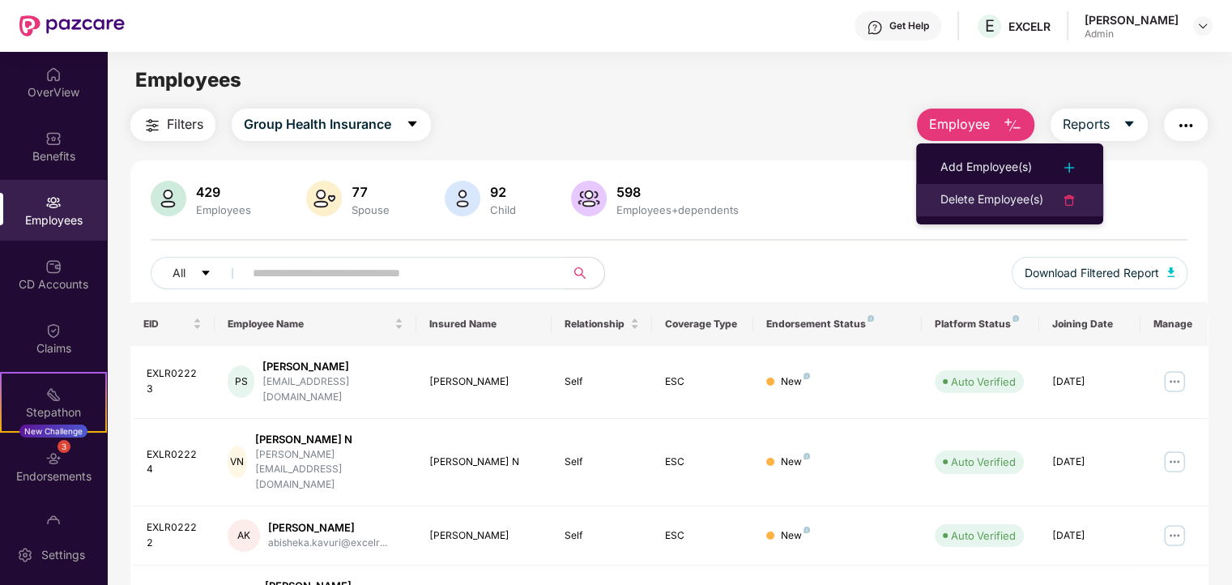
click at [965, 195] on div "Delete Employee(s)" at bounding box center [992, 199] width 103 height 19
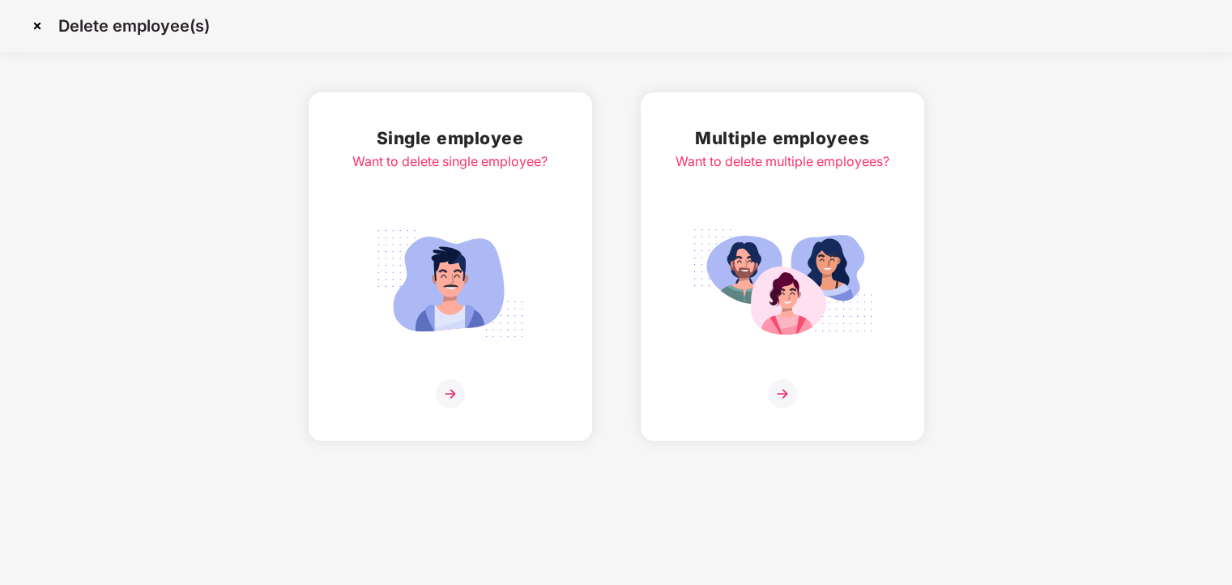
click at [420, 111] on div "Single employee Want to delete single employee?" at bounding box center [451, 266] width 284 height 348
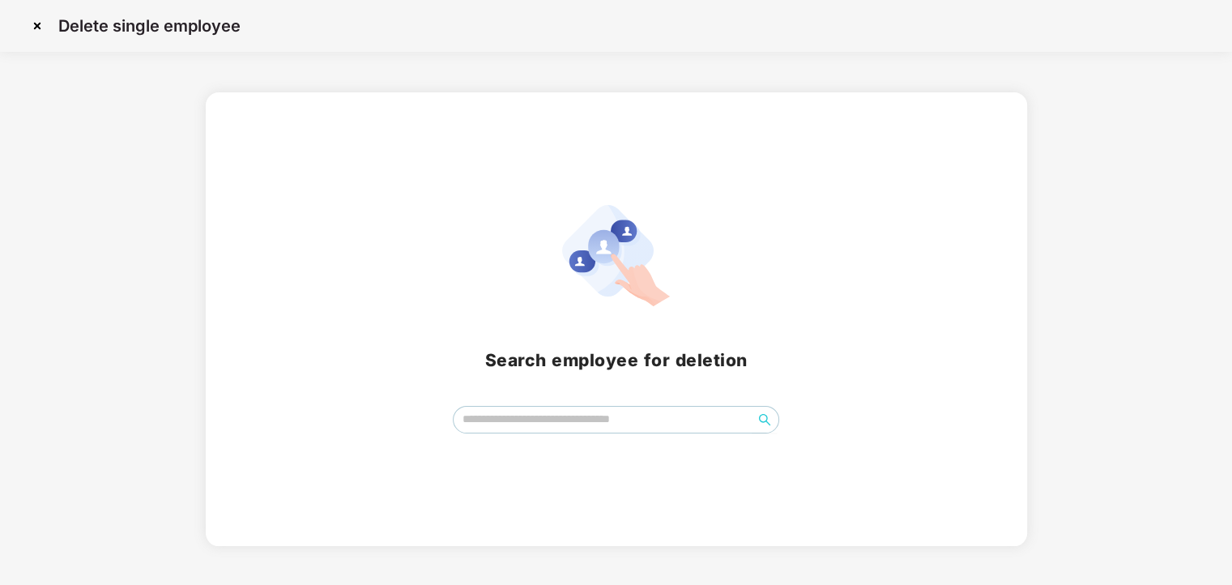
click at [517, 422] on input "search" at bounding box center [603, 419] width 299 height 24
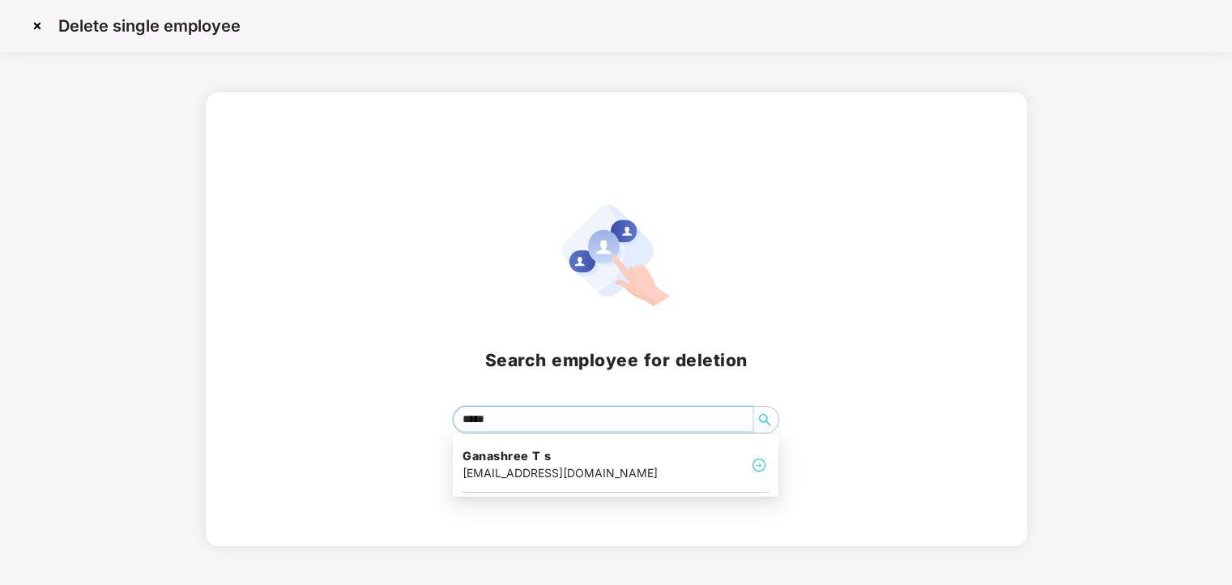
type input "******"
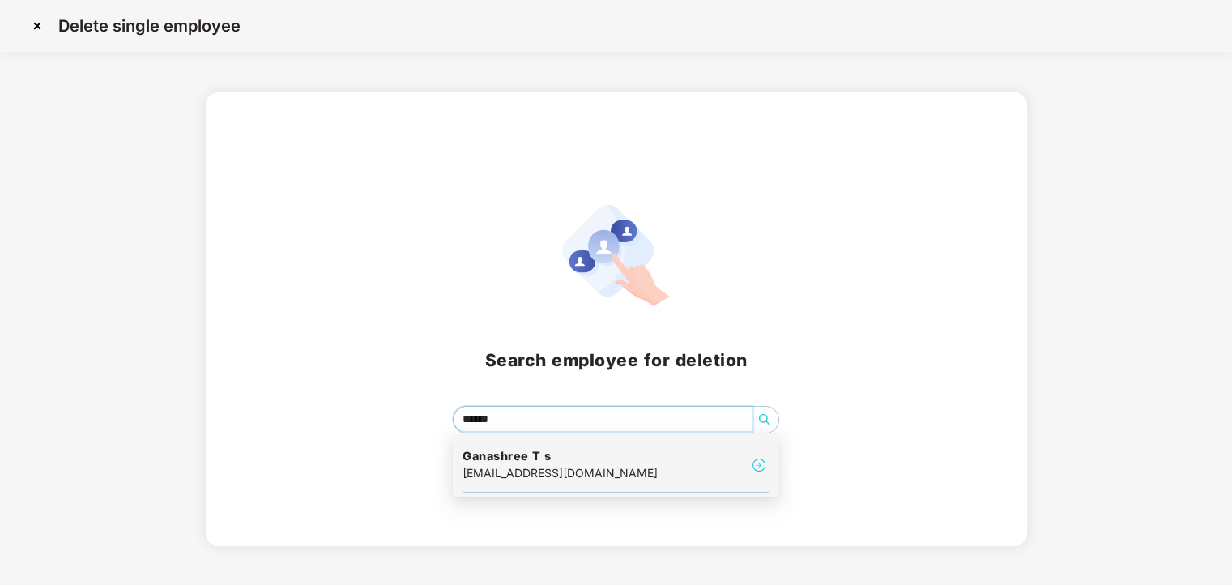
click at [533, 463] on h4 "Ganashree T s" at bounding box center [560, 456] width 195 height 16
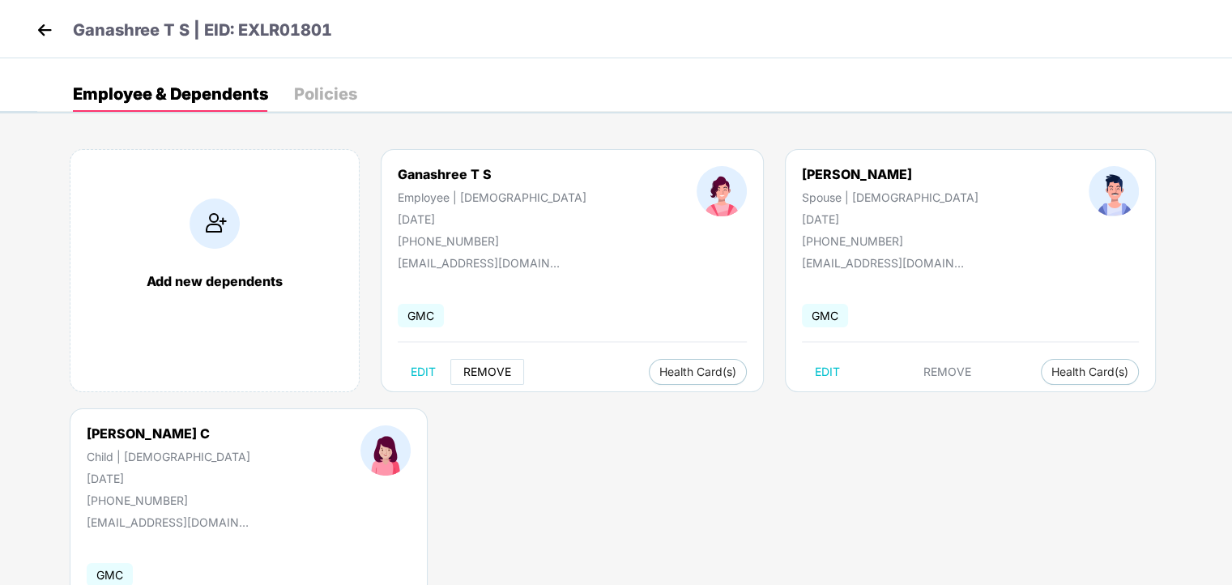
click at [489, 368] on span "REMOVE" at bounding box center [487, 371] width 48 height 13
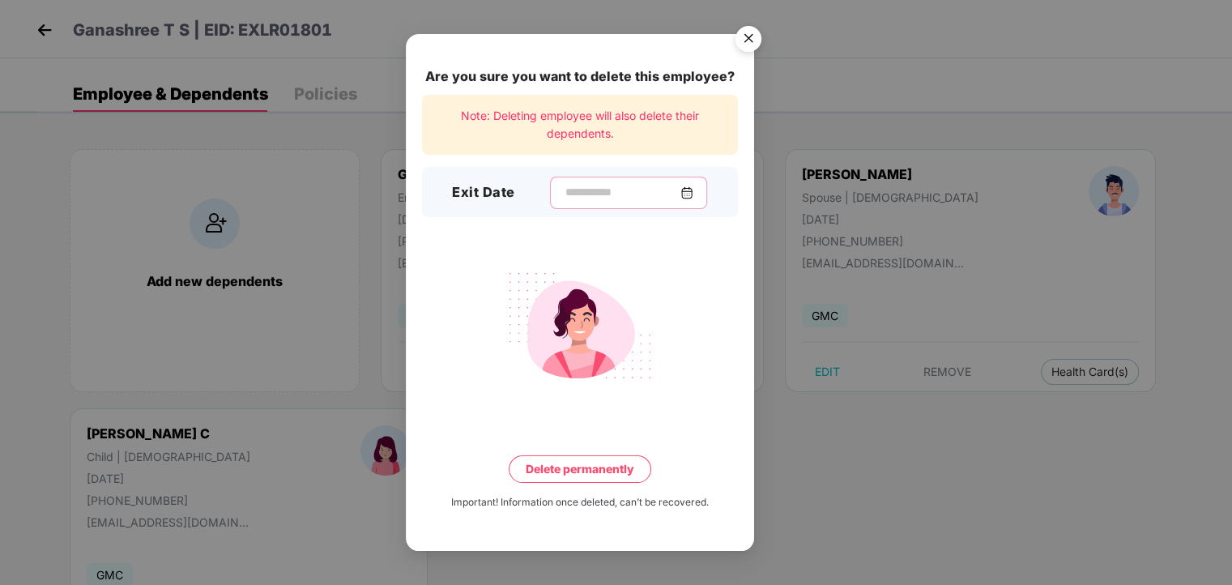
click at [588, 194] on input at bounding box center [622, 192] width 117 height 17
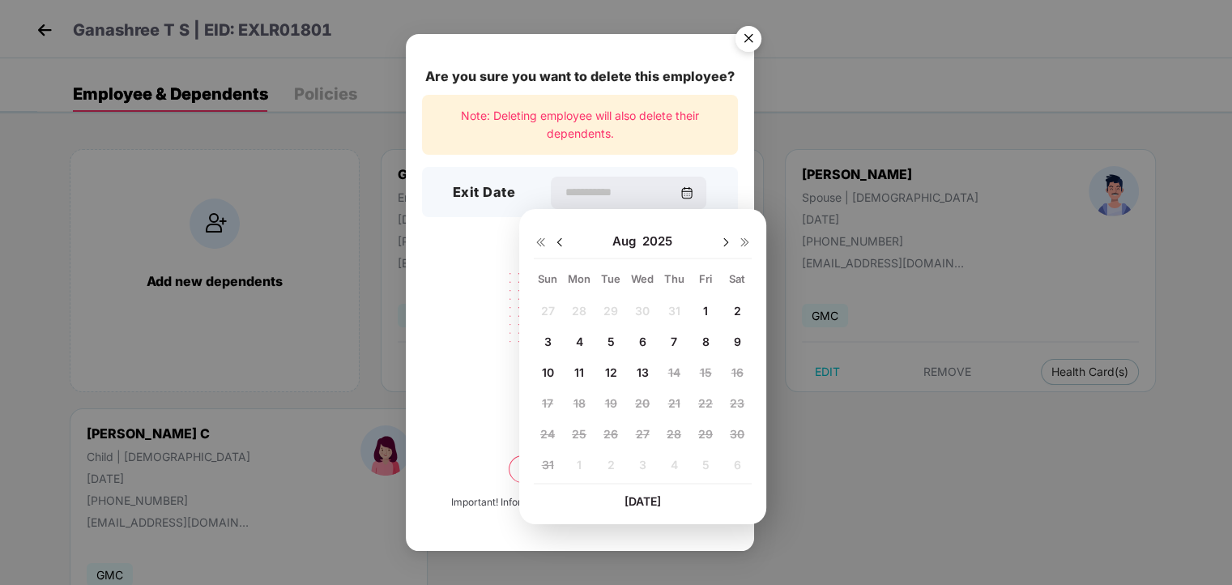
click at [578, 369] on span "11" at bounding box center [579, 372] width 10 height 14
type input "**********"
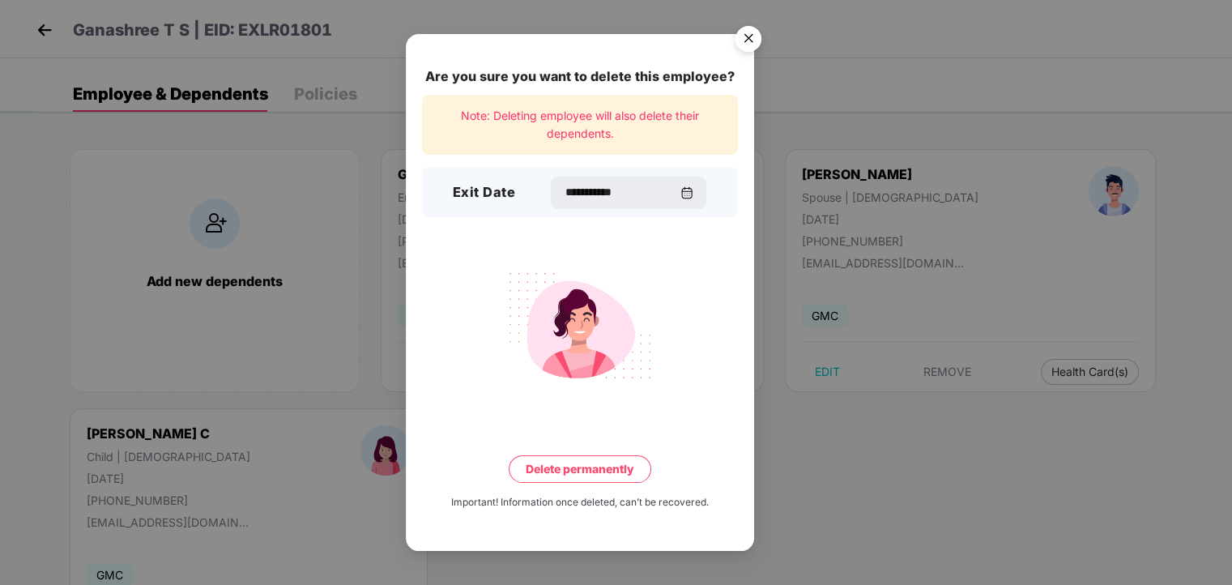
click at [570, 471] on button "Delete permanently" at bounding box center [580, 469] width 143 height 28
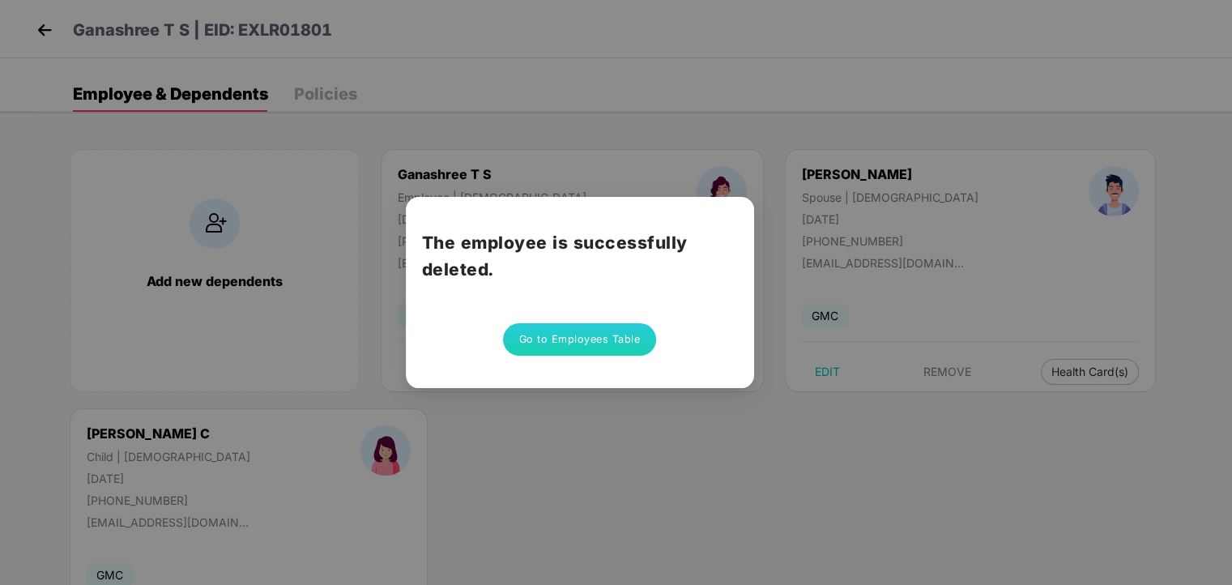
click at [587, 337] on button "Go to Employees Table" at bounding box center [580, 339] width 154 height 32
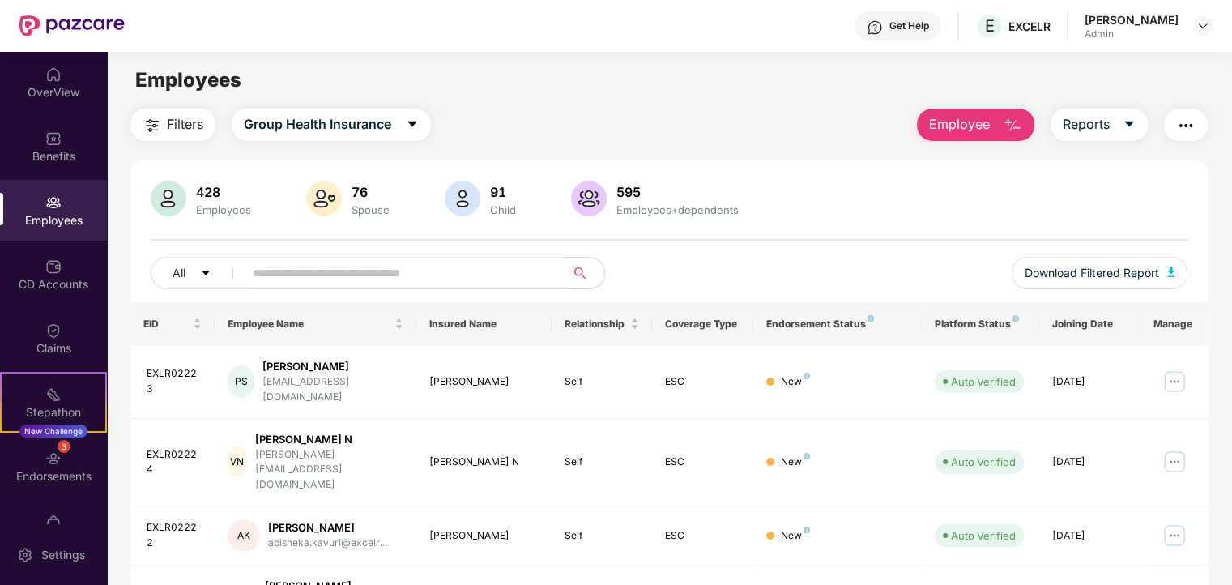
click at [996, 127] on button "Employee" at bounding box center [975, 125] width 117 height 32
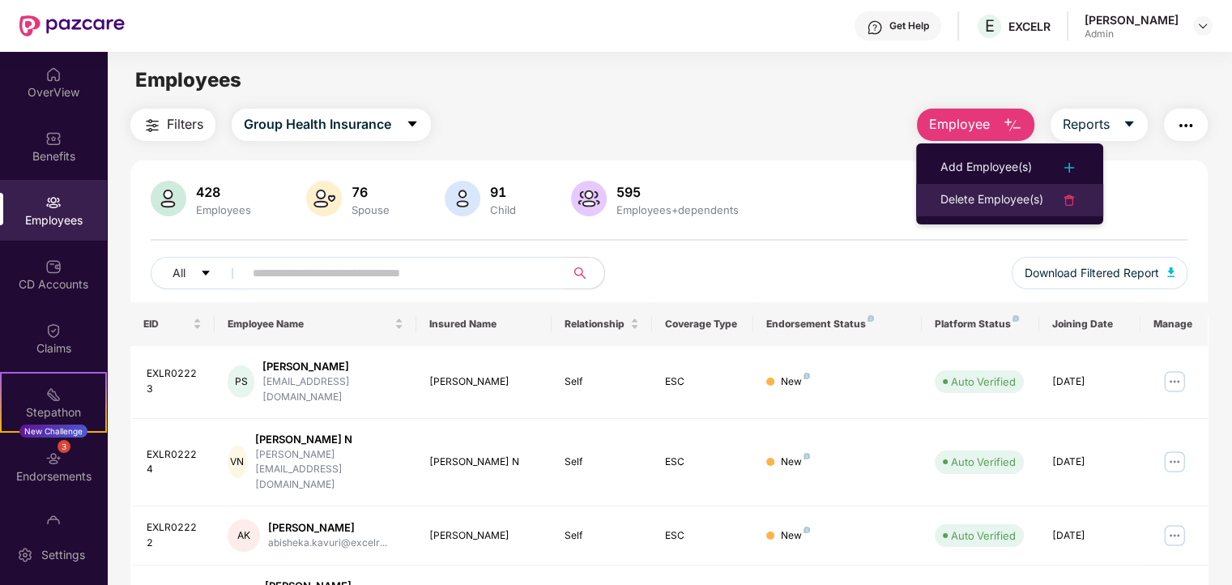
click at [979, 188] on li "Delete Employee(s)" at bounding box center [1009, 200] width 187 height 32
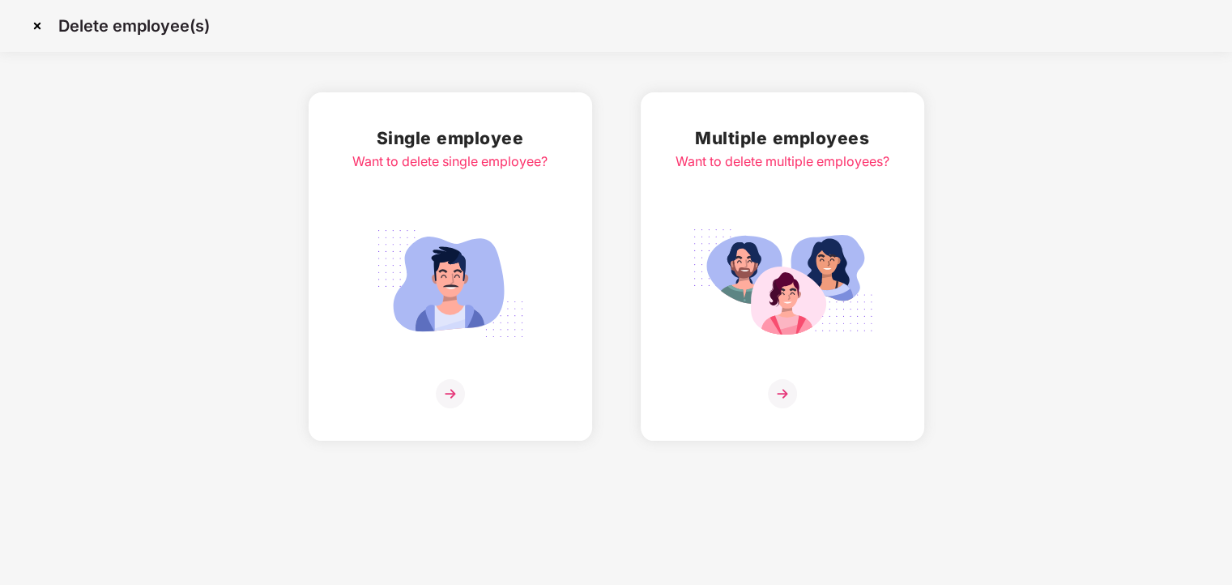
click at [515, 138] on h2 "Single employee" at bounding box center [449, 138] width 195 height 27
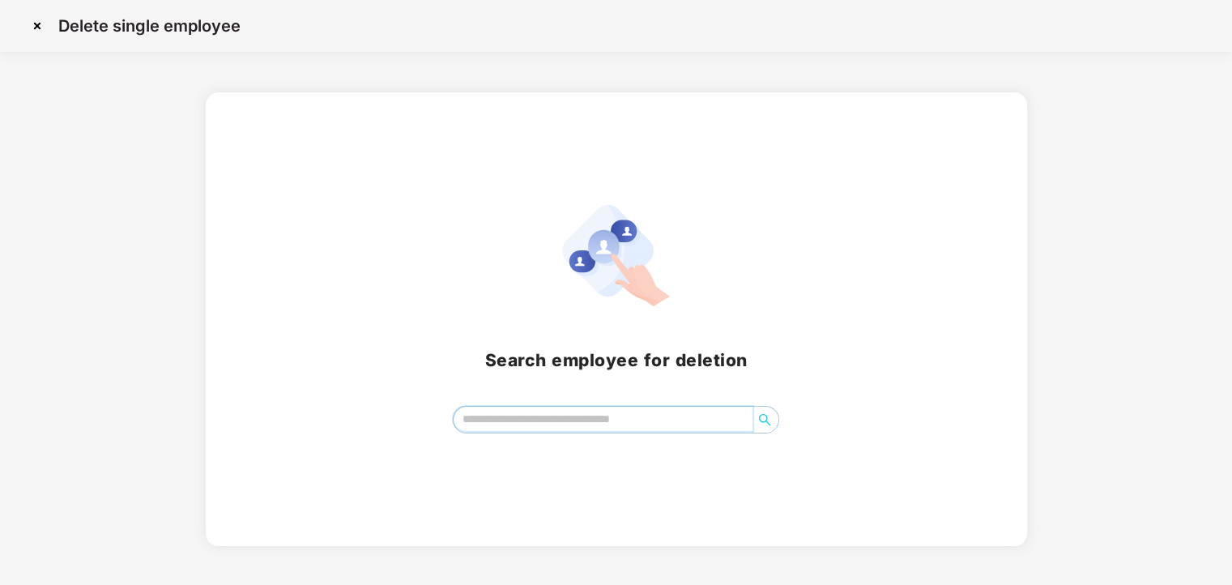
click at [508, 423] on input "search" at bounding box center [603, 419] width 299 height 24
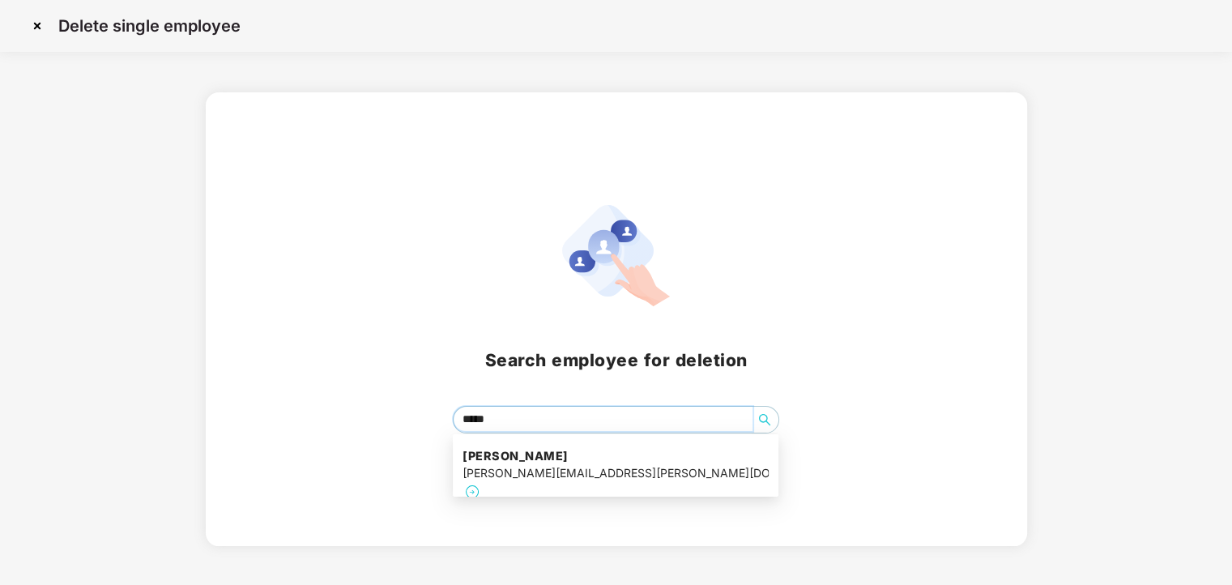
type input "******"
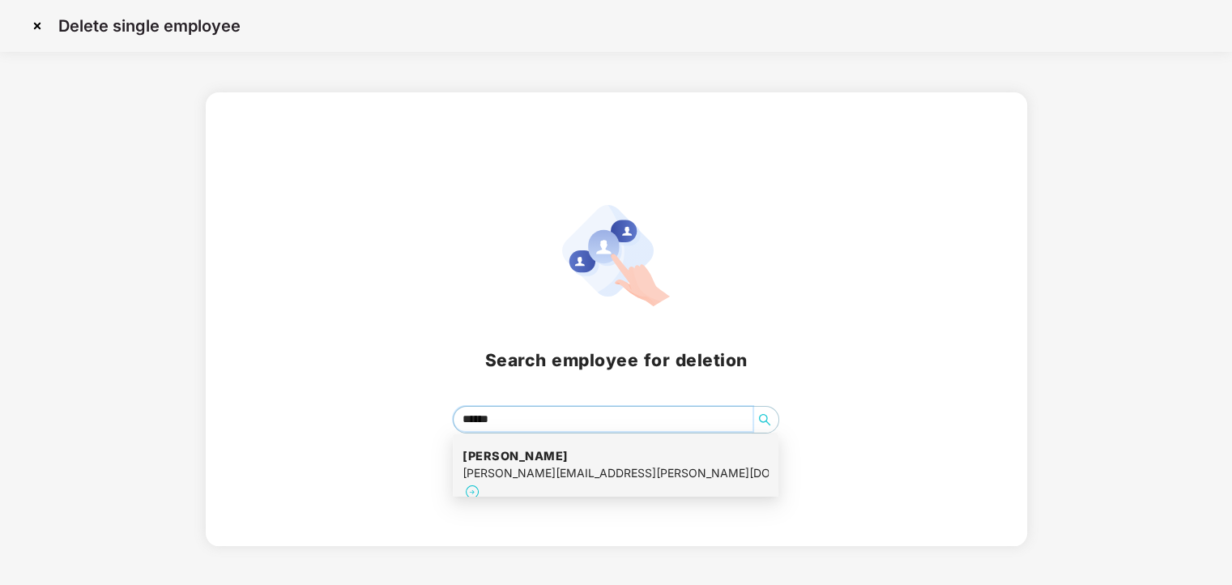
click at [528, 470] on div "venkat.kadamanchi@excelr.com" at bounding box center [616, 473] width 306 height 18
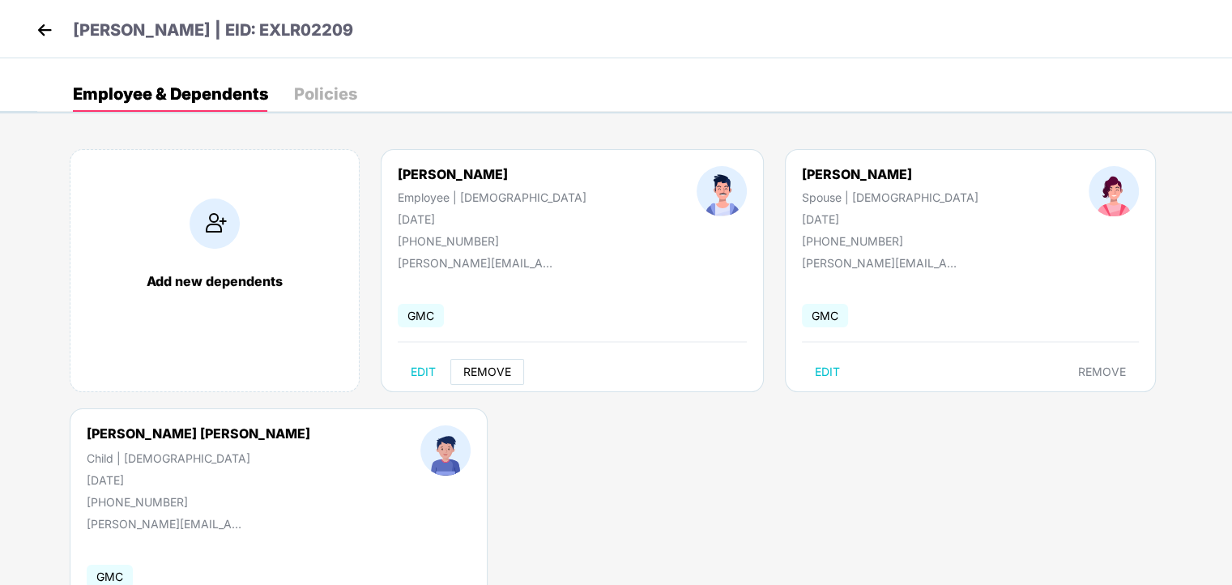
click at [490, 377] on span "REMOVE" at bounding box center [487, 371] width 48 height 13
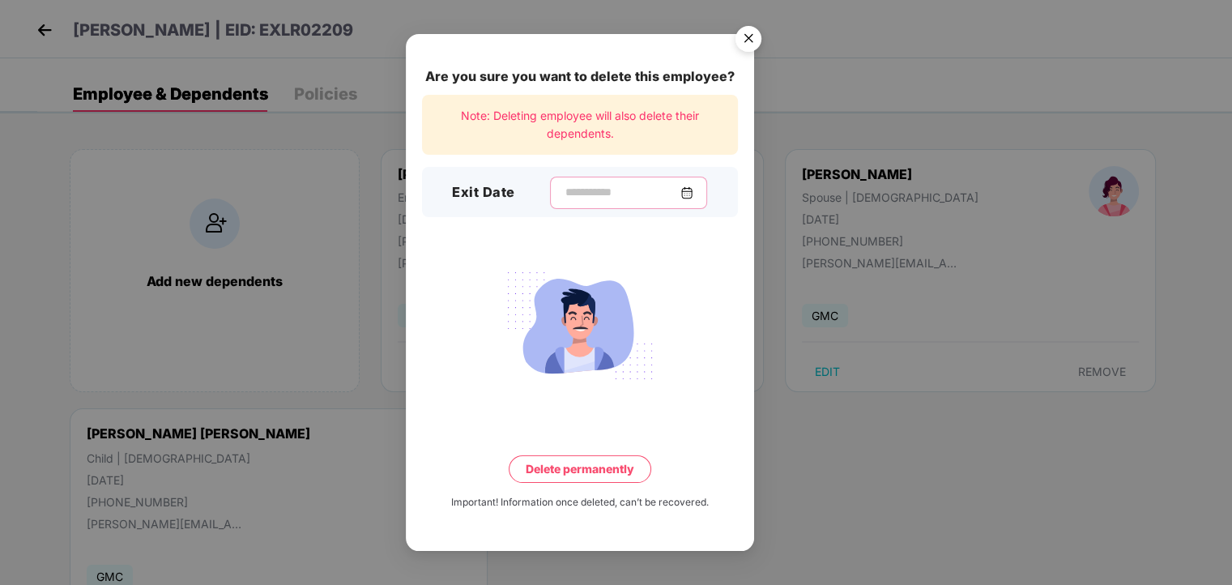
click at [612, 185] on input at bounding box center [622, 192] width 117 height 17
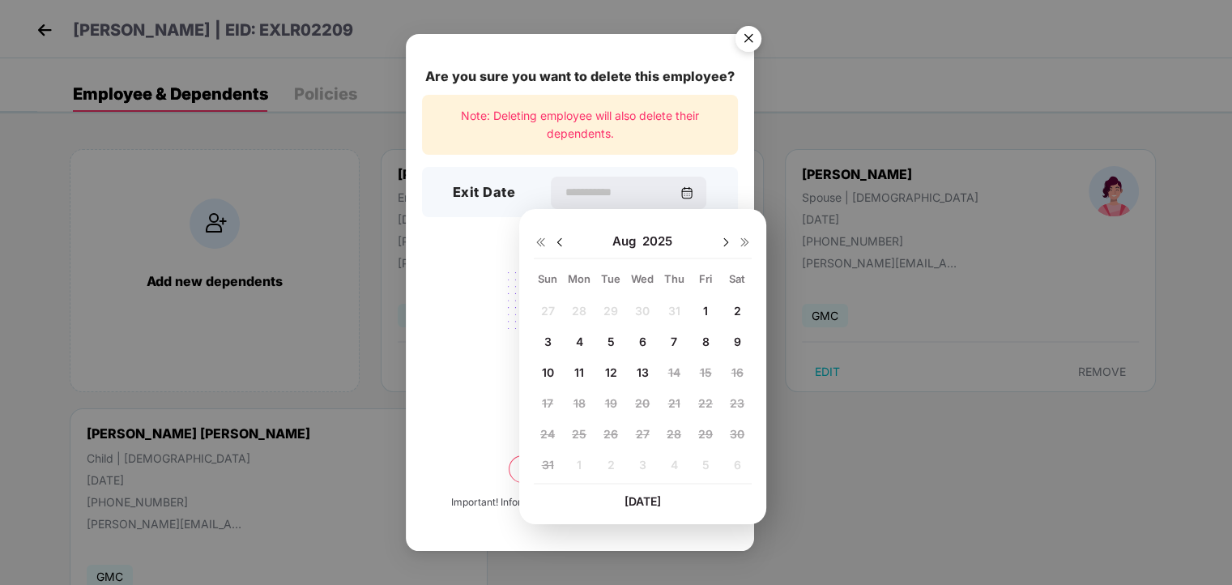
click at [578, 375] on span "11" at bounding box center [579, 372] width 10 height 14
type input "**********"
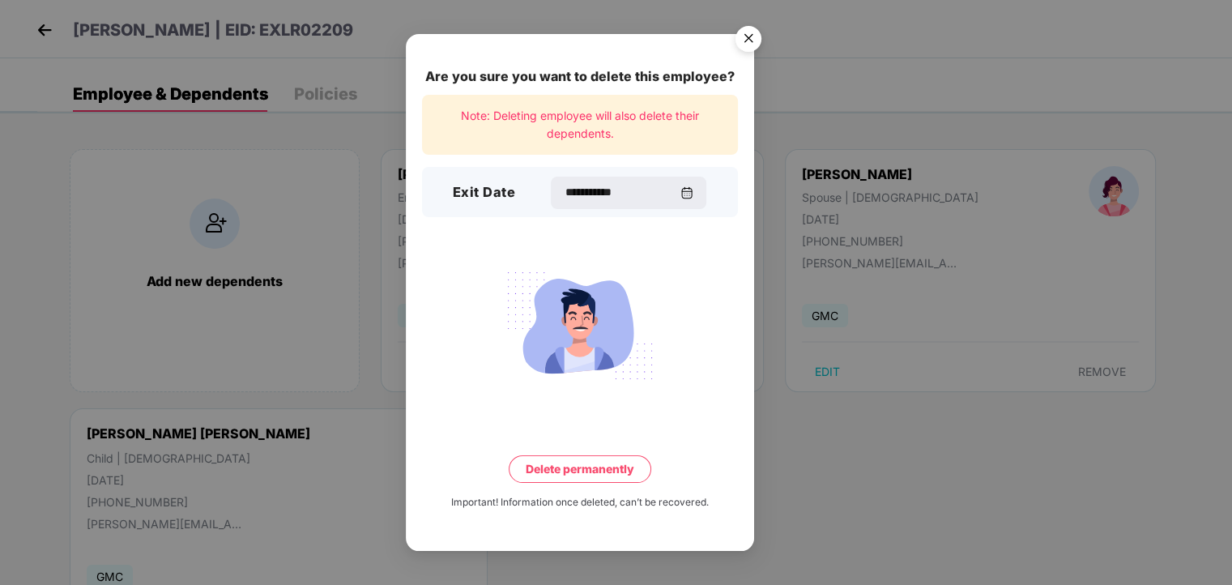
click at [574, 467] on button "Delete permanently" at bounding box center [580, 469] width 143 height 28
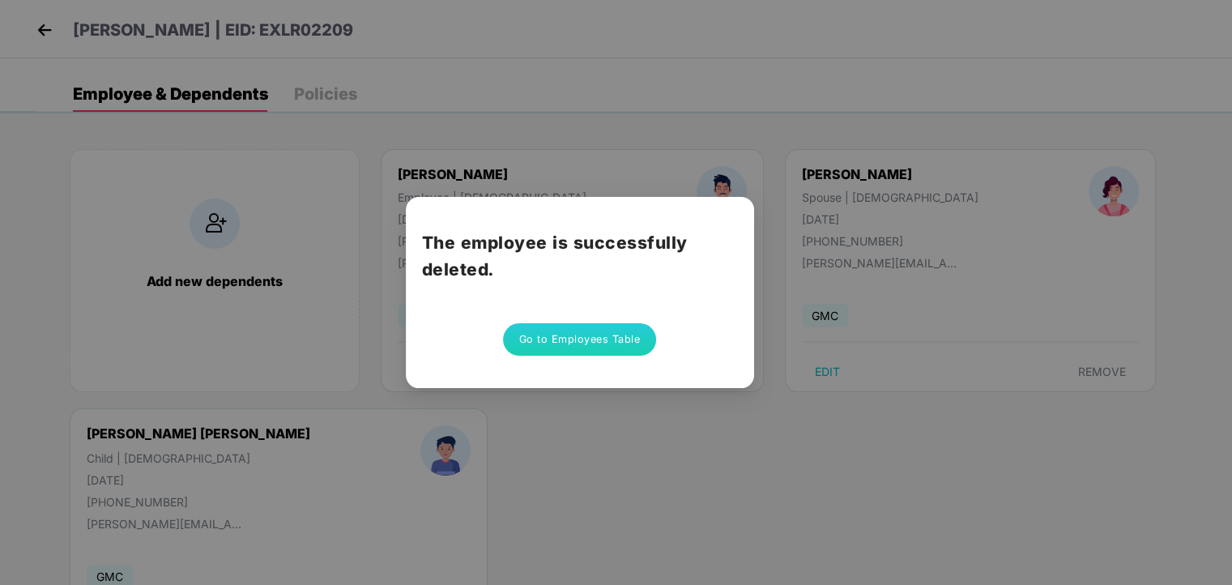
click at [575, 344] on button "Go to Employees Table" at bounding box center [580, 339] width 154 height 32
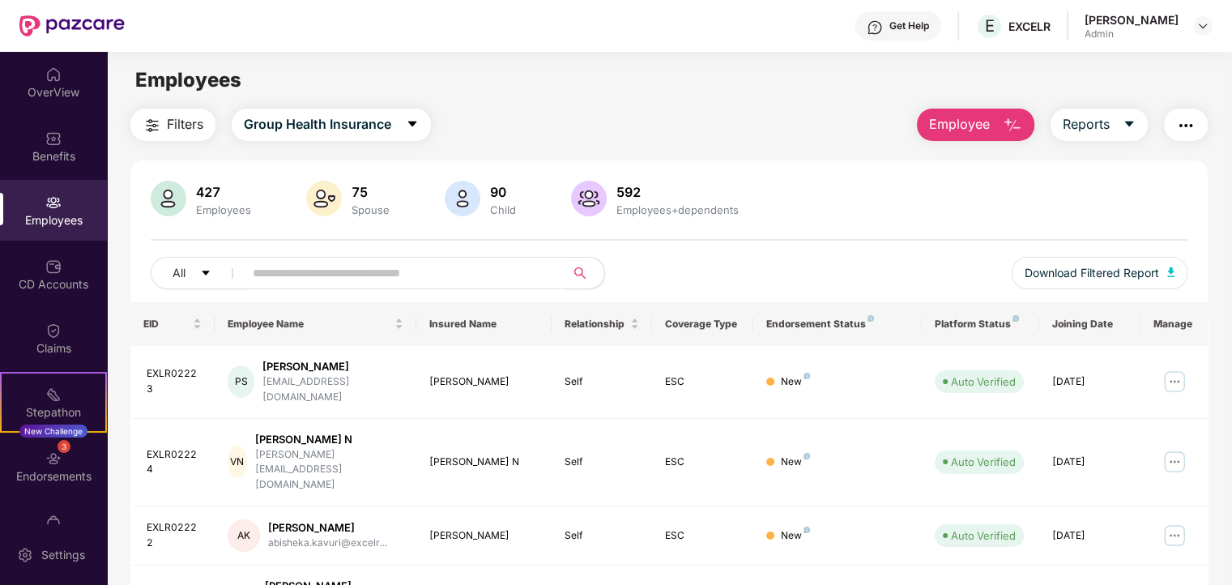
click at [539, 66] on div "Employees" at bounding box center [669, 80] width 1124 height 31
